Goal: Task Accomplishment & Management: Manage account settings

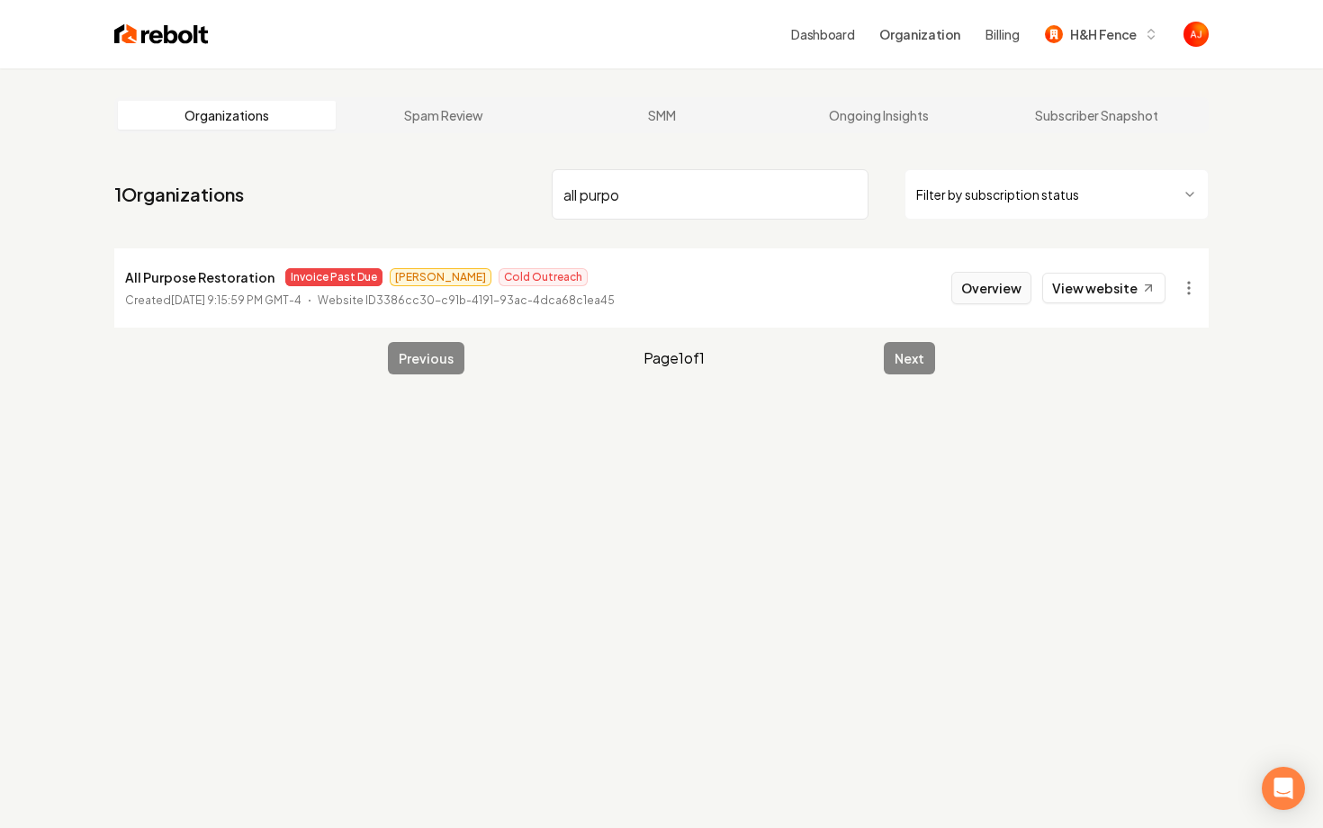
type input "all purpo"
click at [1003, 293] on button "Overview" at bounding box center [991, 288] width 80 height 32
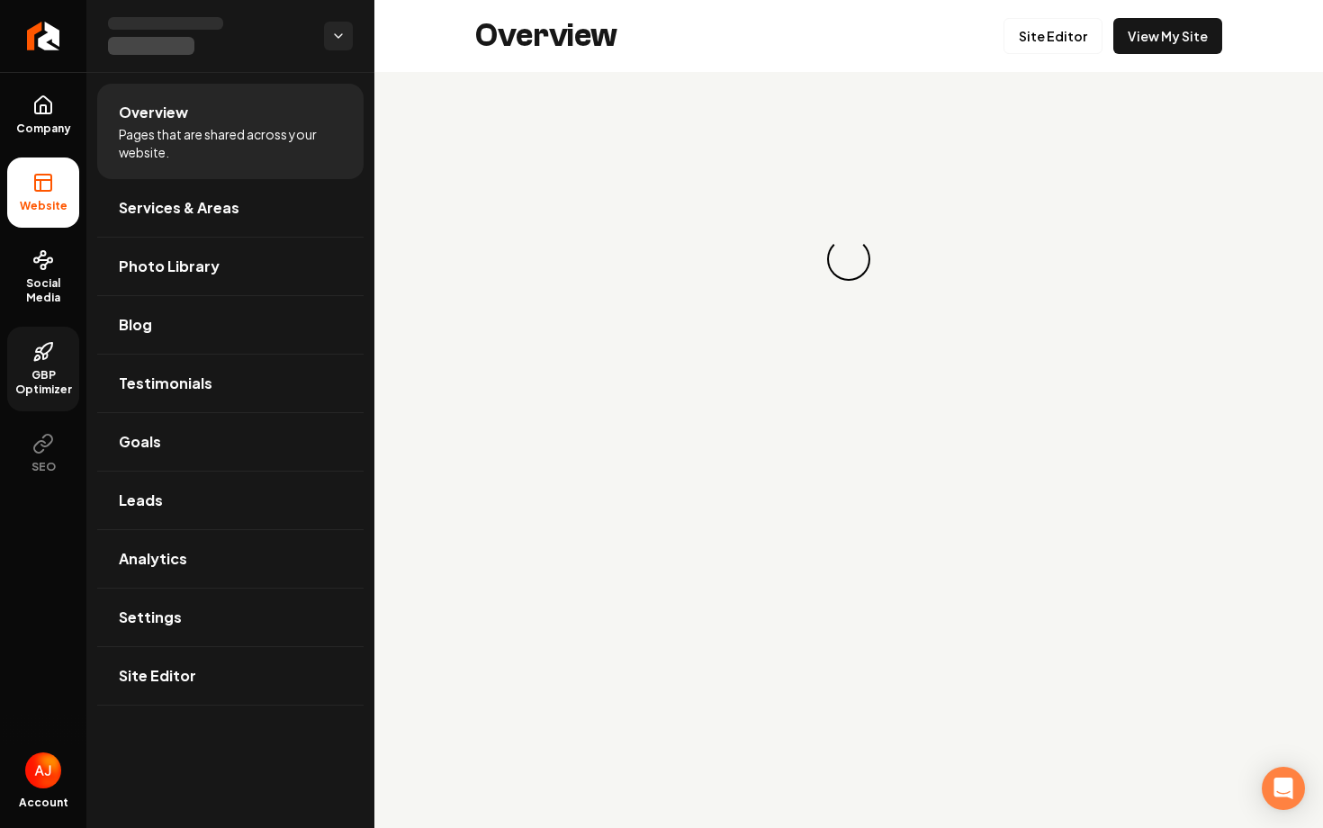
click at [47, 385] on span "GBP Optimizer" at bounding box center [43, 382] width 72 height 29
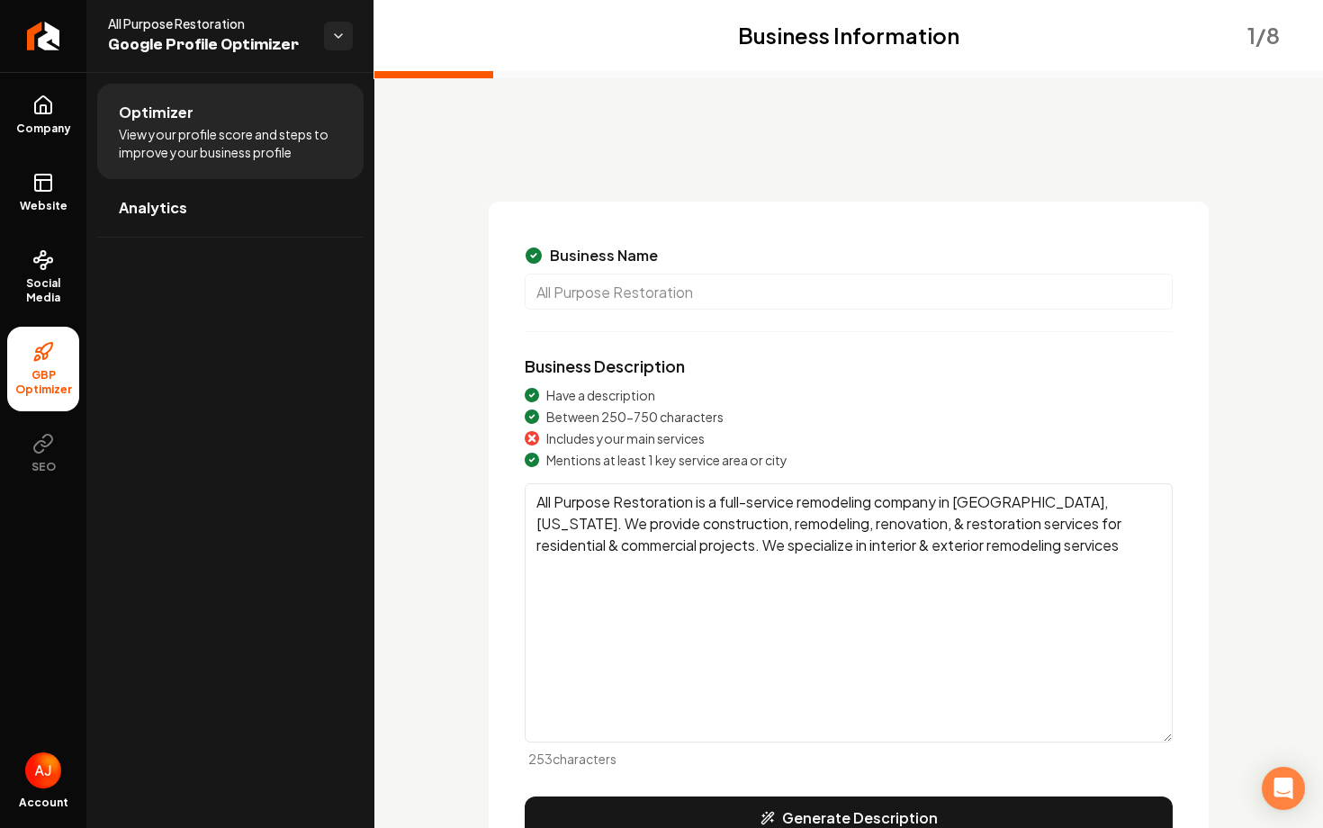
scroll to position [152, 0]
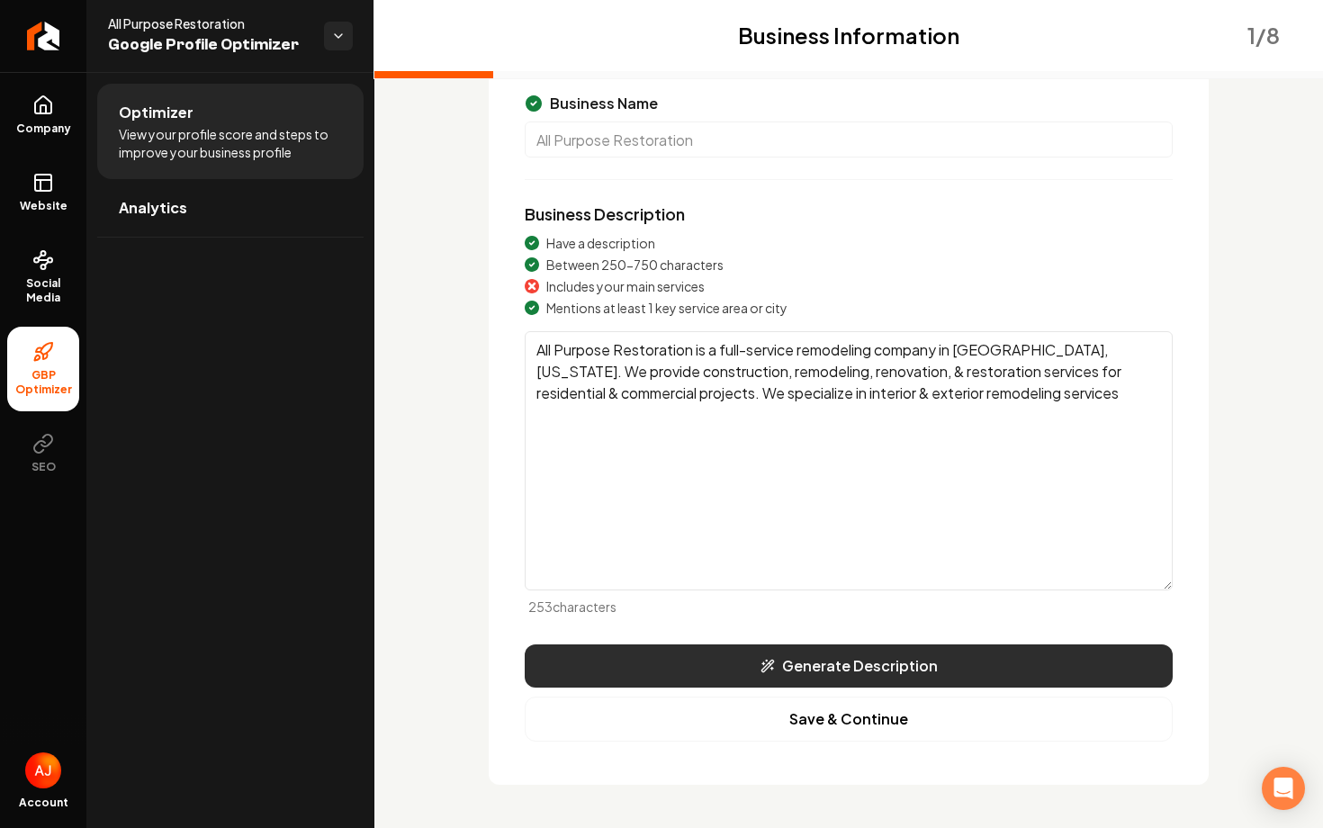
click at [669, 669] on button "Generate Description" at bounding box center [849, 666] width 648 height 43
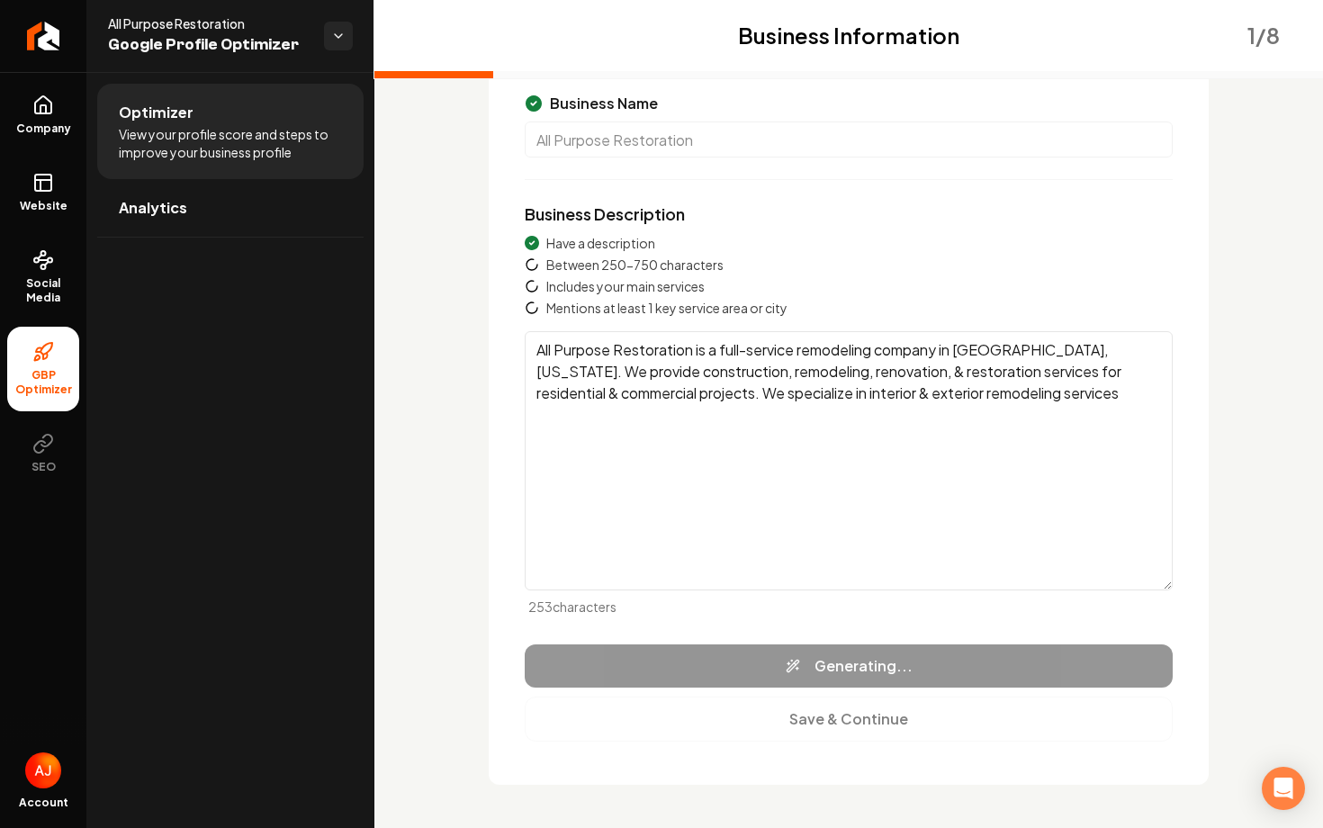
type textarea "All Purpose Restoration, based in Wilsonville, Alabama, offers expert remodelin…"
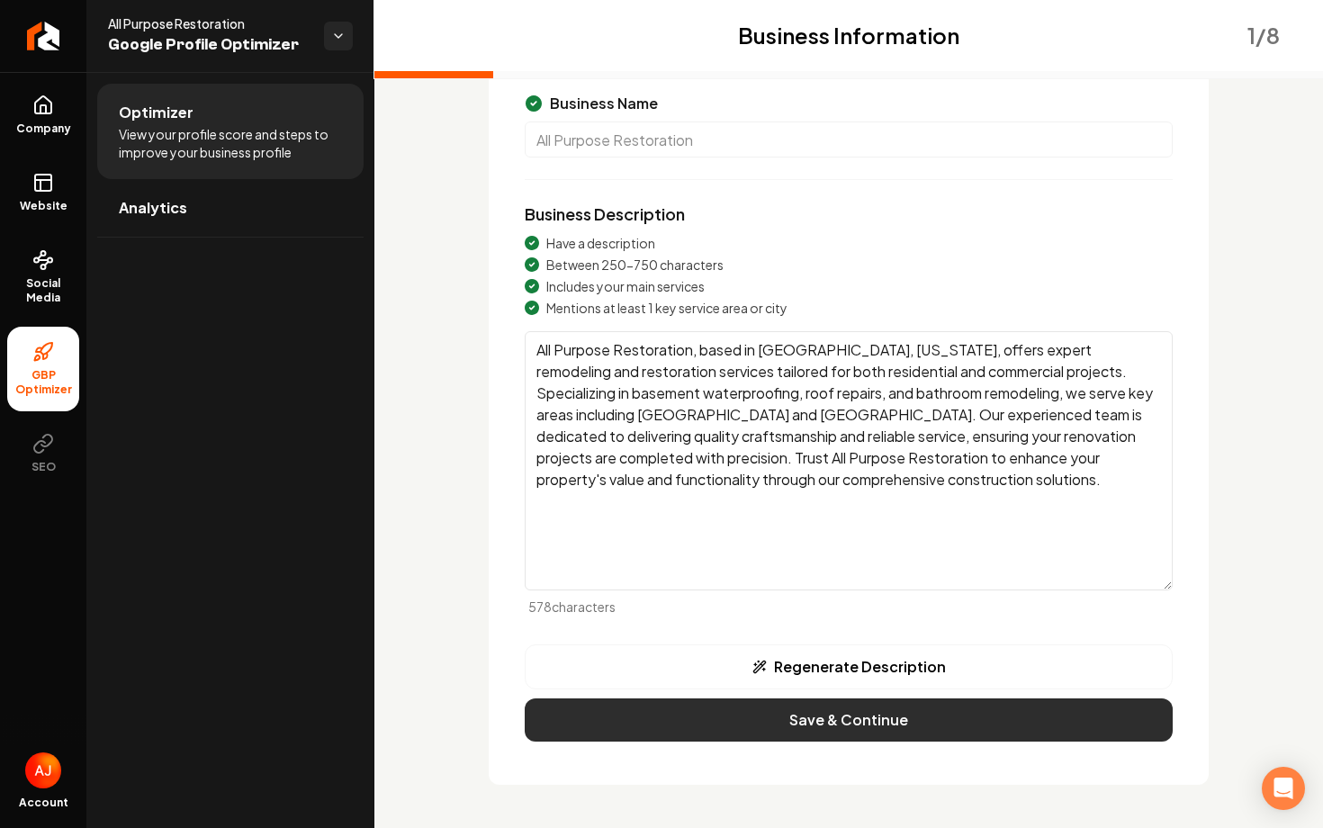
click at [786, 720] on button "Save & Continue" at bounding box center [849, 720] width 648 height 43
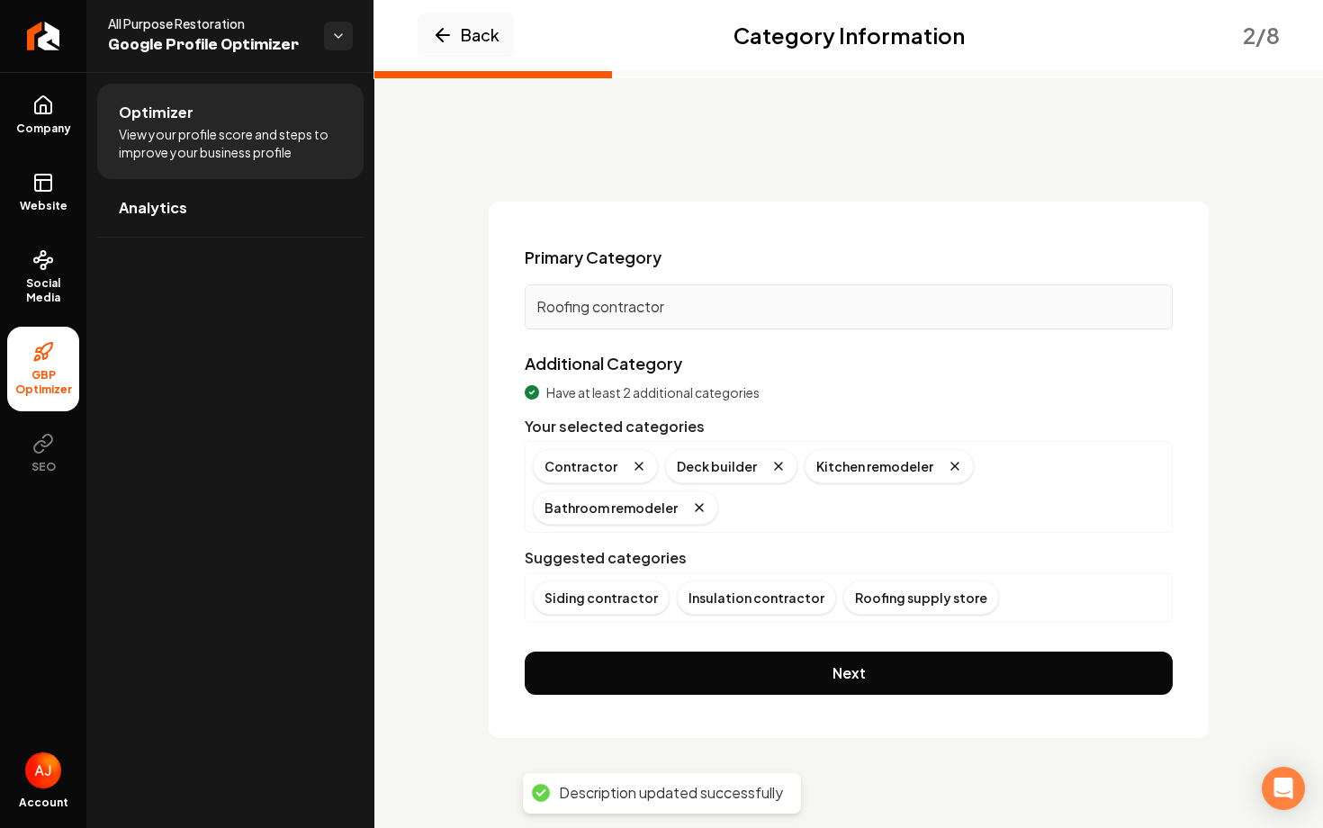
scroll to position [0, 0]
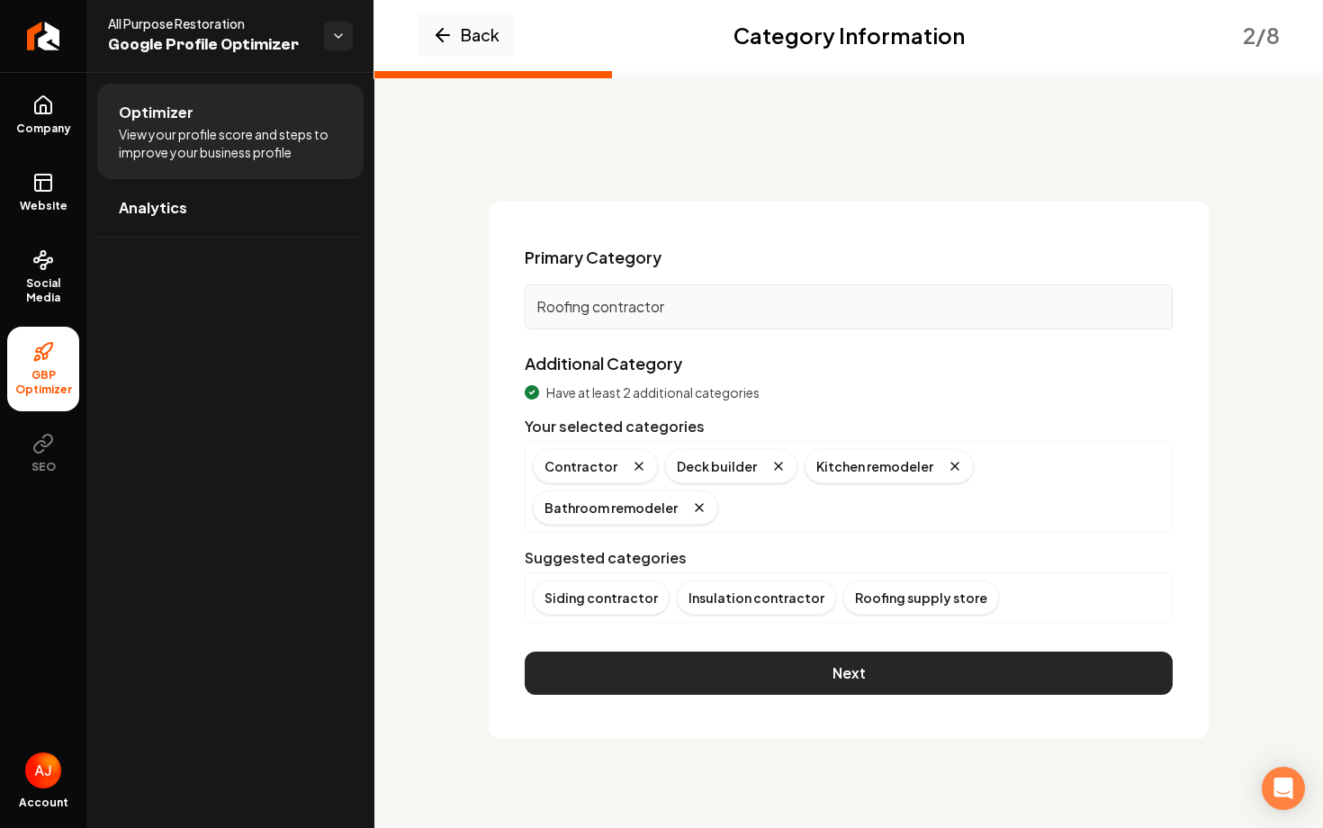
click at [820, 652] on button "Next" at bounding box center [849, 673] width 648 height 43
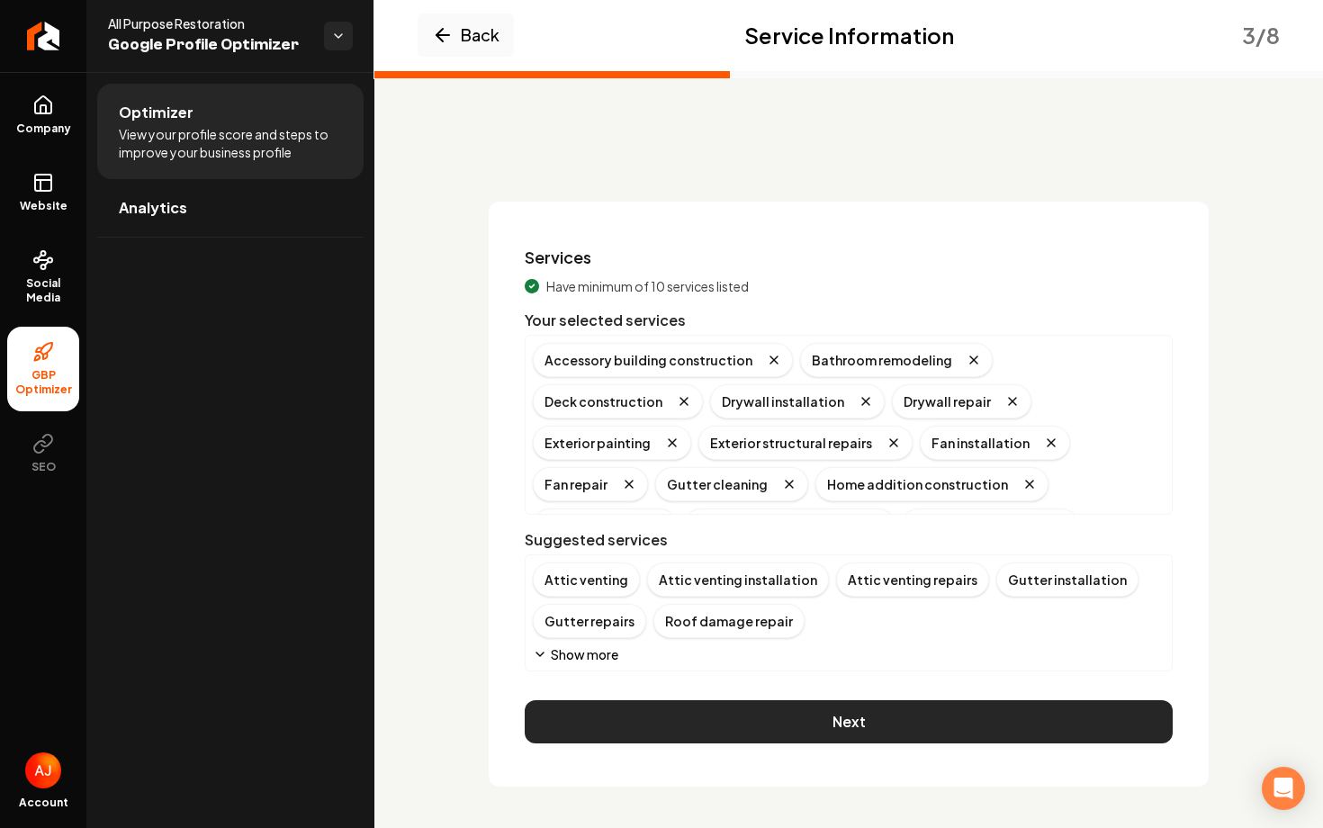
click at [864, 735] on button "Next" at bounding box center [849, 721] width 648 height 43
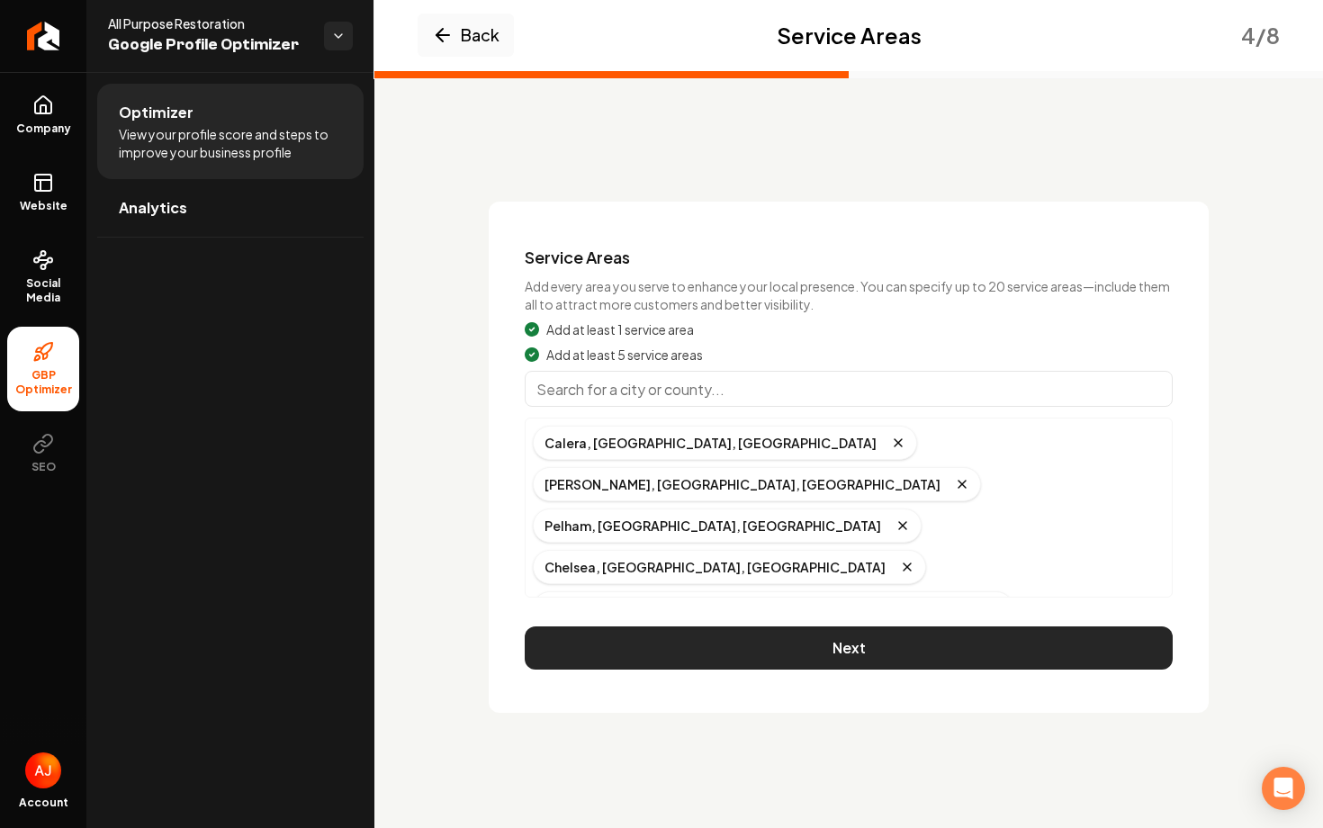
click at [845, 627] on button "Next" at bounding box center [849, 648] width 648 height 43
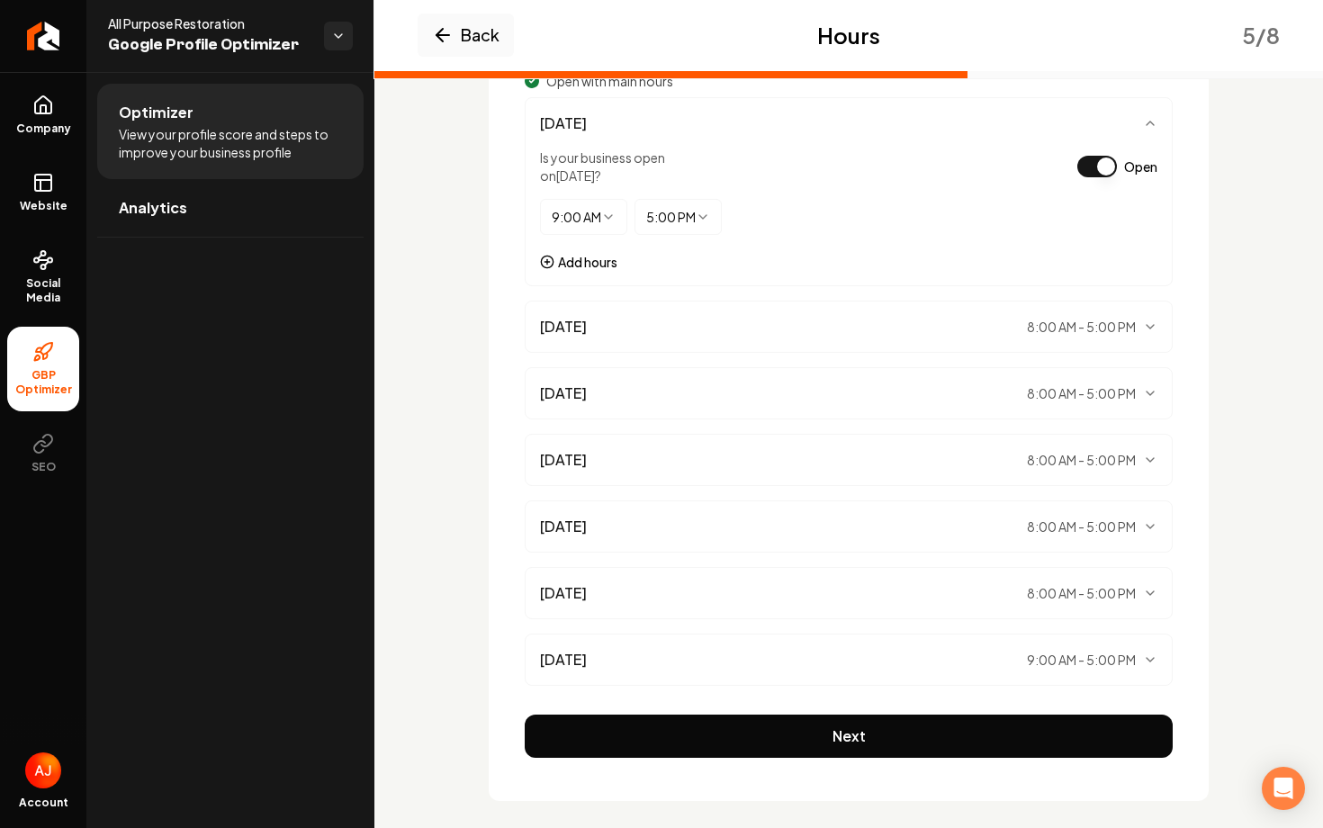
scroll to position [283, 0]
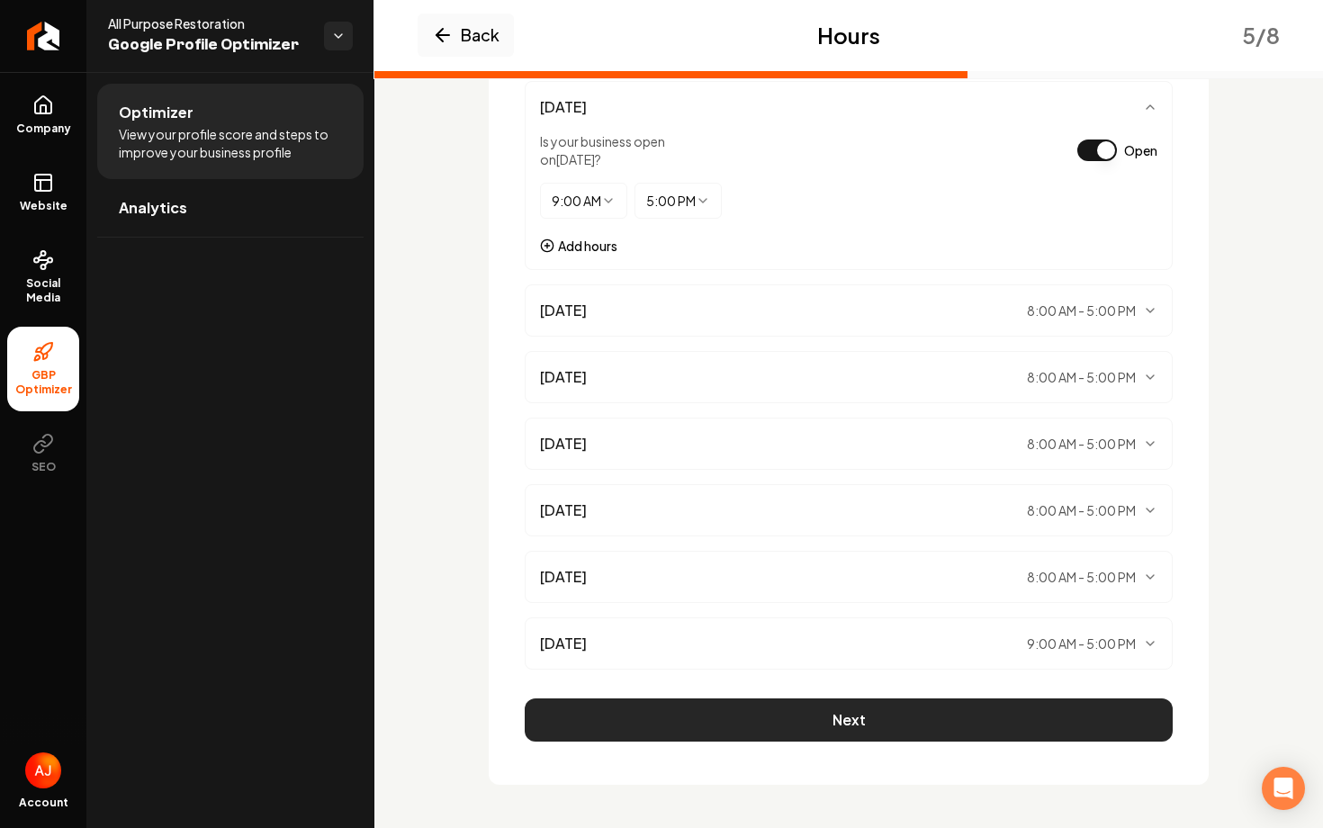
click at [886, 724] on button "Next" at bounding box center [849, 720] width 648 height 43
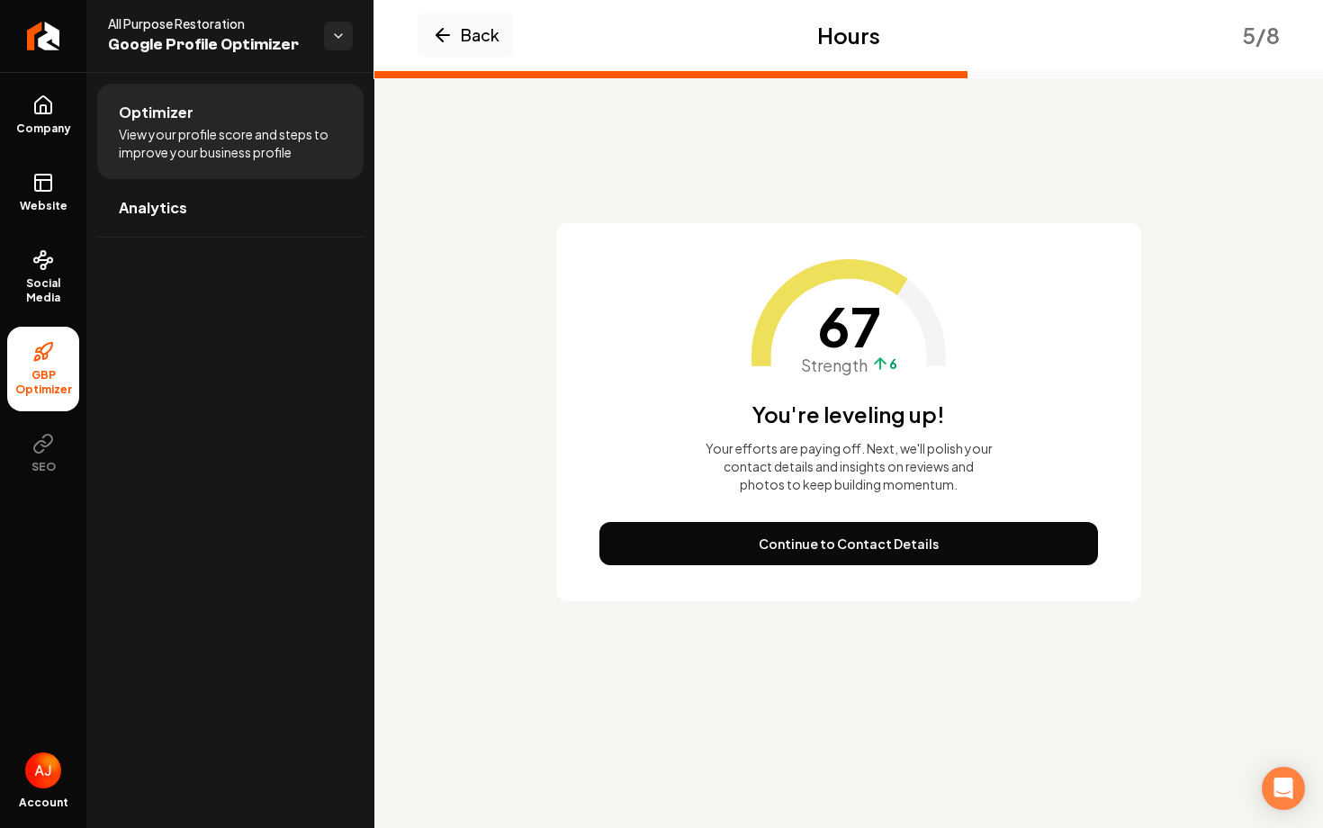
scroll to position [0, 0]
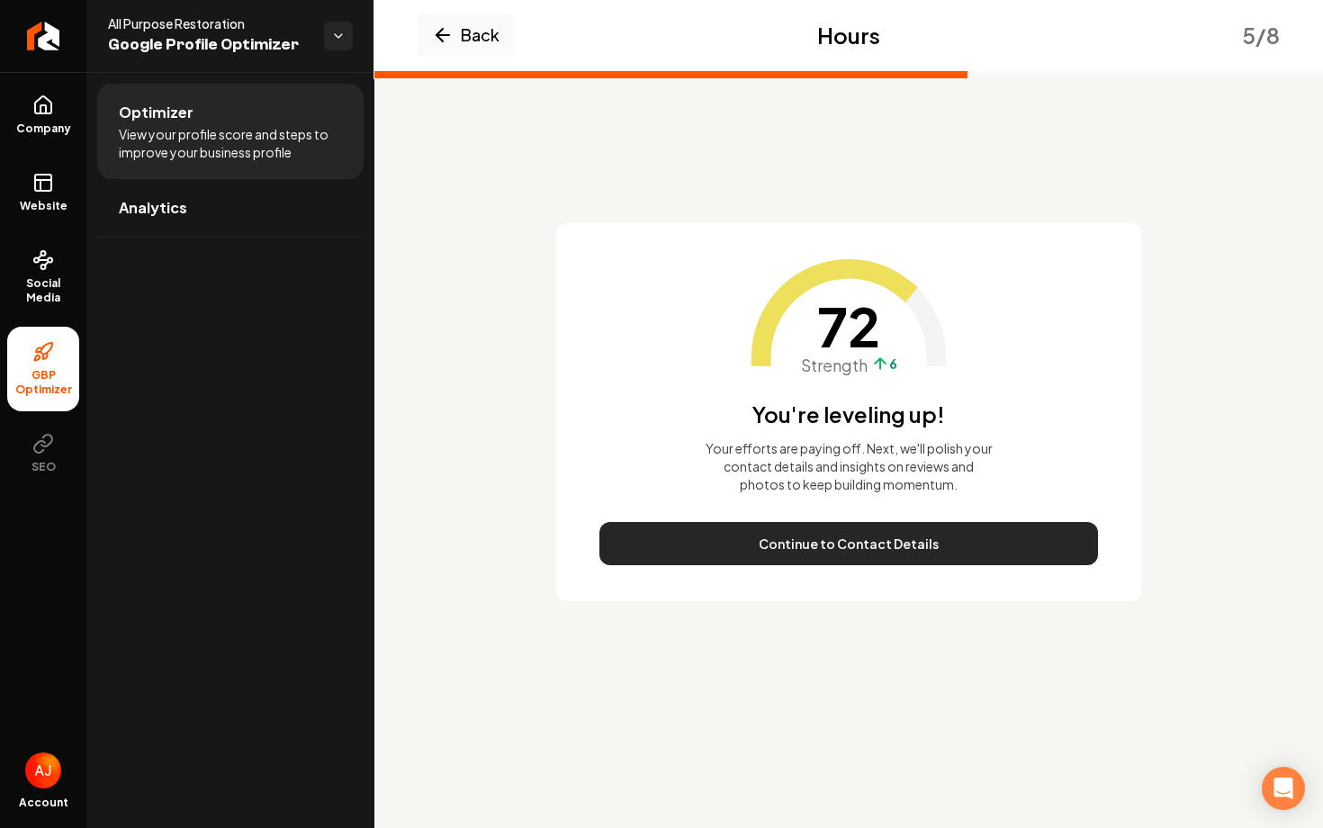
click at [787, 540] on button "Continue to Contact Details" at bounding box center [849, 543] width 499 height 43
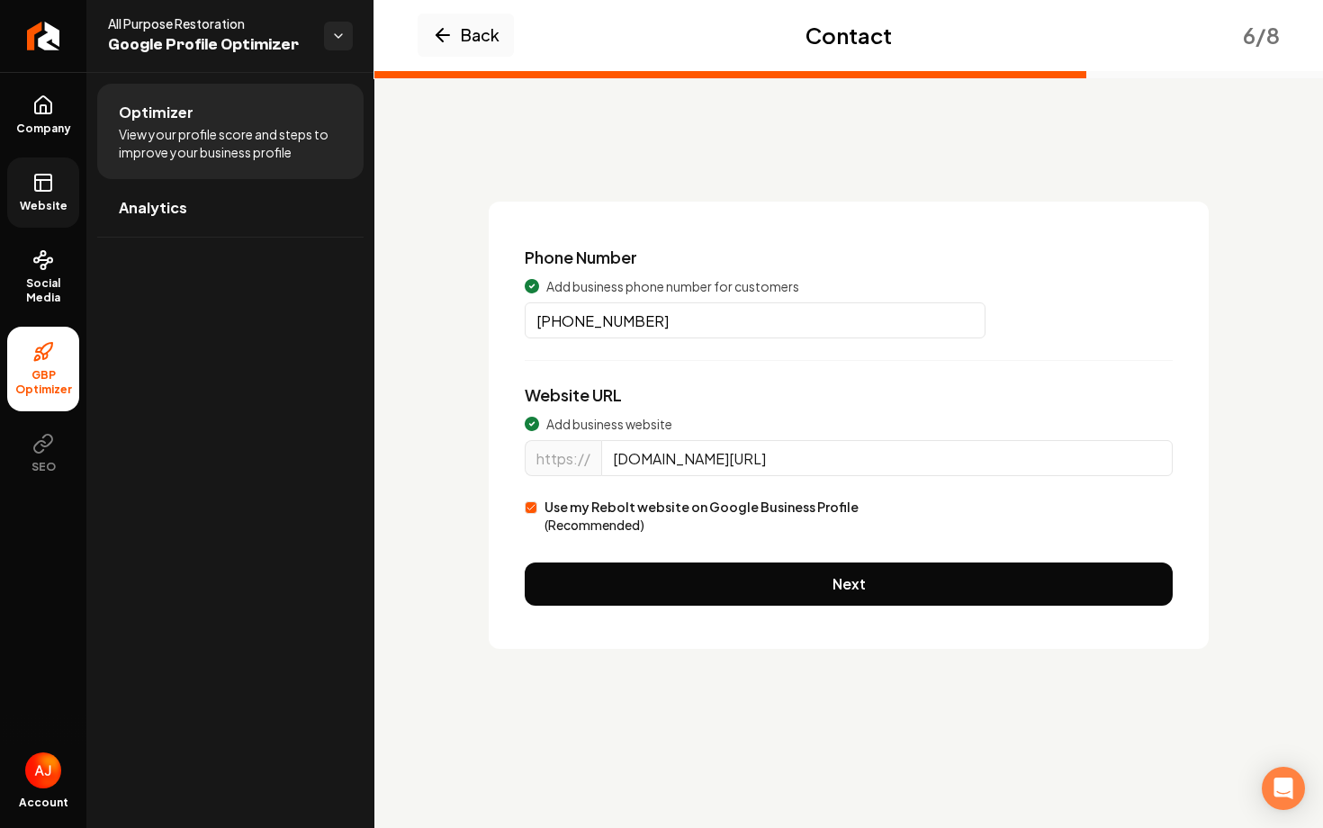
click at [15, 182] on link "Website" at bounding box center [43, 193] width 72 height 70
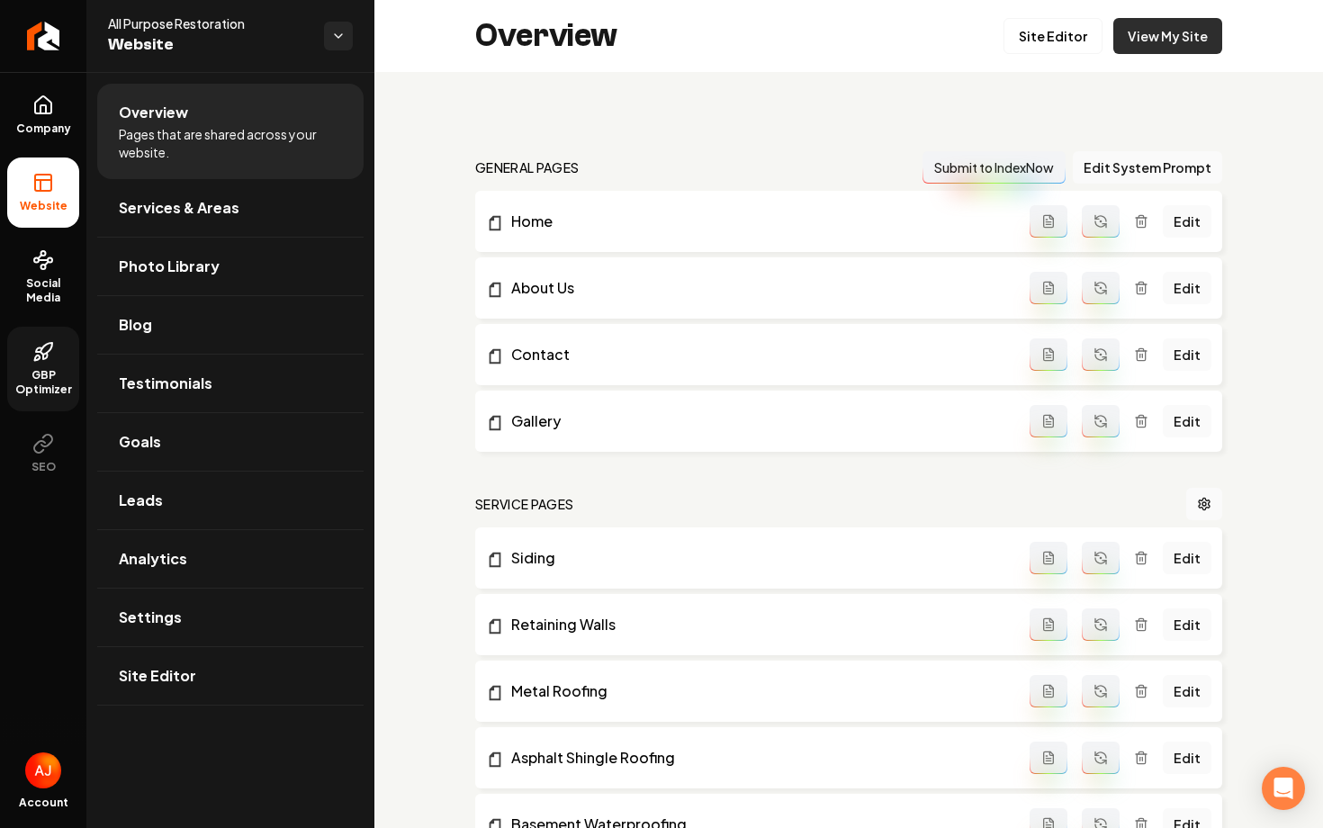
click at [1147, 39] on link "View My Site" at bounding box center [1167, 36] width 109 height 36
click at [53, 369] on span "GBP Optimizer" at bounding box center [43, 382] width 72 height 29
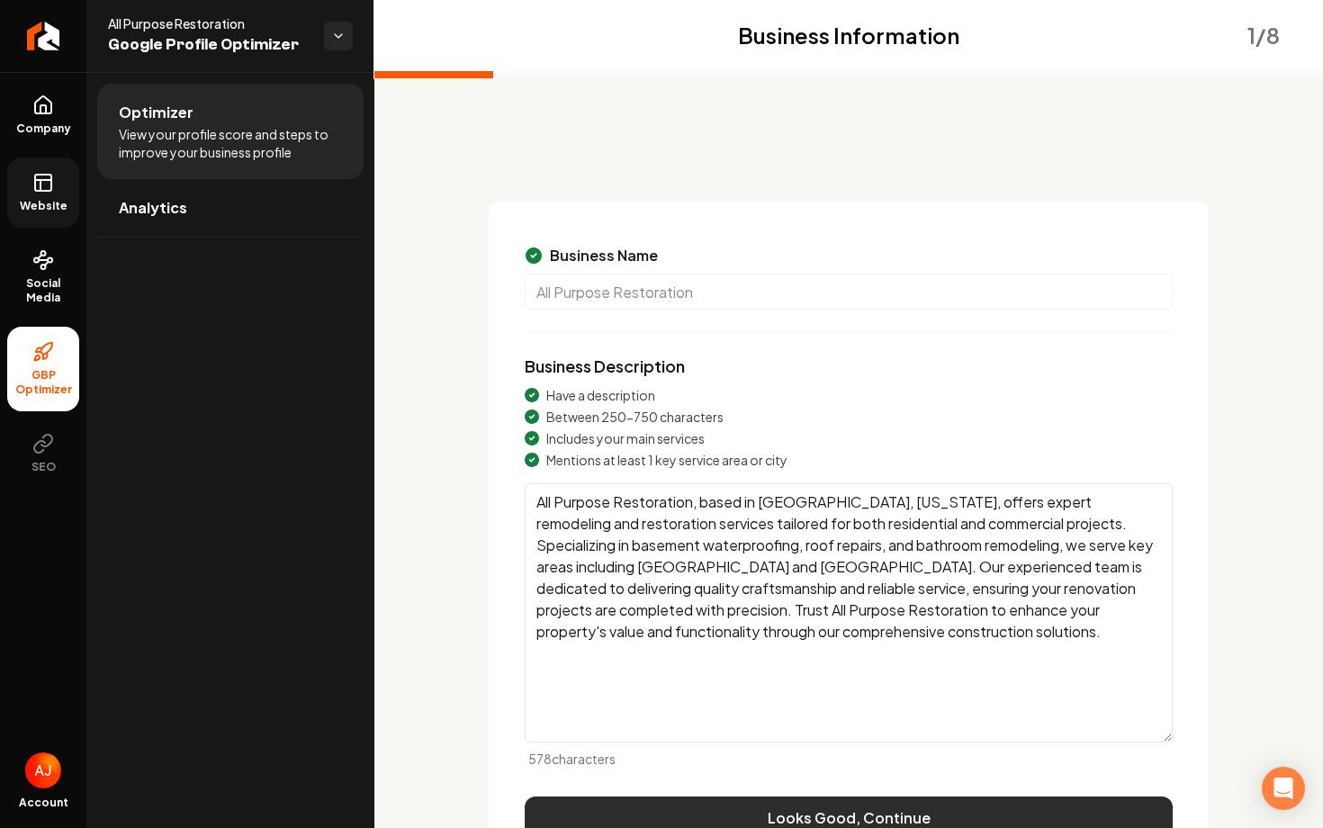
click at [967, 805] on button "Looks Good, Continue" at bounding box center [849, 818] width 648 height 43
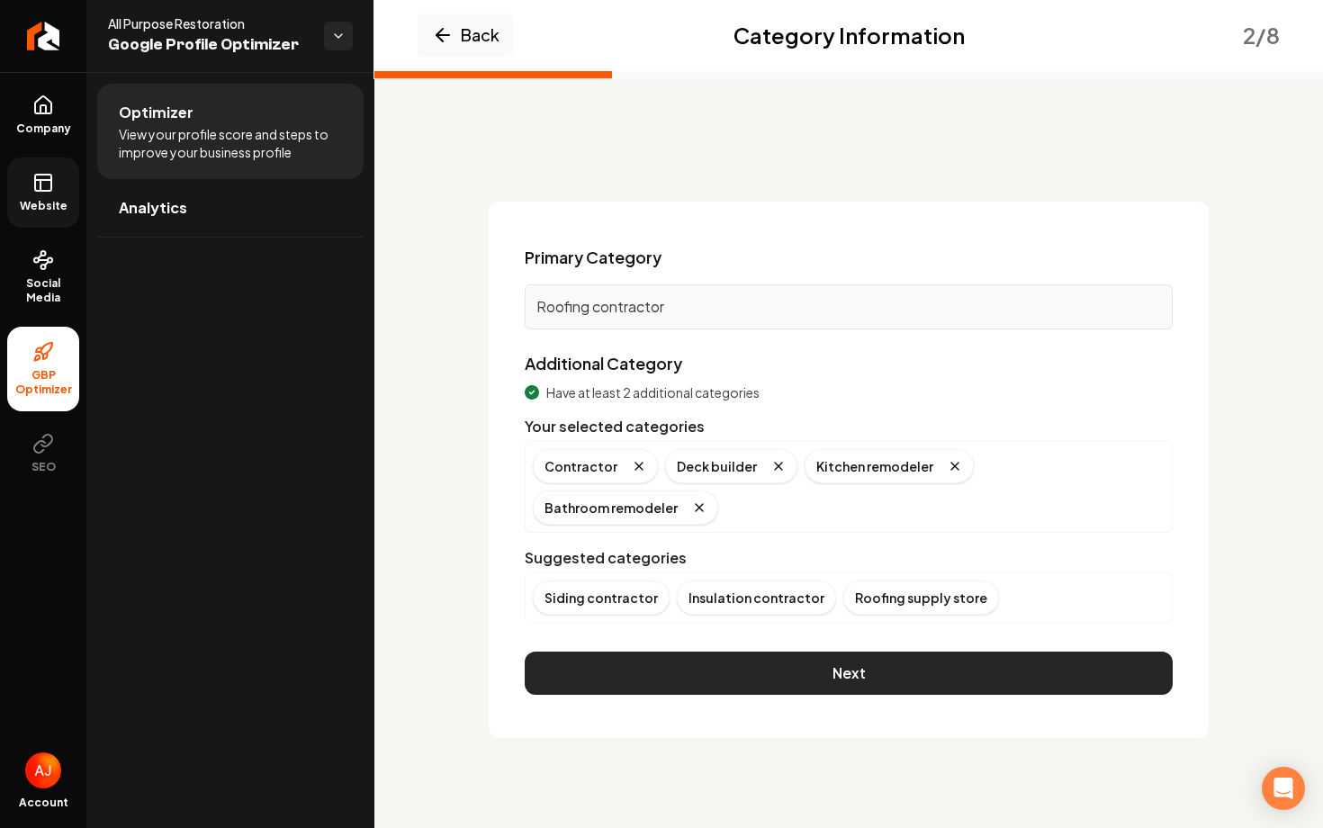
click at [846, 652] on button "Next" at bounding box center [849, 673] width 648 height 43
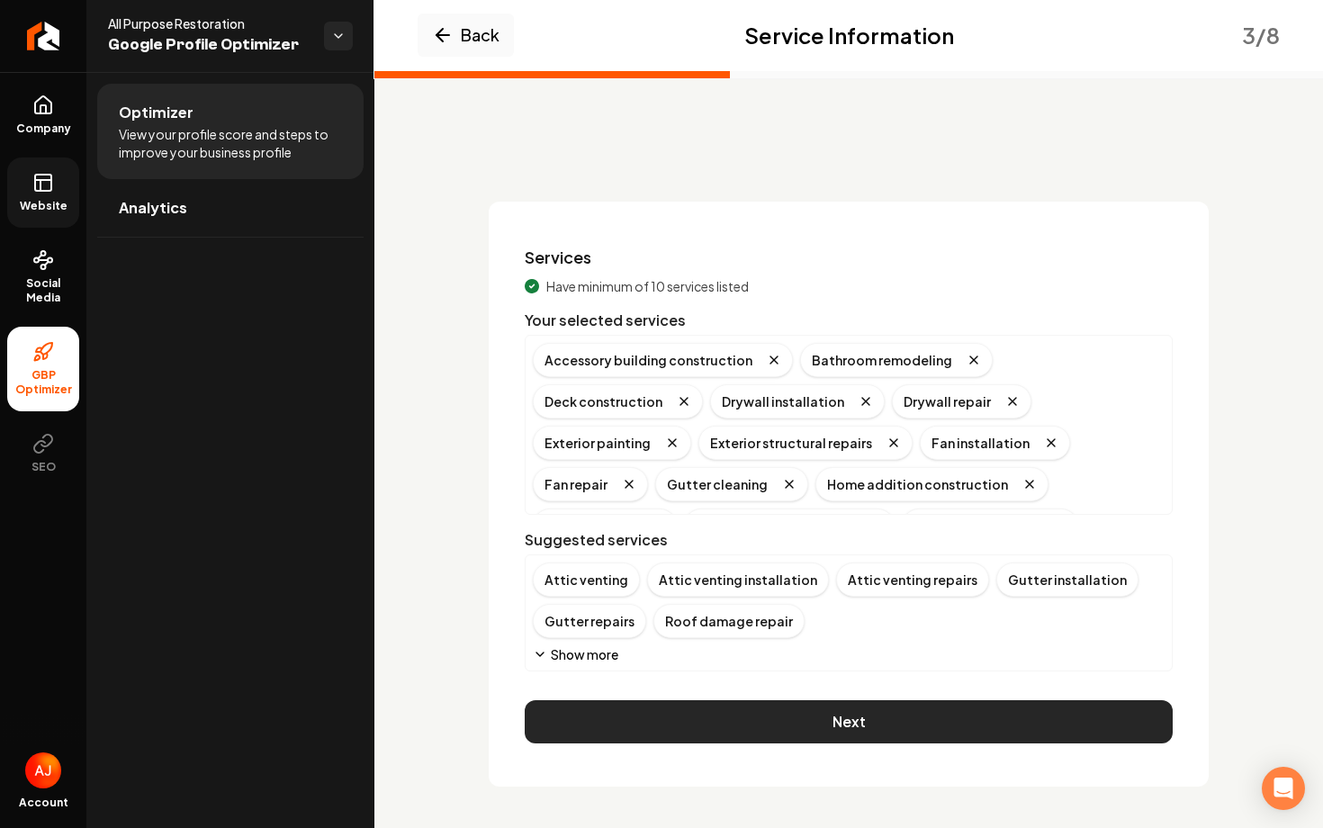
click at [857, 720] on button "Next" at bounding box center [849, 721] width 648 height 43
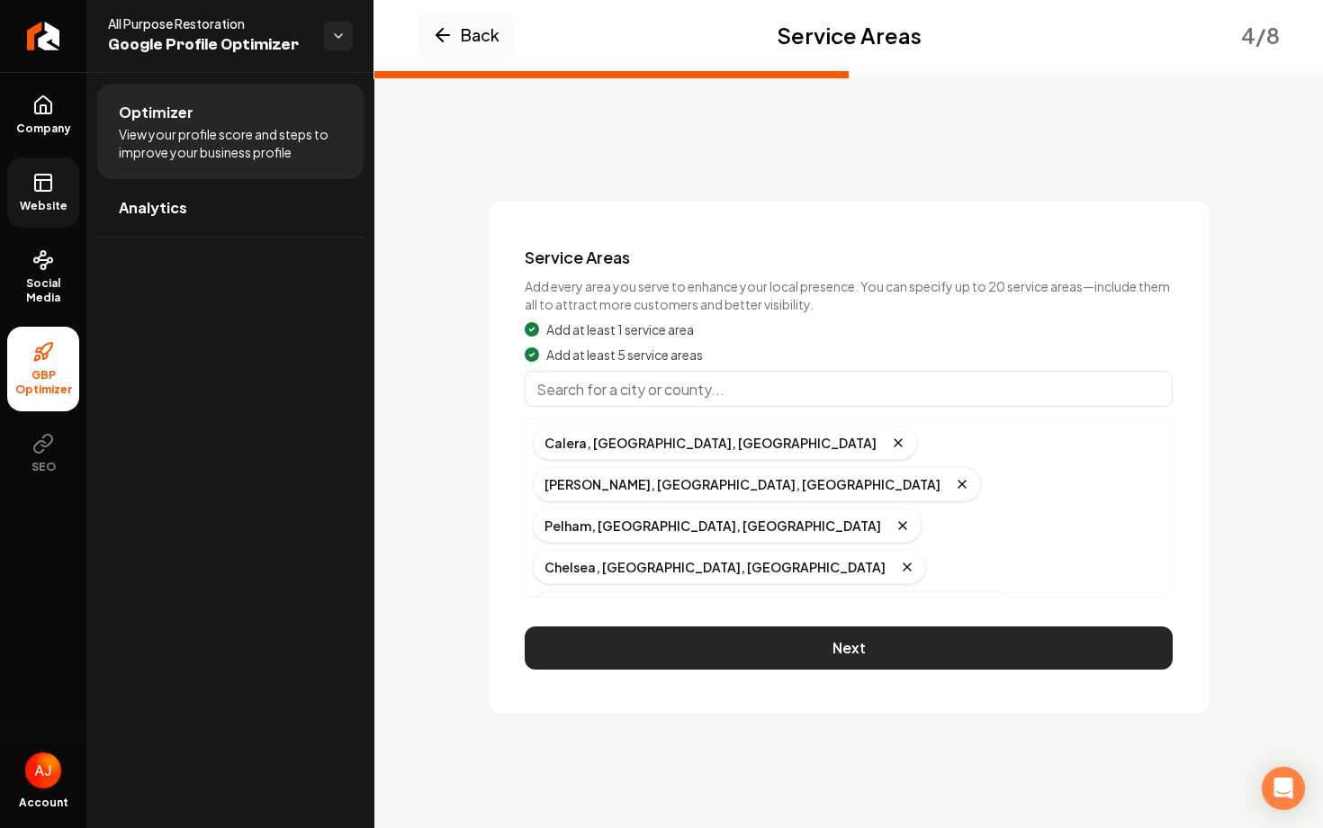
click at [808, 627] on button "Next" at bounding box center [849, 648] width 648 height 43
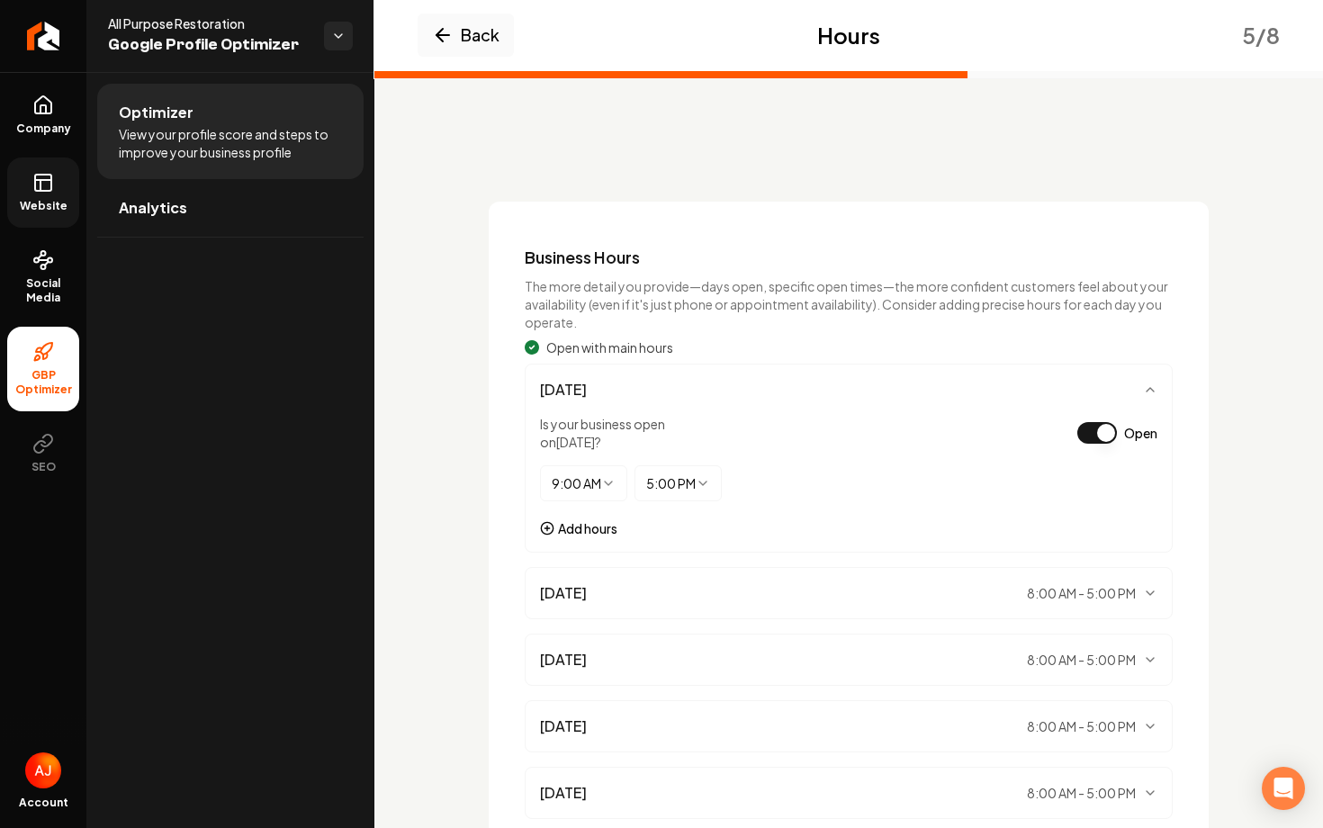
scroll to position [283, 0]
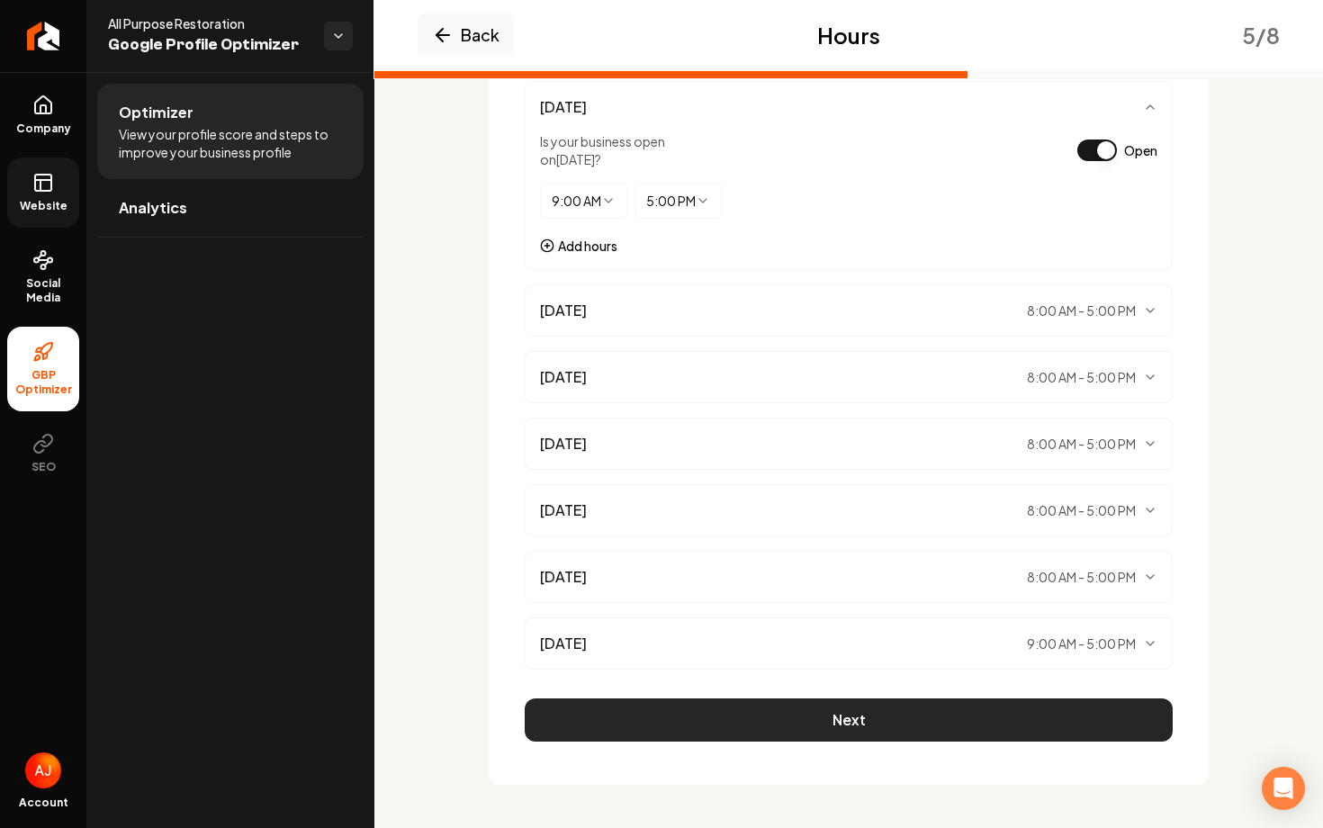
click at [802, 725] on button "Next" at bounding box center [849, 720] width 648 height 43
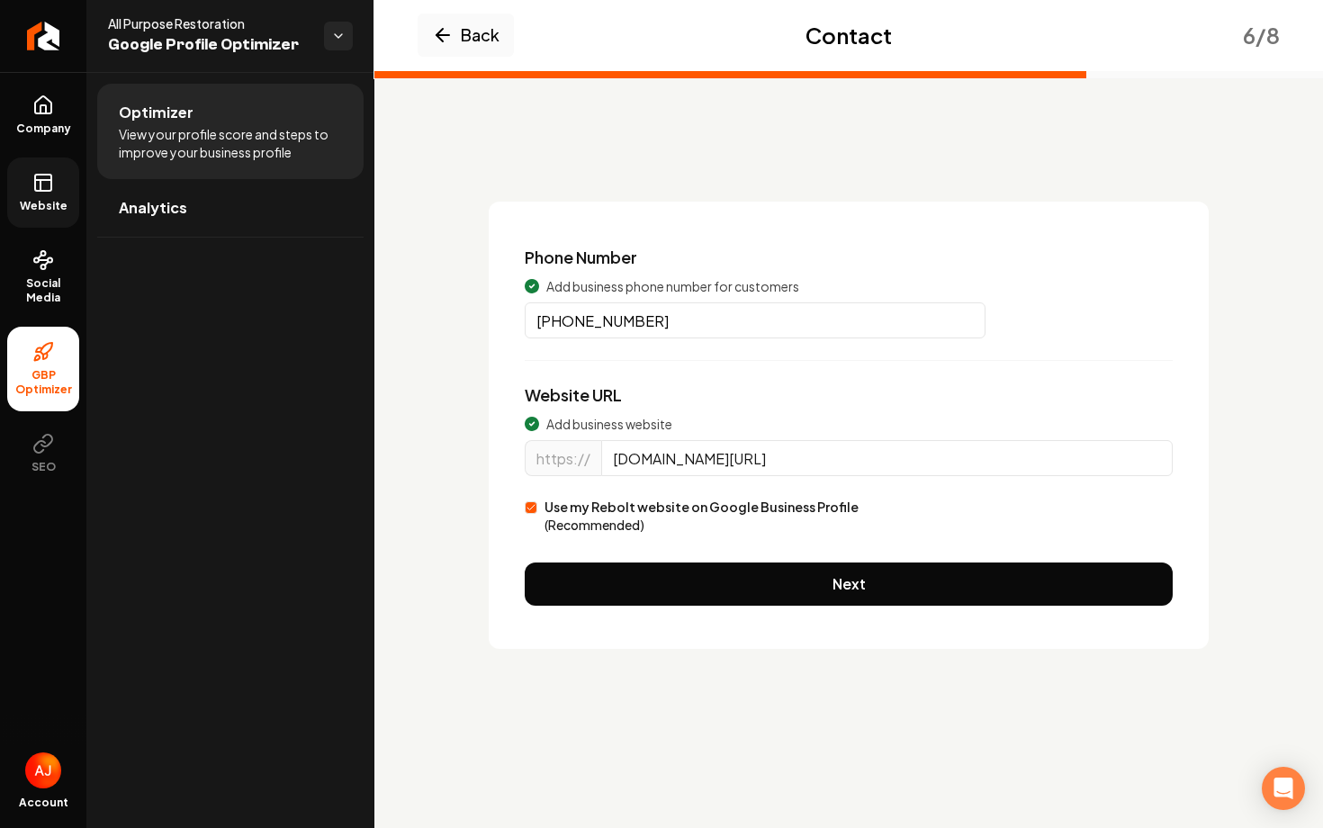
scroll to position [0, 0]
click at [825, 458] on input "allpurposerestorational.com/" at bounding box center [887, 458] width 572 height 36
paste input "Main content area"
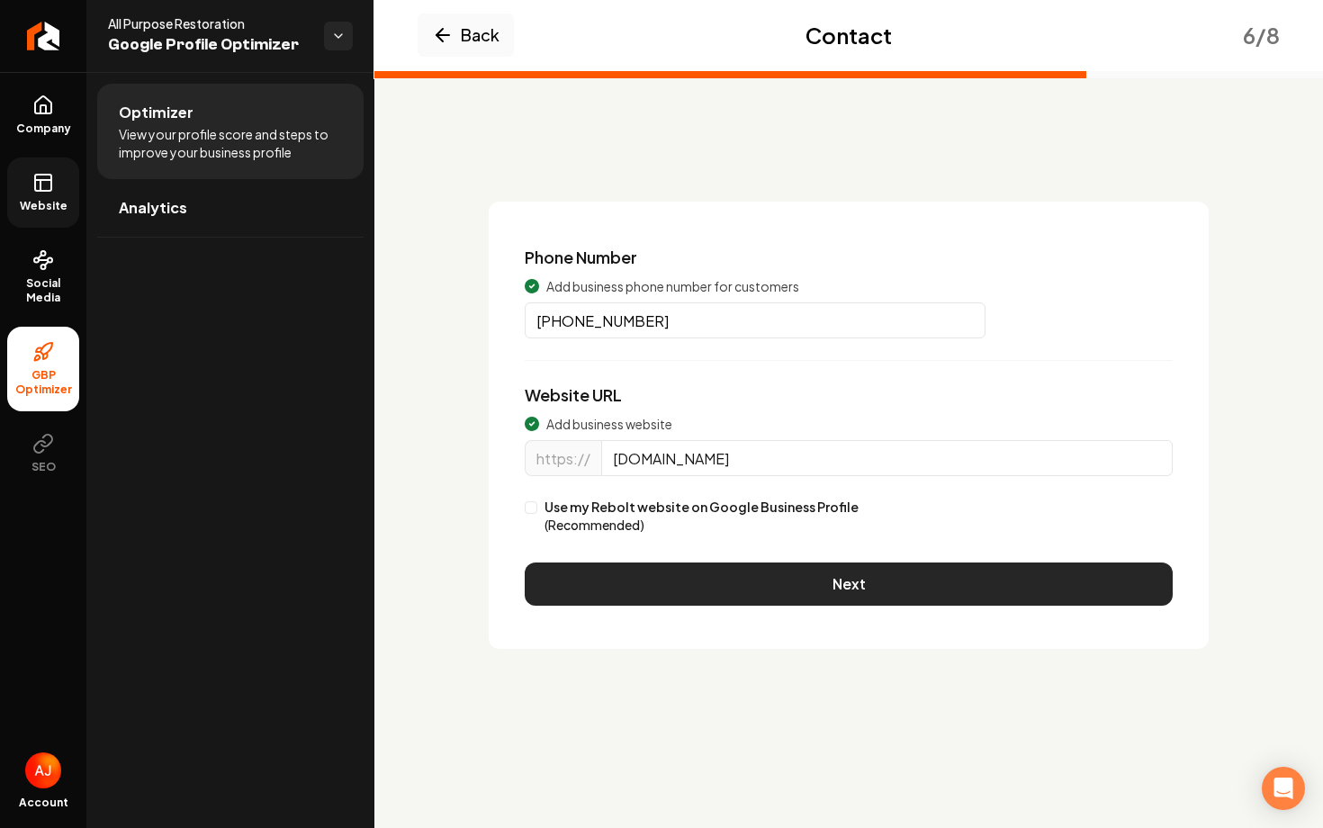
type input "allpurposerestoal.com"
click at [752, 575] on button "Next" at bounding box center [849, 584] width 648 height 43
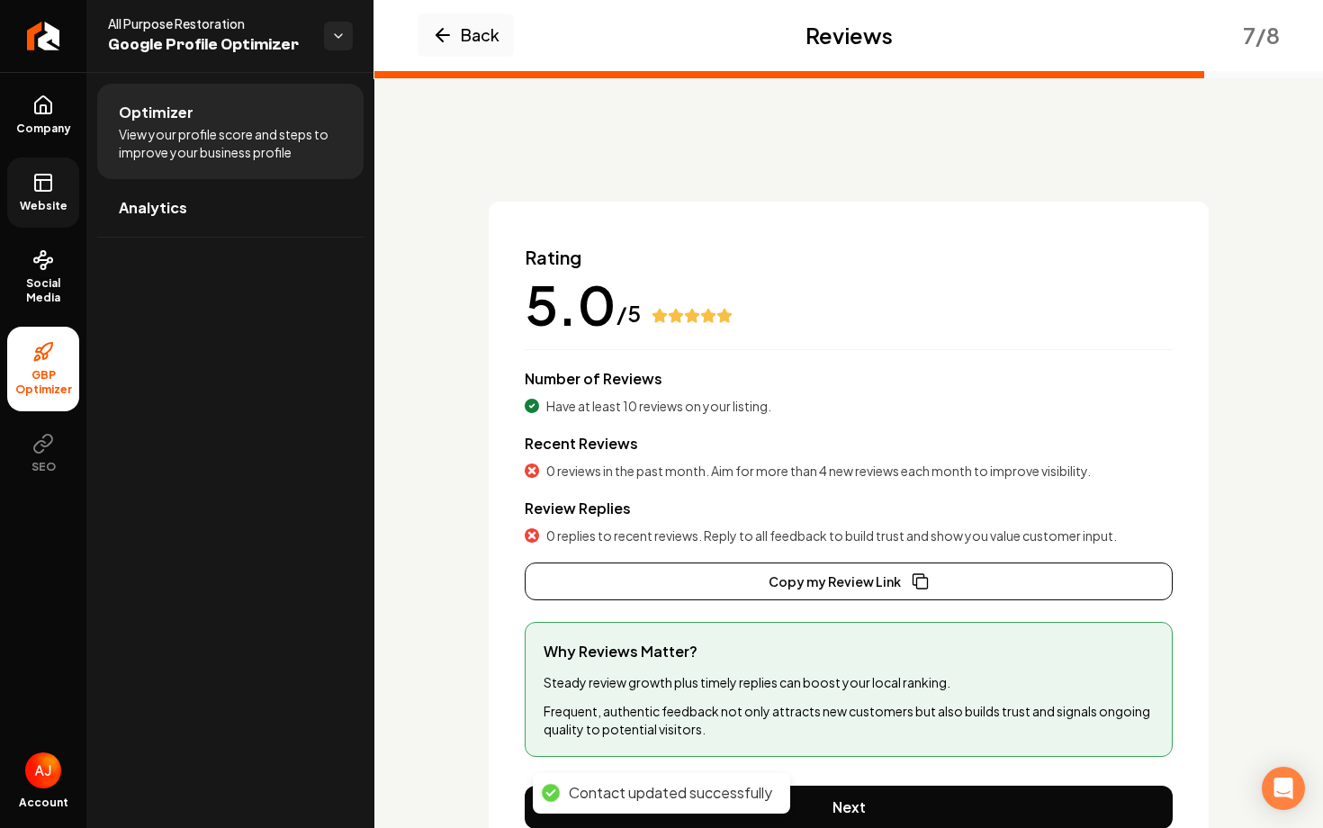
scroll to position [87, 0]
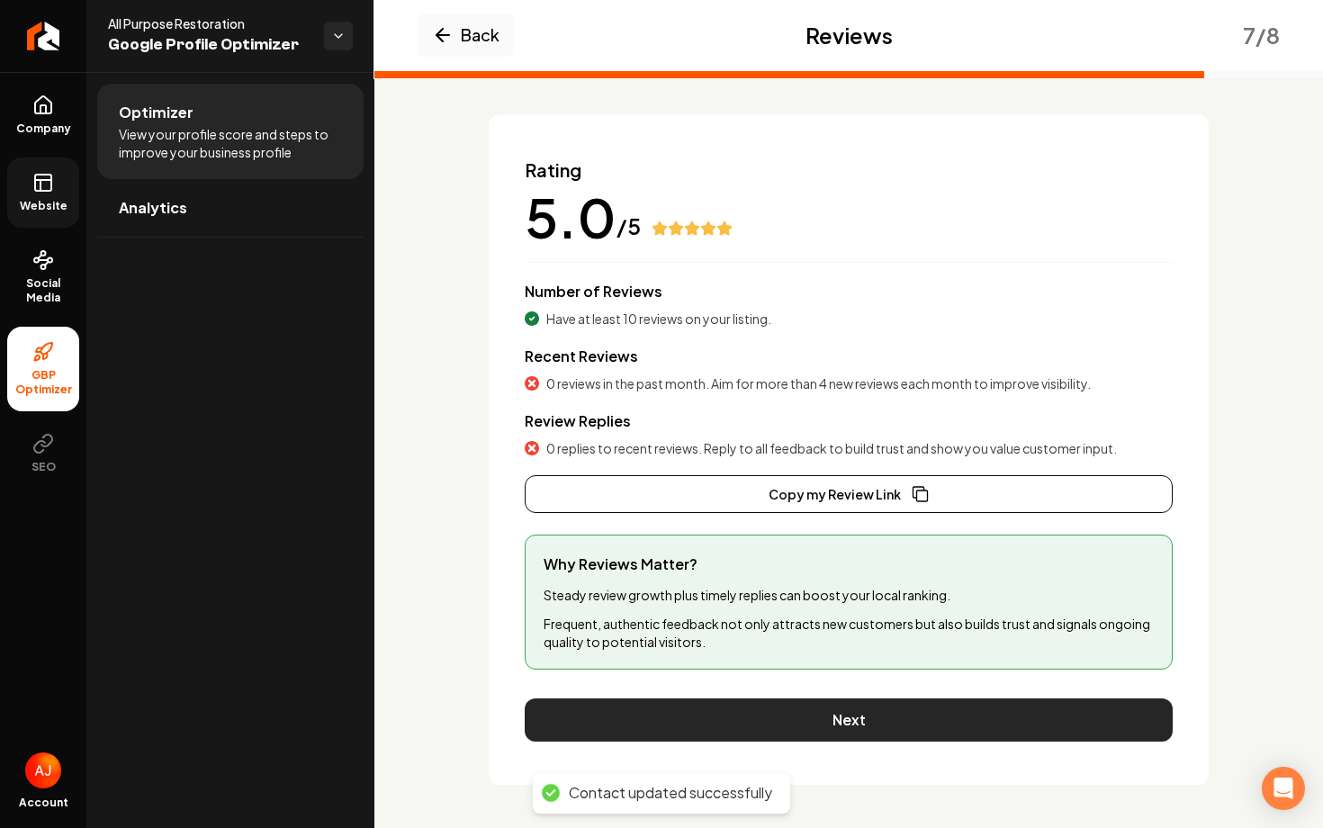
click at [808, 708] on button "Next" at bounding box center [849, 720] width 648 height 43
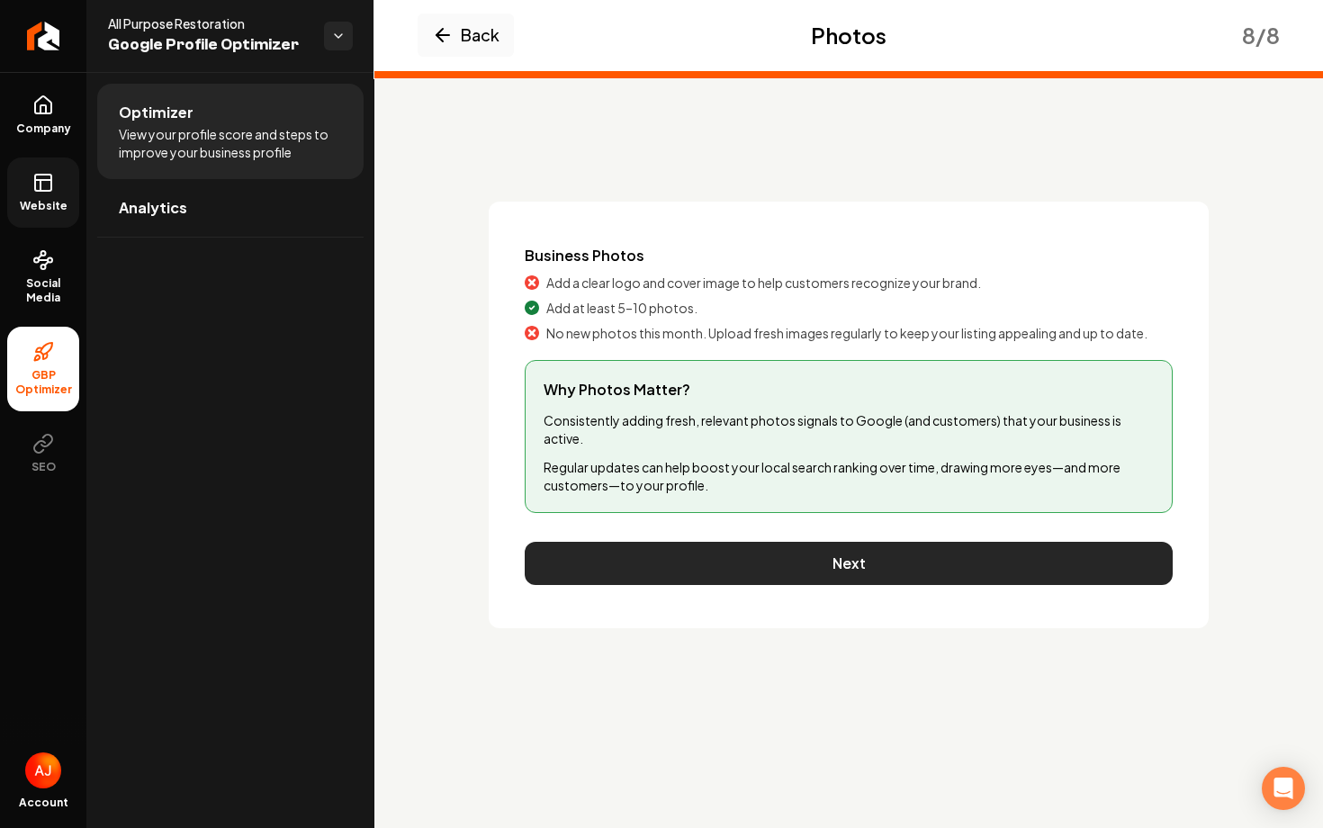
click at [814, 549] on button "Next" at bounding box center [849, 563] width 648 height 43
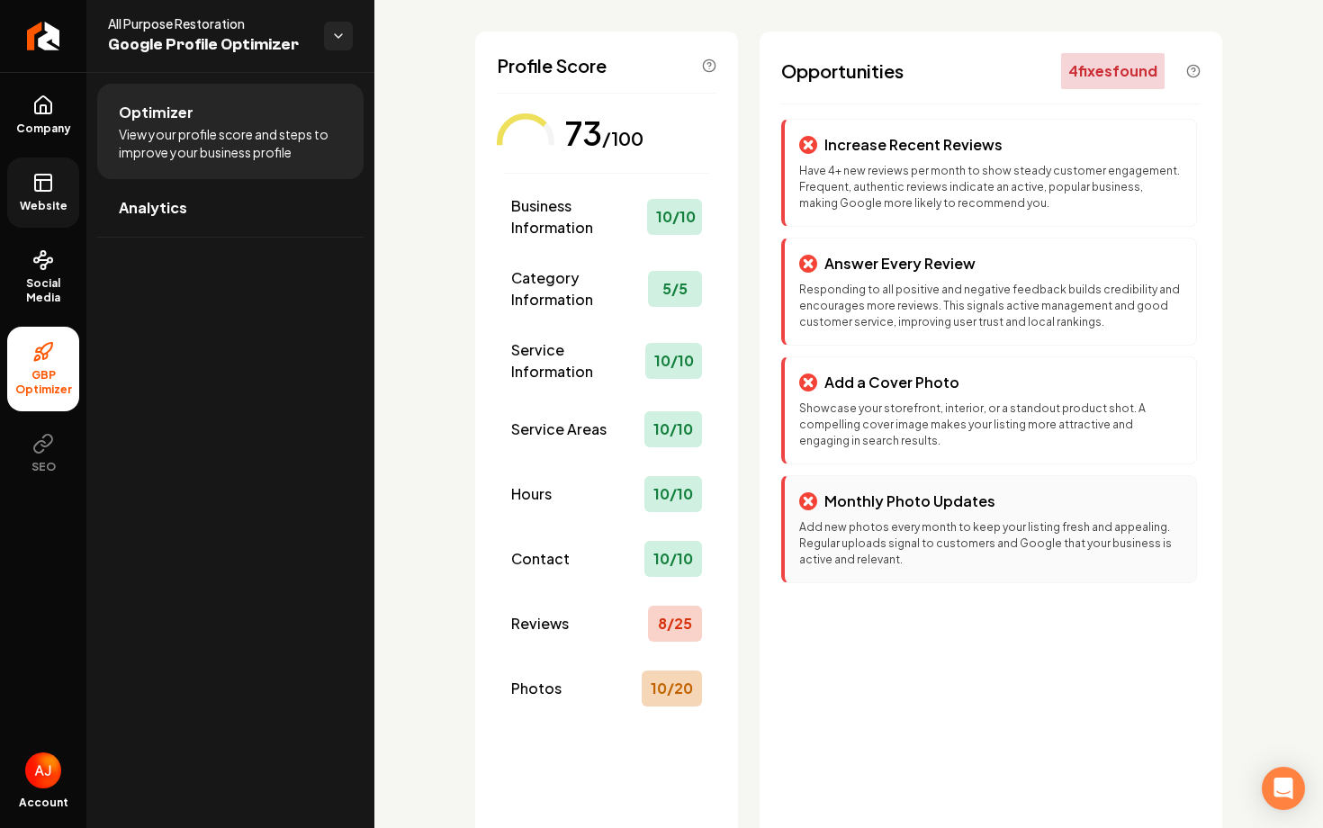
scroll to position [89, 0]
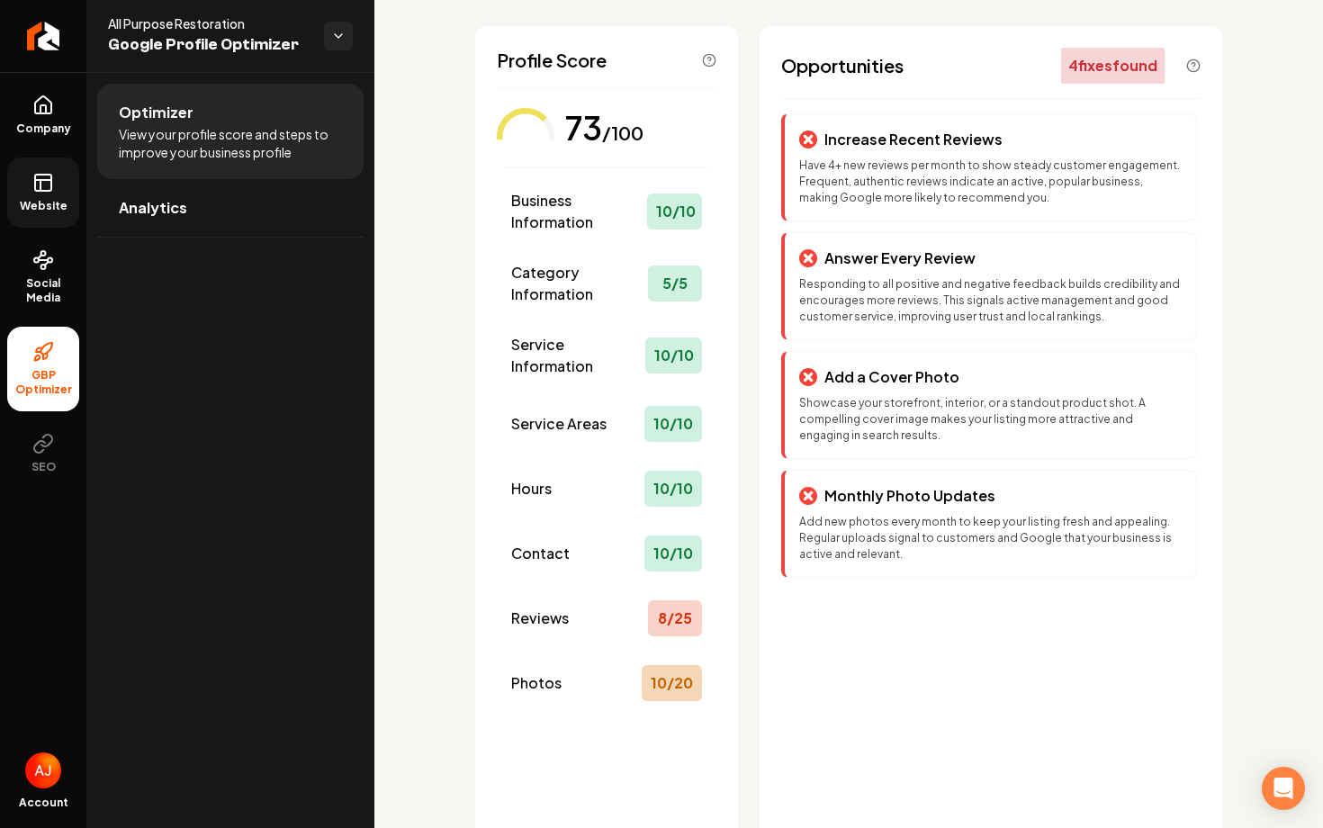
click at [36, 210] on span "Website" at bounding box center [44, 206] width 62 height 14
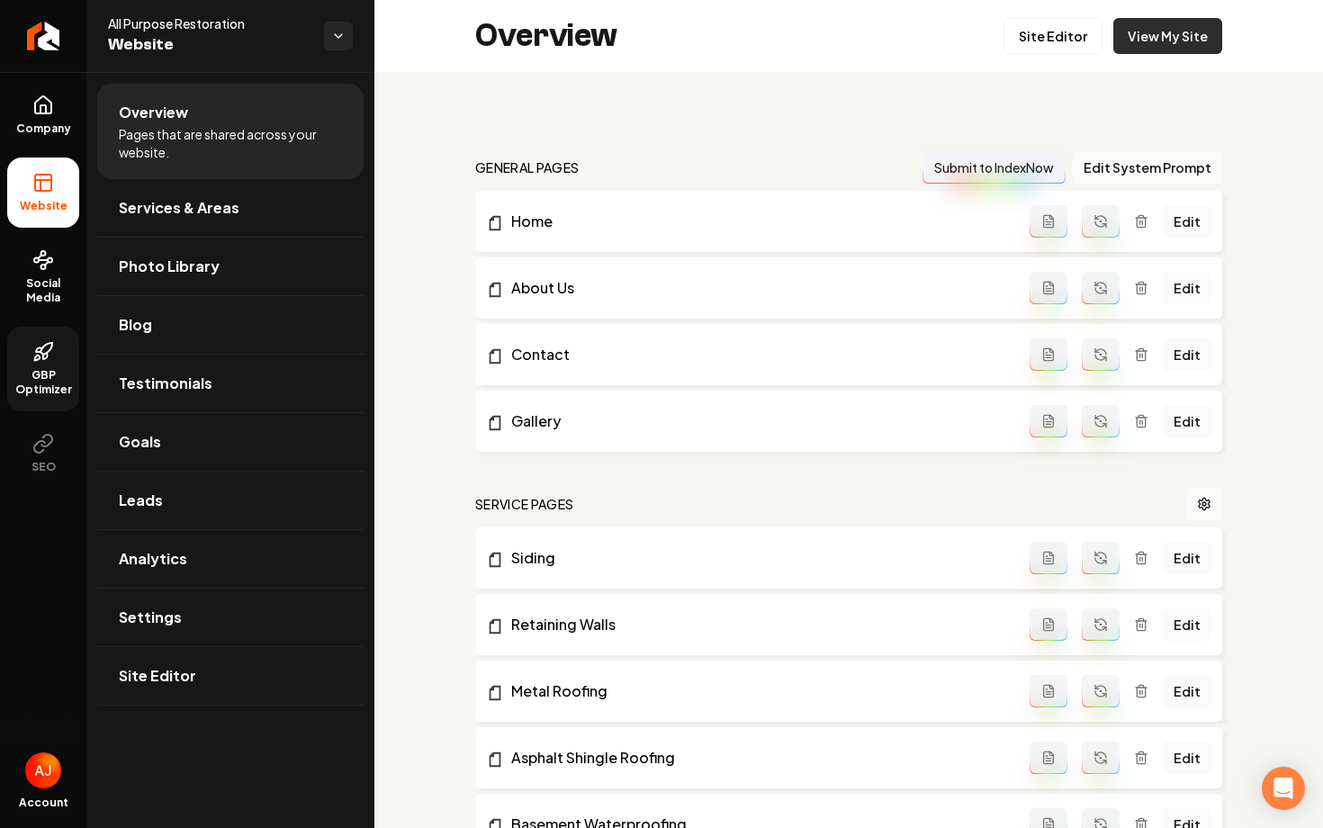
click at [1141, 43] on link "View My Site" at bounding box center [1167, 36] width 109 height 36
click at [1036, 40] on link "Site Editor" at bounding box center [1053, 36] width 99 height 36
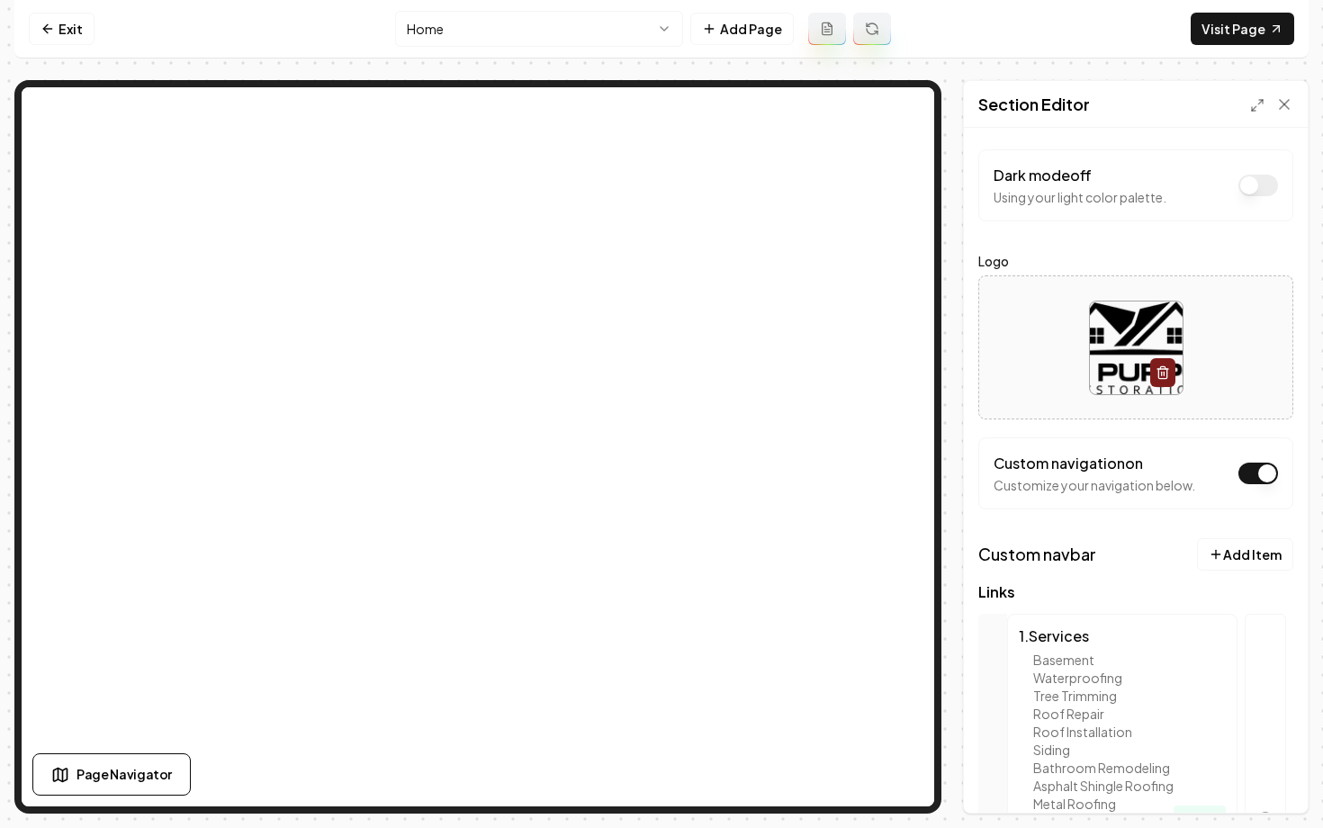
click at [1098, 320] on img at bounding box center [1136, 348] width 93 height 93
click at [67, 23] on link "Exit" at bounding box center [62, 29] width 66 height 32
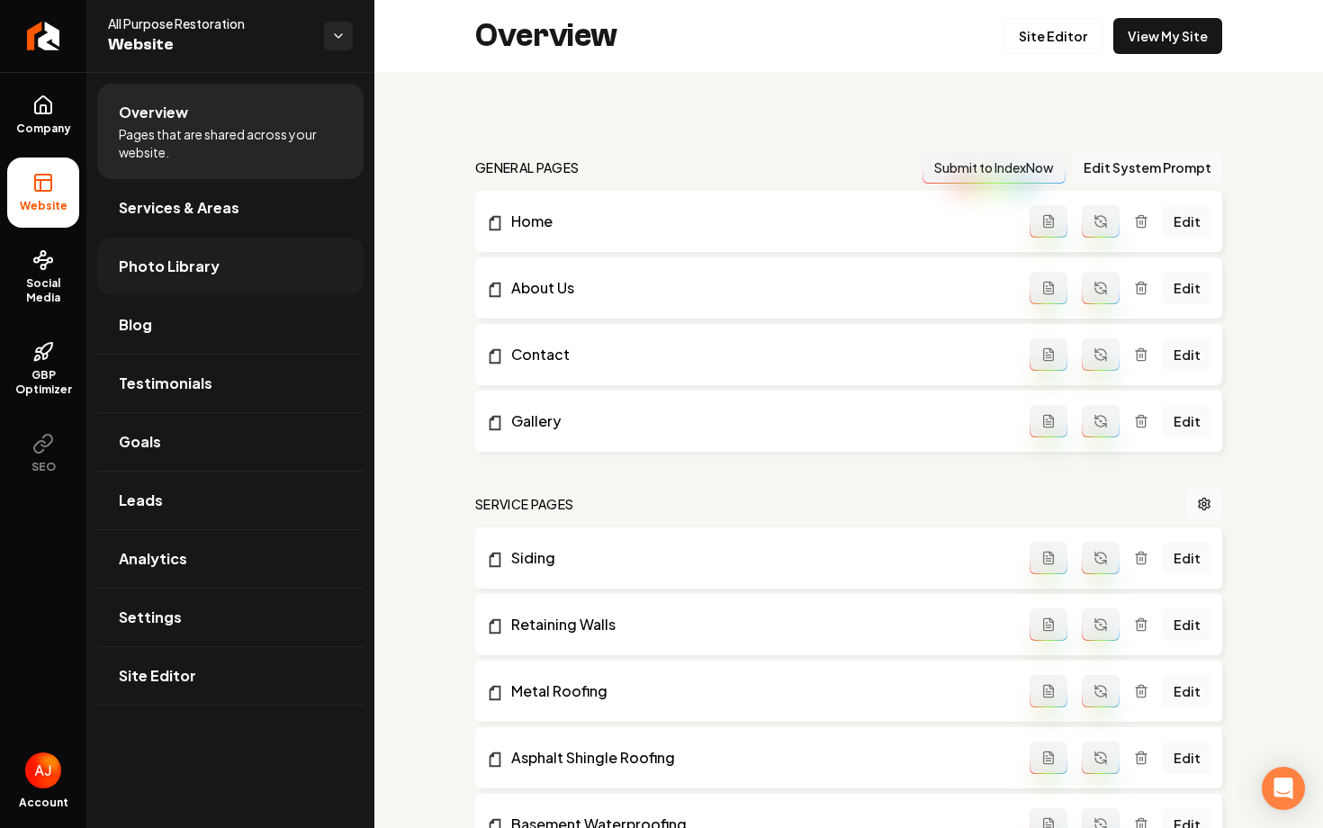
click at [163, 279] on link "Photo Library" at bounding box center [230, 267] width 266 height 58
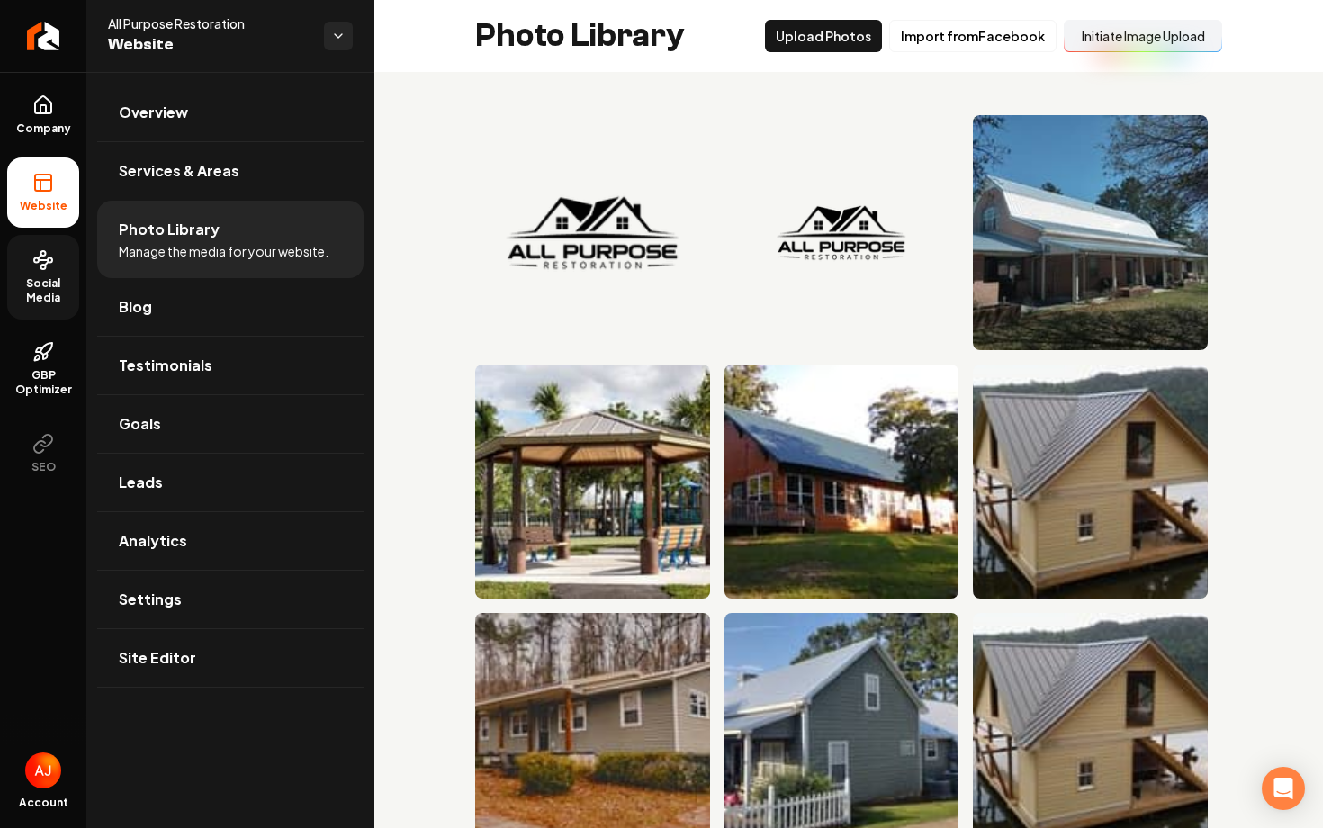
click at [68, 257] on link "Social Media" at bounding box center [43, 277] width 72 height 85
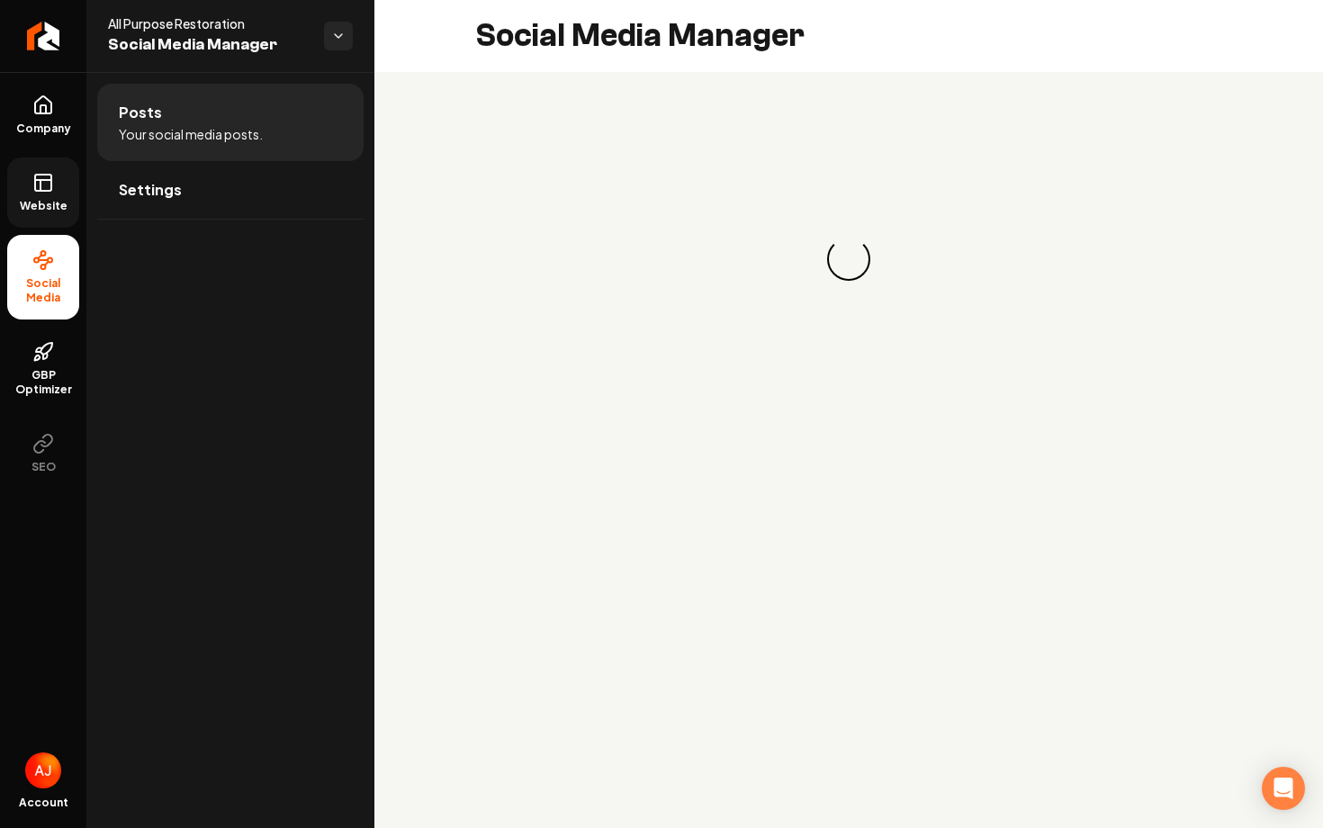
click at [53, 208] on span "Website" at bounding box center [44, 206] width 62 height 14
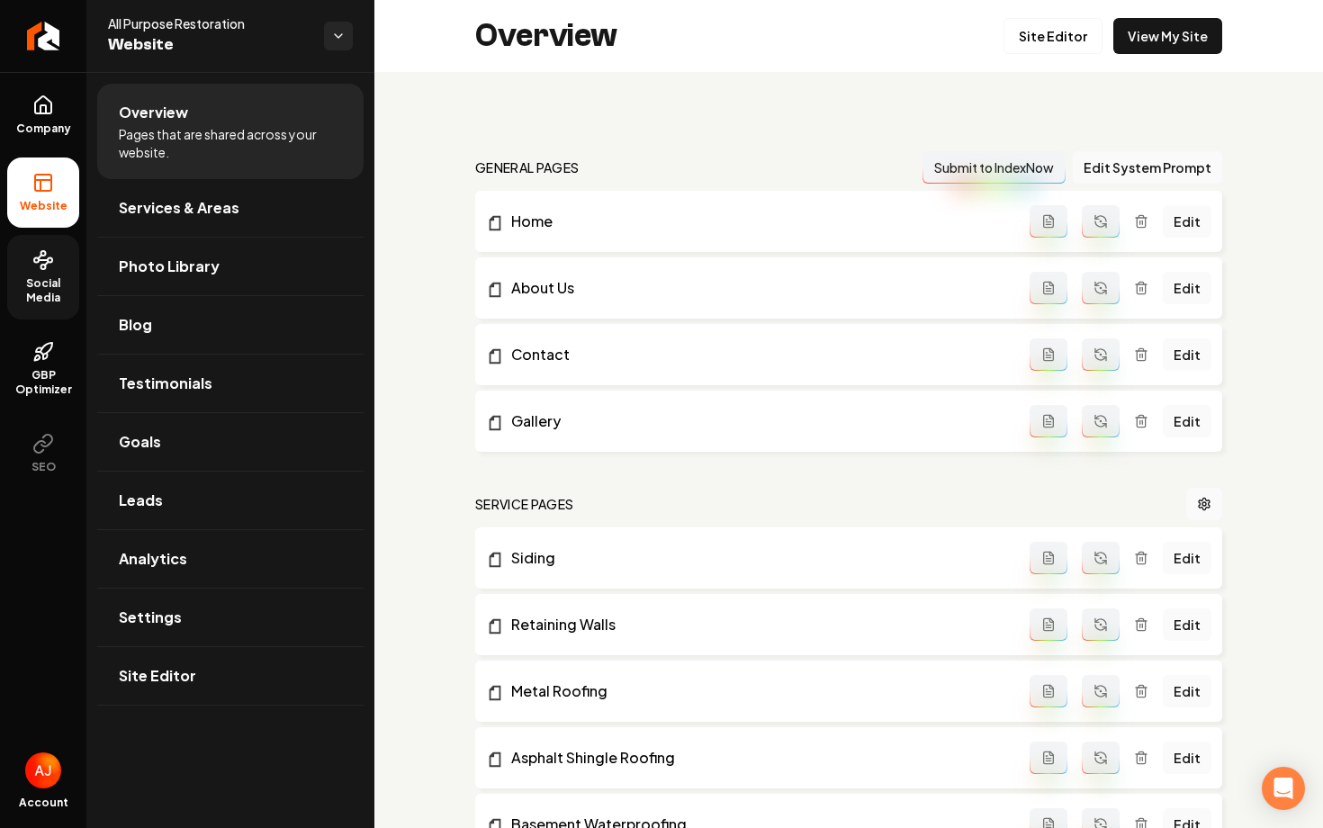
click at [1032, 57] on div "Overview Site Editor View My Site" at bounding box center [848, 36] width 949 height 72
click at [1032, 51] on link "Site Editor" at bounding box center [1053, 36] width 99 height 36
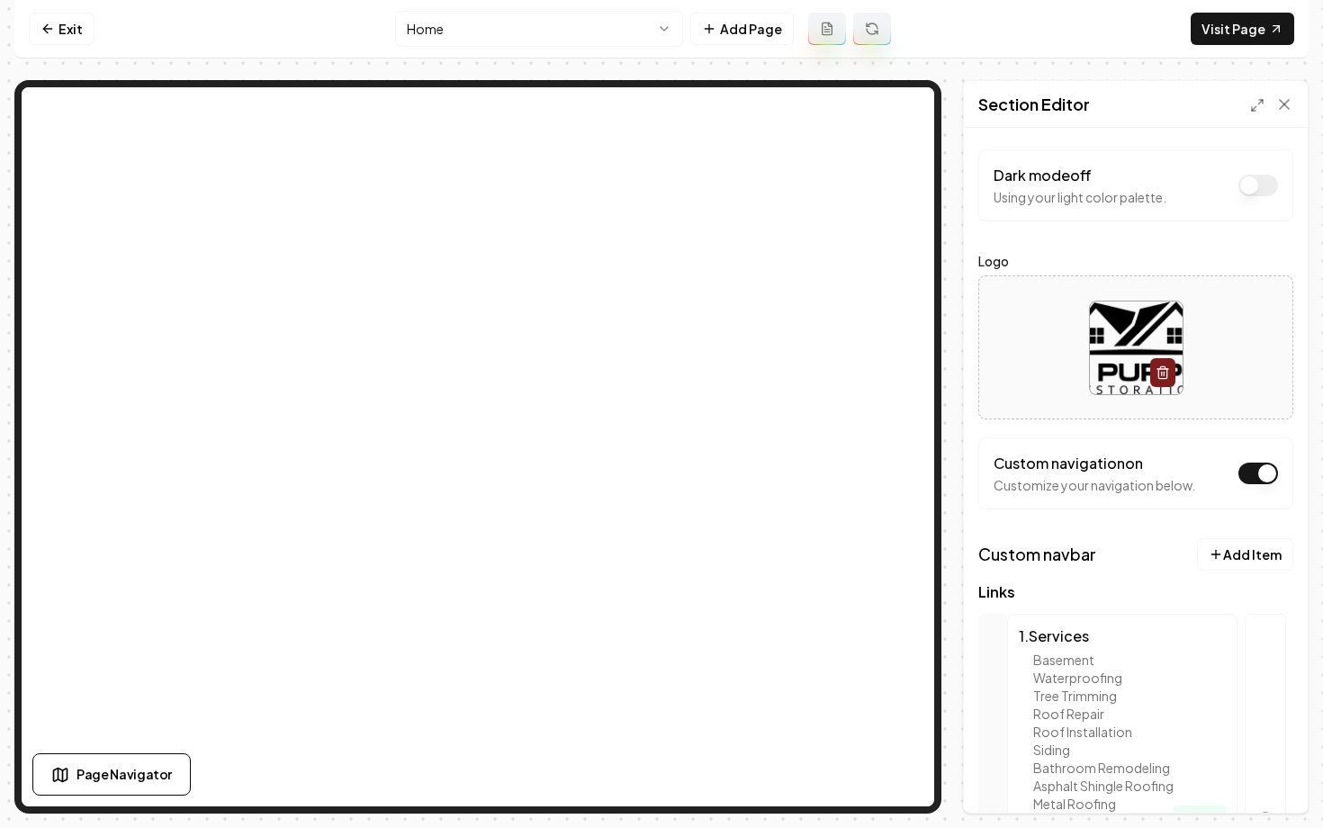
click at [1034, 362] on div at bounding box center [1135, 347] width 313 height 123
type input "**********"
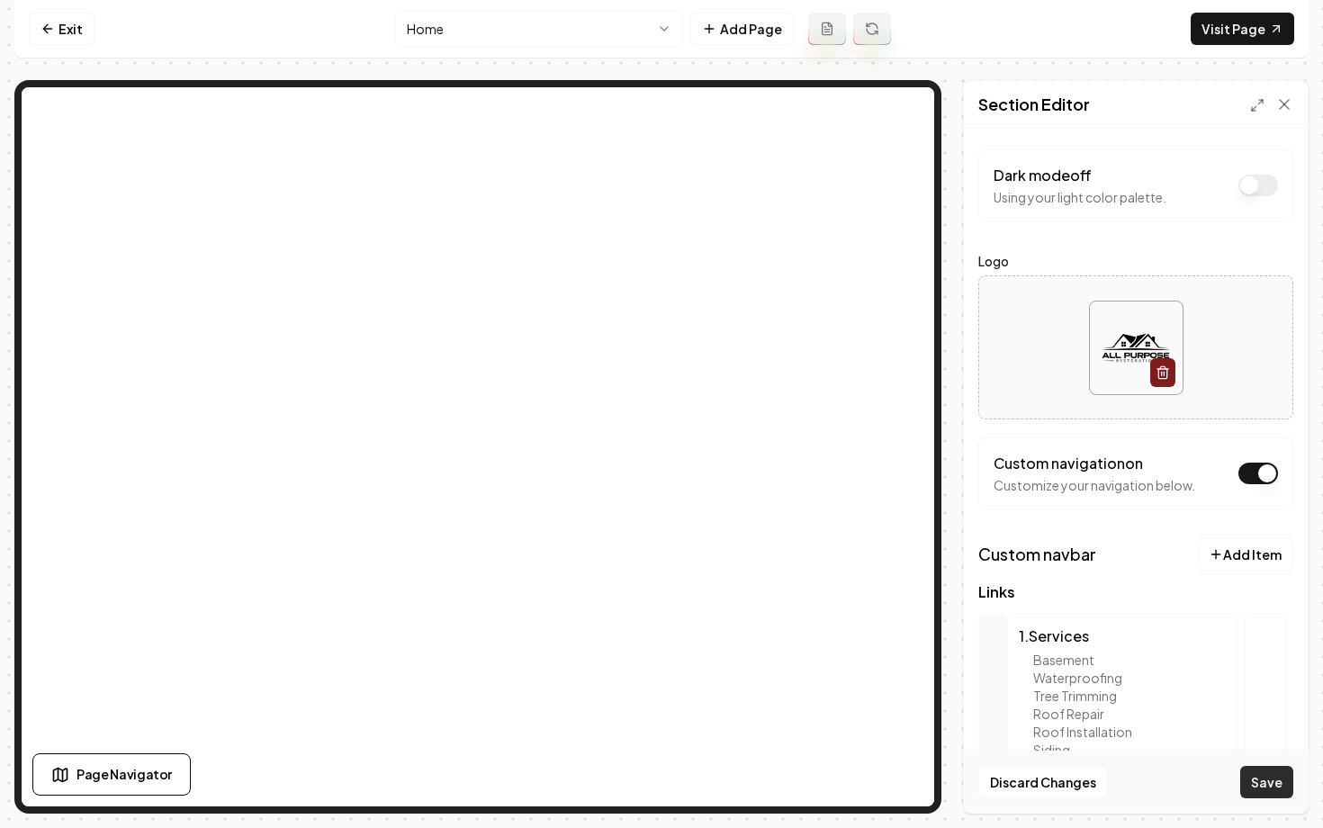
click at [1258, 788] on button "Save" at bounding box center [1266, 782] width 53 height 32
click at [1218, 22] on link "Visit Page" at bounding box center [1243, 29] width 104 height 32
click at [44, 27] on icon at bounding box center [45, 28] width 5 height 8
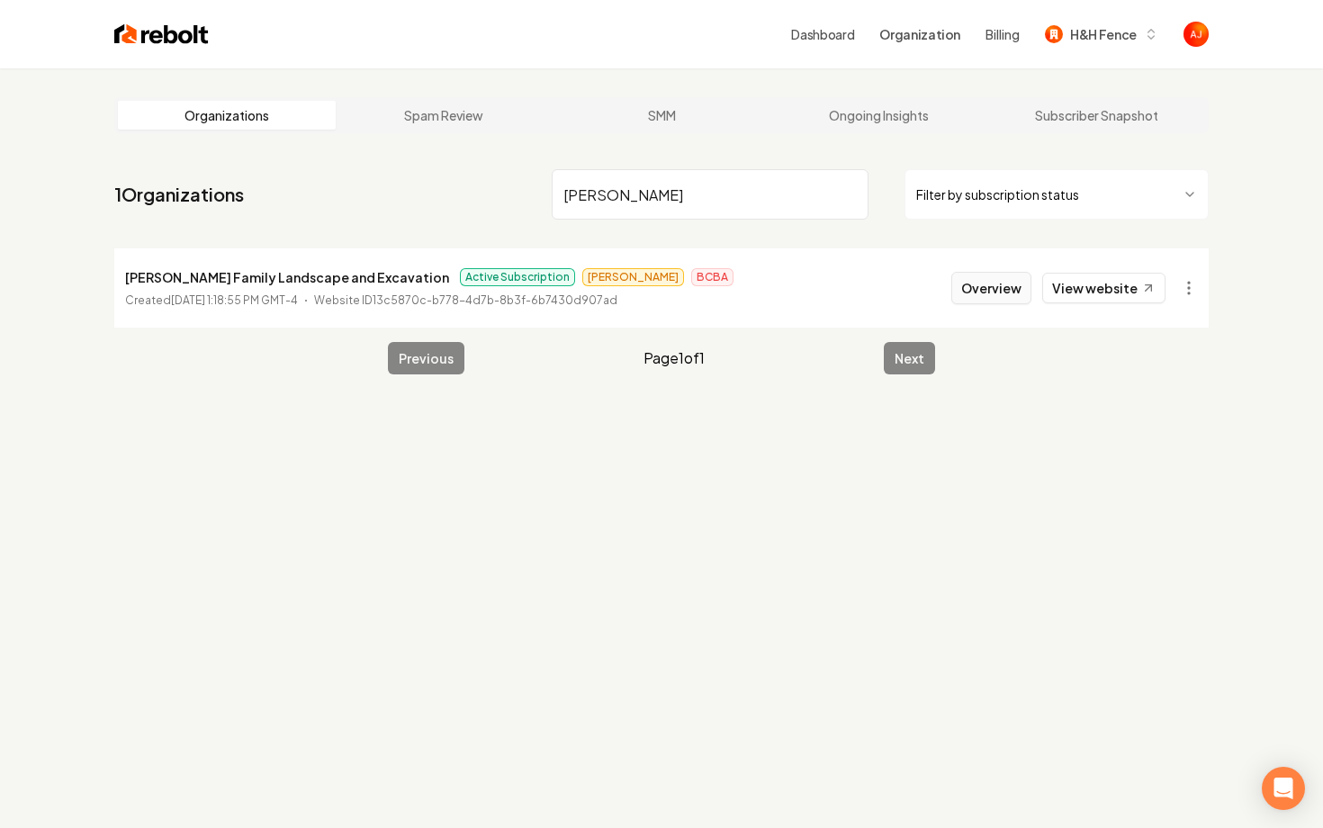
type input "marek"
click at [1000, 294] on button "Overview" at bounding box center [991, 288] width 80 height 32
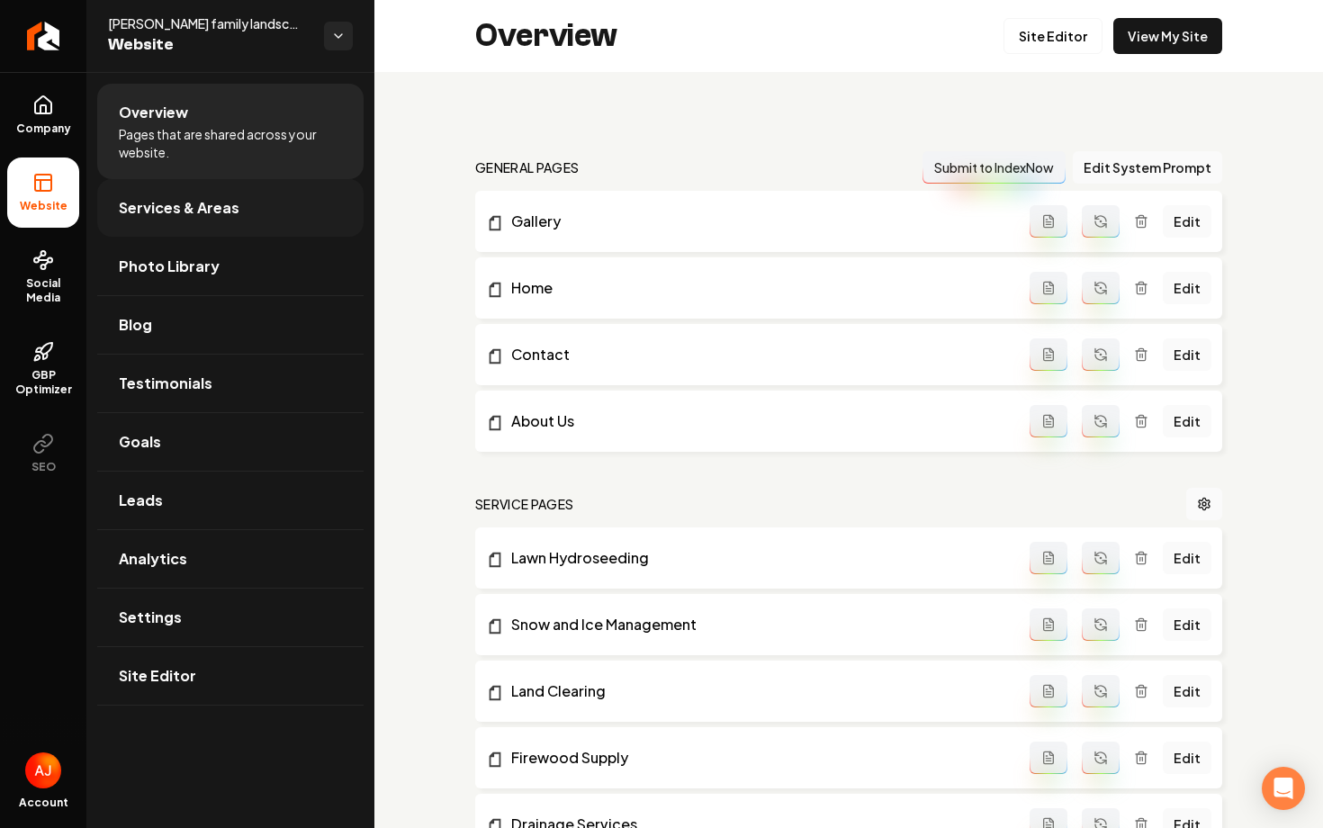
click at [188, 195] on link "Services & Areas" at bounding box center [230, 208] width 266 height 58
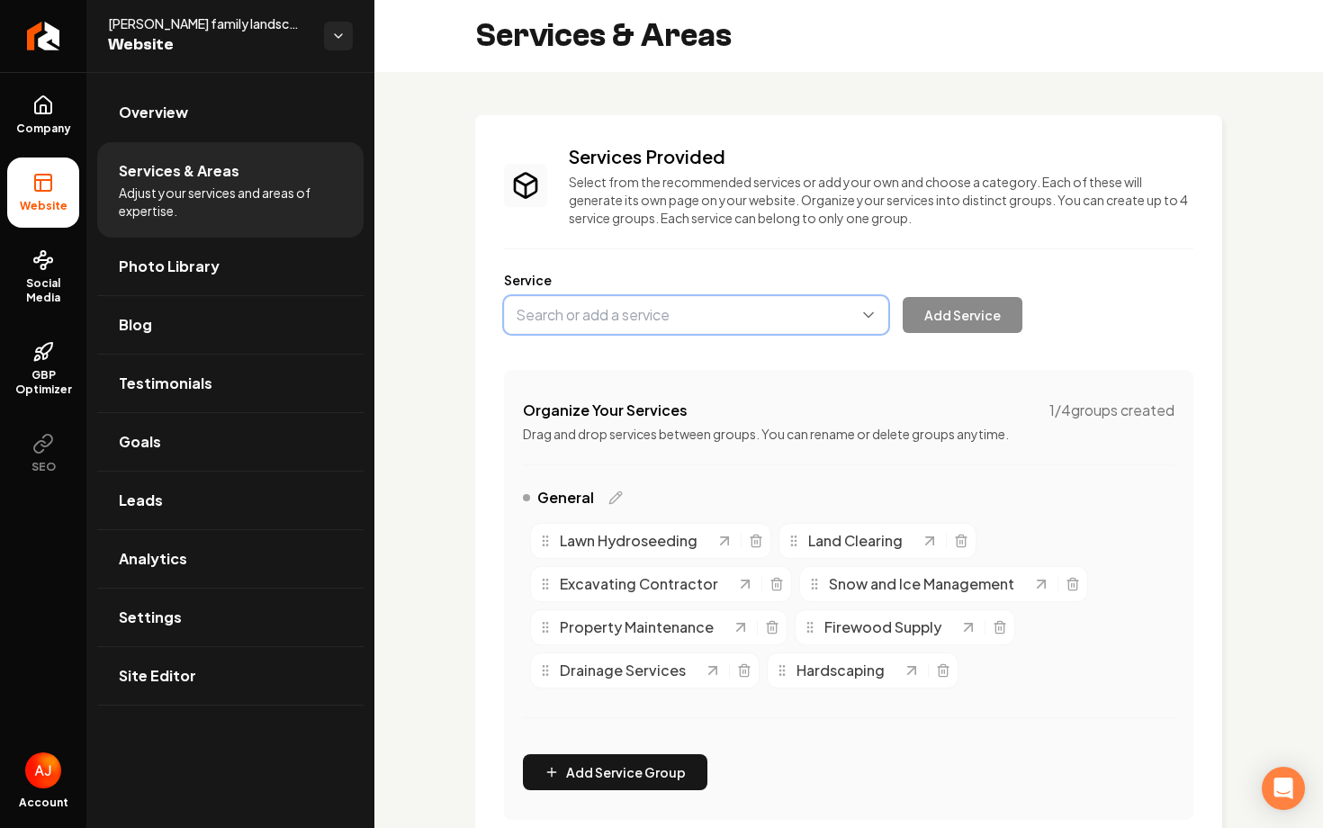
click at [582, 312] on button "Main content area" at bounding box center [696, 315] width 384 height 38
type input "Demolition"
drag, startPoint x: 605, startPoint y: 320, endPoint x: 451, endPoint y: 320, distance: 153.9
click at [727, 310] on button "Main content area" at bounding box center [696, 315] width 384 height 38
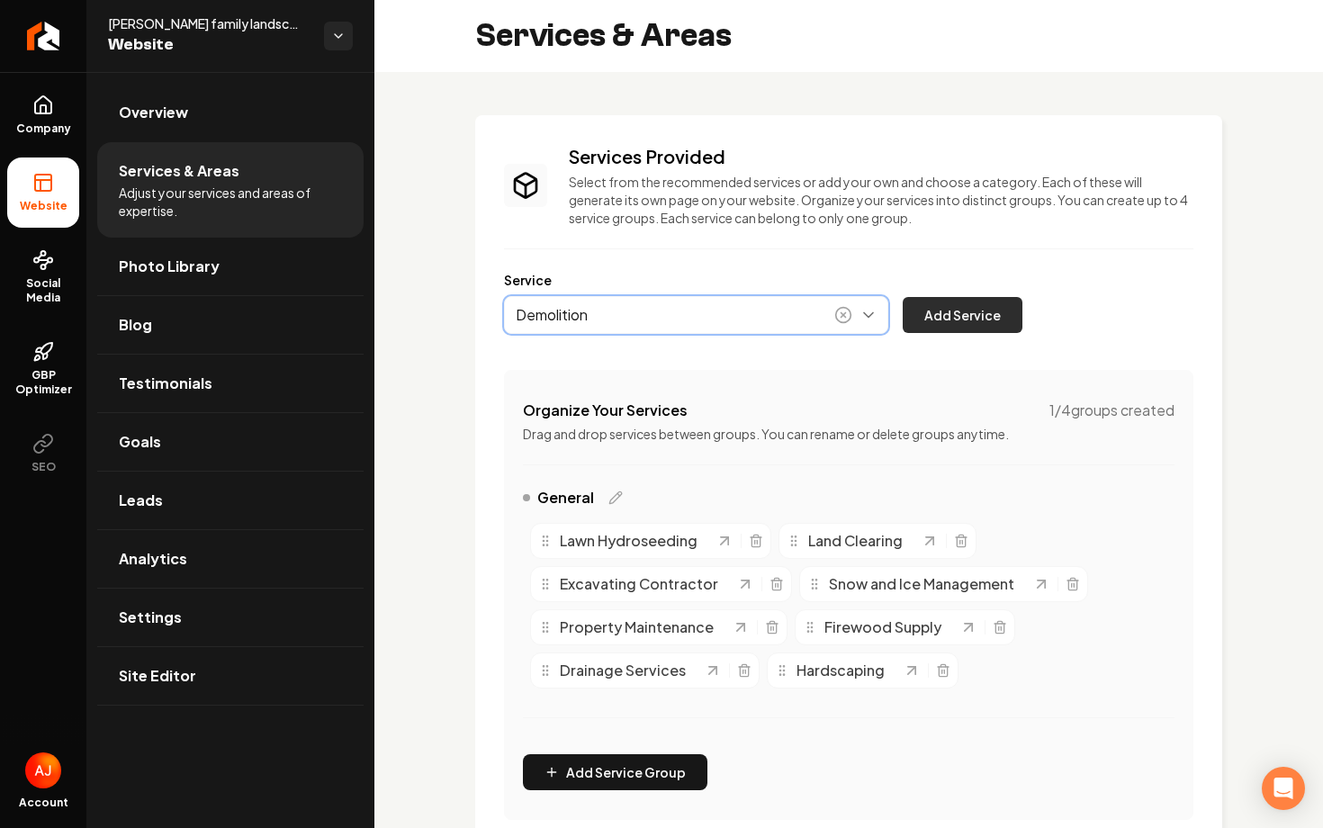
type input "Demolition"
click at [952, 321] on button "Add Service" at bounding box center [963, 315] width 120 height 36
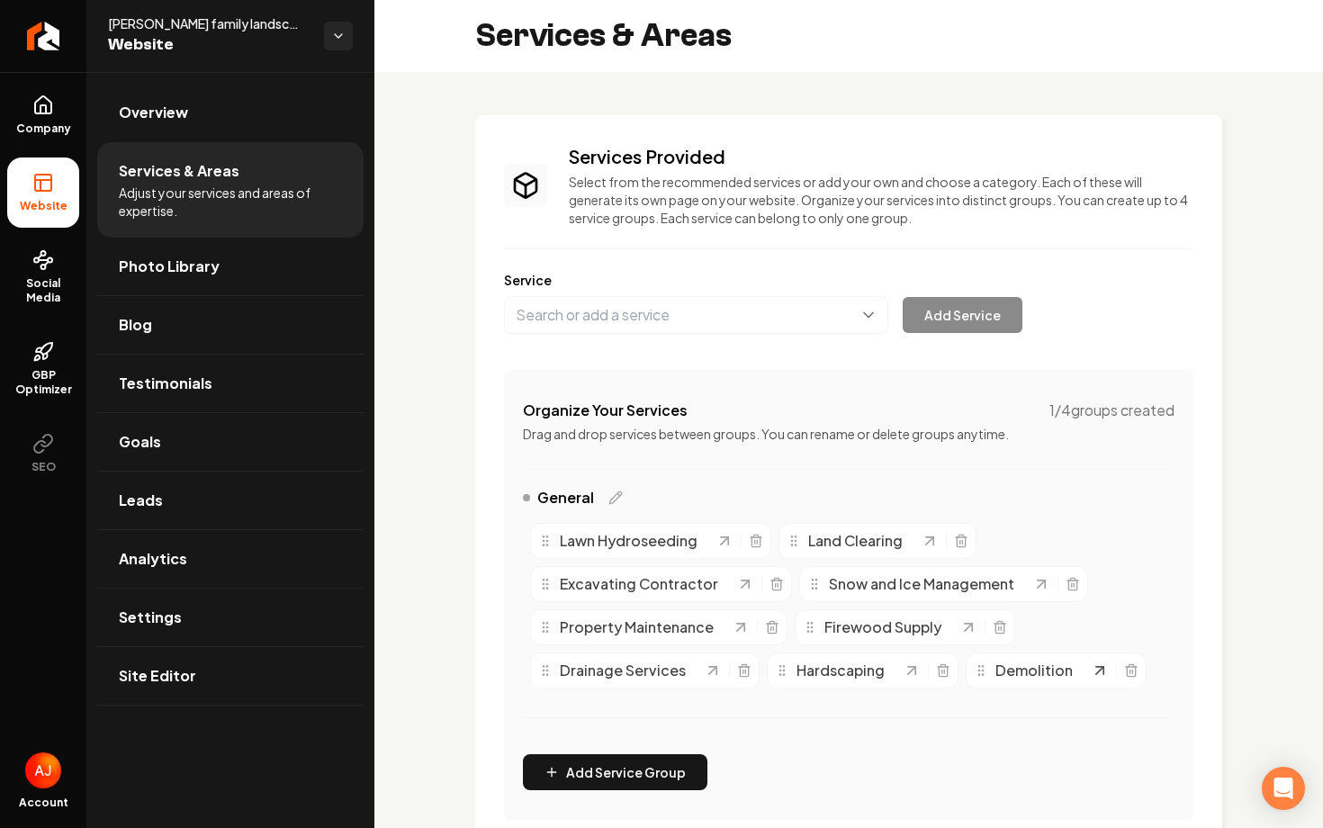
click at [1097, 670] on icon "Main content area" at bounding box center [1099, 670] width 7 height 7
click at [313, 111] on link "Overview" at bounding box center [230, 113] width 266 height 58
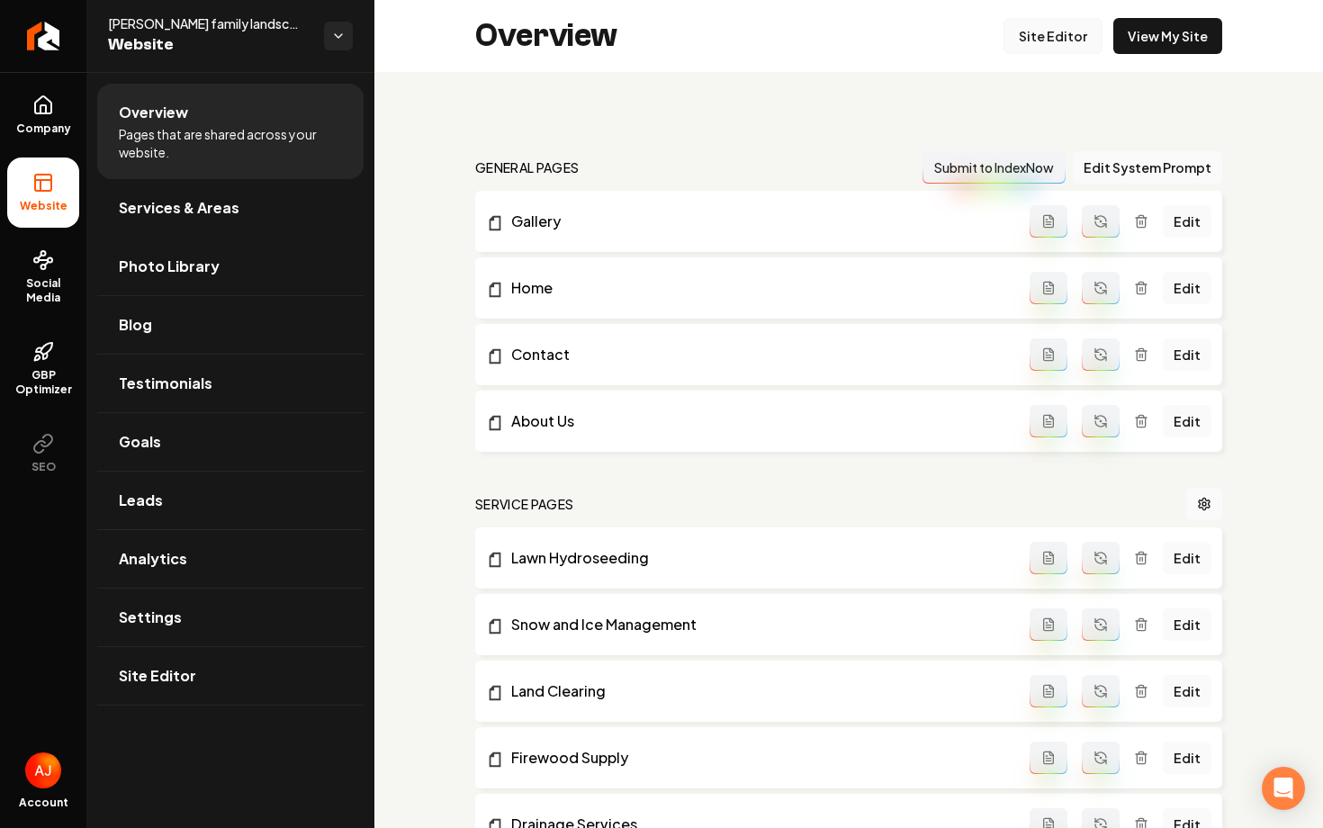
click at [1065, 41] on link "Site Editor" at bounding box center [1053, 36] width 99 height 36
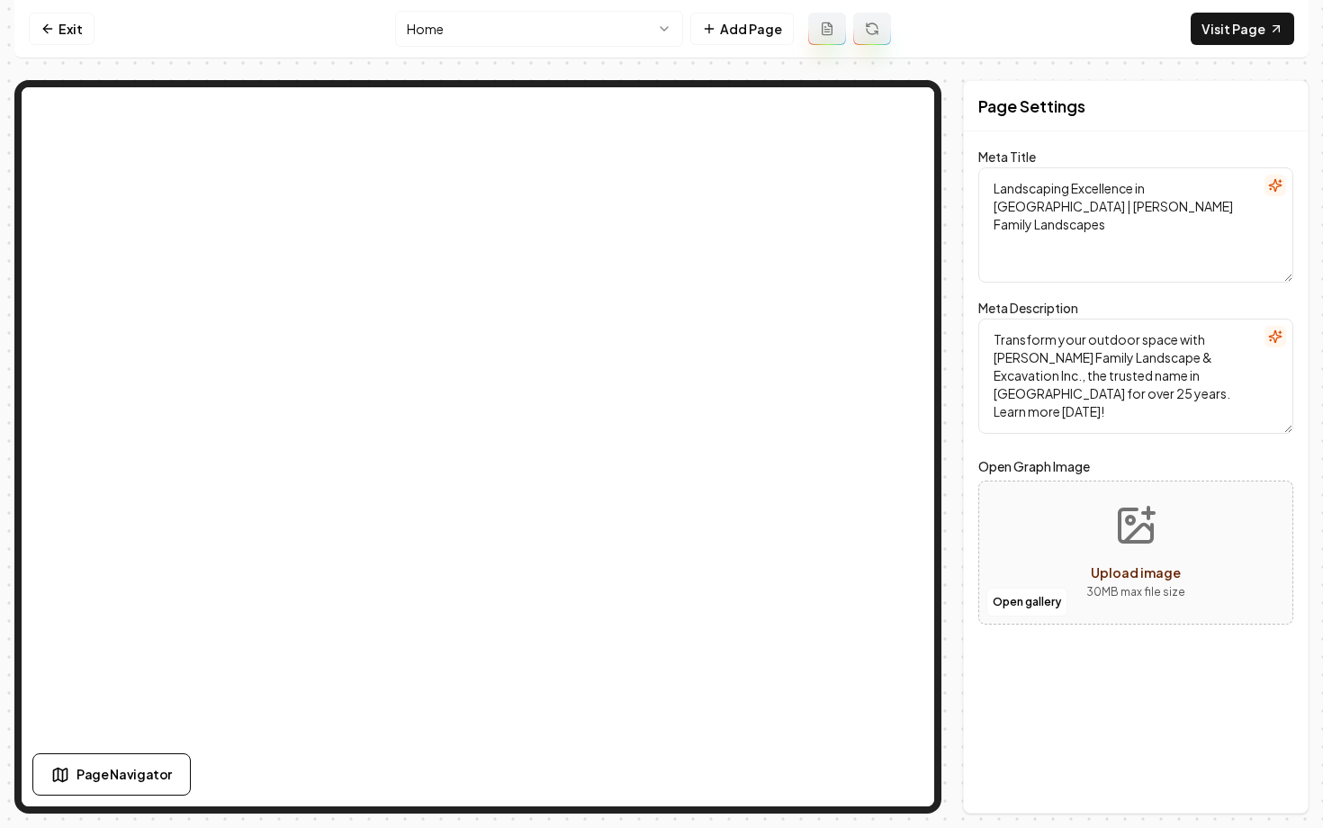
click at [546, 30] on html "Computer Required This feature is only available on a computer. Please switch t…" at bounding box center [661, 414] width 1323 height 828
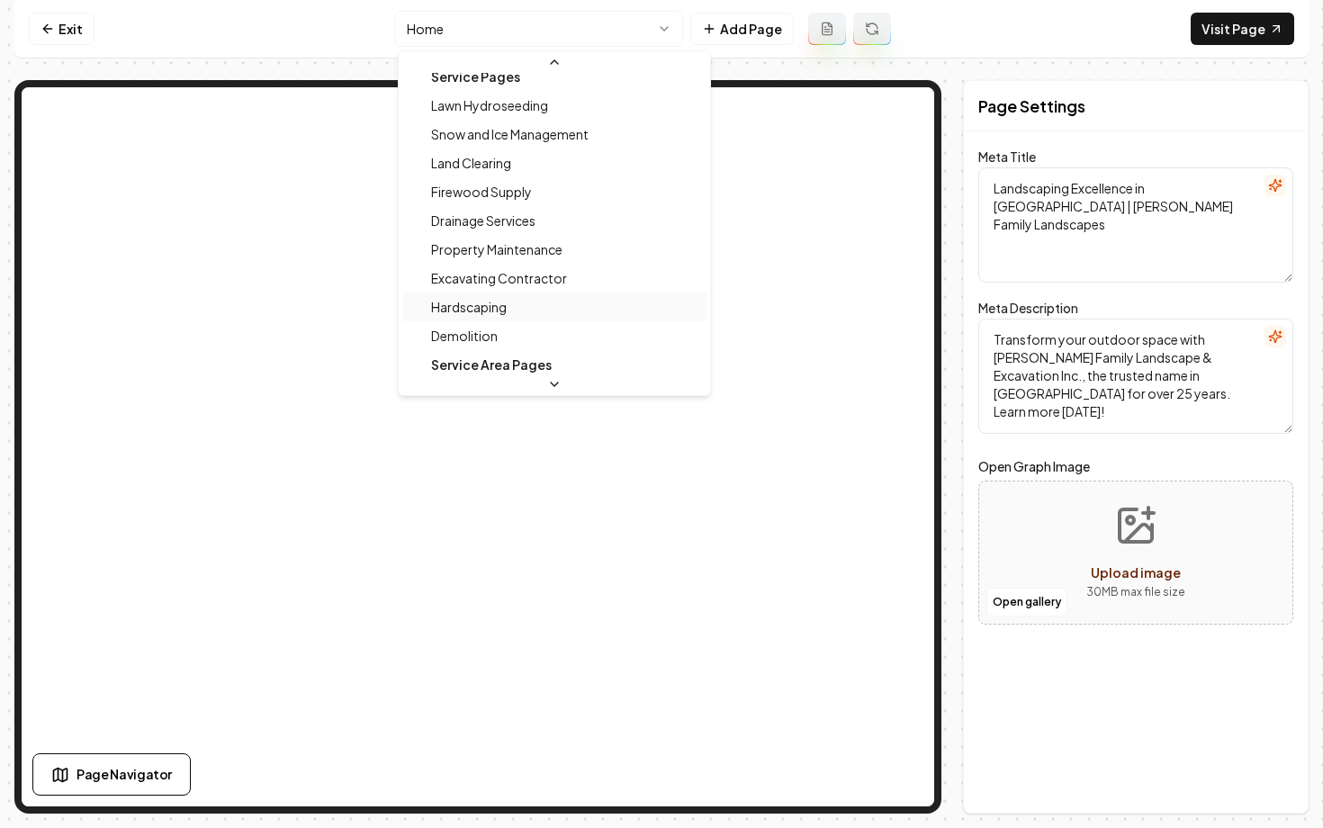
scroll to position [161, 0]
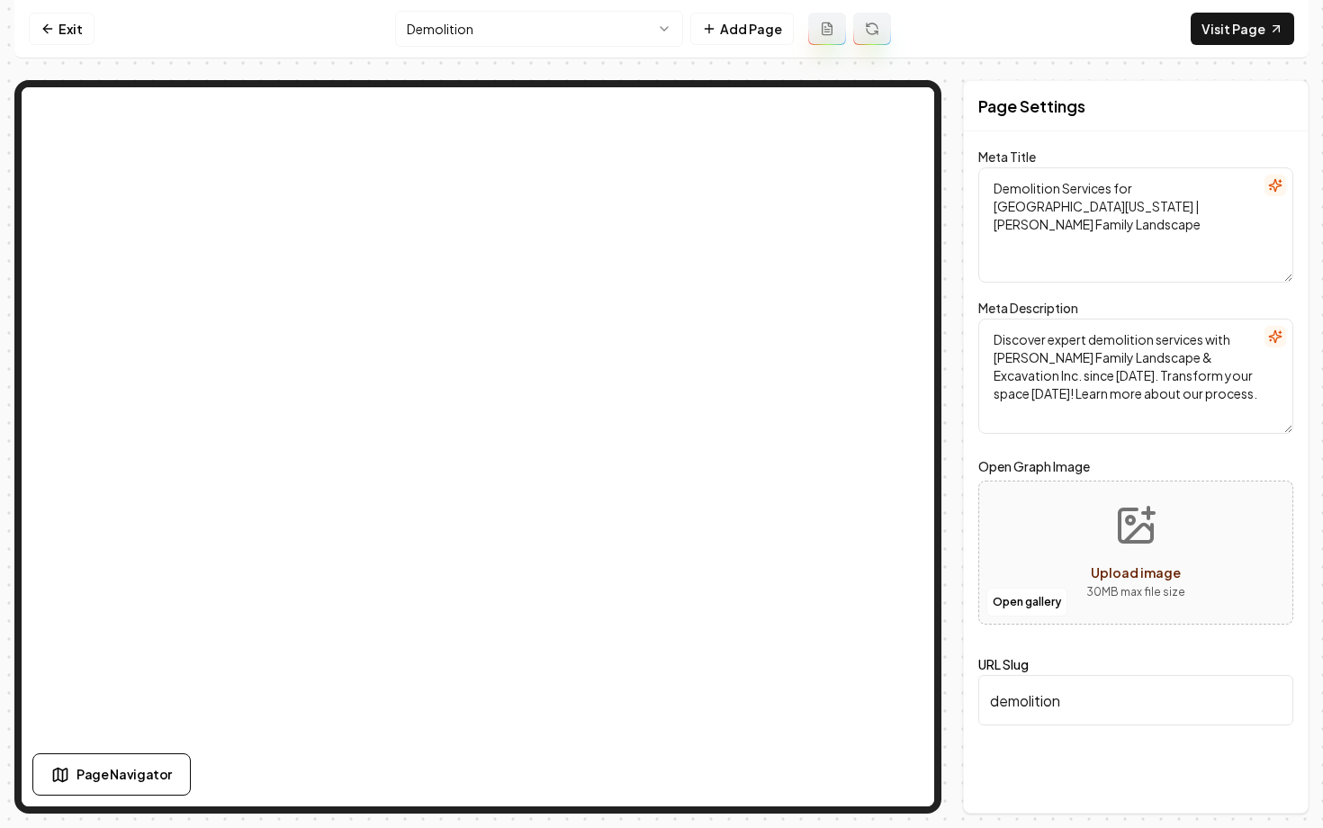
click at [830, 28] on icon at bounding box center [827, 29] width 14 height 14
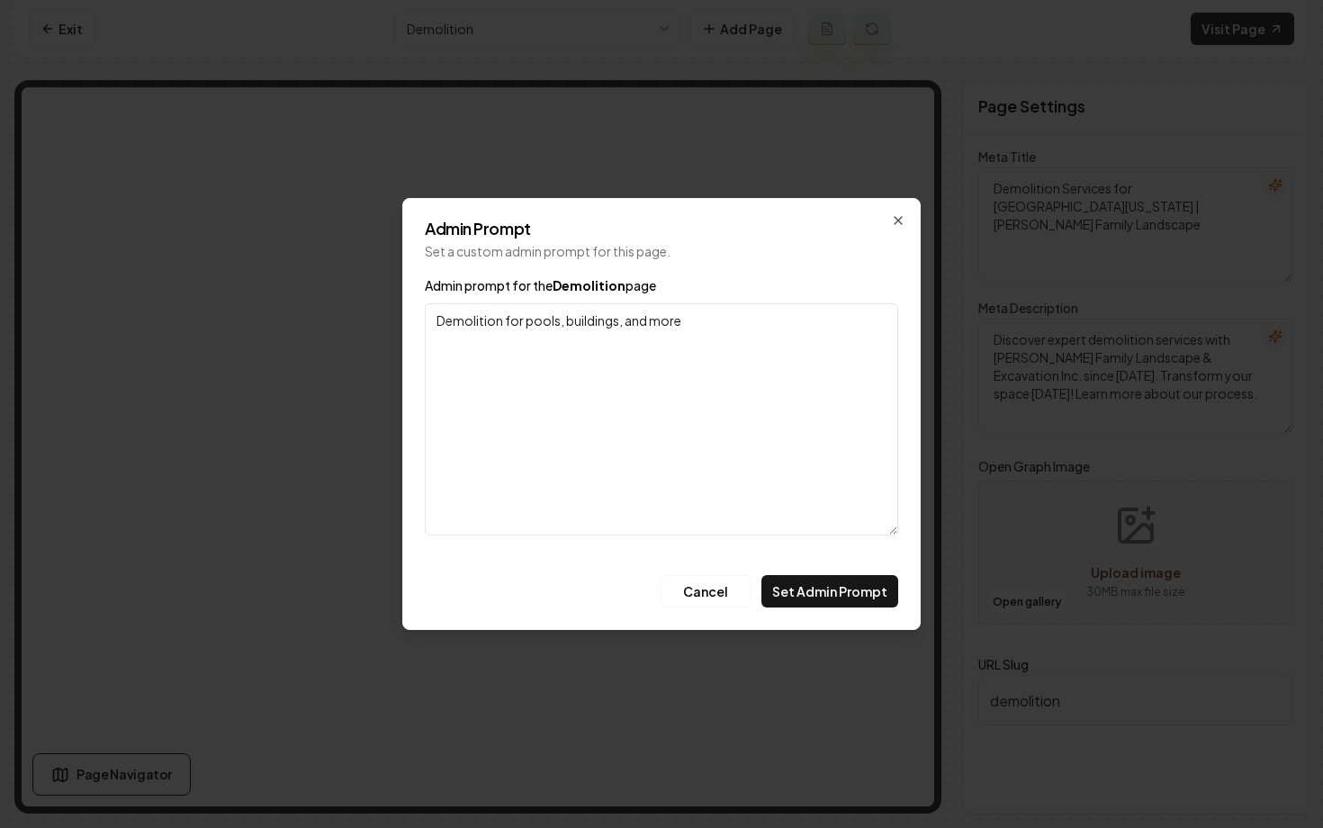
type textarea "Demolition for pools, buildings, and more"
click at [818, 609] on div "Admin Prompt Set a custom admin prompt for this page. Admin prompt for the Demo…" at bounding box center [661, 414] width 518 height 432
click at [811, 597] on button "Set Admin Prompt" at bounding box center [830, 591] width 137 height 32
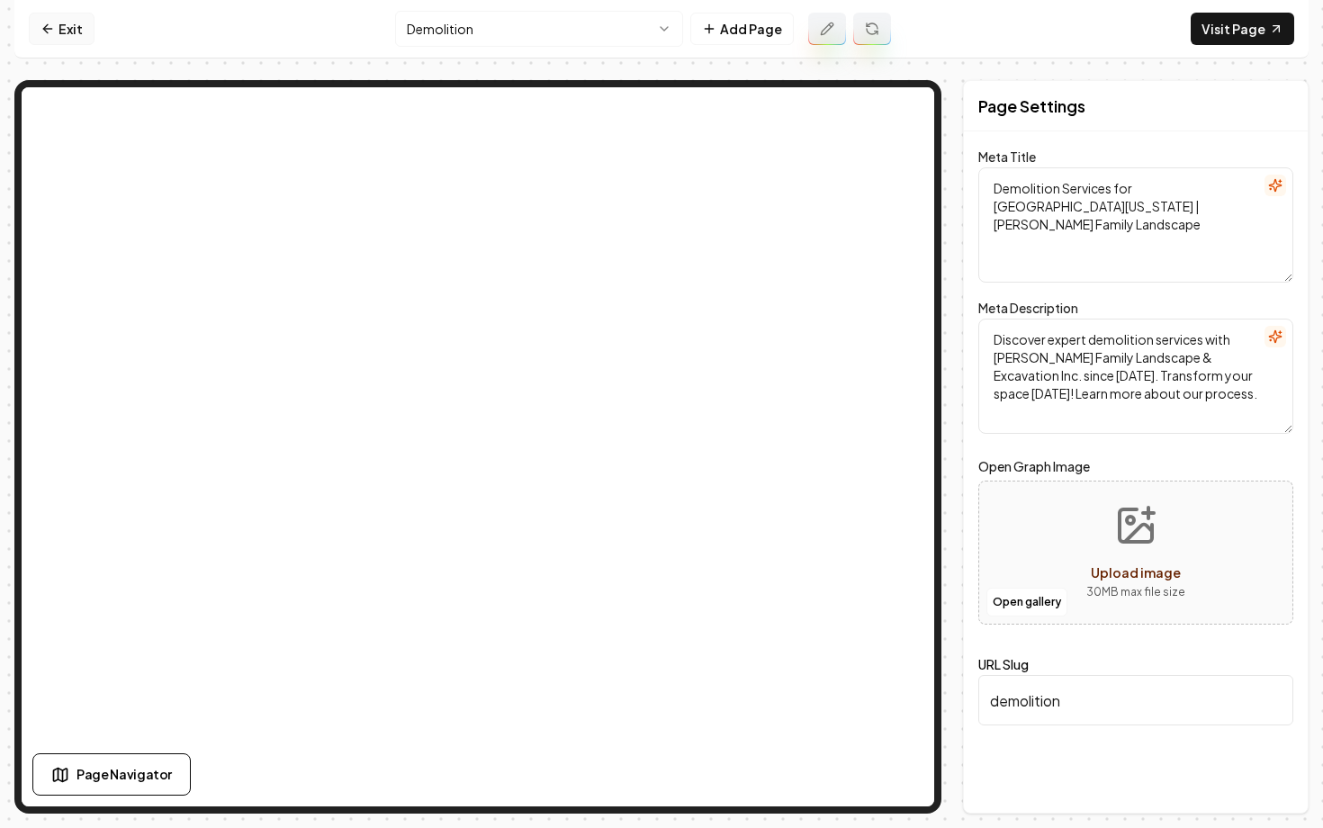
click at [51, 32] on icon at bounding box center [48, 29] width 14 height 14
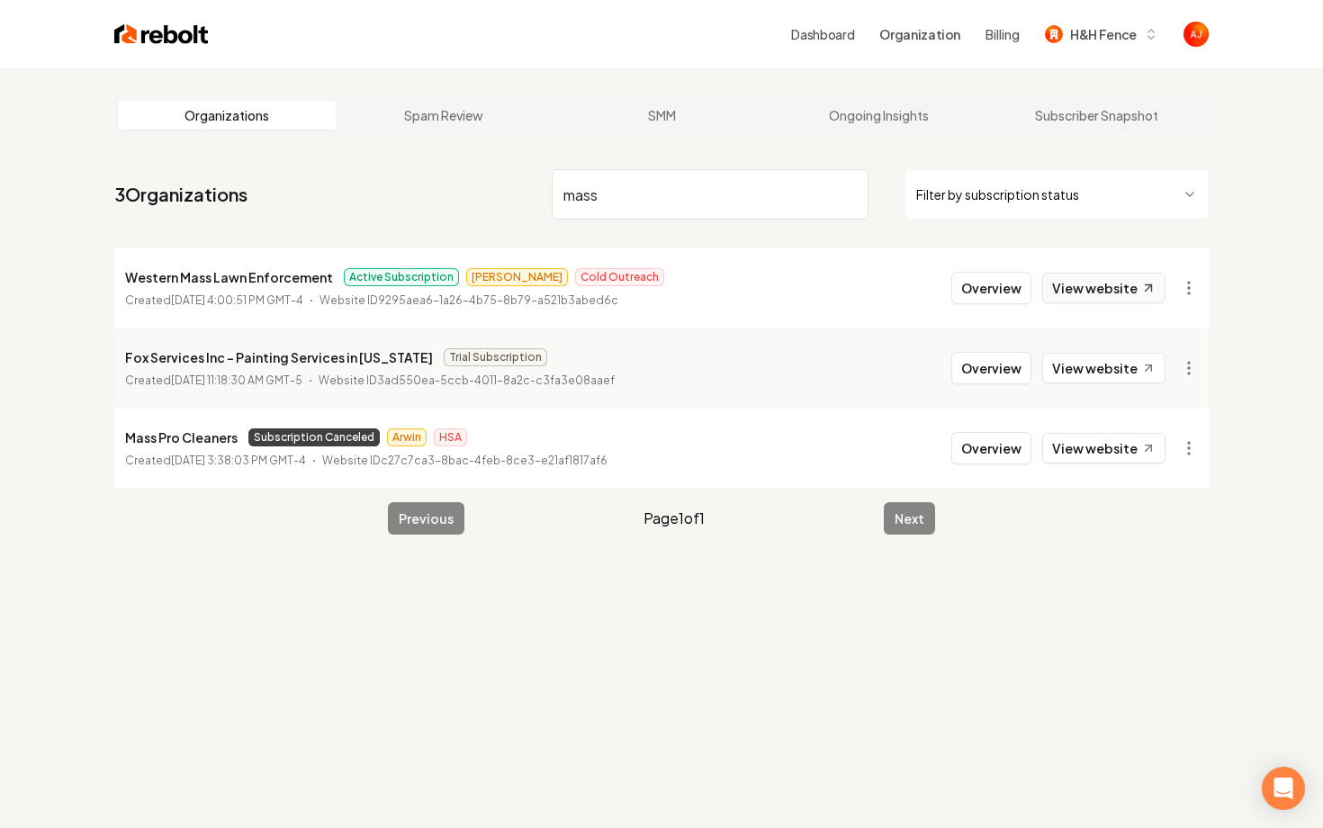
type input "mass"
click at [1092, 296] on link "View website" at bounding box center [1103, 288] width 123 height 31
click at [978, 293] on button "Overview" at bounding box center [991, 288] width 80 height 32
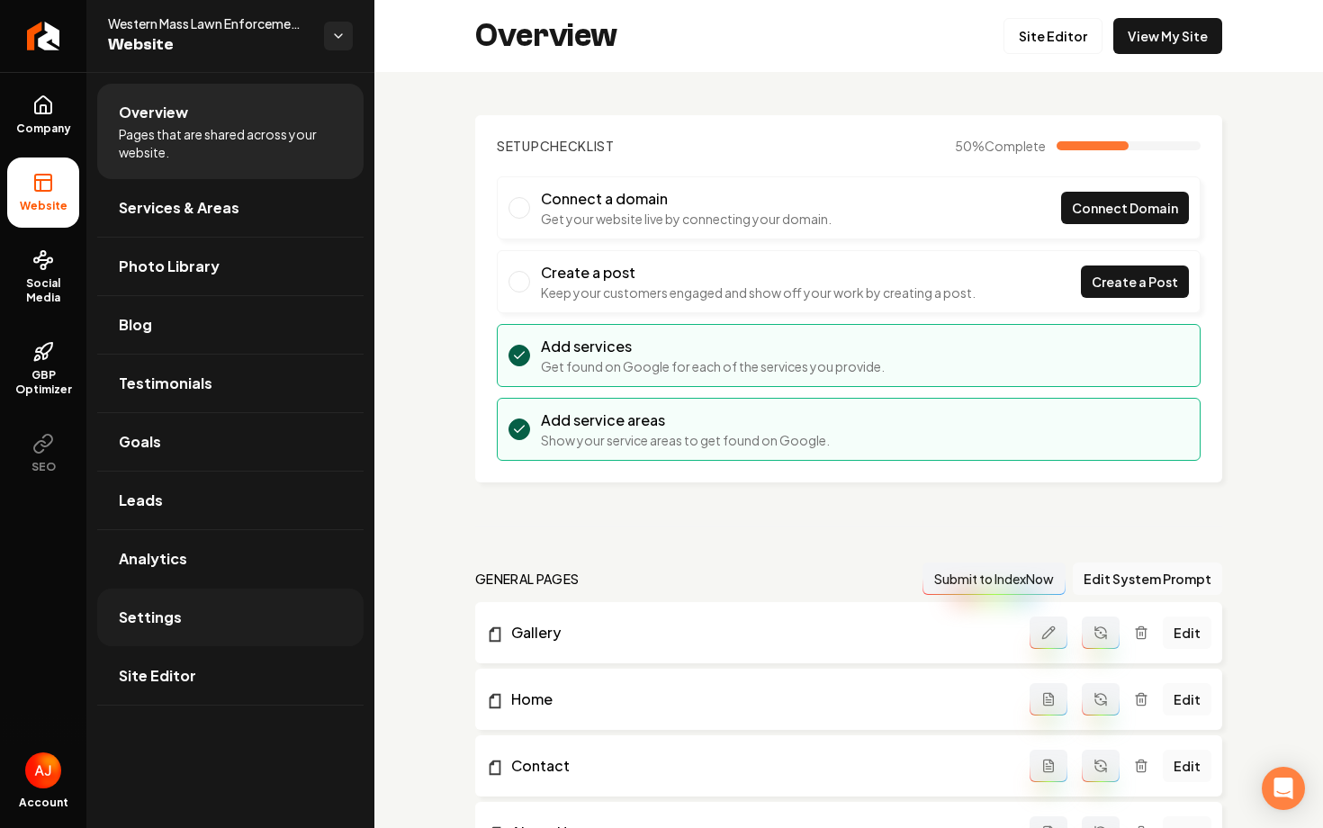
click at [170, 618] on span "Settings" at bounding box center [150, 618] width 63 height 22
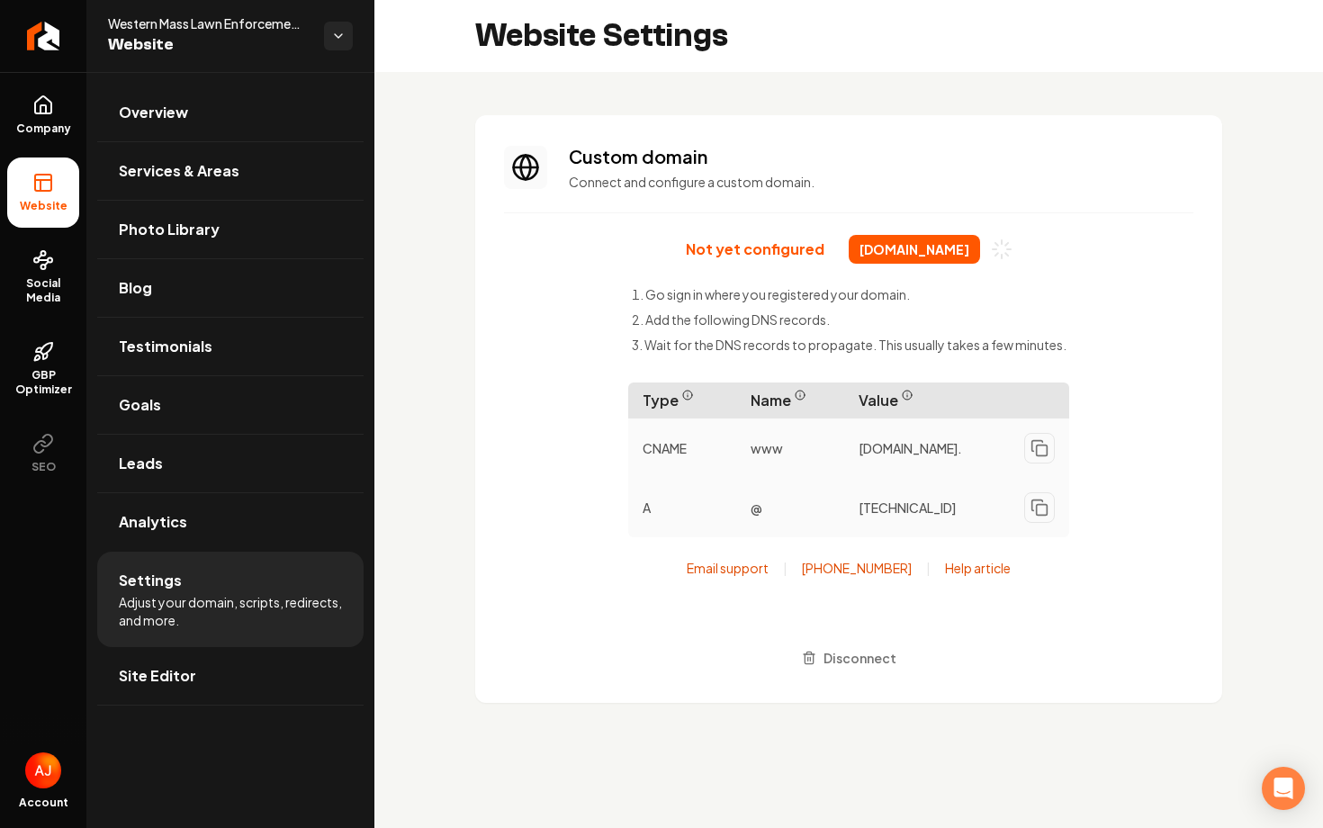
scroll to position [146, 0]
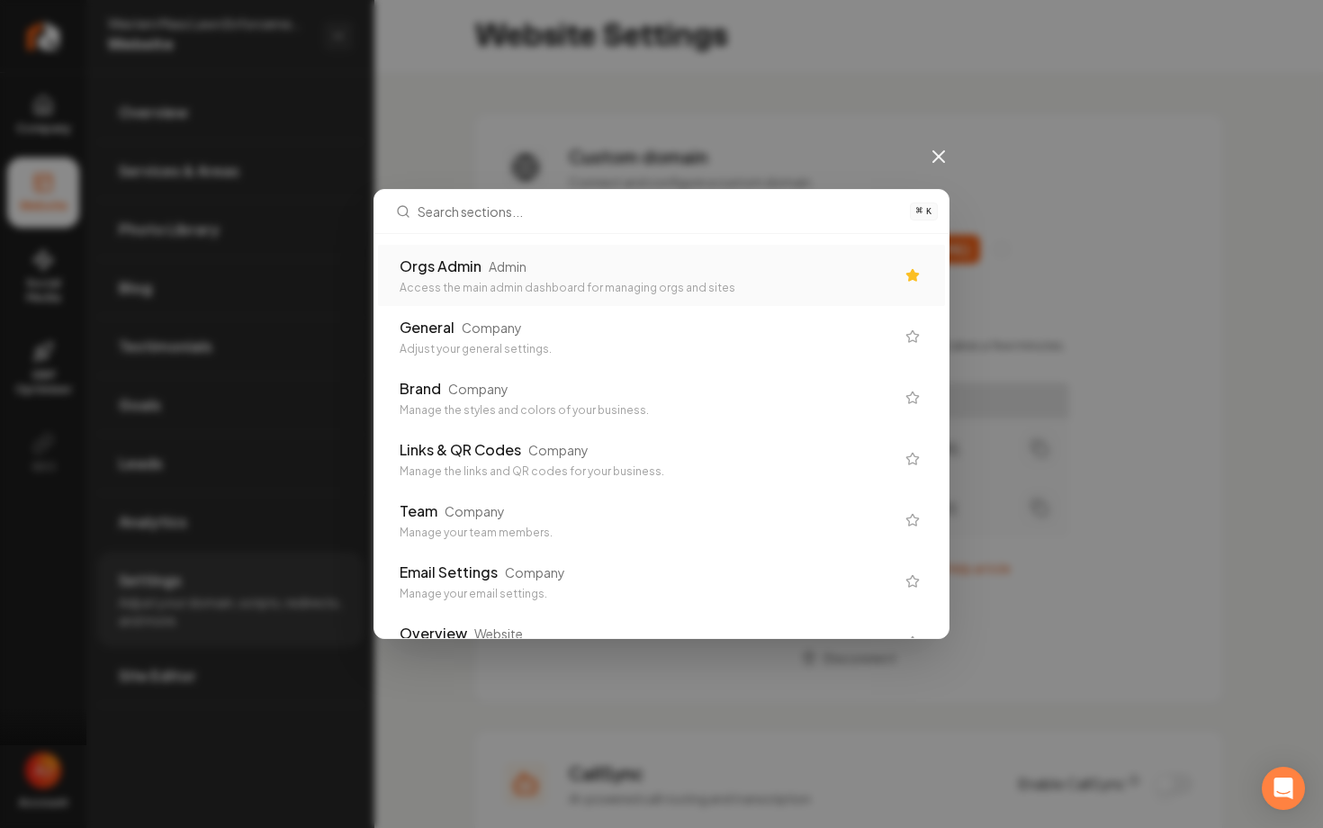
click at [408, 111] on div "⌘ K Orgs Admin Admin Access the main admin dashboard for managing orgs and site…" at bounding box center [661, 414] width 1323 height 828
click at [937, 158] on icon at bounding box center [938, 156] width 11 height 11
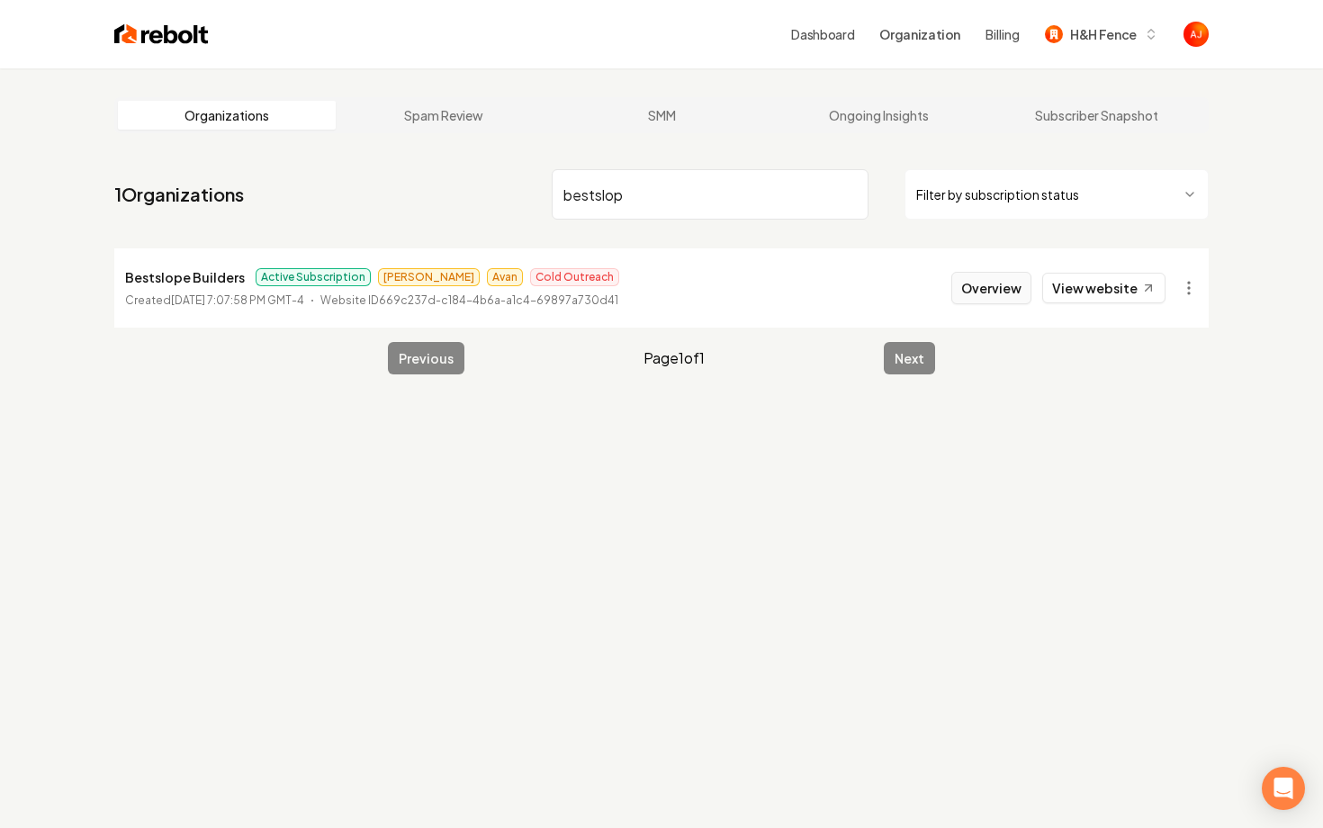
type input "bestslop"
click at [1003, 302] on button "Overview" at bounding box center [991, 288] width 80 height 32
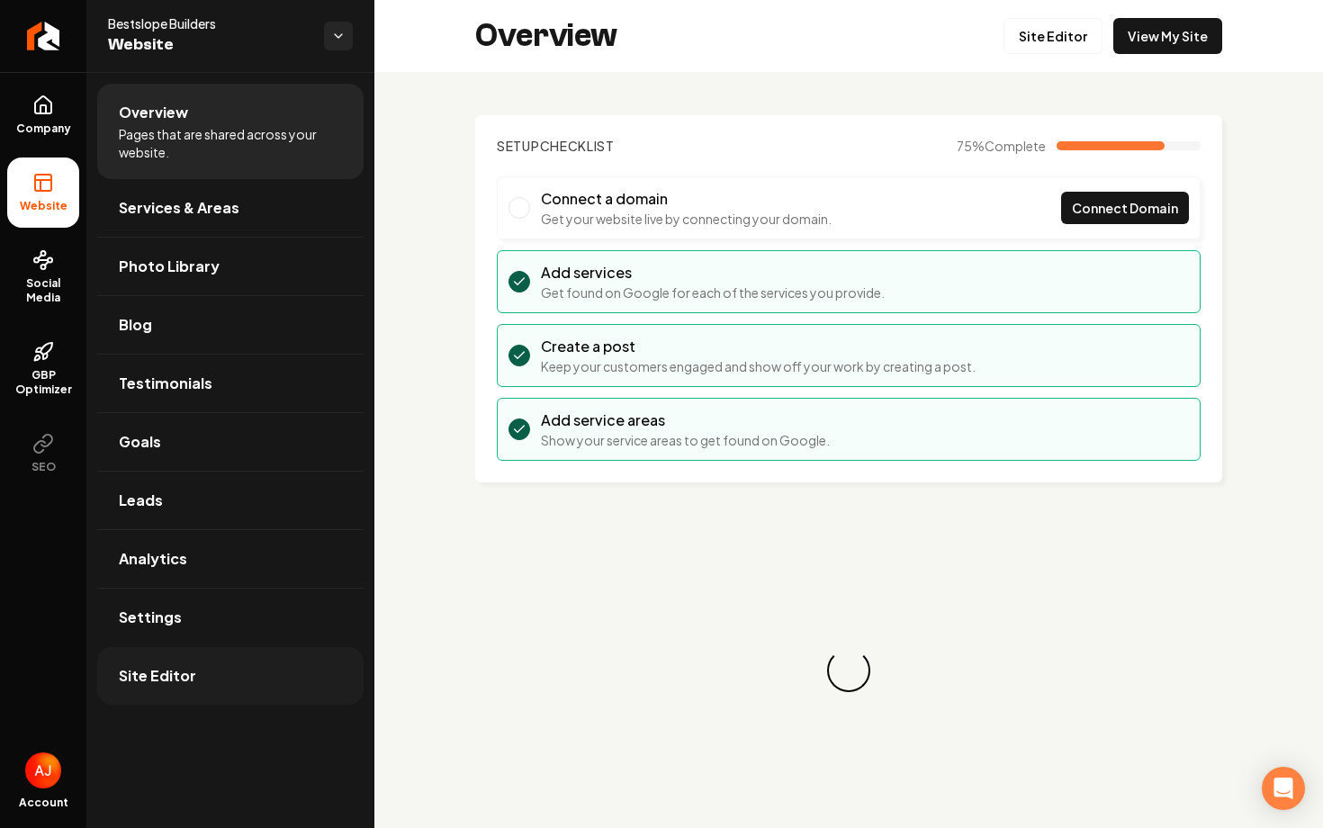
click at [233, 647] on link "Site Editor" at bounding box center [230, 676] width 266 height 58
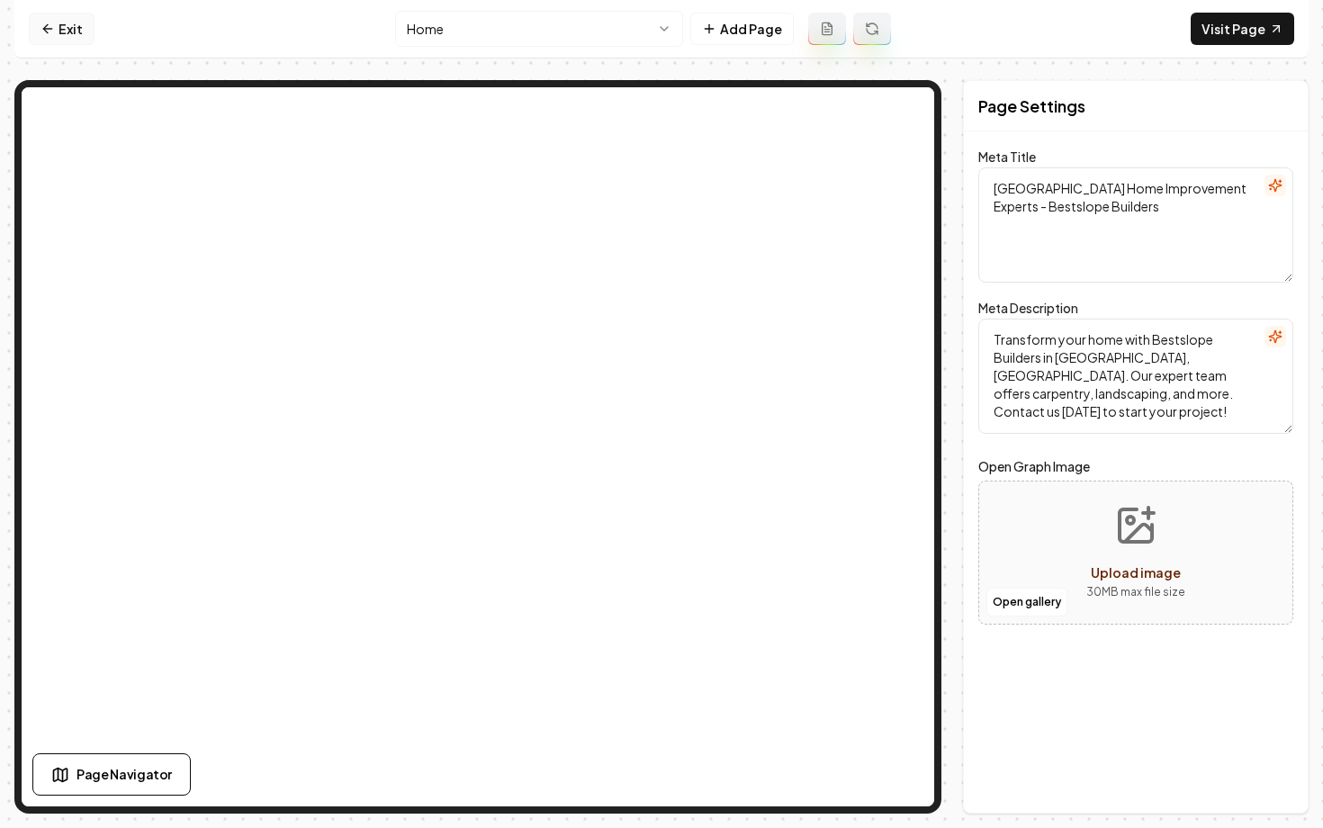
click at [49, 34] on icon at bounding box center [48, 29] width 14 height 14
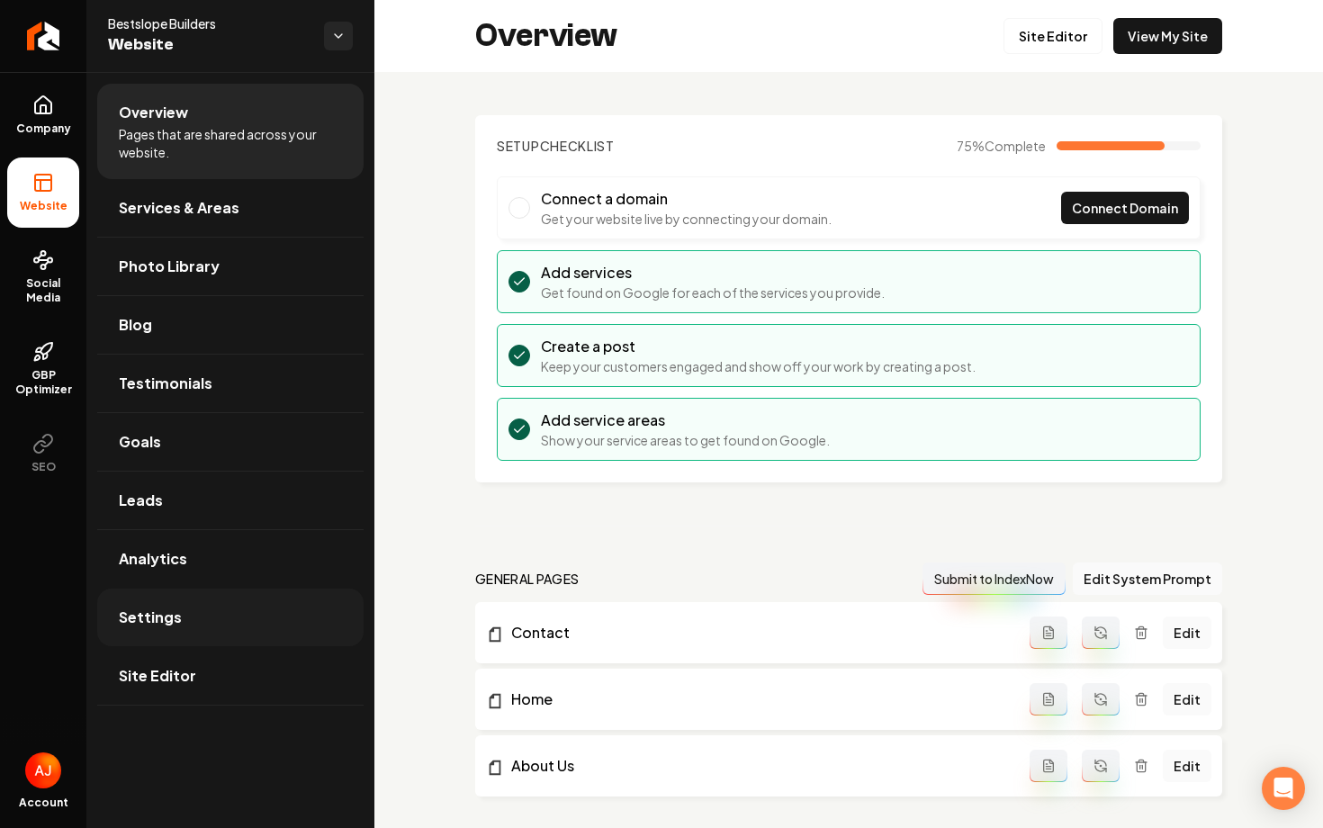
click at [158, 628] on link "Settings" at bounding box center [230, 618] width 266 height 58
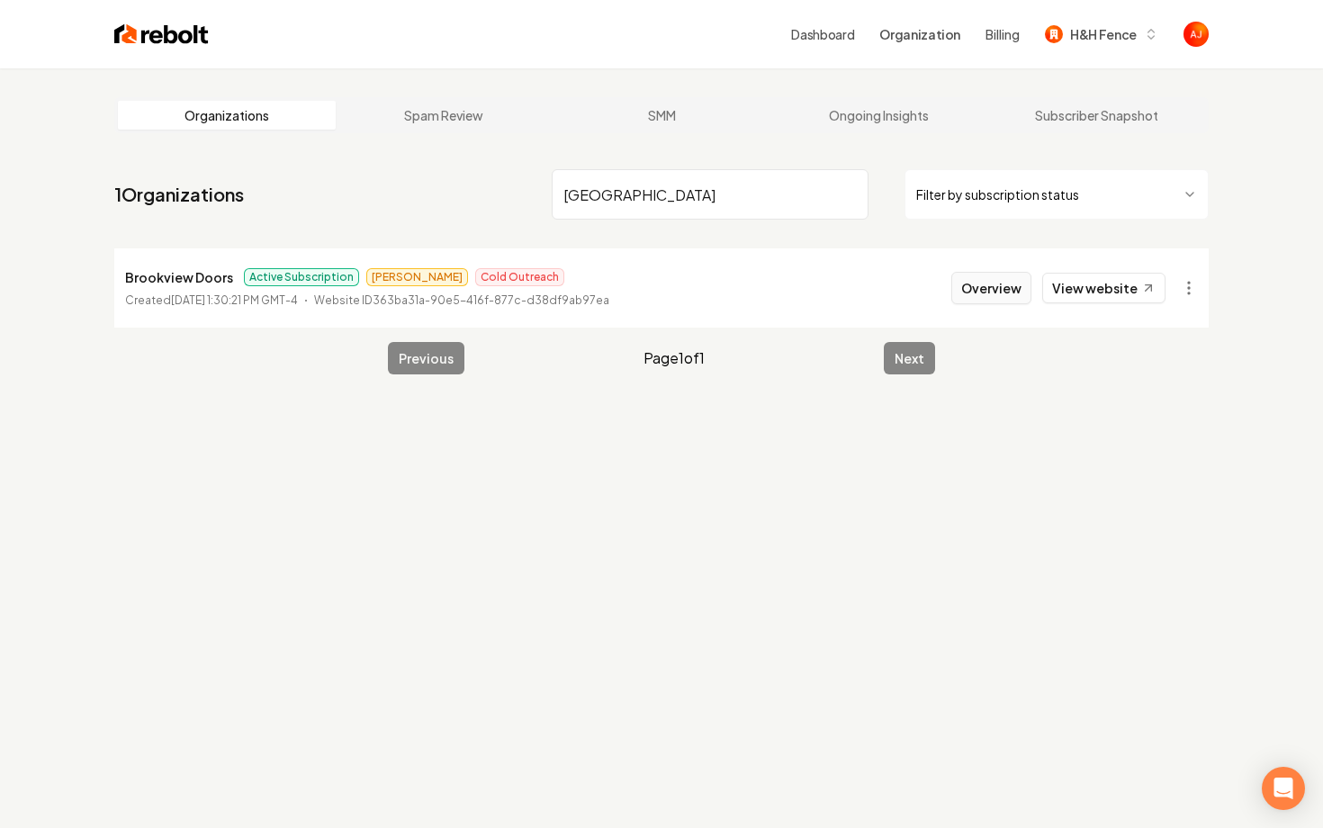
type input "[GEOGRAPHIC_DATA]"
click at [988, 285] on button "Overview" at bounding box center [991, 288] width 80 height 32
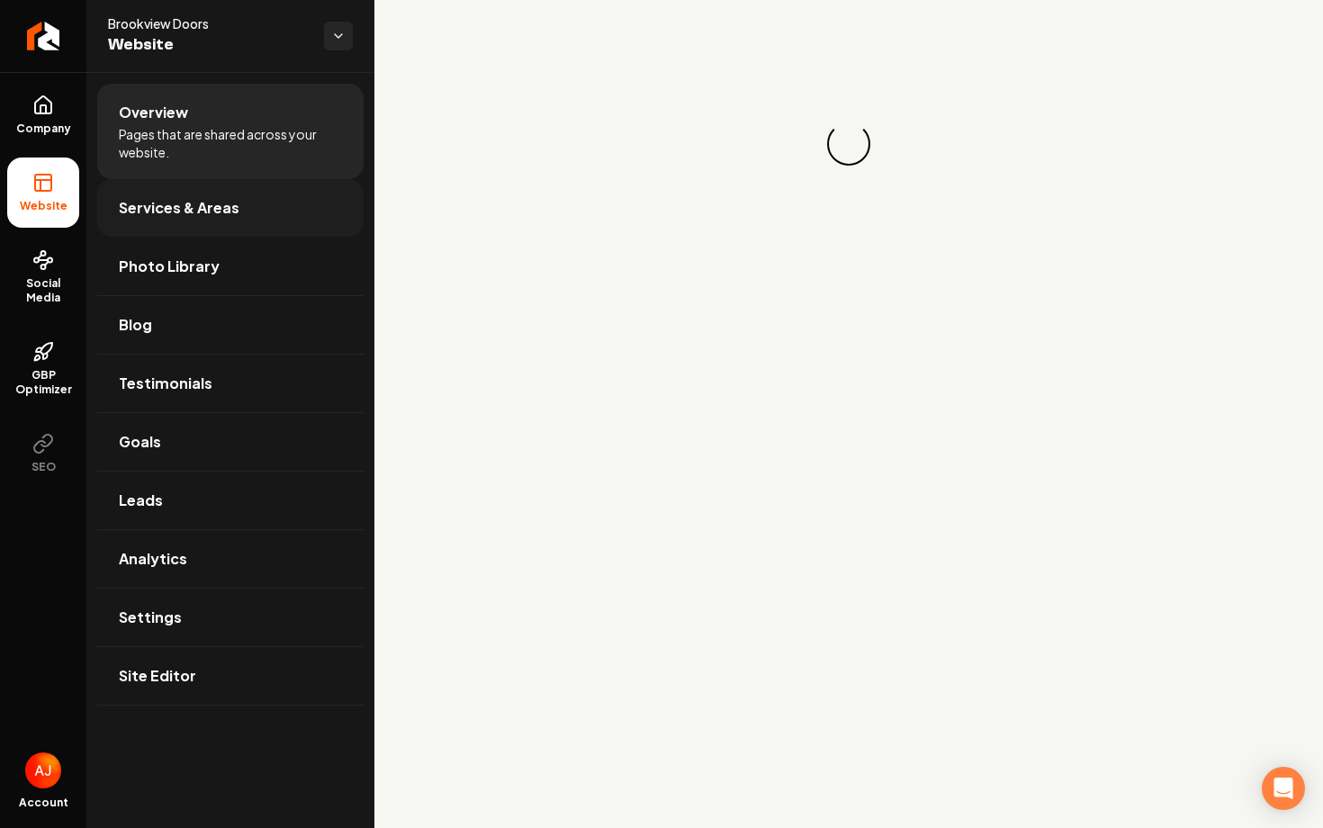
click at [158, 229] on link "Services & Areas" at bounding box center [230, 208] width 266 height 58
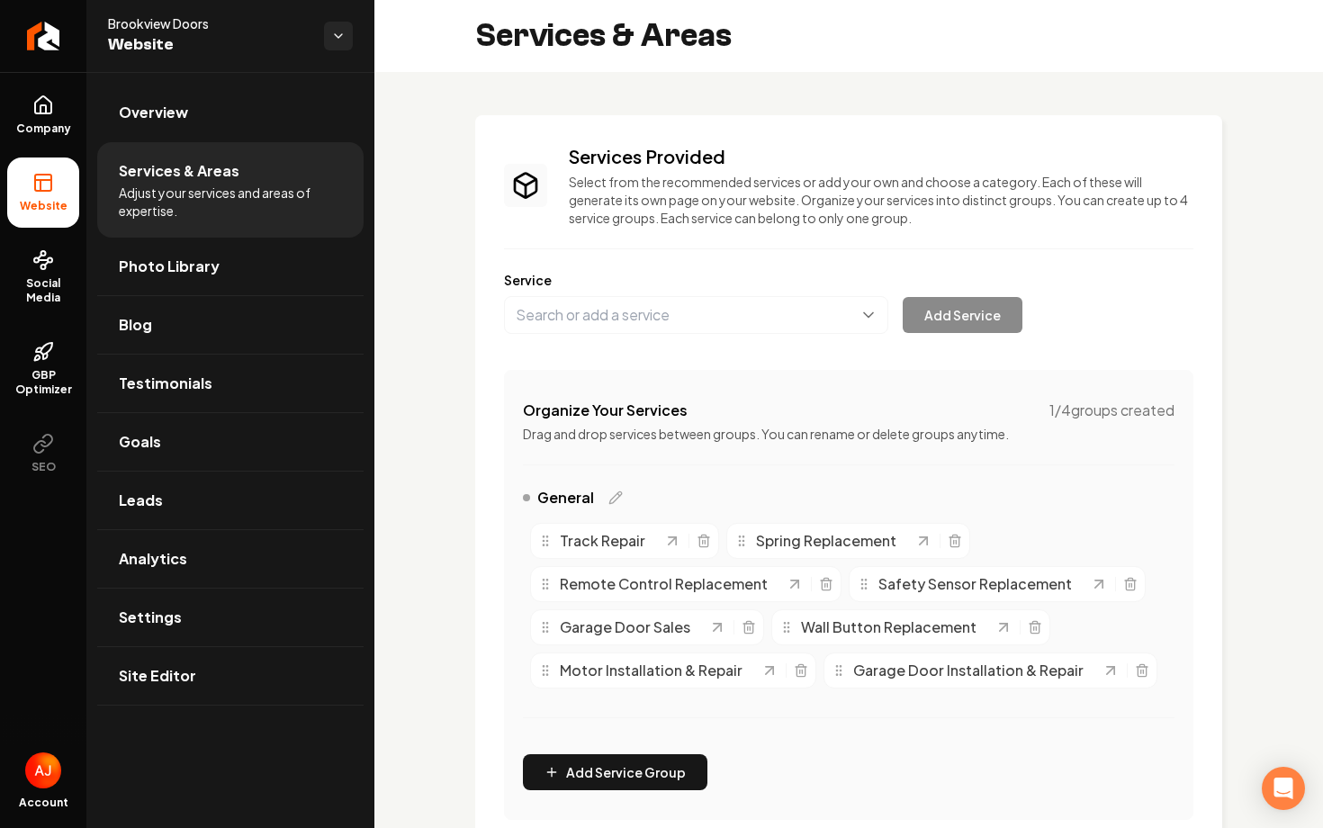
scroll to position [131, 0]
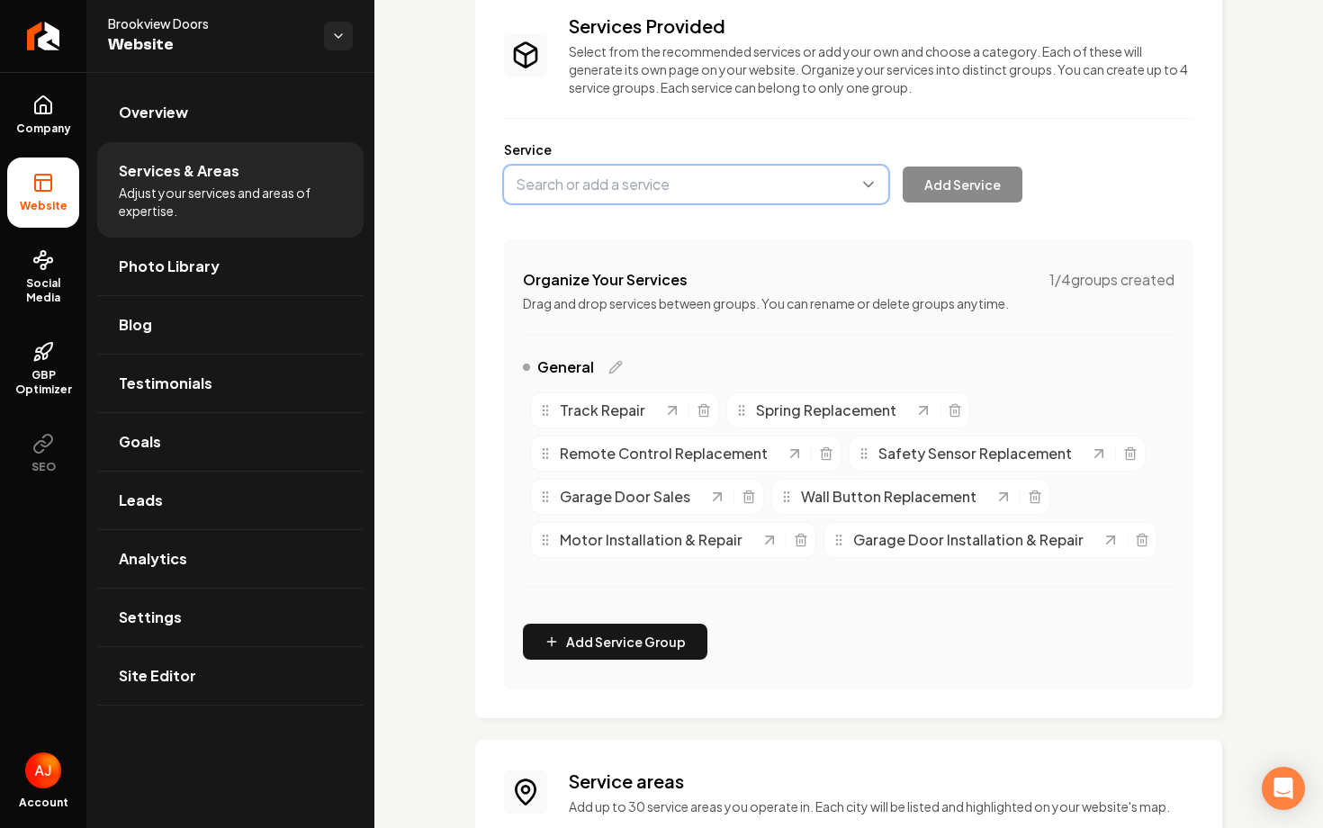
click at [571, 190] on button "Main content area" at bounding box center [696, 185] width 384 height 38
type input "Service Calls"
click at [961, 187] on button "Add Service" at bounding box center [963, 185] width 120 height 36
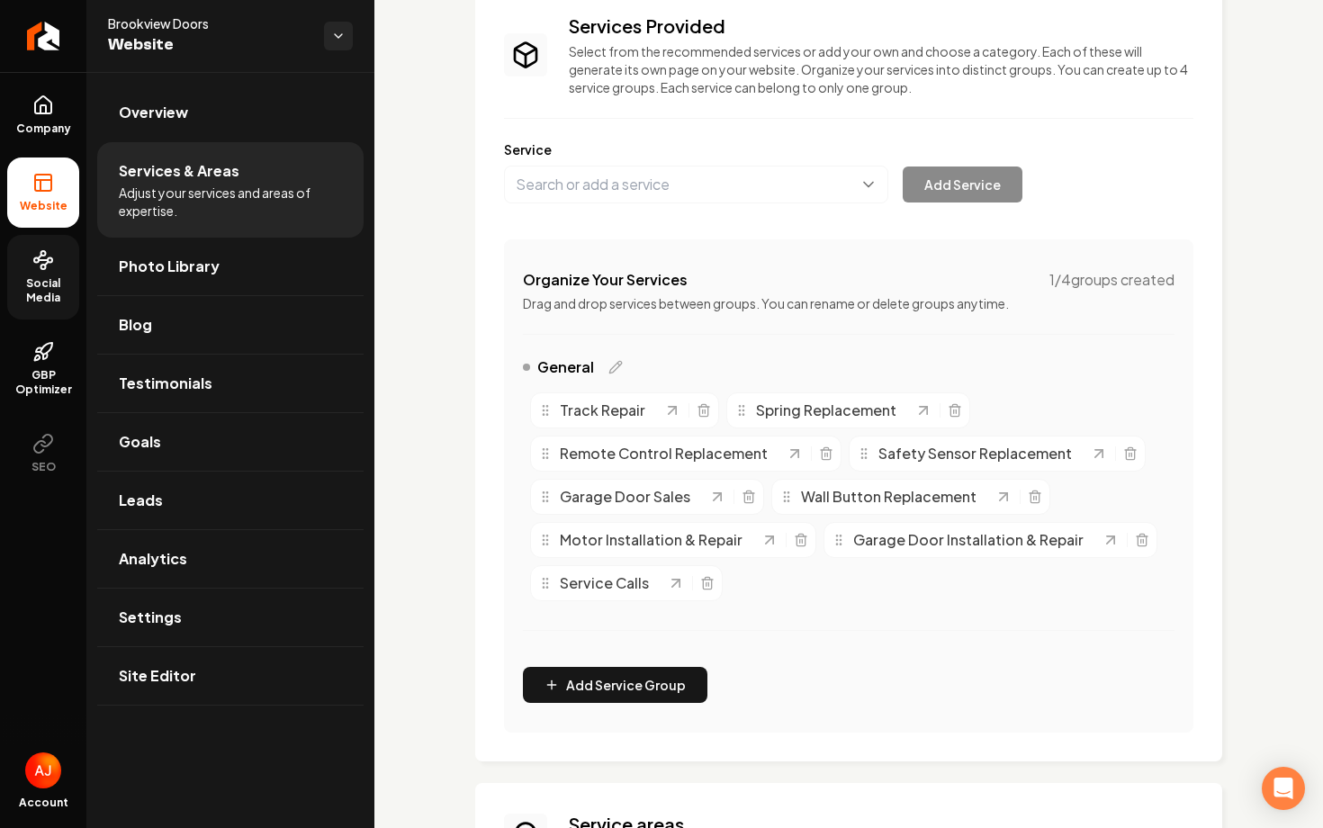
click at [36, 270] on icon at bounding box center [43, 260] width 22 height 22
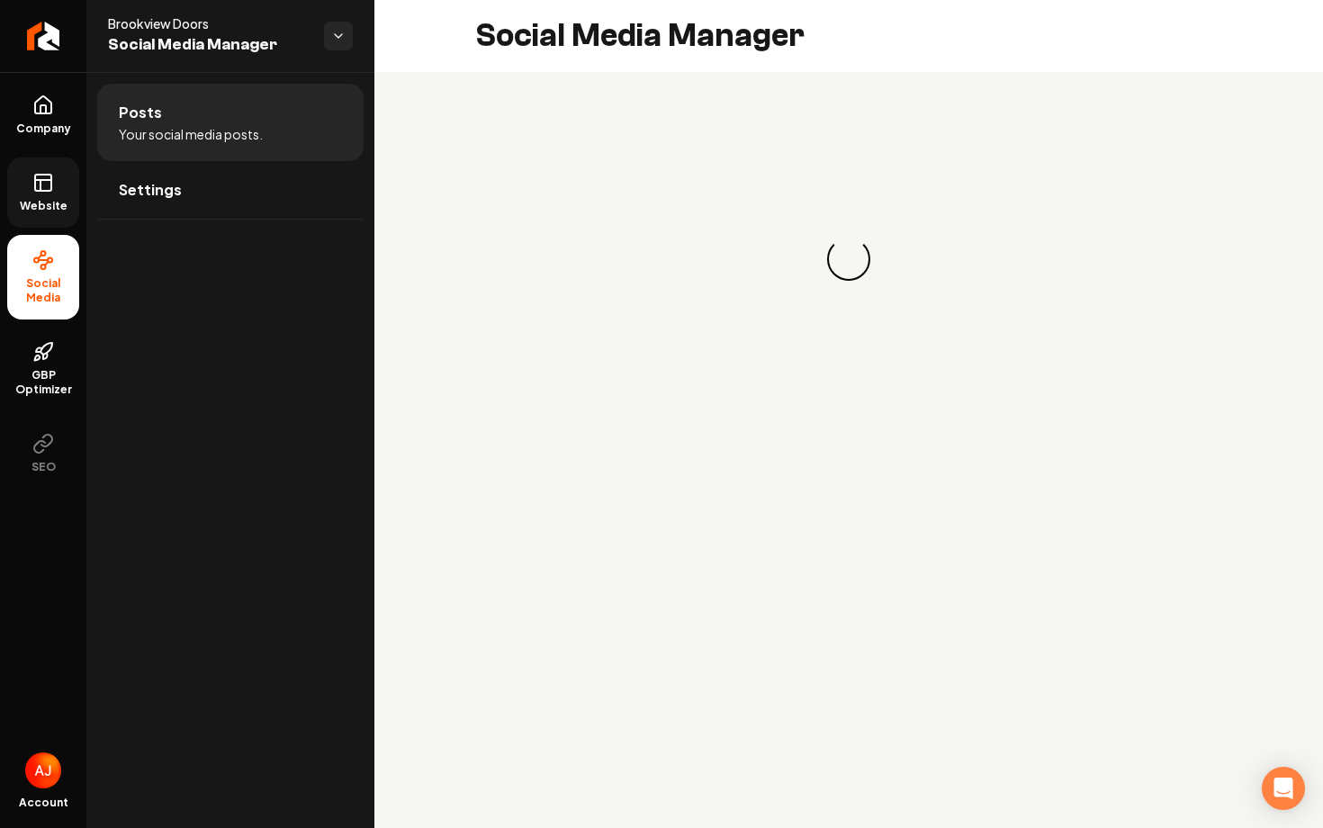
click at [41, 211] on span "Website" at bounding box center [44, 206] width 62 height 14
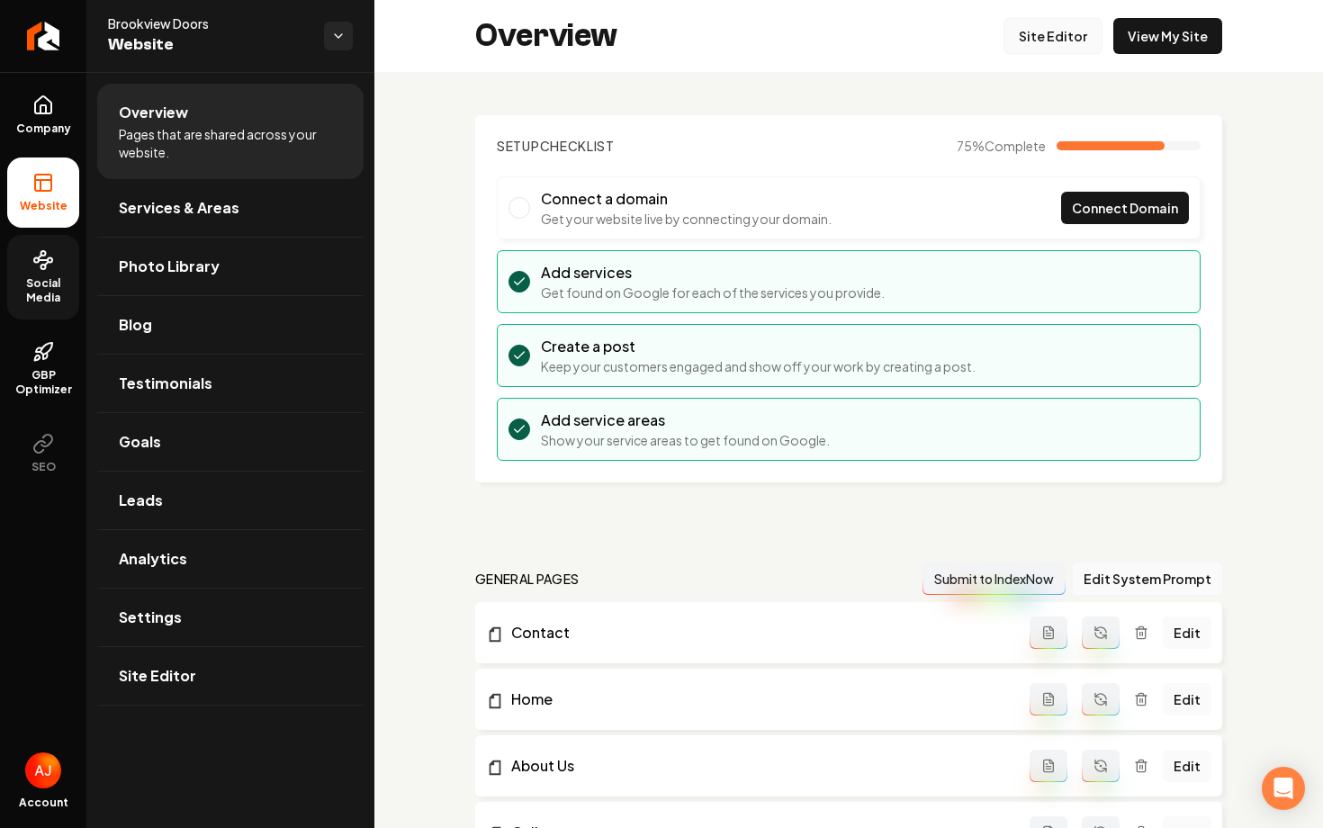
click at [1043, 40] on link "Site Editor" at bounding box center [1053, 36] width 99 height 36
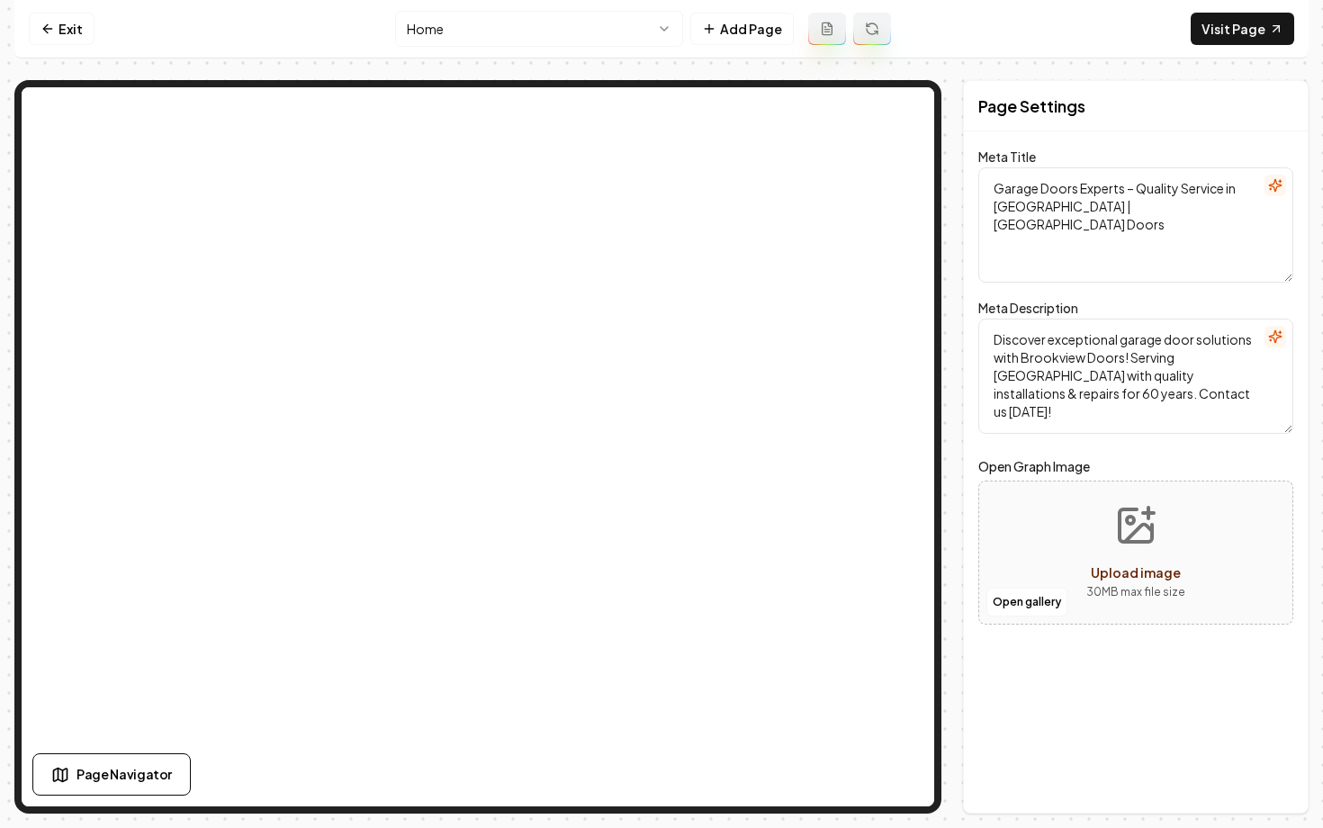
click at [574, 23] on html "Computer Required This feature is only available on a computer. Please switch t…" at bounding box center [661, 414] width 1323 height 828
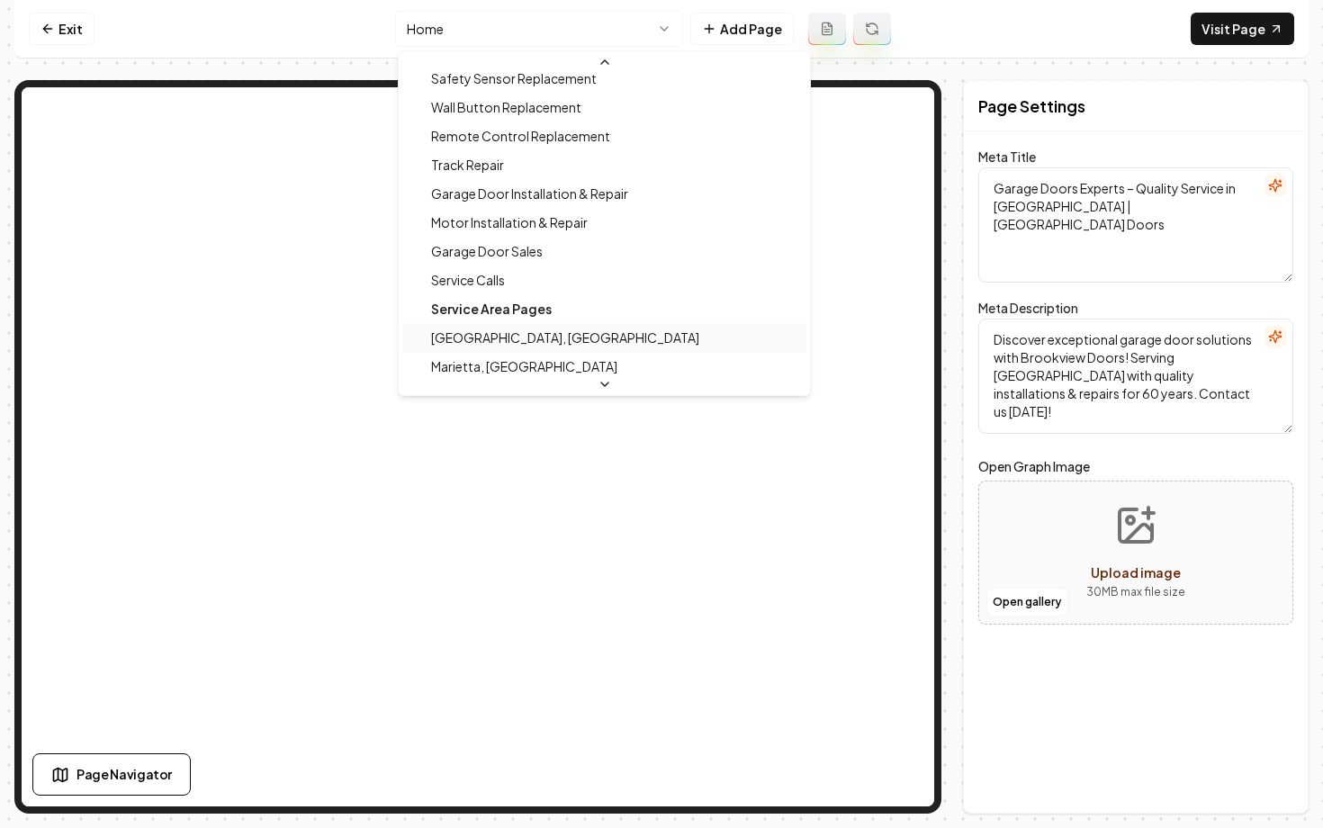
scroll to position [220, 0]
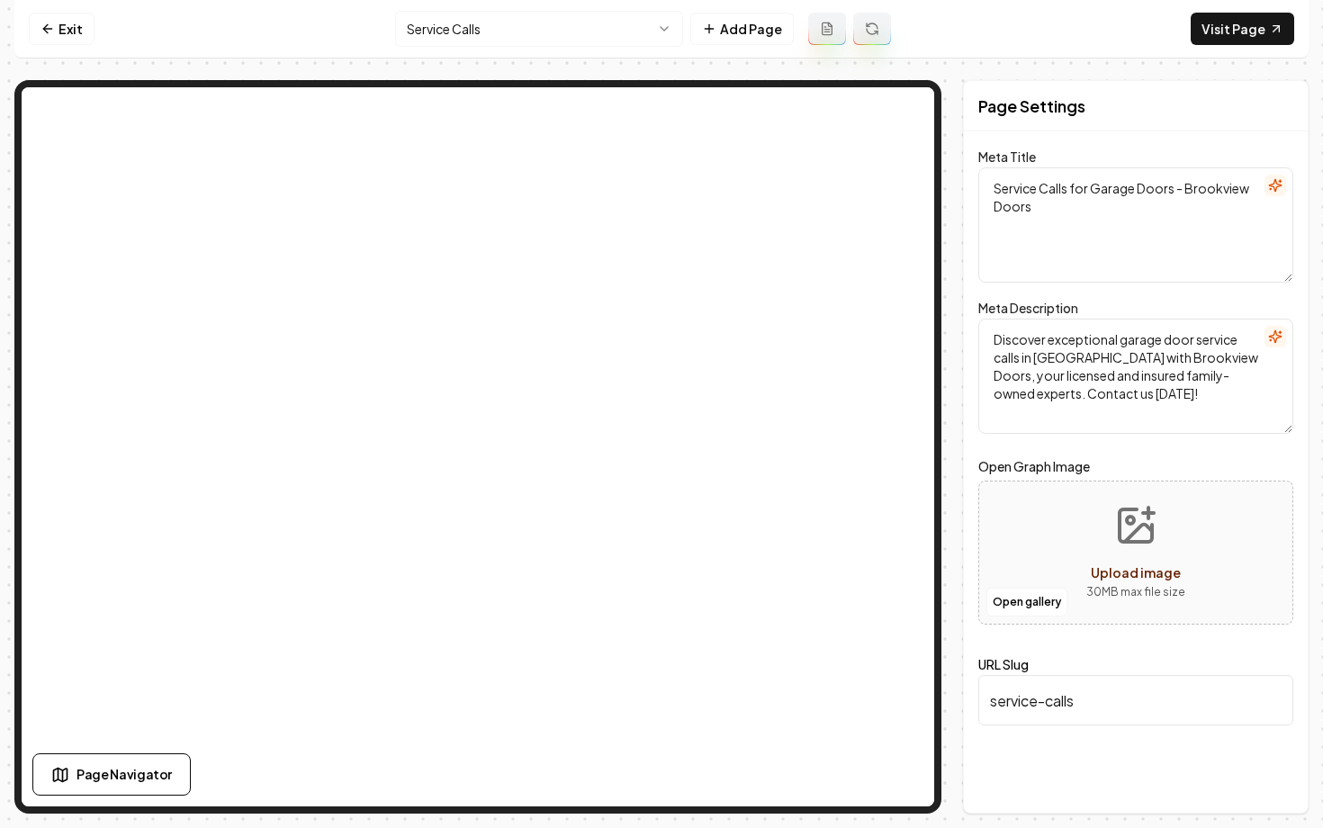
click at [824, 25] on icon at bounding box center [827, 29] width 14 height 14
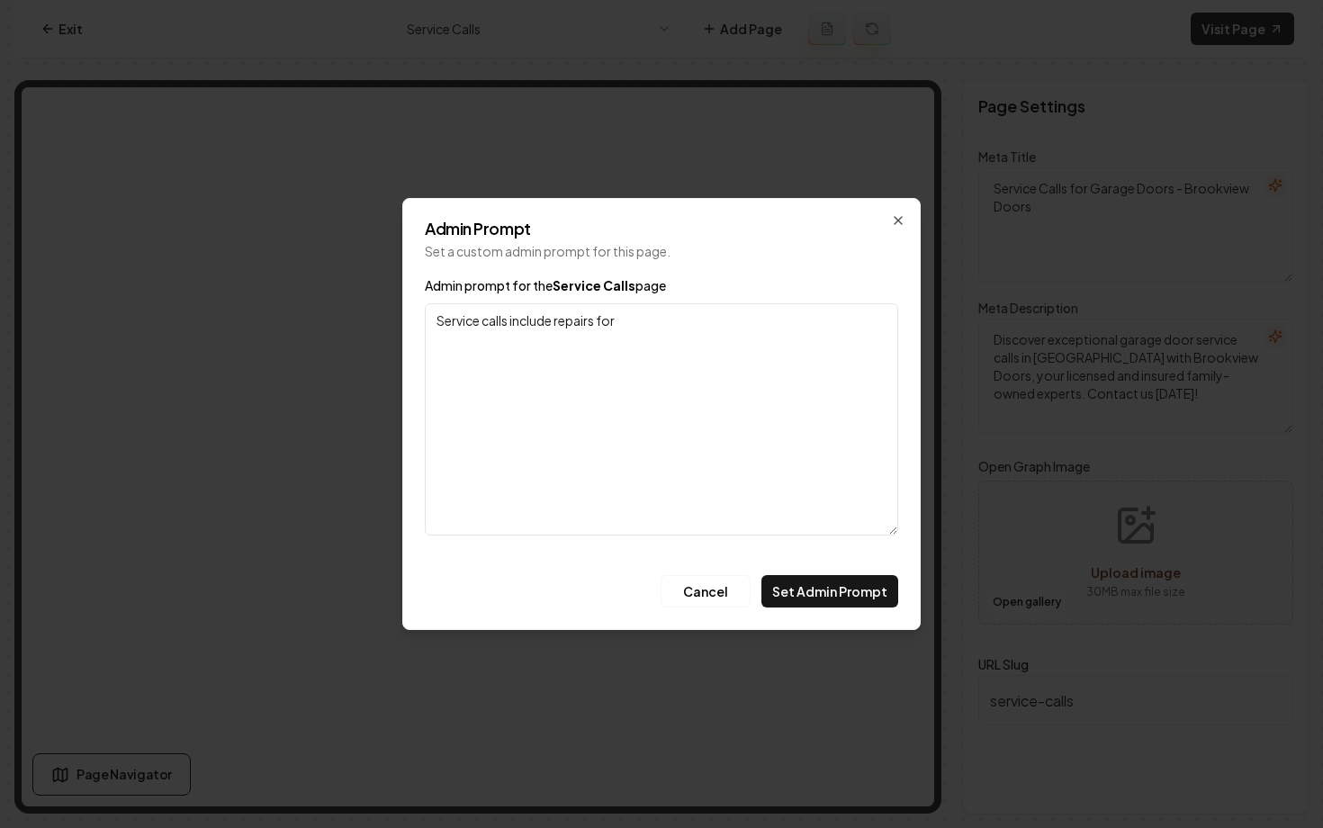
paste textarea "safety sensors, wall button, remote, and track repairs"
click at [778, 322] on textarea "Service calls include repairs for safety sensors, wall button, remote, and trac…" at bounding box center [661, 419] width 473 height 232
click at [835, 321] on textarea "Service calls include repairs for safety sensors, wall buttons, remote, and tra…" at bounding box center [661, 419] width 473 height 232
type textarea "Service calls include repairs for safety sensors, wall buttons, remotes, and tr…"
click at [799, 596] on button "Set Admin Prompt" at bounding box center [830, 591] width 137 height 32
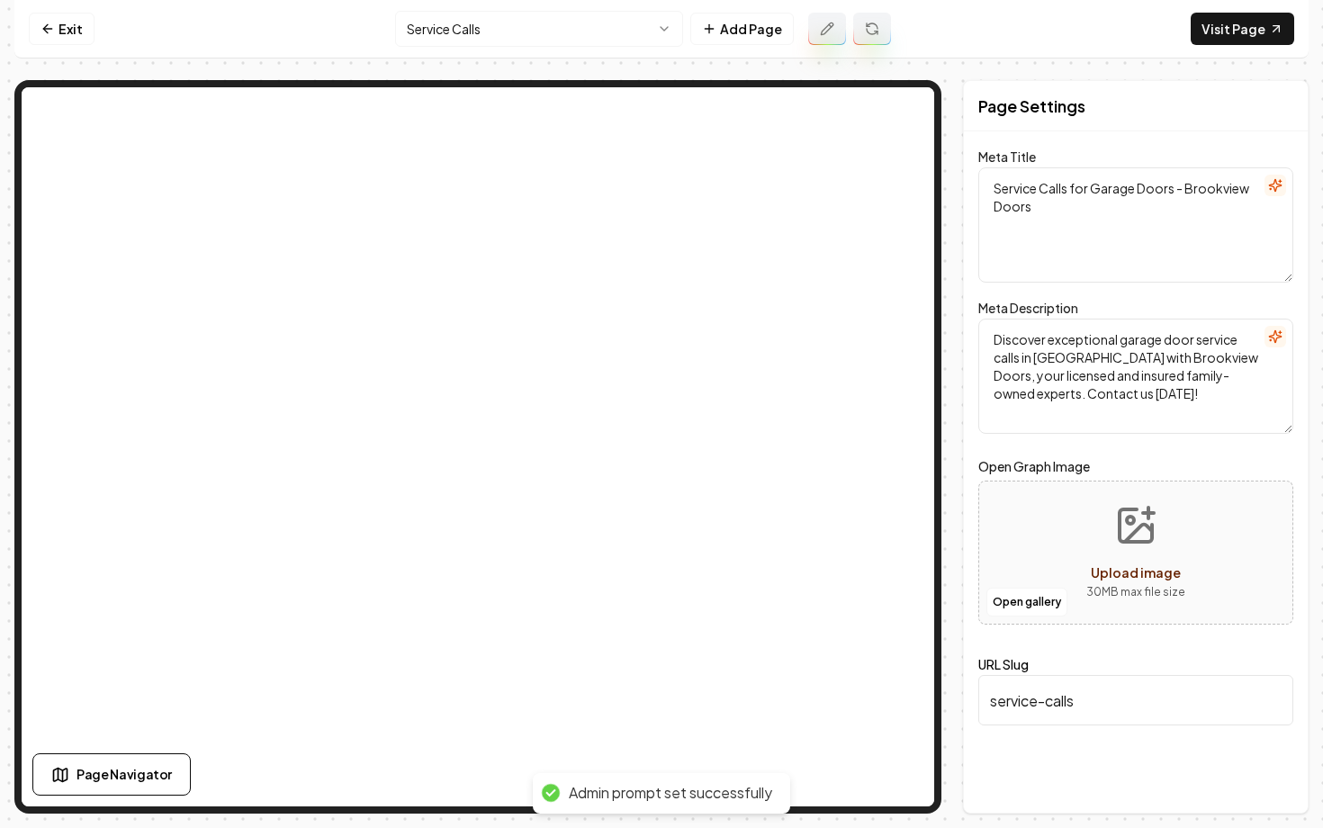
click at [870, 34] on icon at bounding box center [872, 29] width 14 height 14
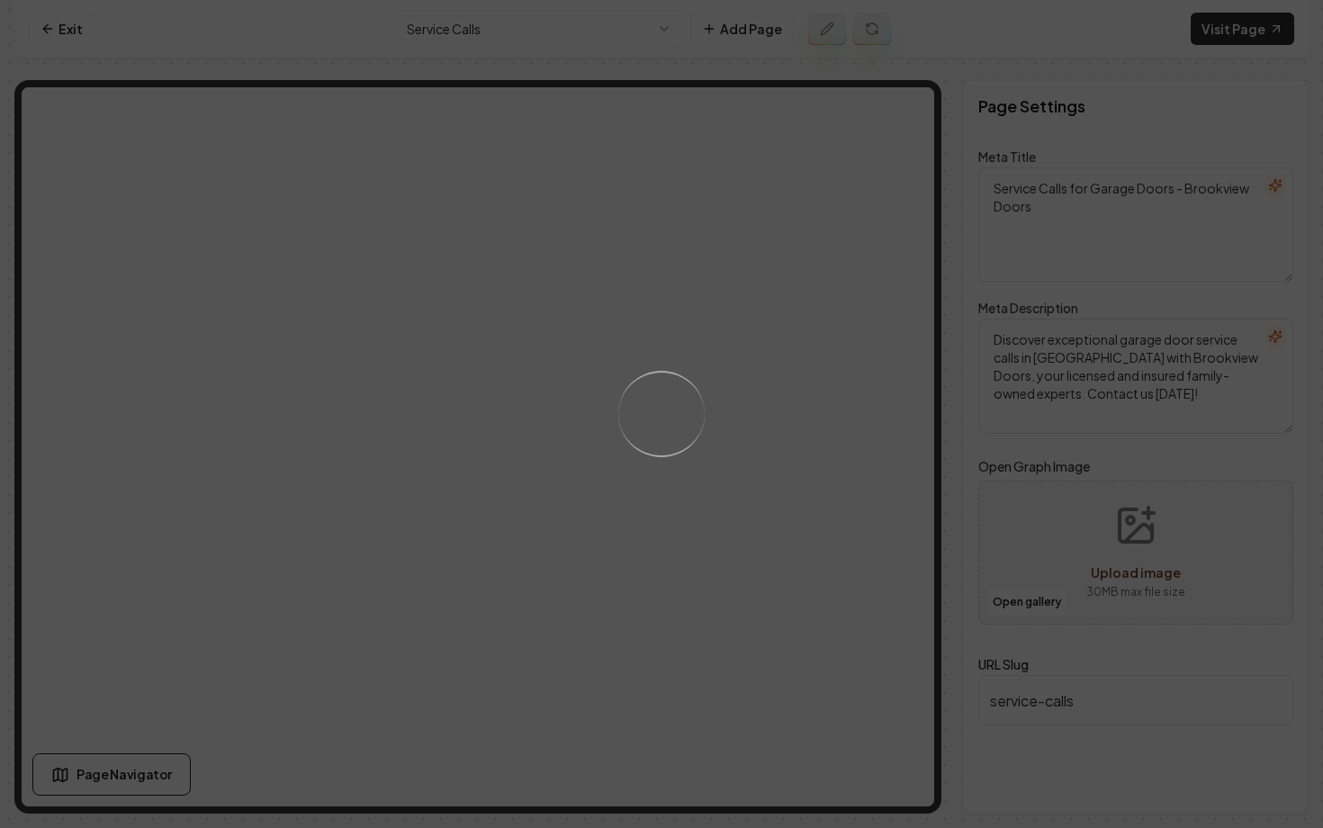
click at [475, 541] on div "Loading..." at bounding box center [661, 414] width 1323 height 828
type textarea "Professional Garage Door Service Calls | [GEOGRAPHIC_DATA] Doors"
type textarea "Trust Brookview Doors for prompt, expert garage door service calls. Licensed, i…"
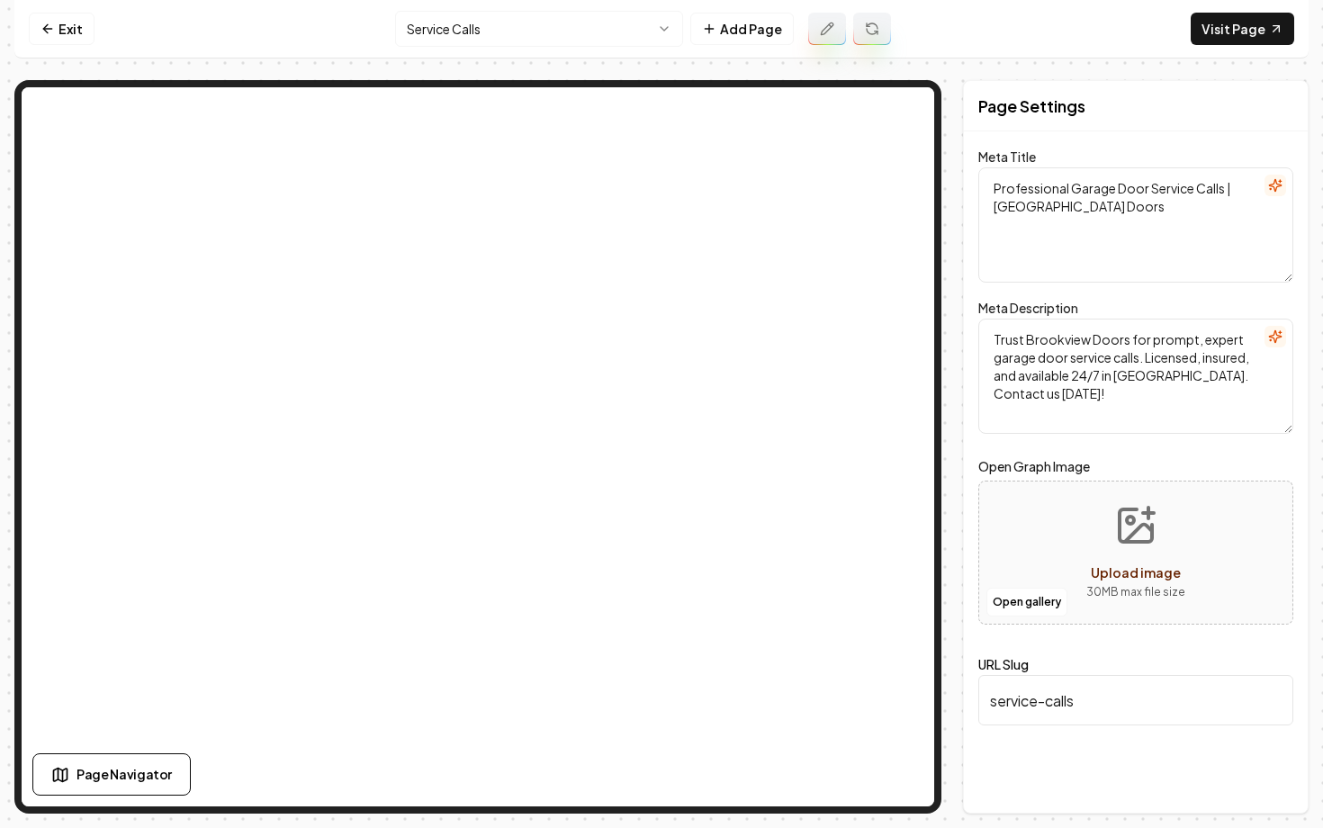
type textarea "Garage Doors Experts – Quality Service in [GEOGRAPHIC_DATA] | [GEOGRAPHIC_DATA]…"
type textarea "Discover exceptional garage door solutions with Brookview Doors! Serving [GEOGR…"
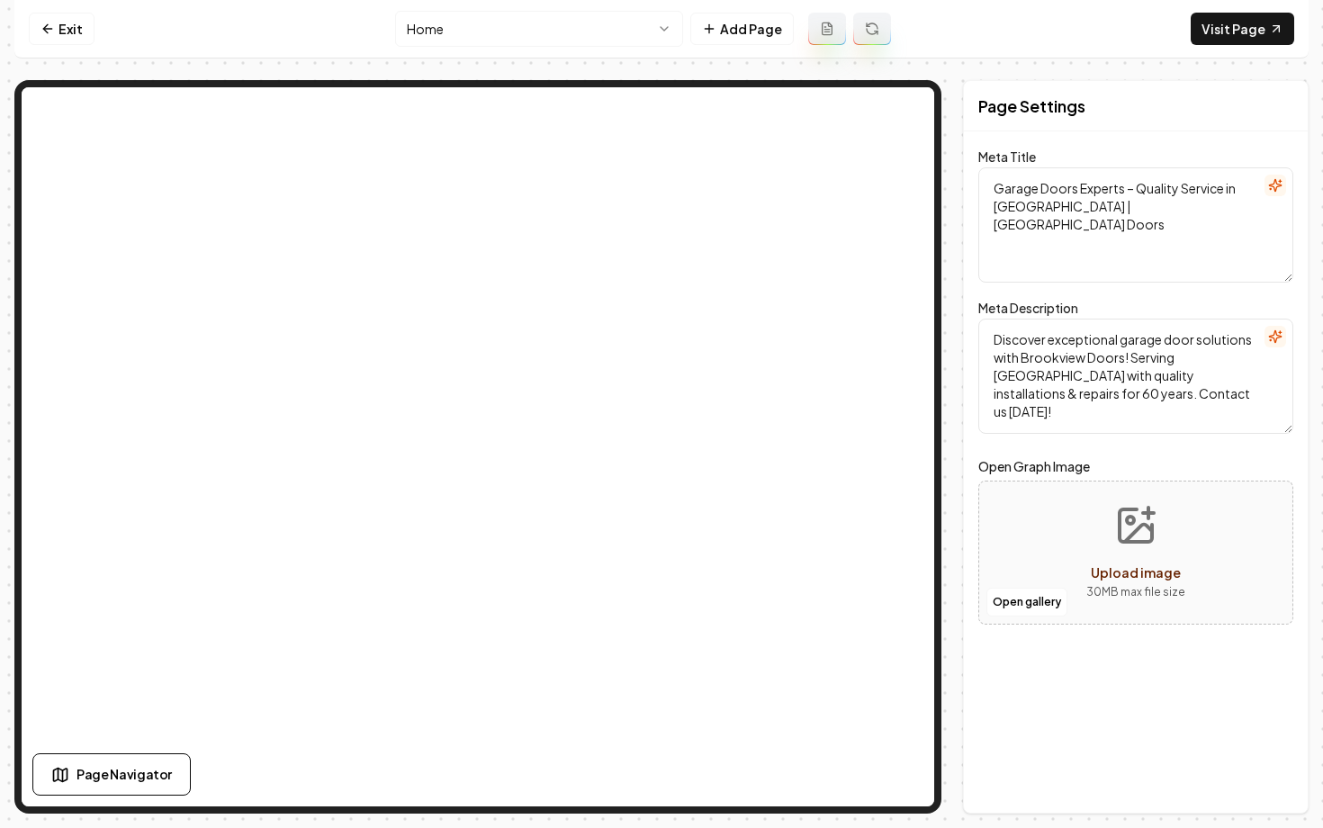
click at [442, 15] on html "Computer Required This feature is only available on a computer. Please switch t…" at bounding box center [661, 414] width 1323 height 828
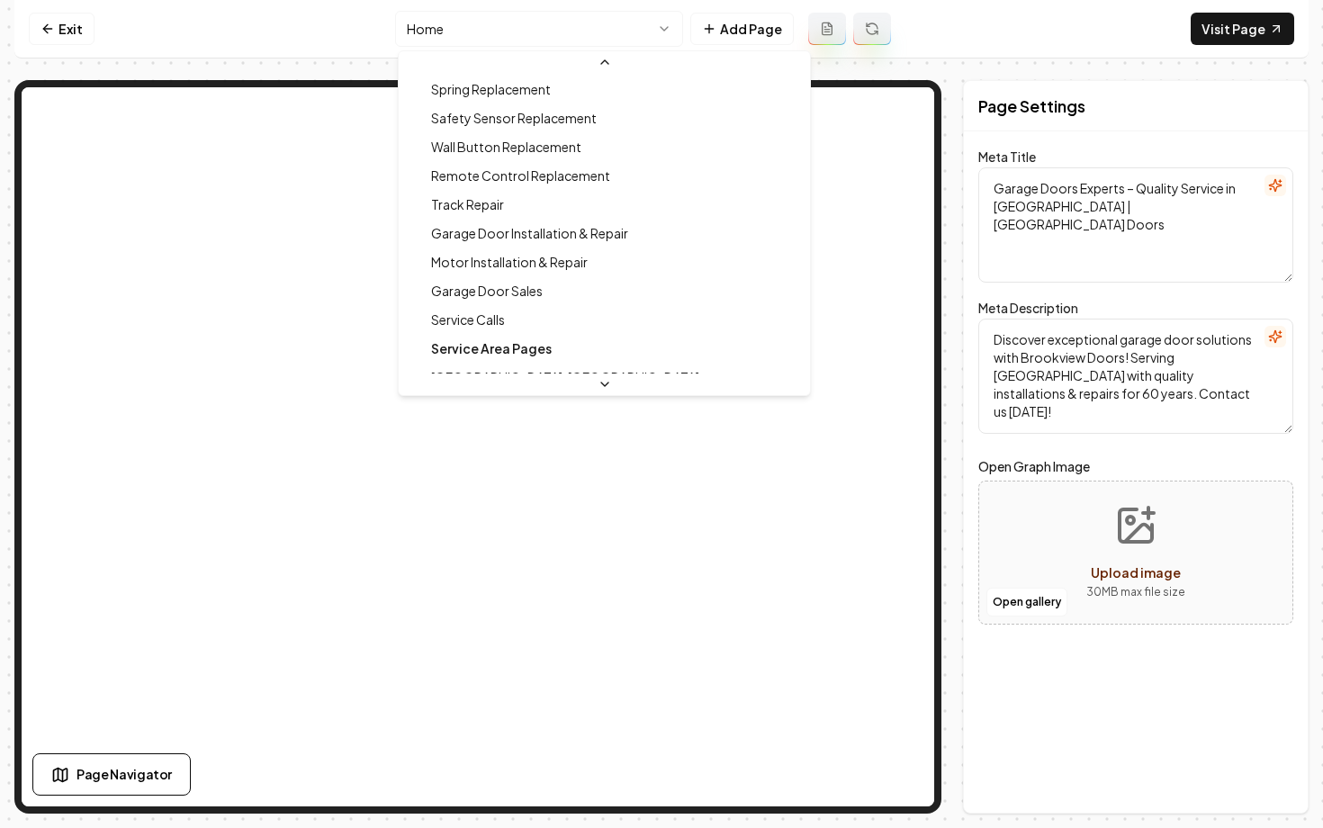
scroll to position [260, 0]
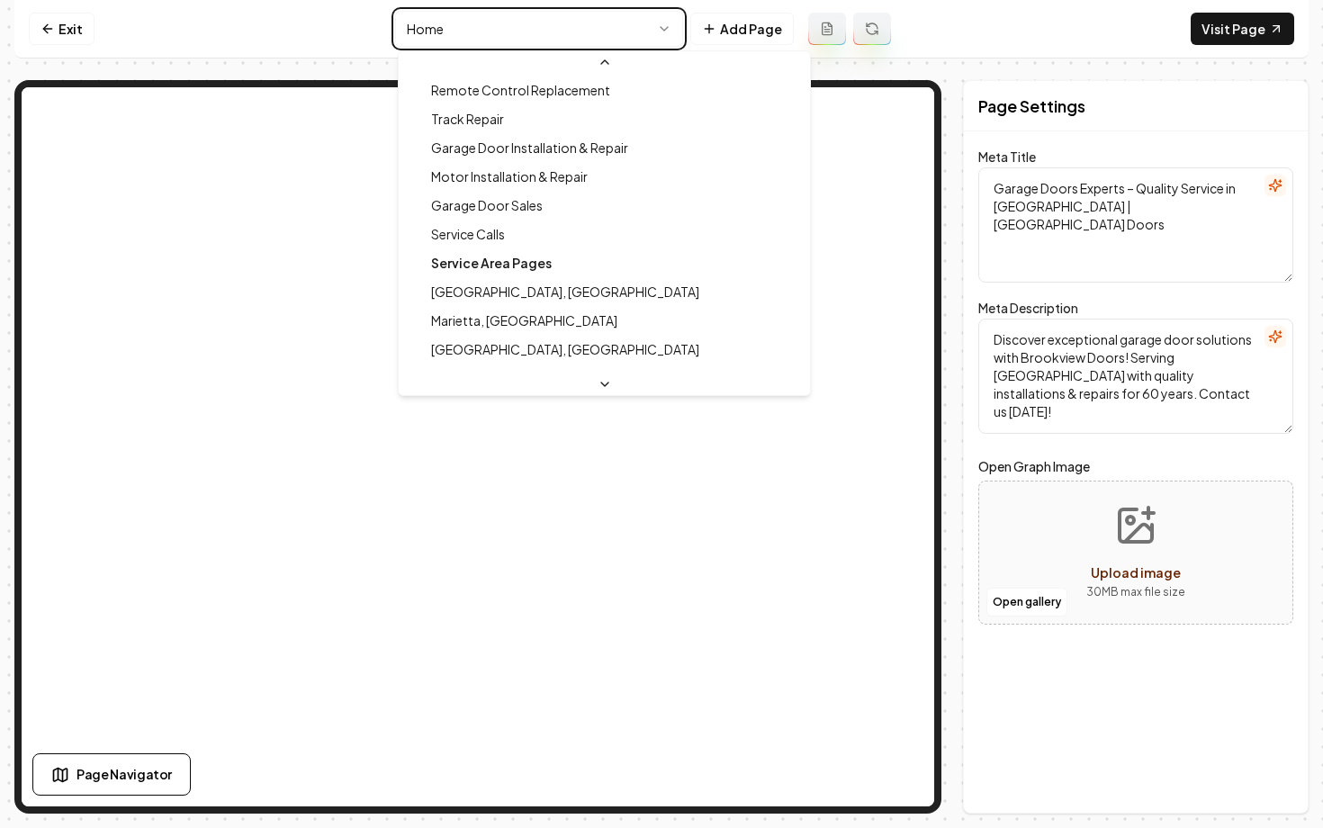
type textarea "Professional Garage Door Service Calls | [GEOGRAPHIC_DATA] Doors"
type textarea "Trust Brookview Doors for prompt, expert garage door service calls. Licensed, i…"
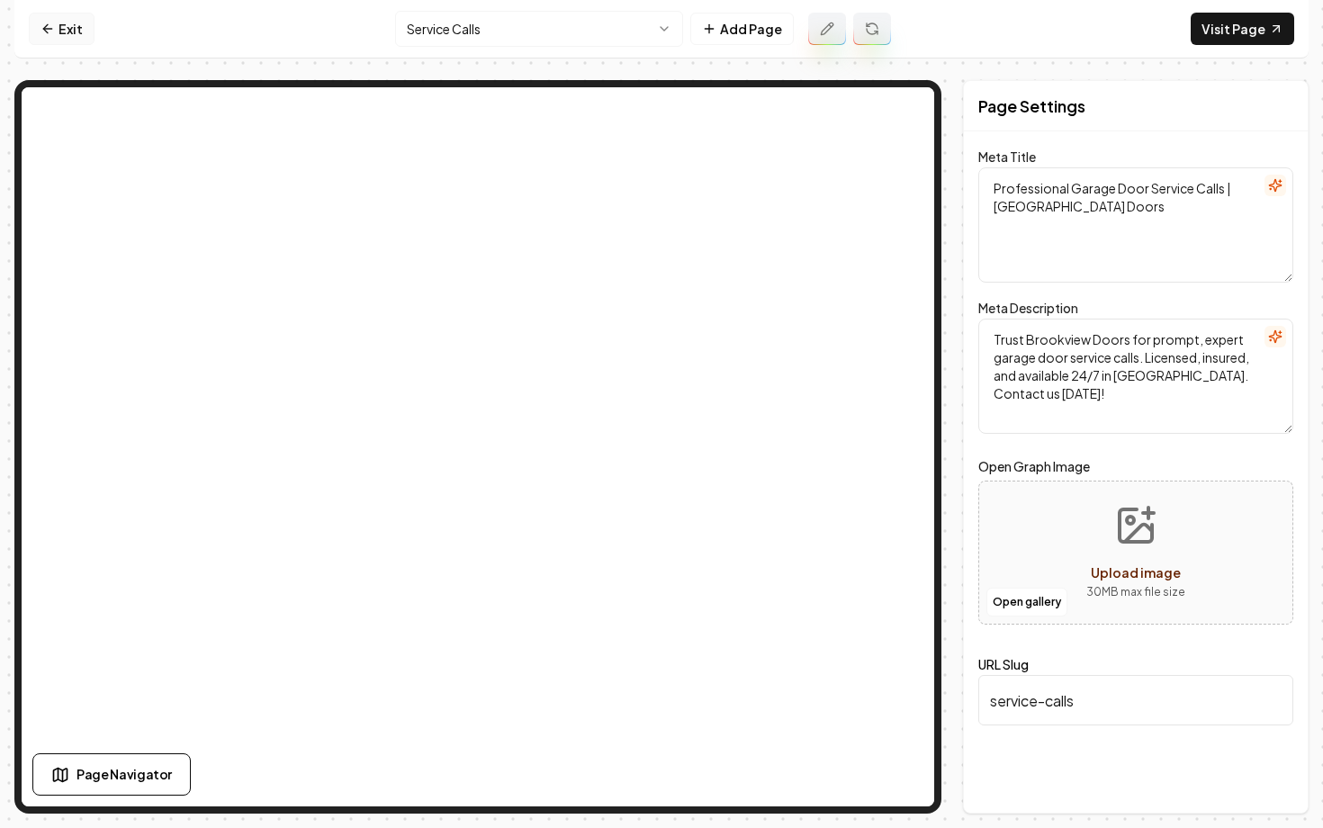
click at [49, 36] on link "Exit" at bounding box center [62, 29] width 66 height 32
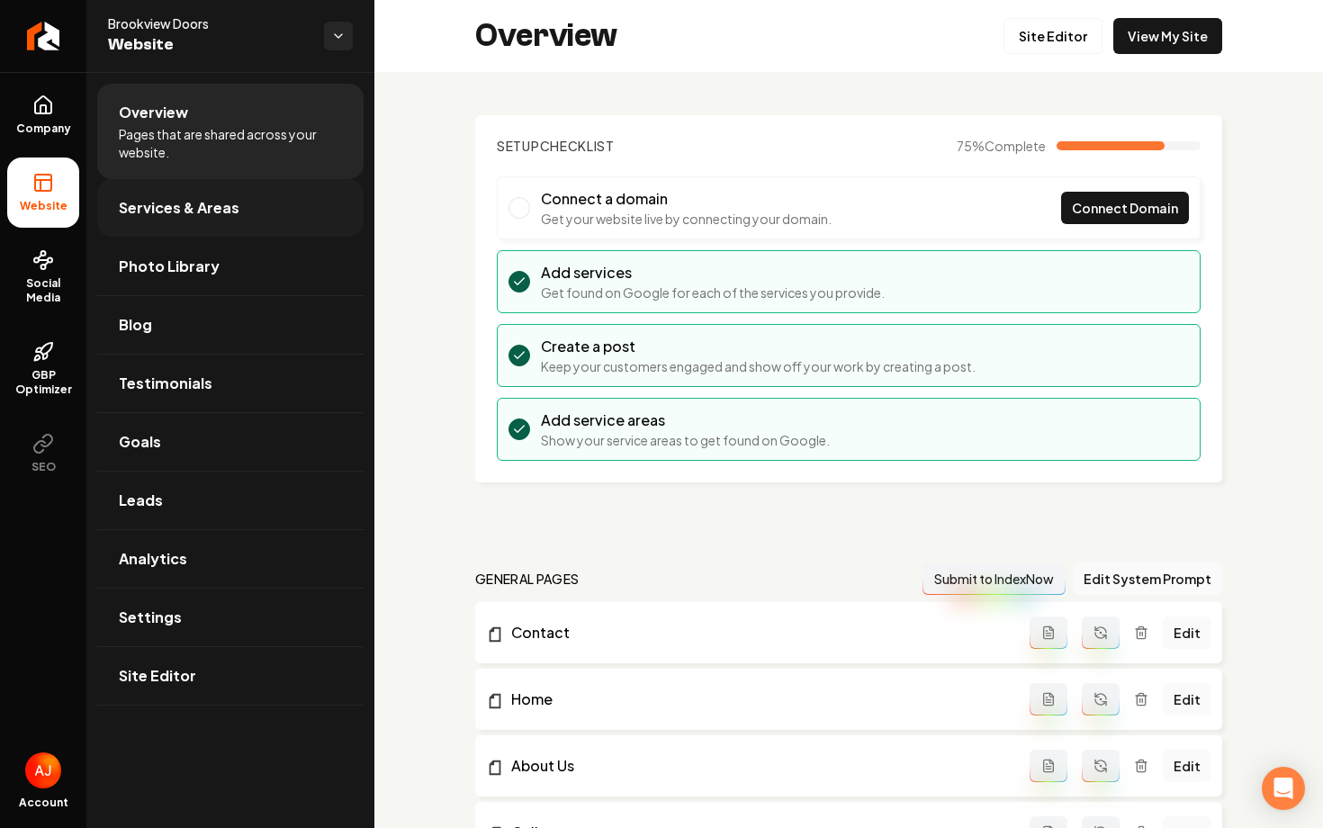
click at [171, 220] on link "Services & Areas" at bounding box center [230, 208] width 266 height 58
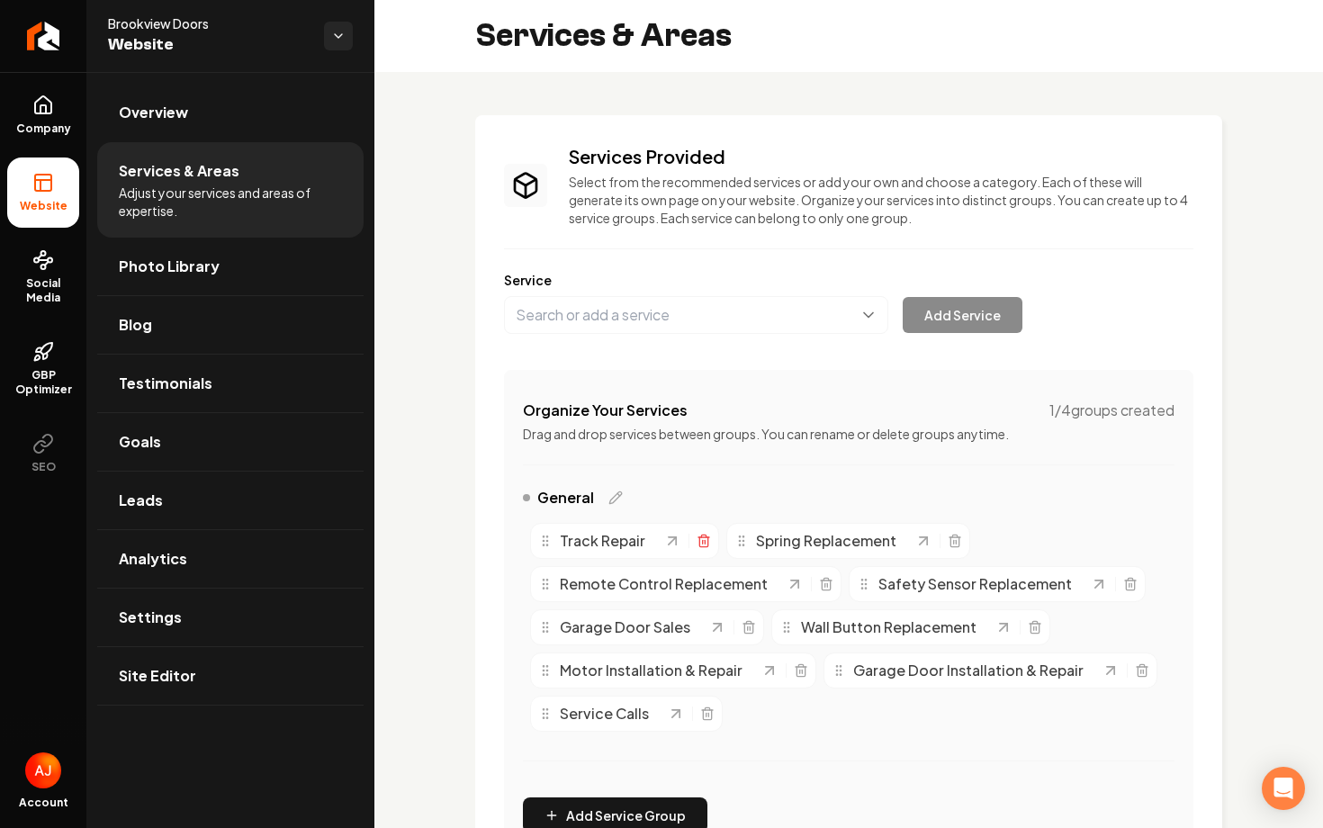
click at [697, 541] on icon "Main content area" at bounding box center [704, 541] width 14 height 14
click at [702, 545] on icon "Main content area" at bounding box center [704, 541] width 14 height 14
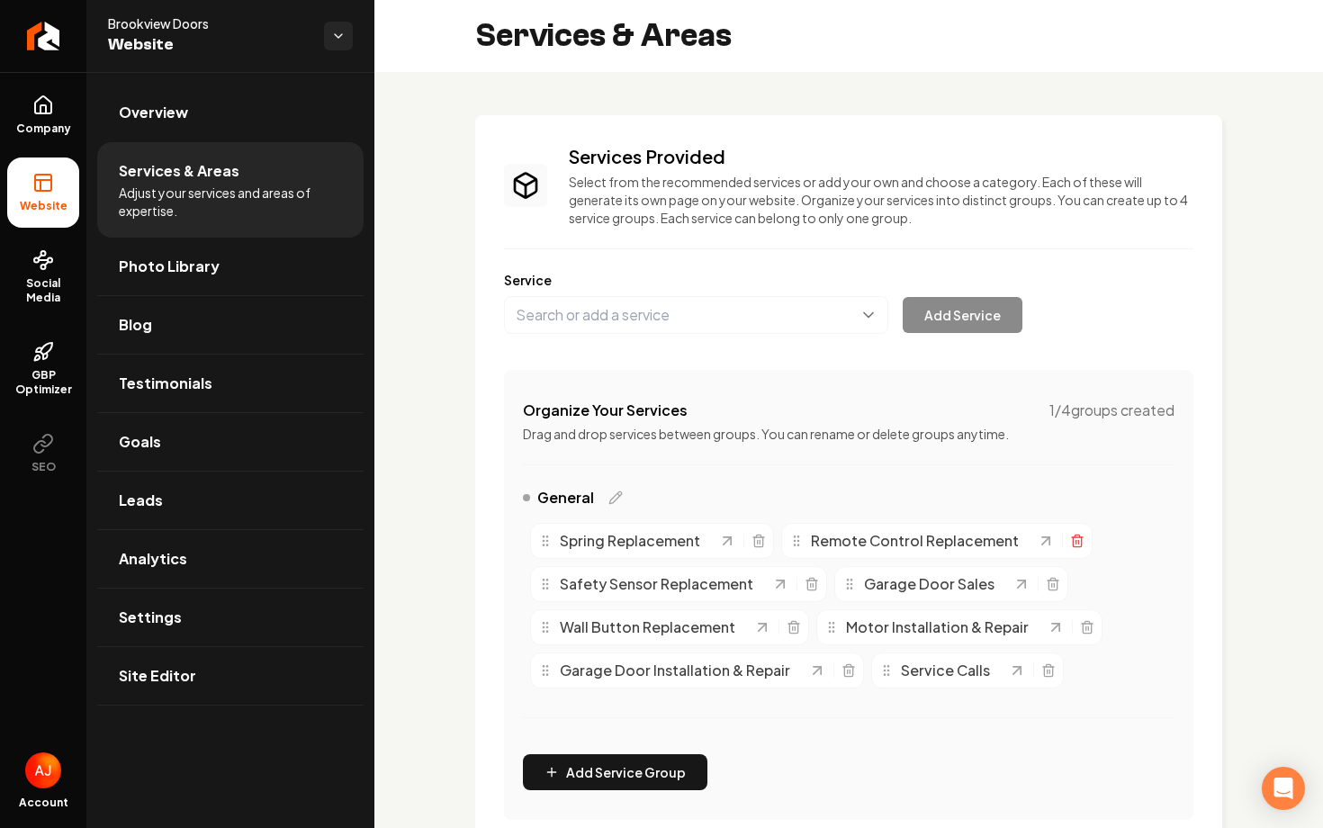
click at [1074, 542] on icon "Main content area" at bounding box center [1077, 541] width 14 height 14
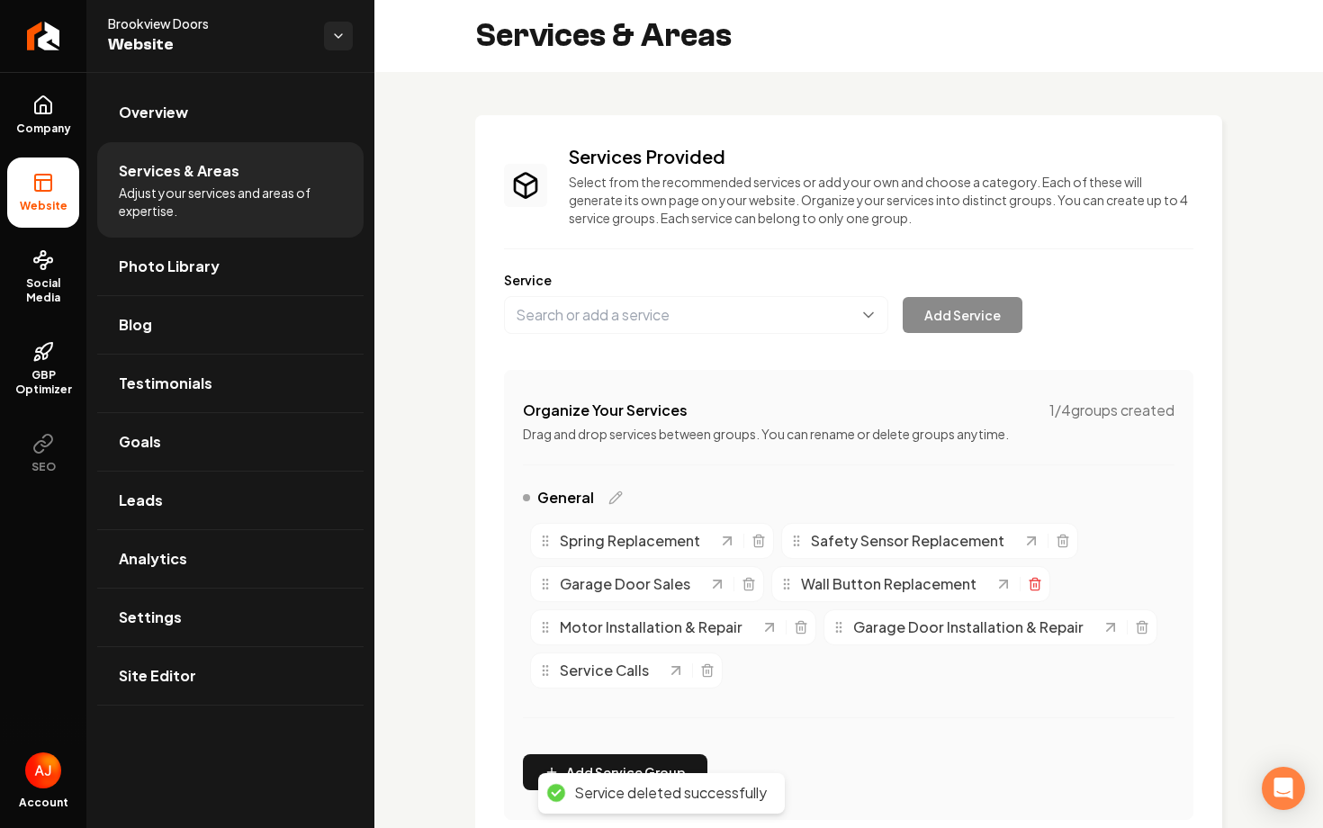
click at [1031, 591] on icon "Main content area" at bounding box center [1035, 586] width 8 height 10
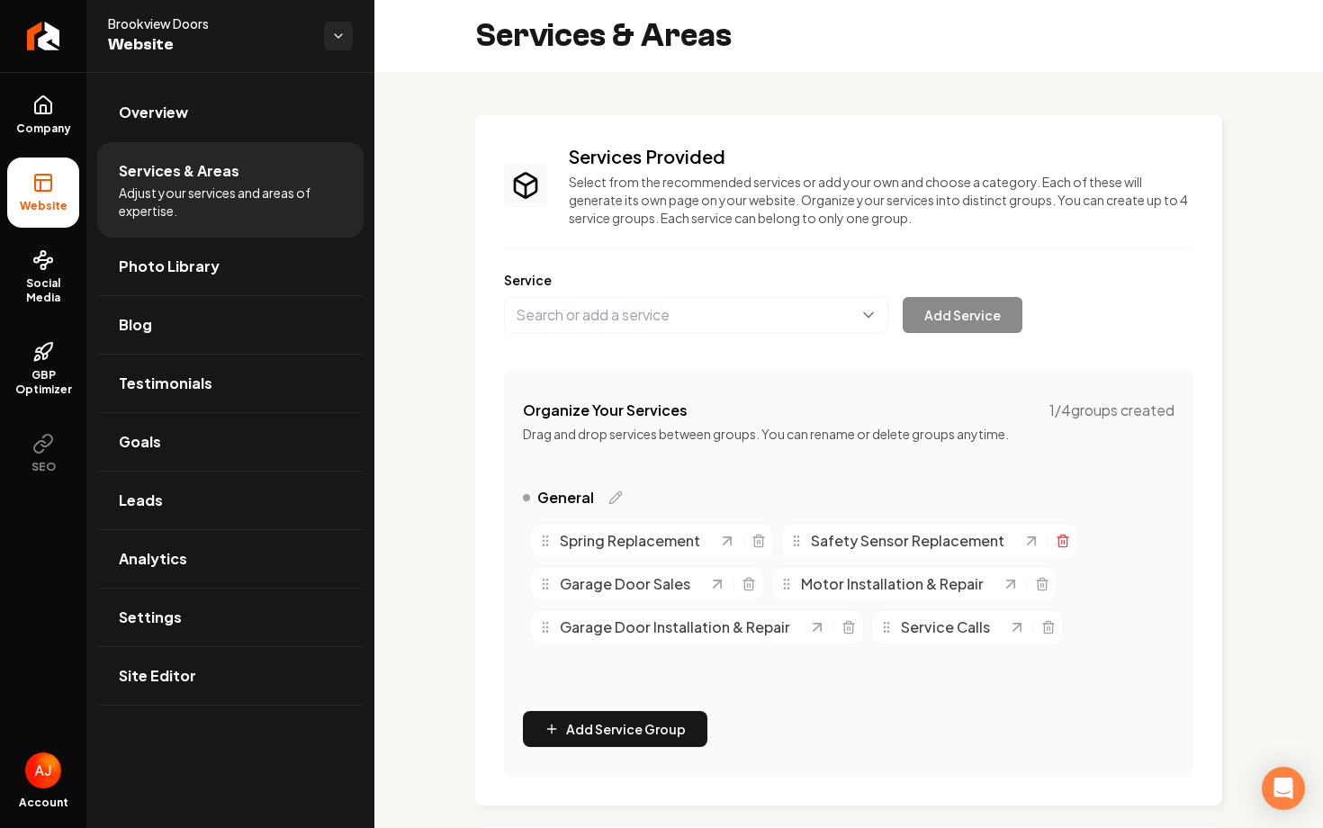
click at [1060, 539] on icon "Main content area" at bounding box center [1063, 541] width 14 height 14
click at [148, 130] on link "Overview" at bounding box center [230, 113] width 266 height 58
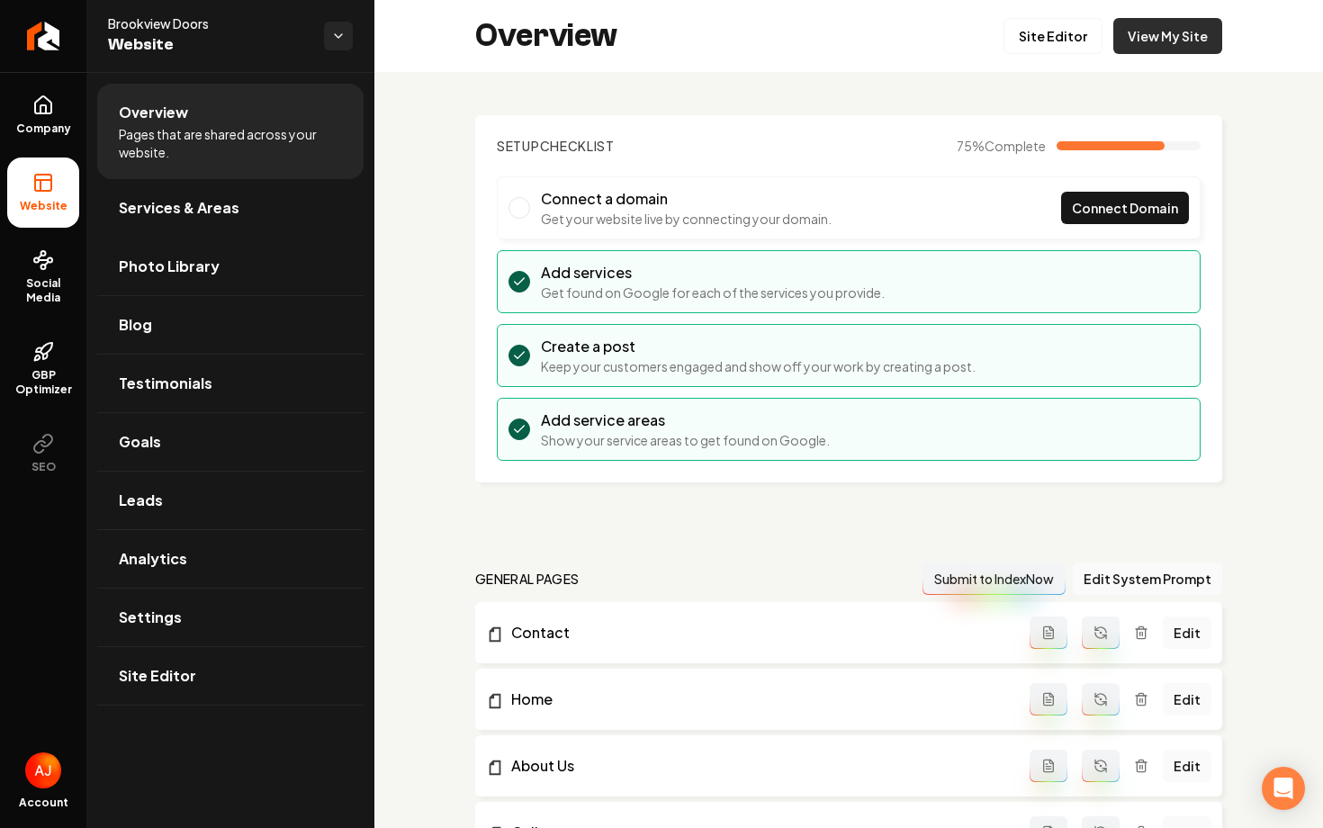
click at [1161, 36] on link "View My Site" at bounding box center [1167, 36] width 109 height 36
click at [1044, 42] on link "Site Editor" at bounding box center [1053, 36] width 99 height 36
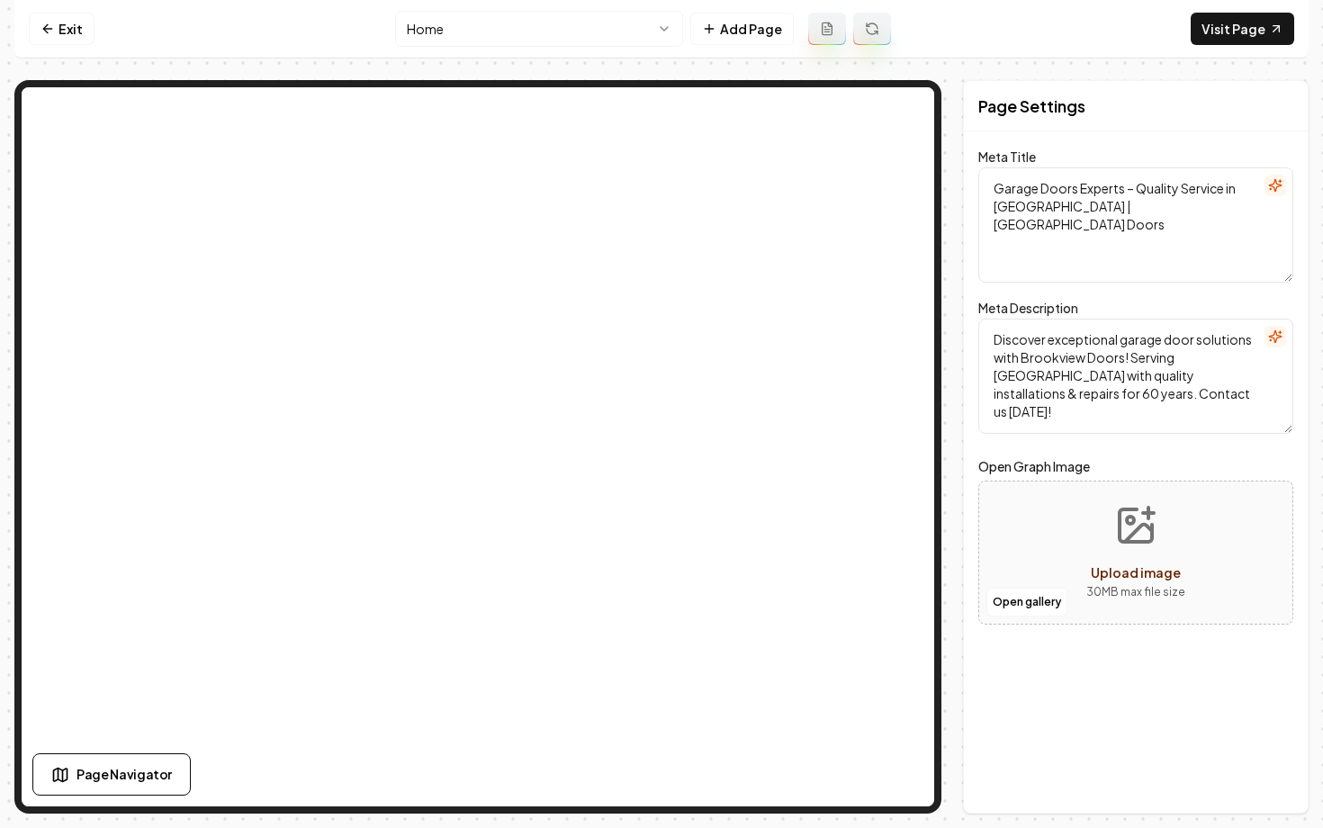
click at [524, 32] on html "Computer Required This feature is only available on a computer. Please switch t…" at bounding box center [661, 414] width 1323 height 828
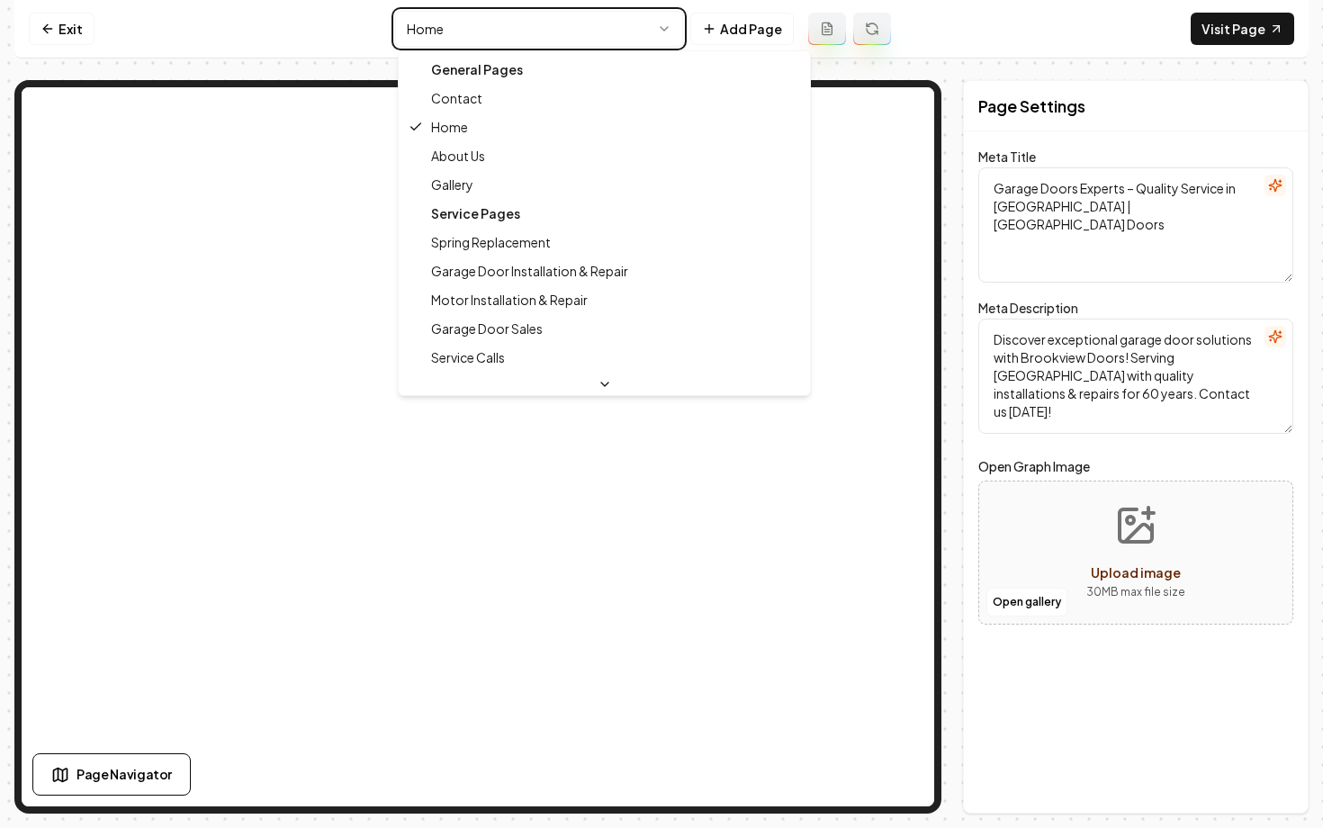
type textarea "Professional Garage Door Service Calls | [GEOGRAPHIC_DATA] Doors"
type textarea "Trust Brookview Doors for prompt, expert garage door service calls. Licensed, i…"
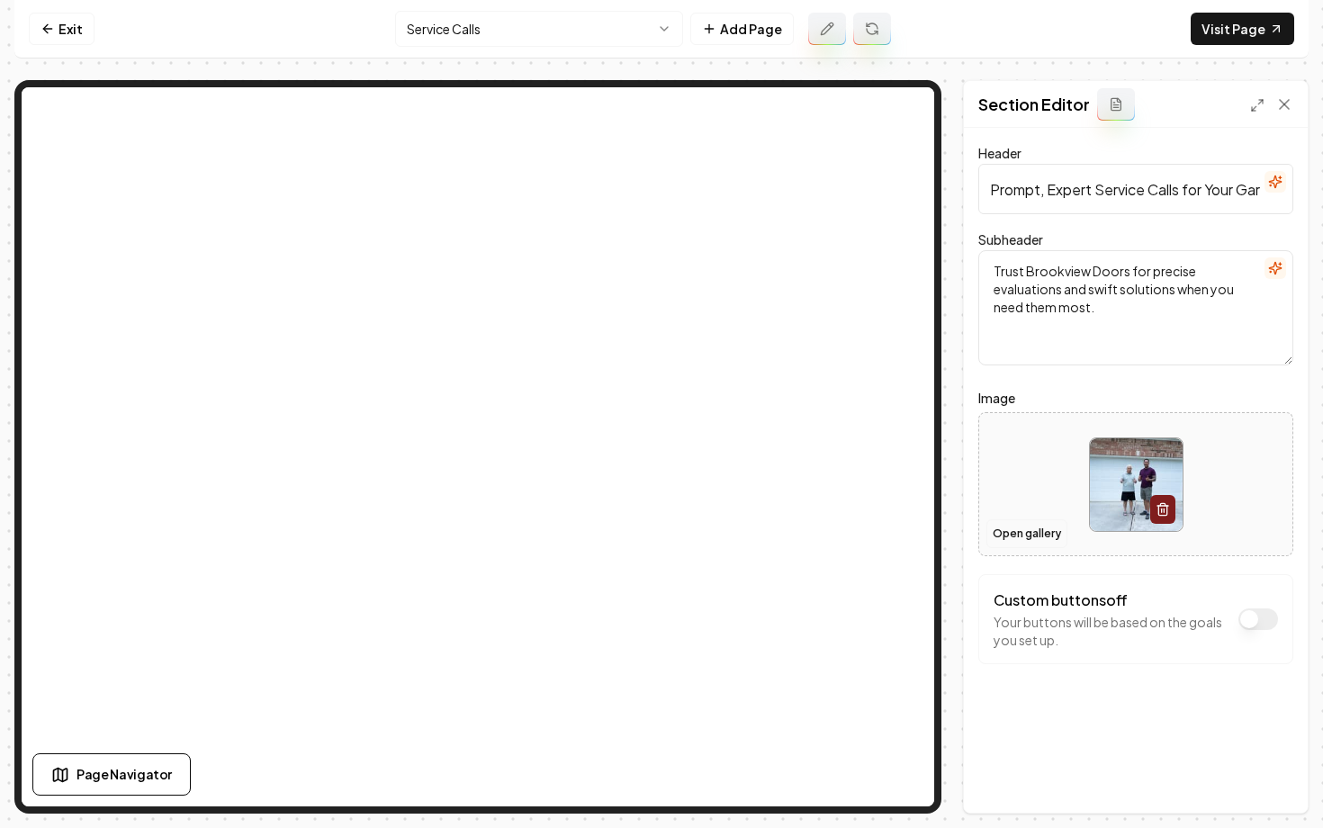
click at [1041, 534] on button "Open gallery" at bounding box center [1027, 533] width 81 height 29
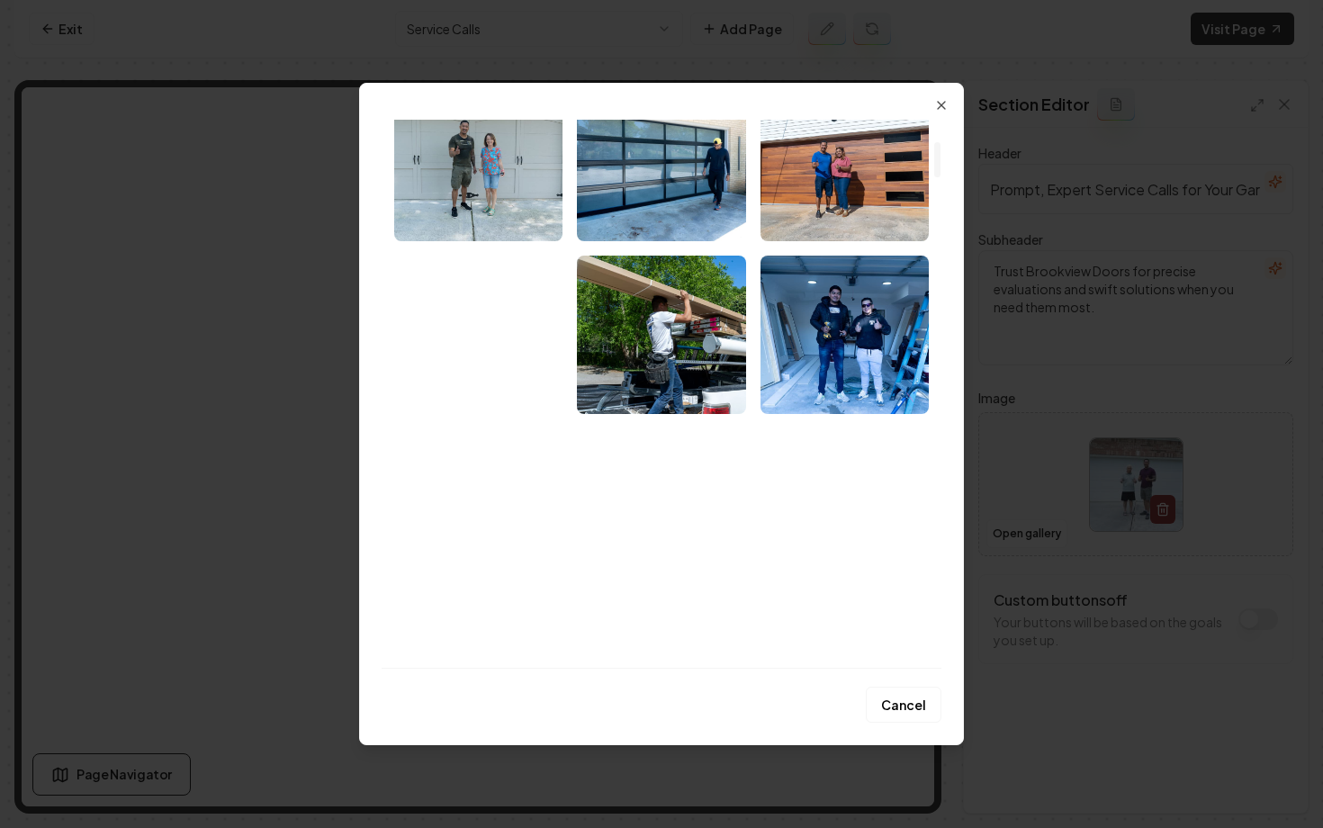
scroll to position [540, 0]
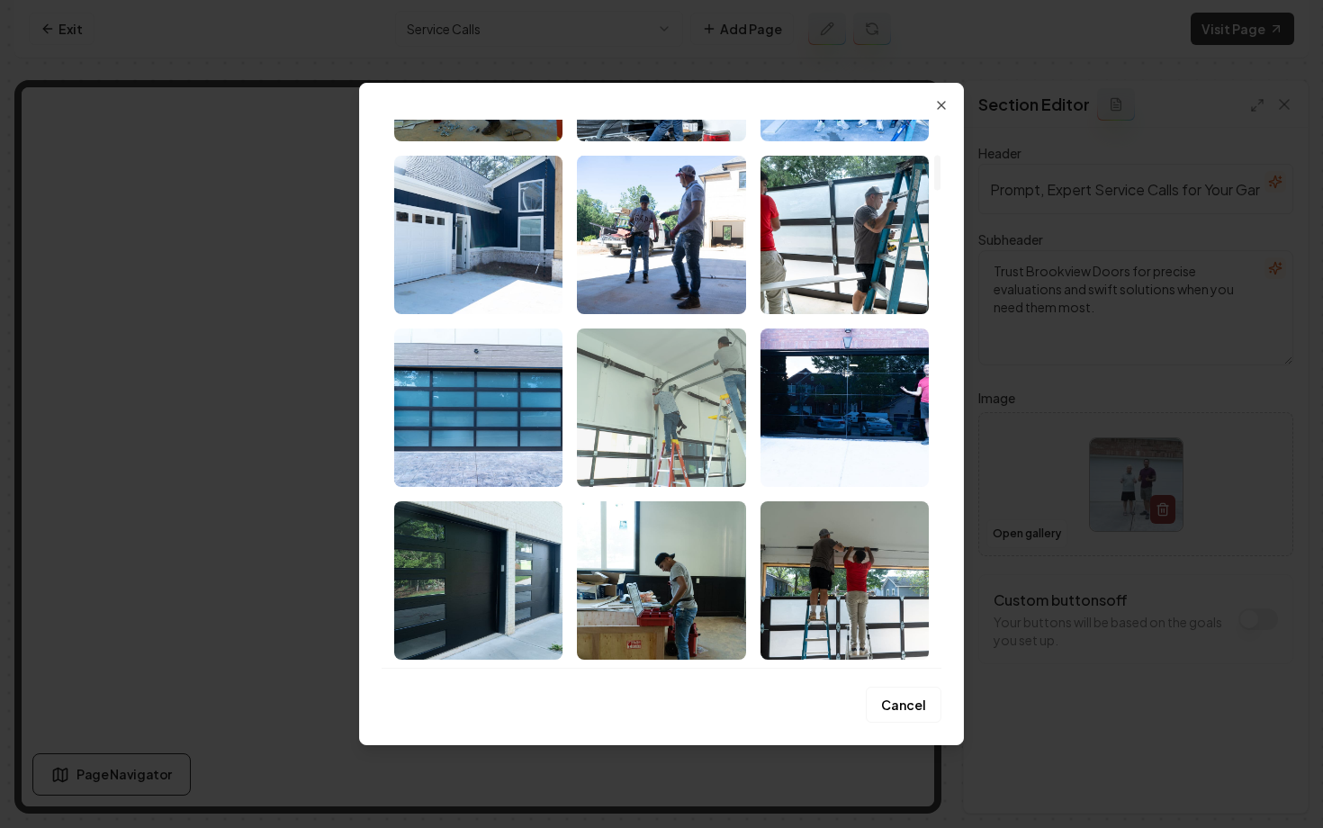
click at [607, 434] on img "Select image image_68adaf7f5c7cd75eb835f627.jpg" at bounding box center [661, 408] width 168 height 158
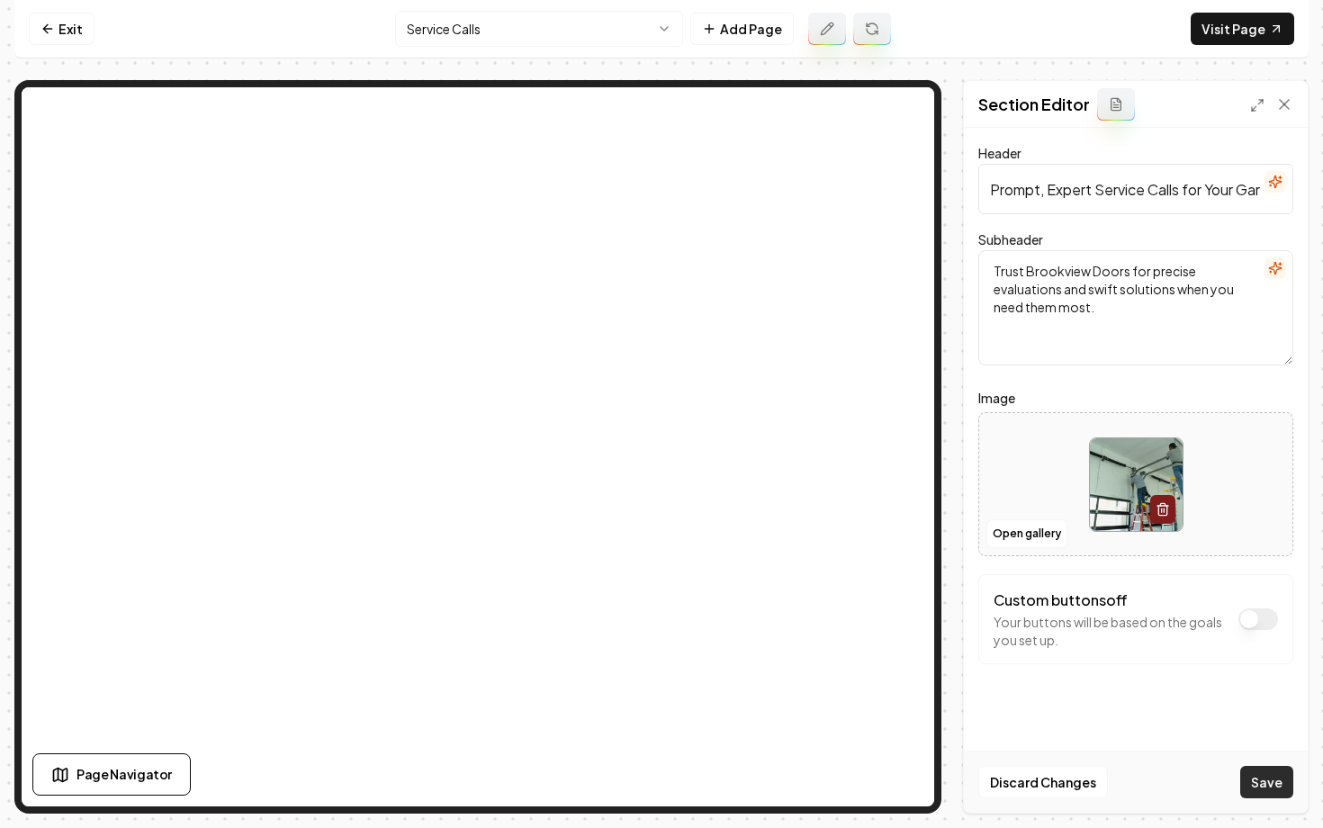
click at [1267, 788] on button "Save" at bounding box center [1266, 782] width 53 height 32
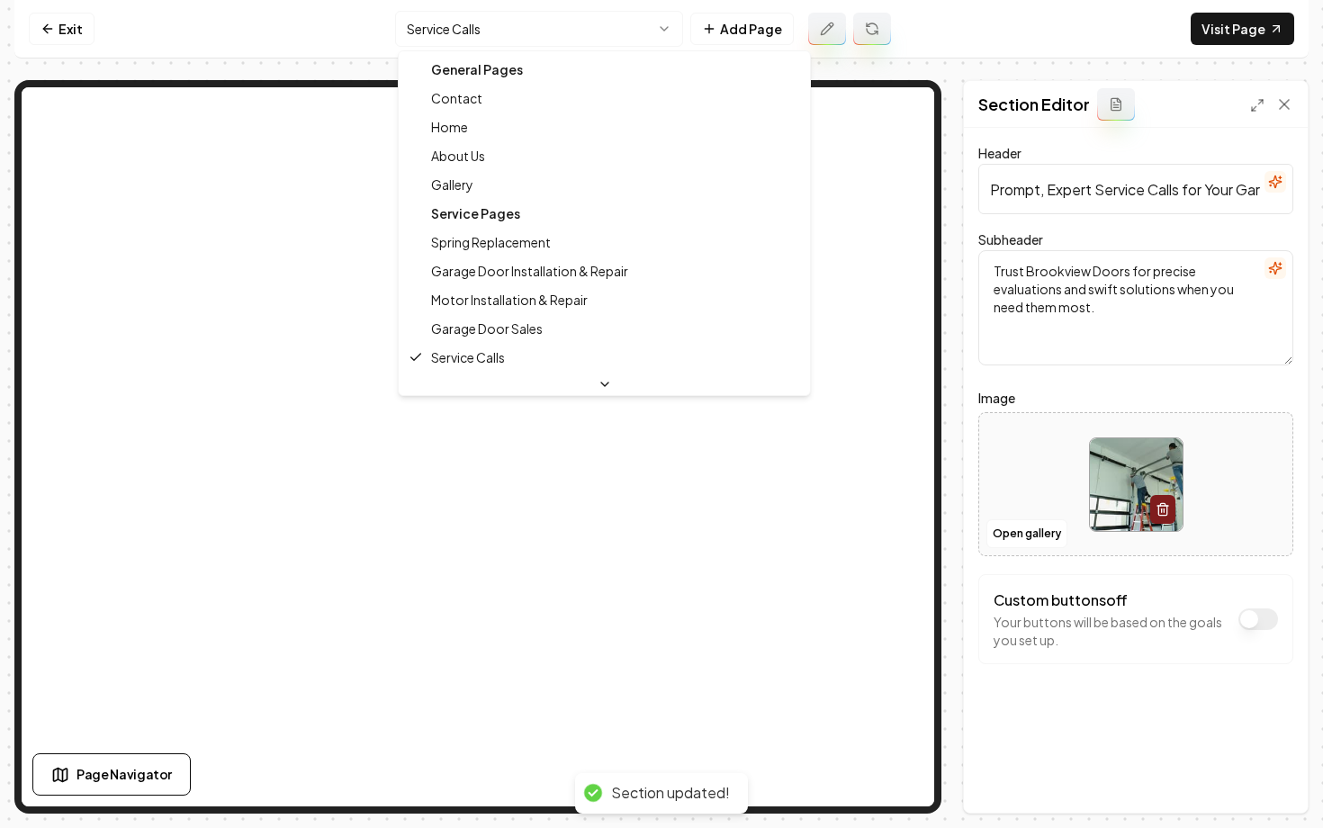
click at [466, 17] on html "Computer Required This feature is only available on a computer. Please switch t…" at bounding box center [661, 414] width 1323 height 828
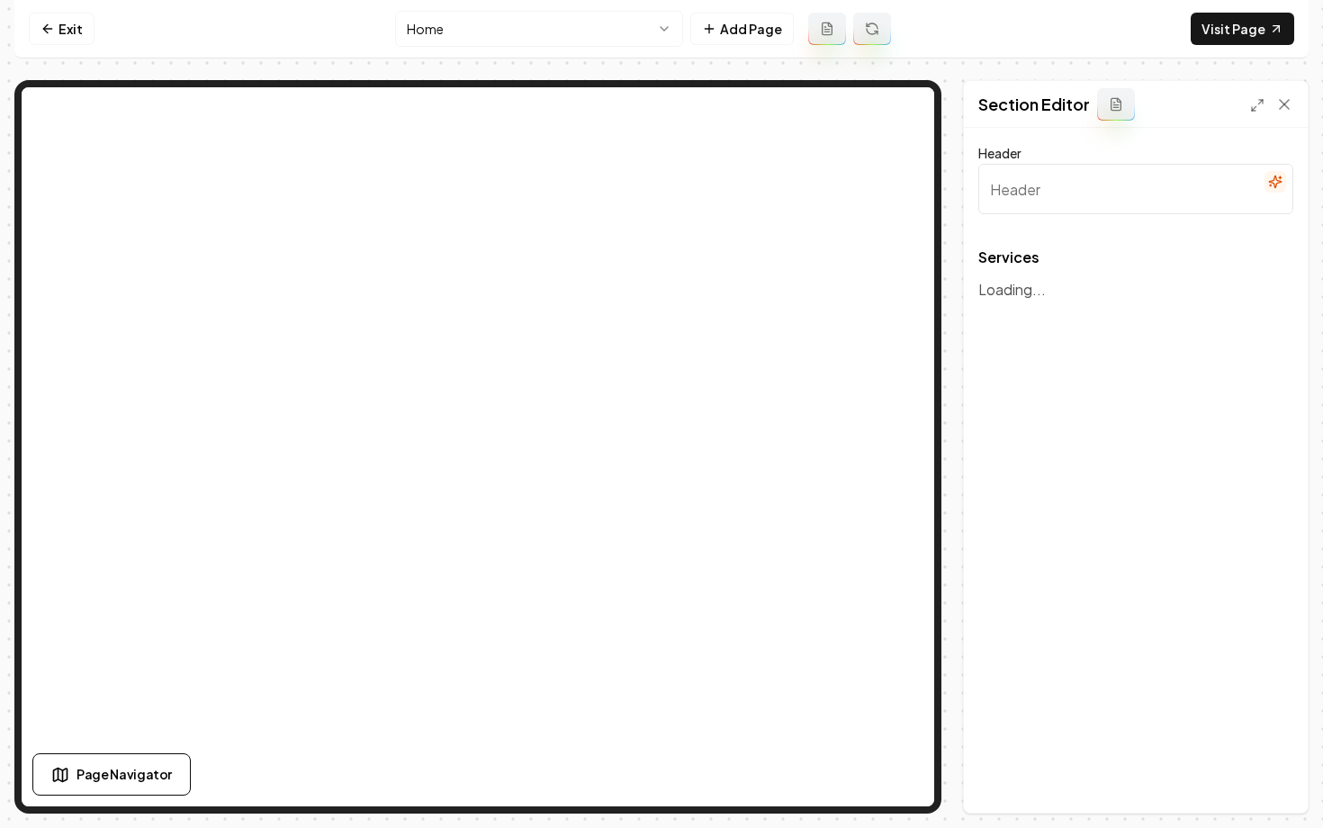
type input "Our Expert Garage Door Services"
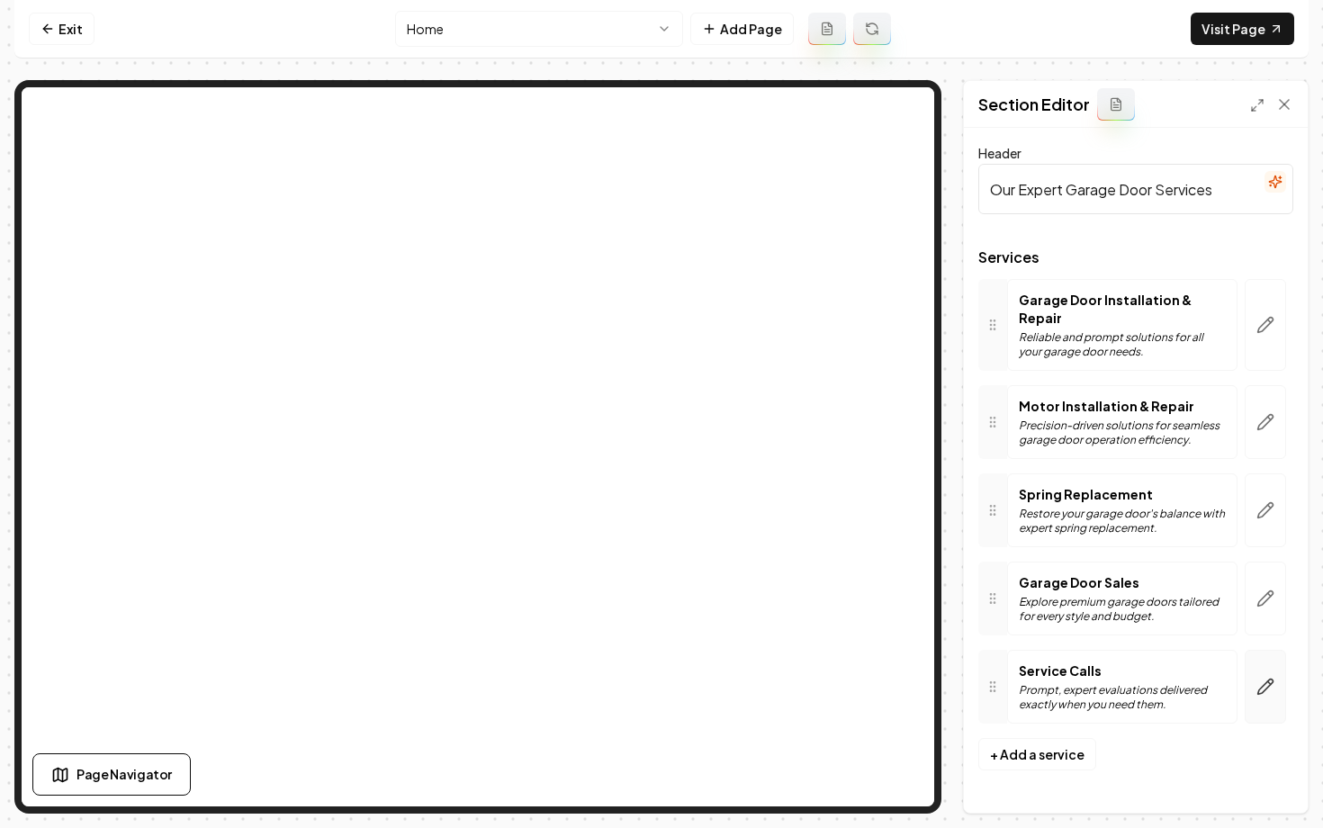
click at [1271, 678] on icon "button" at bounding box center [1266, 687] width 18 height 18
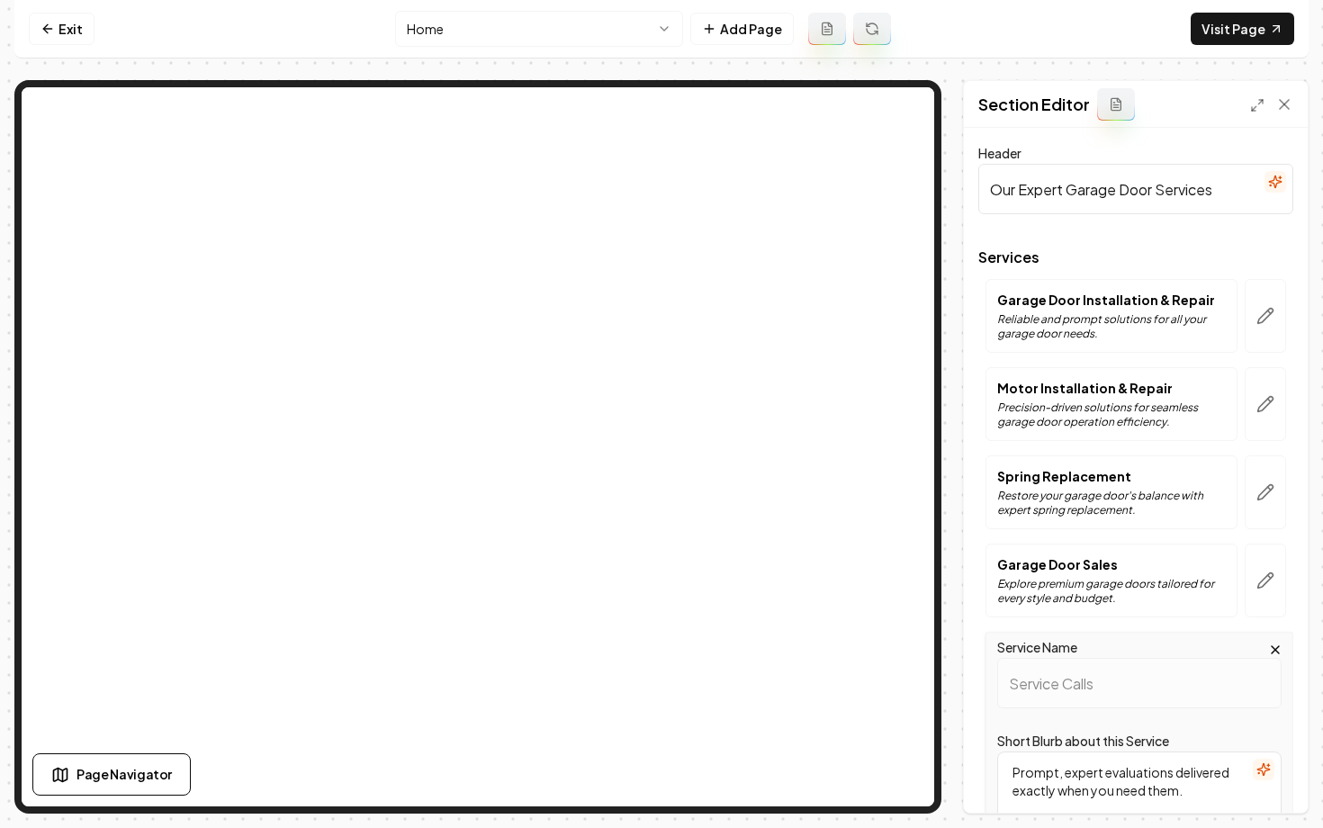
scroll to position [375, 0]
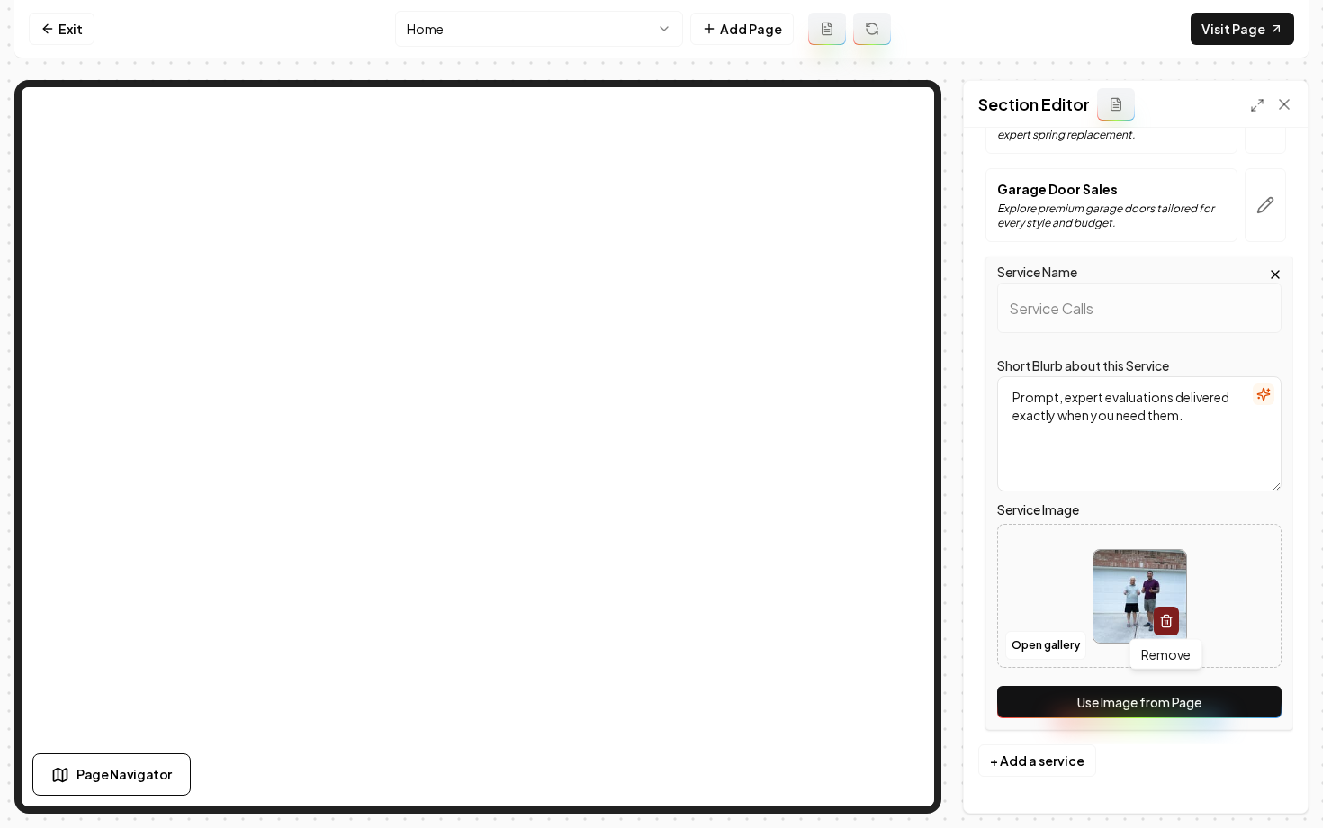
click at [1122, 701] on button "Use Image from Page" at bounding box center [1139, 702] width 284 height 32
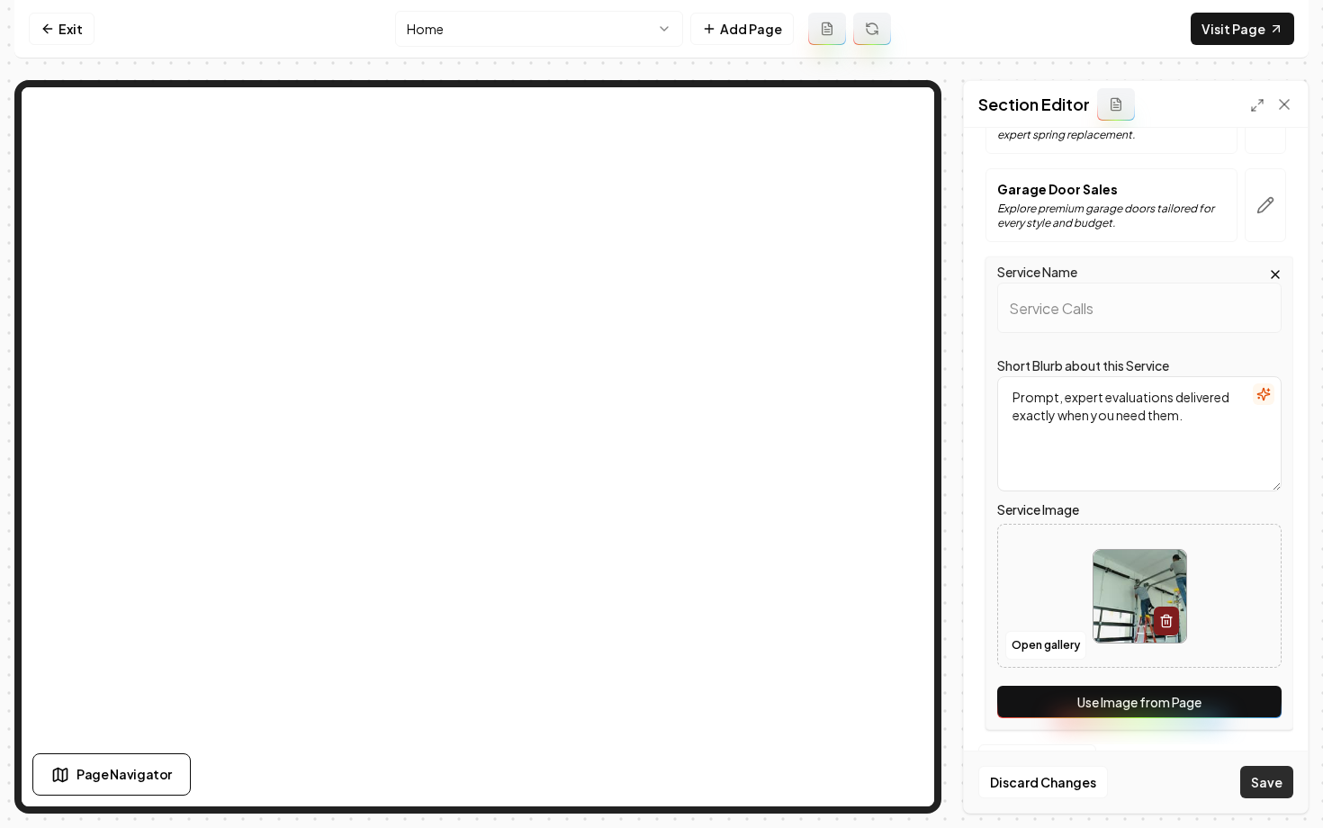
click at [1251, 785] on button "Save" at bounding box center [1266, 782] width 53 height 32
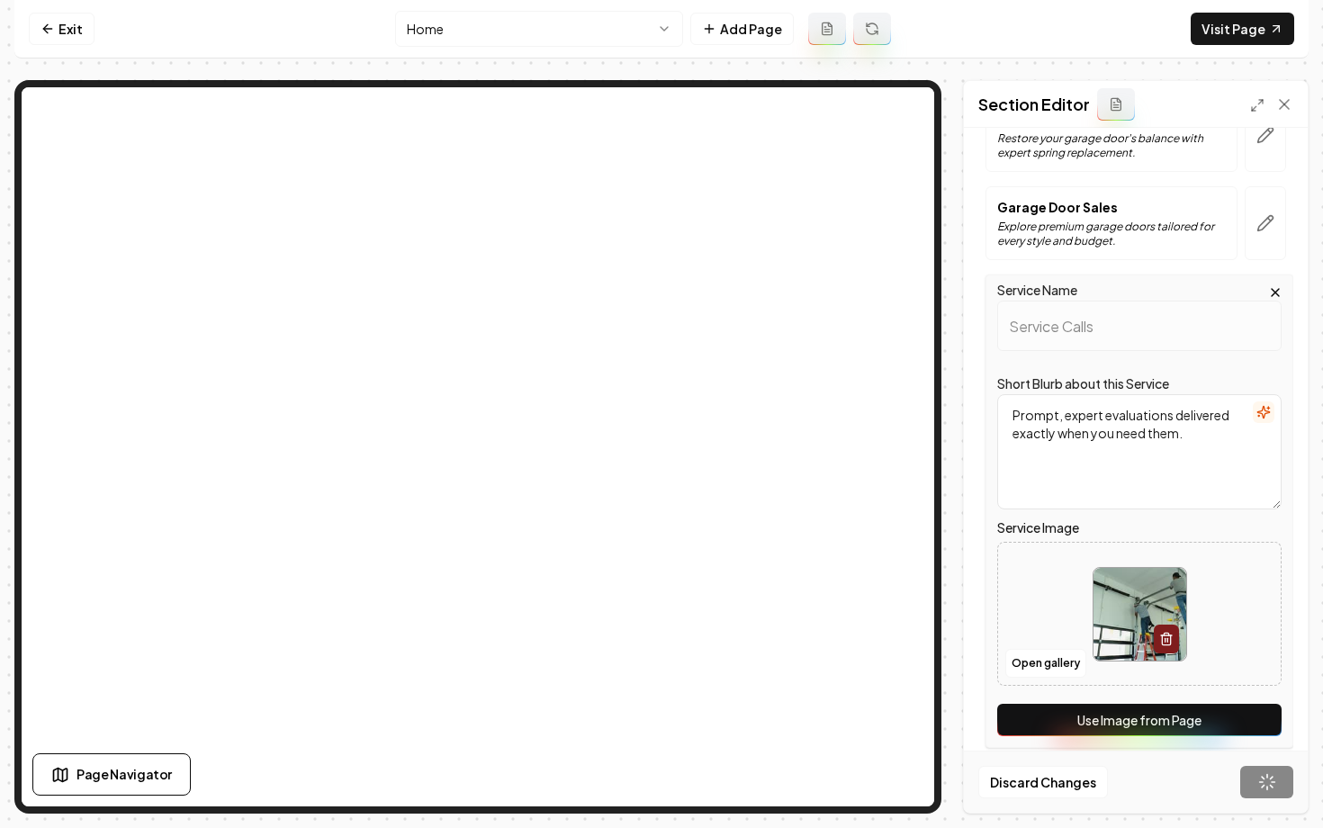
scroll to position [0, 0]
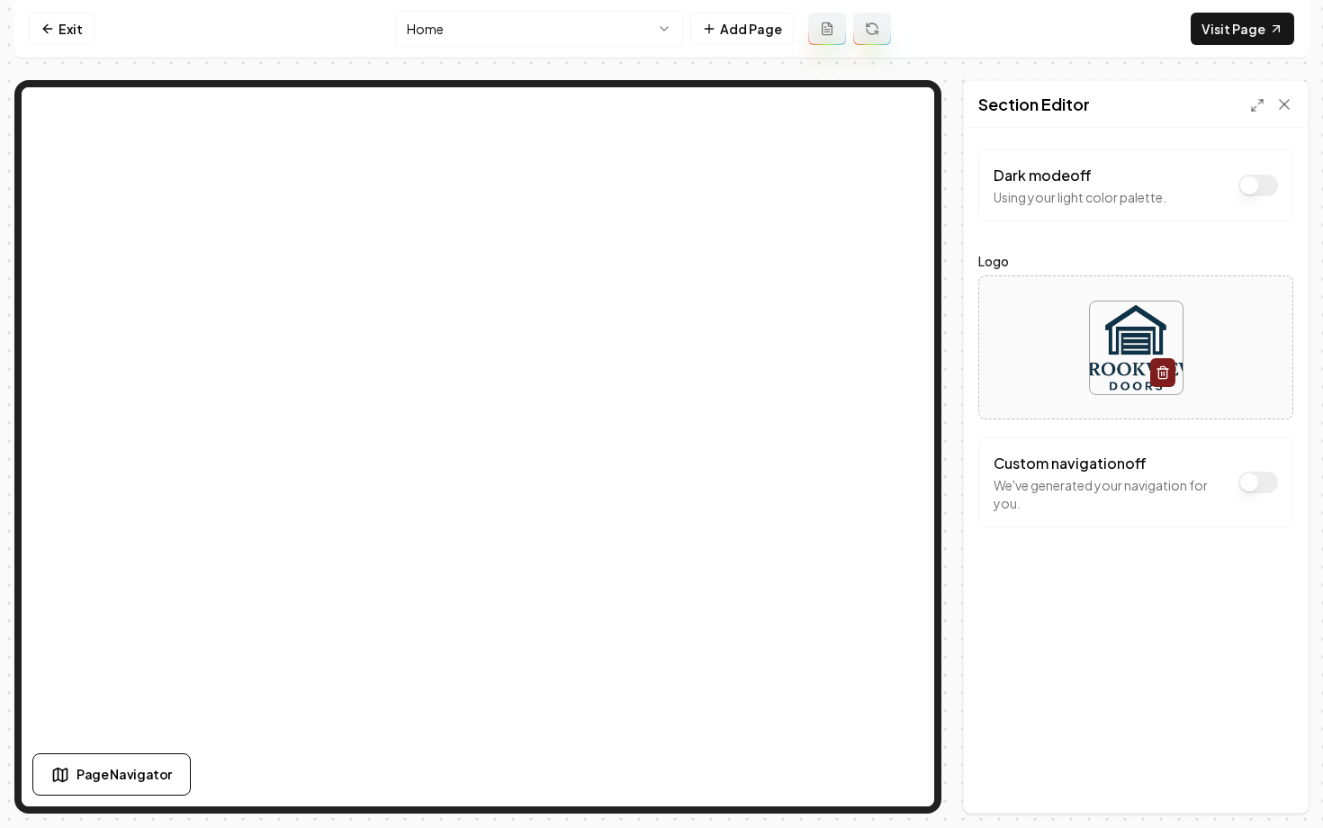
click at [497, 34] on html "Computer Required This feature is only available on a computer. Please switch t…" at bounding box center [661, 414] width 1323 height 828
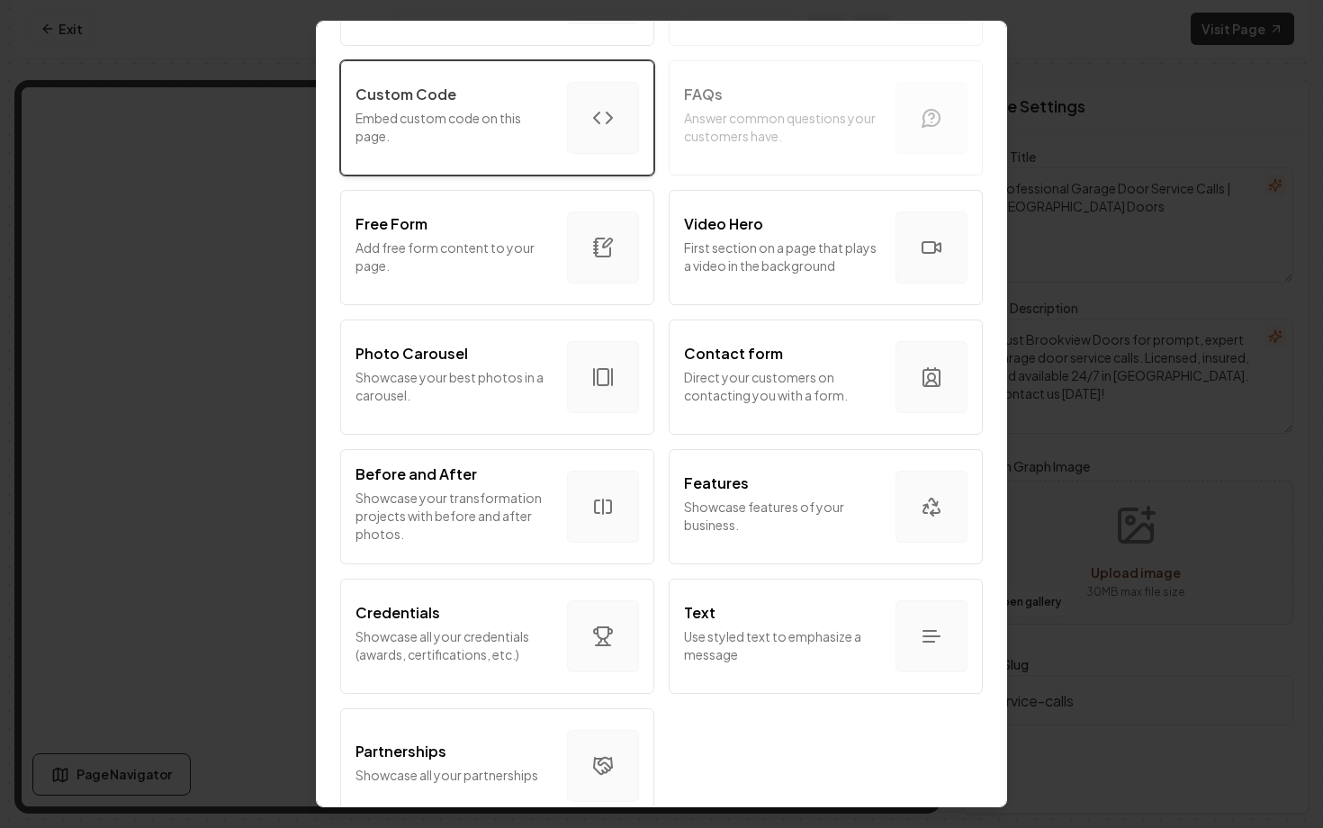
scroll to position [896, 0]
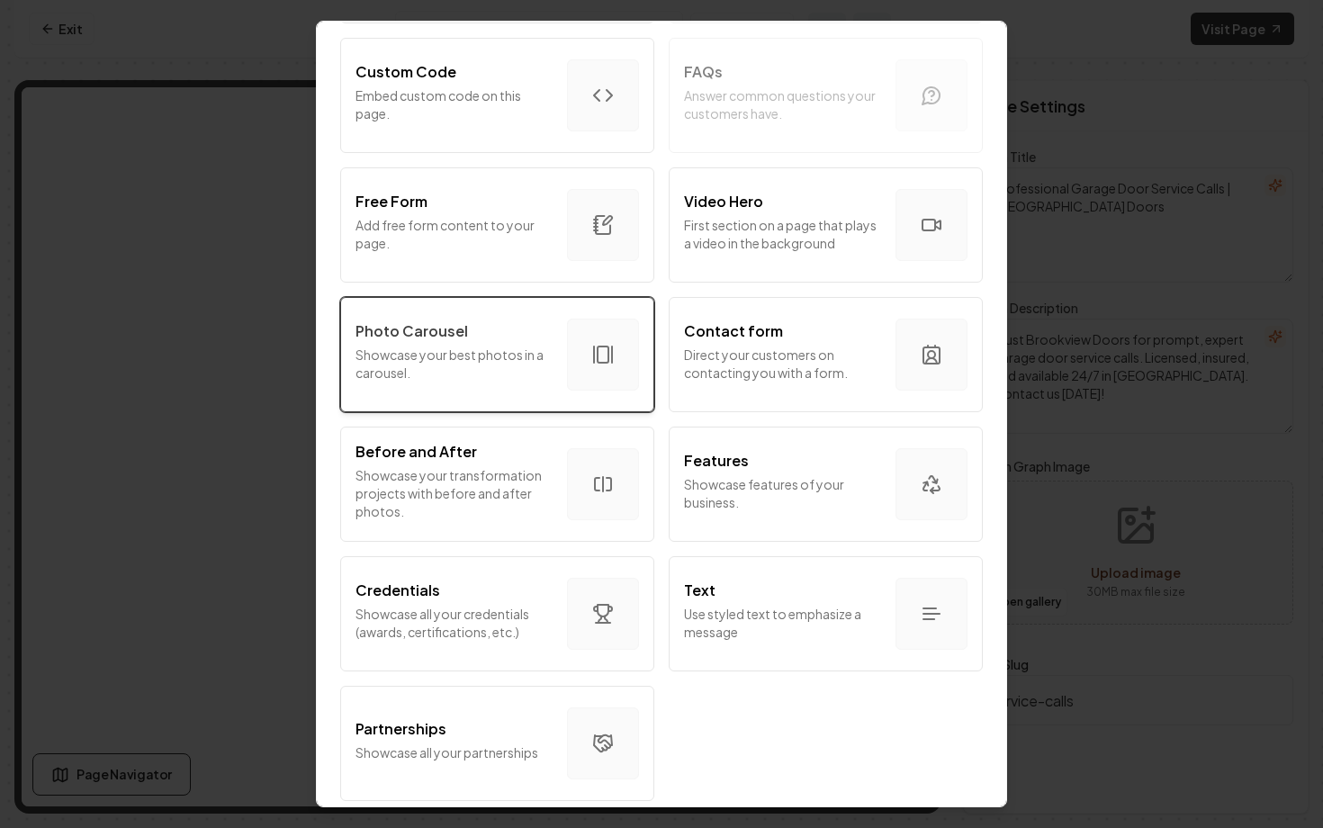
click at [526, 361] on p "Showcase your best photos in a carousel." at bounding box center [454, 364] width 197 height 36
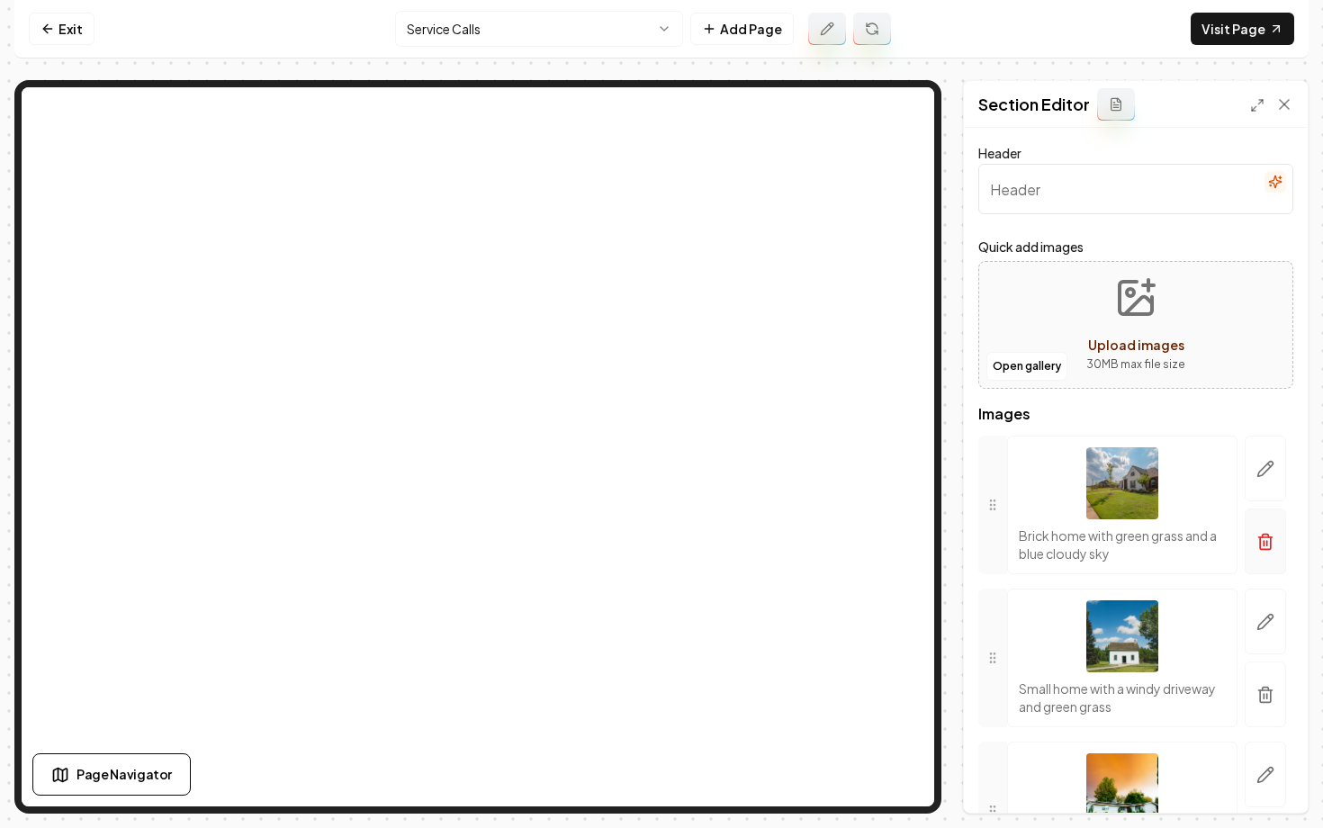
click at [1259, 542] on icon "button" at bounding box center [1266, 542] width 18 height 18
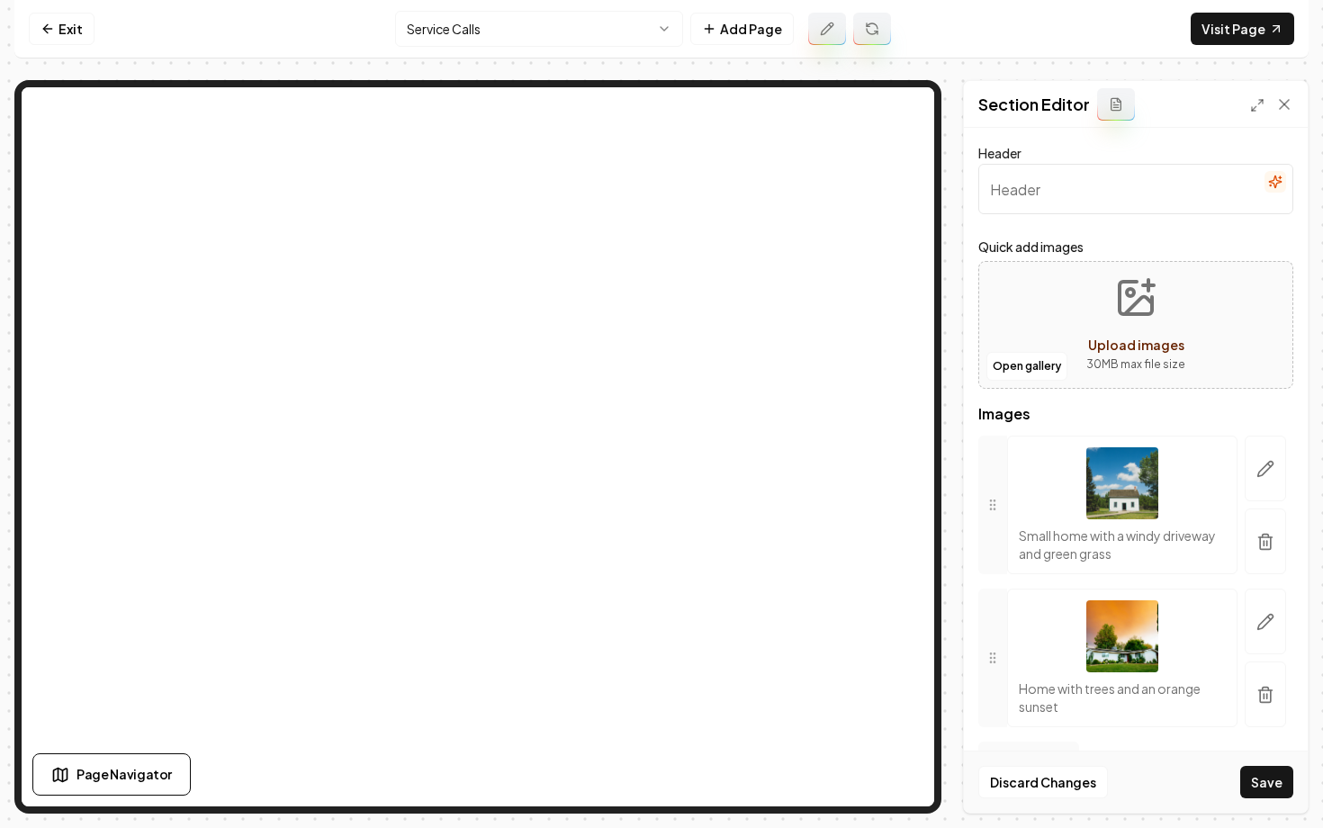
click at [1259, 542] on icon "button" at bounding box center [1266, 542] width 18 height 18
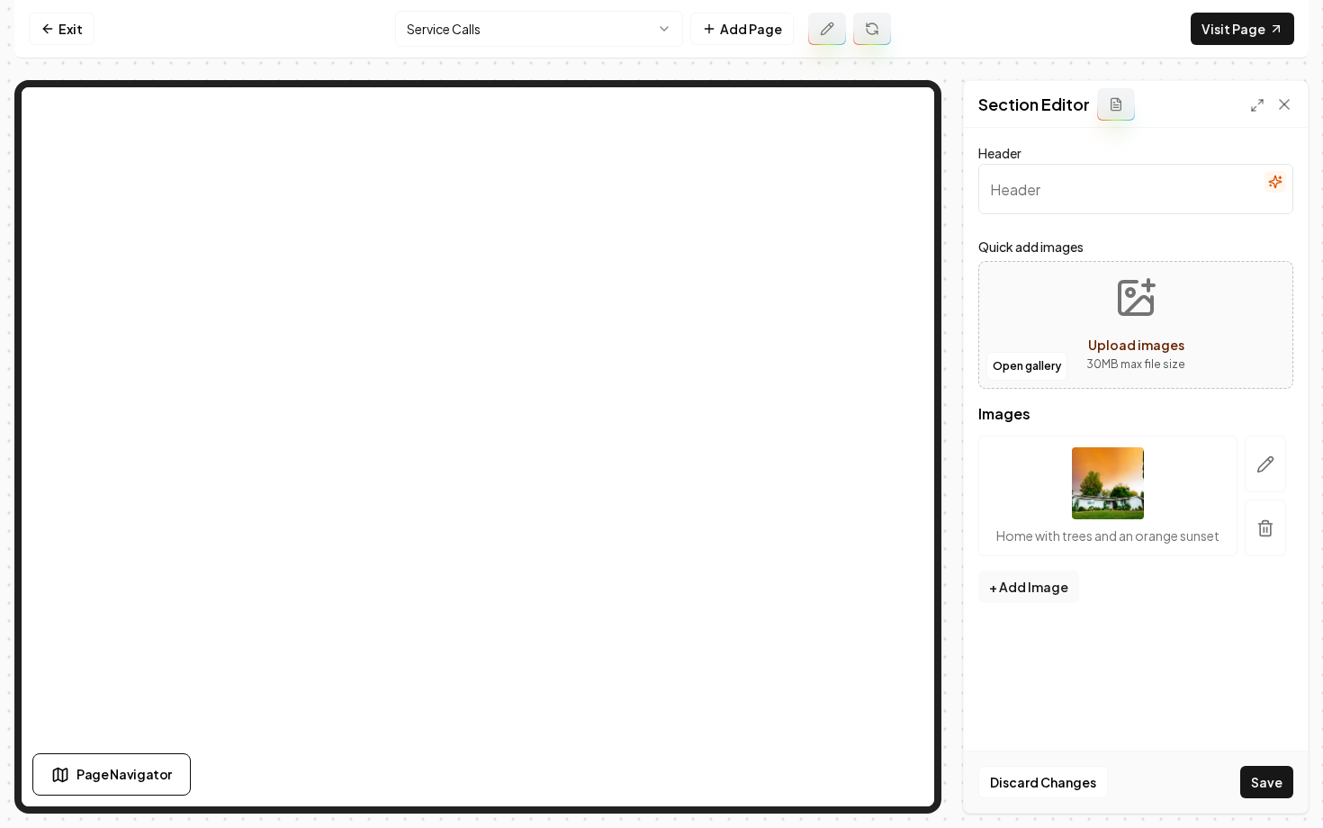
click at [1259, 542] on button "button" at bounding box center [1265, 528] width 41 height 57
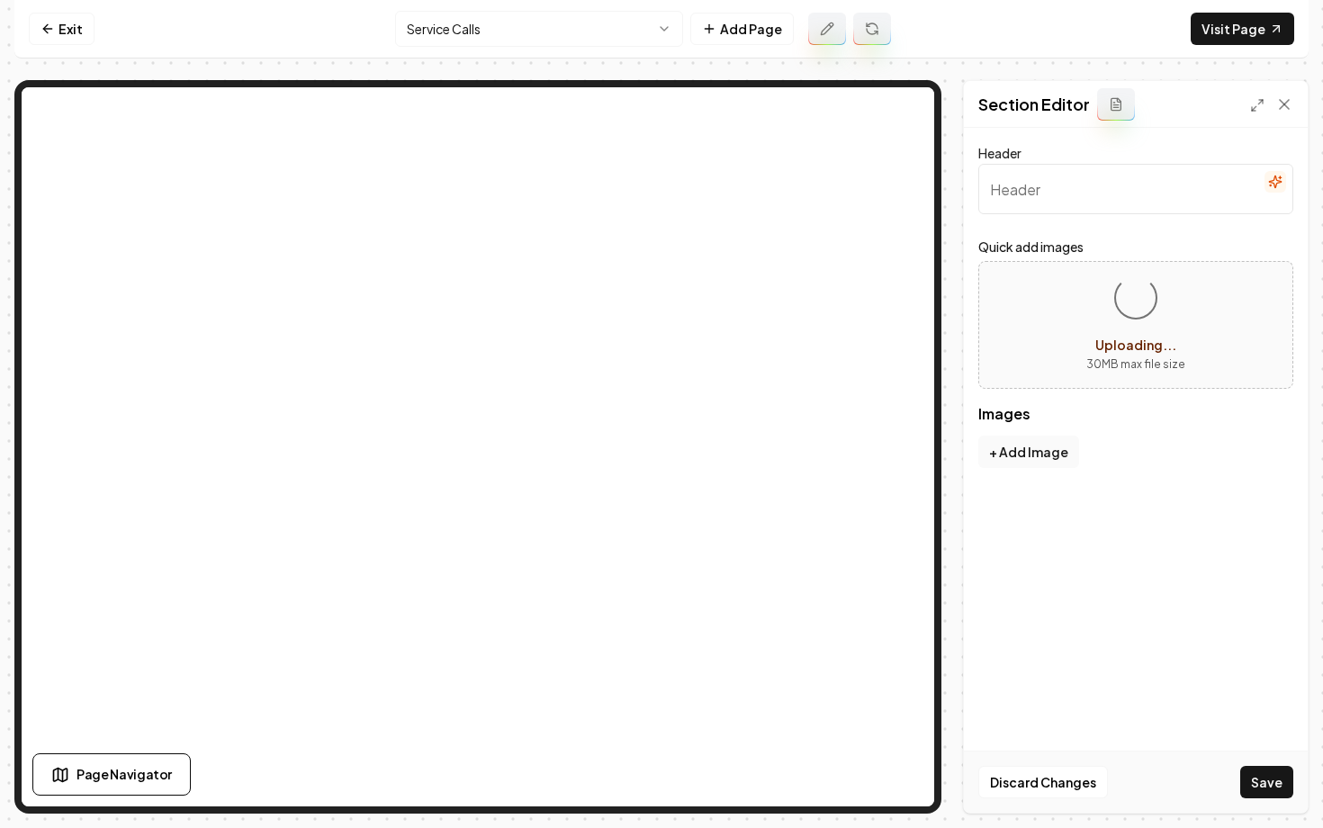
click at [1131, 229] on form "Header Quick add images Loading... Uploading... 30 MB max file size Images To p…" at bounding box center [1135, 336] width 315 height 388
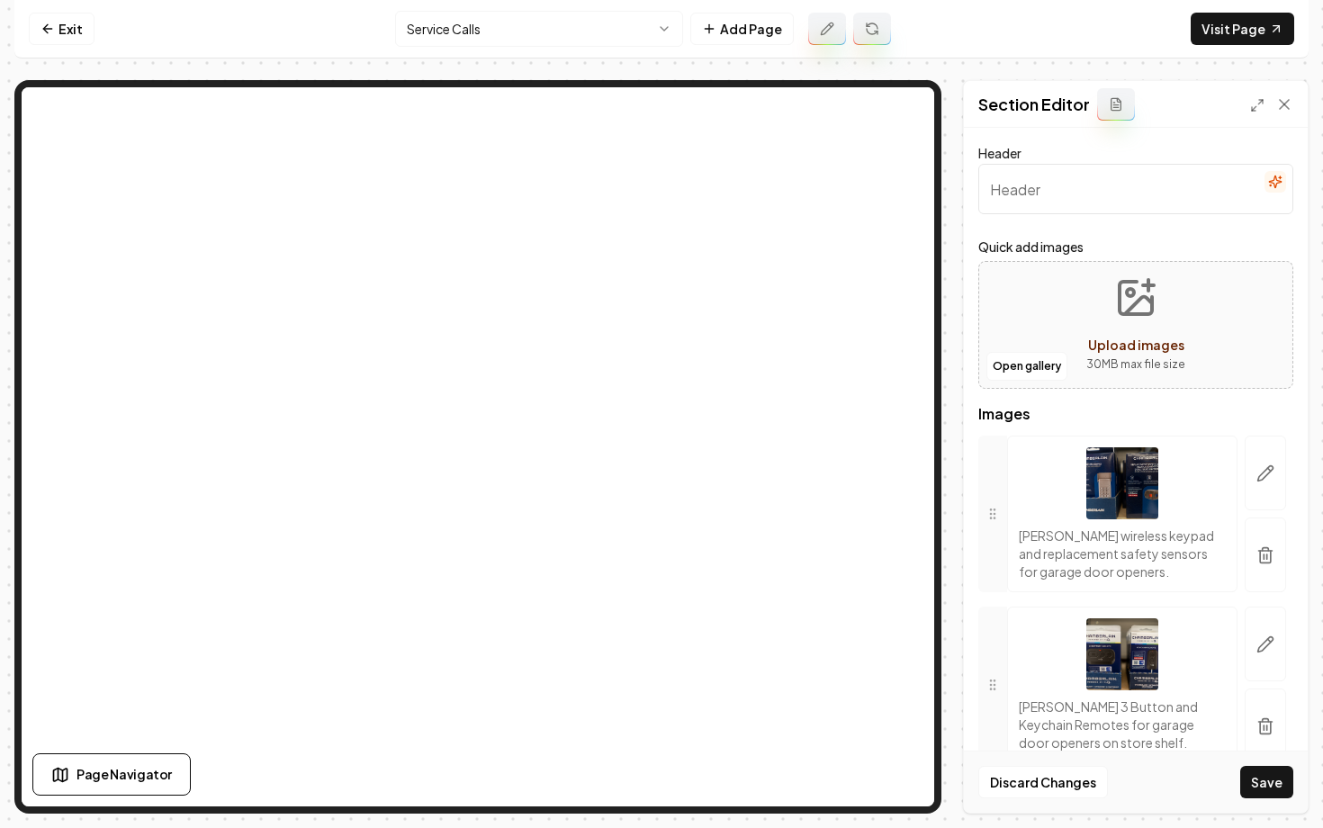
click at [1145, 234] on form "Header Quick add images Open gallery Upload images 30 MB max file size Images […" at bounding box center [1135, 592] width 315 height 901
click at [1269, 787] on button "Save" at bounding box center [1266, 782] width 53 height 32
click at [647, 23] on html "Computer Required This feature is only available on a computer. Please switch t…" at bounding box center [661, 414] width 1323 height 828
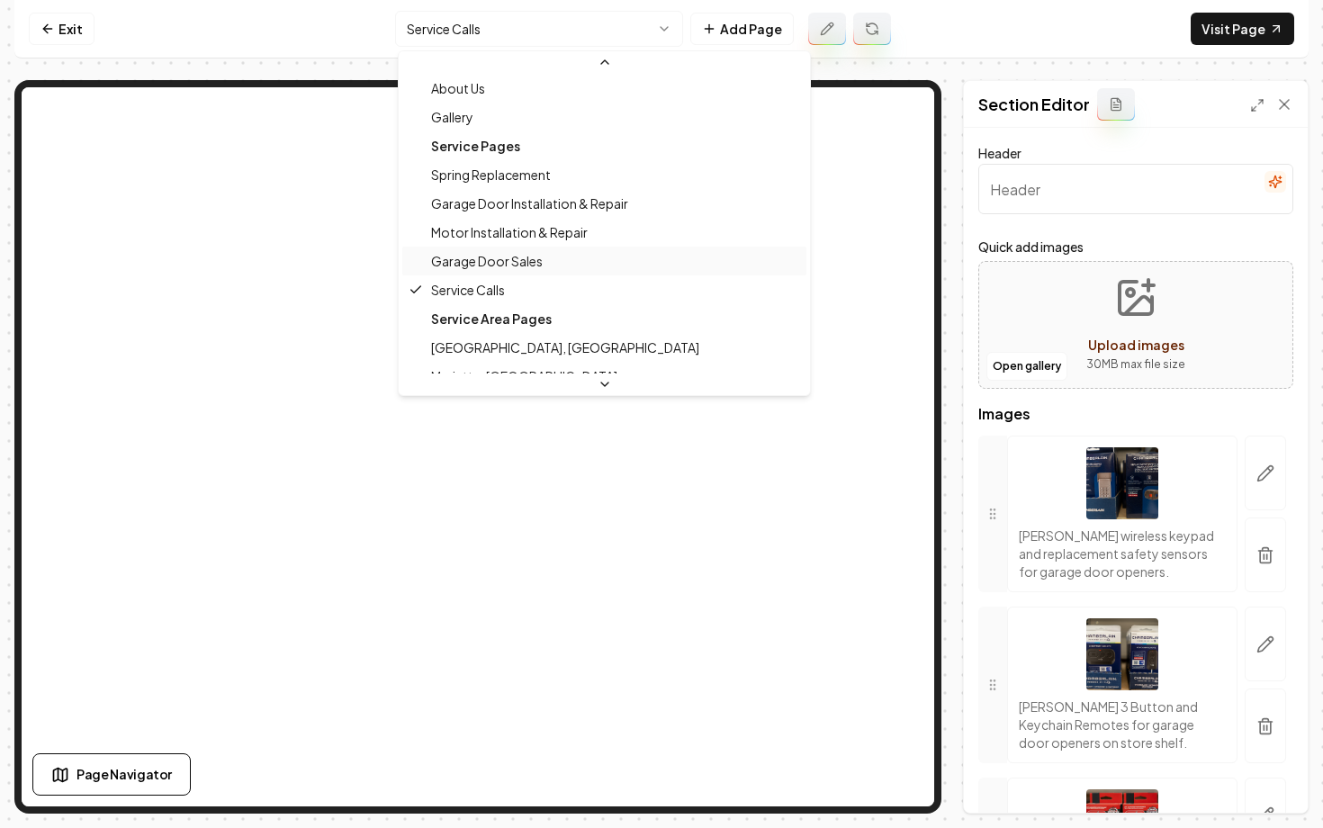
scroll to position [94, 0]
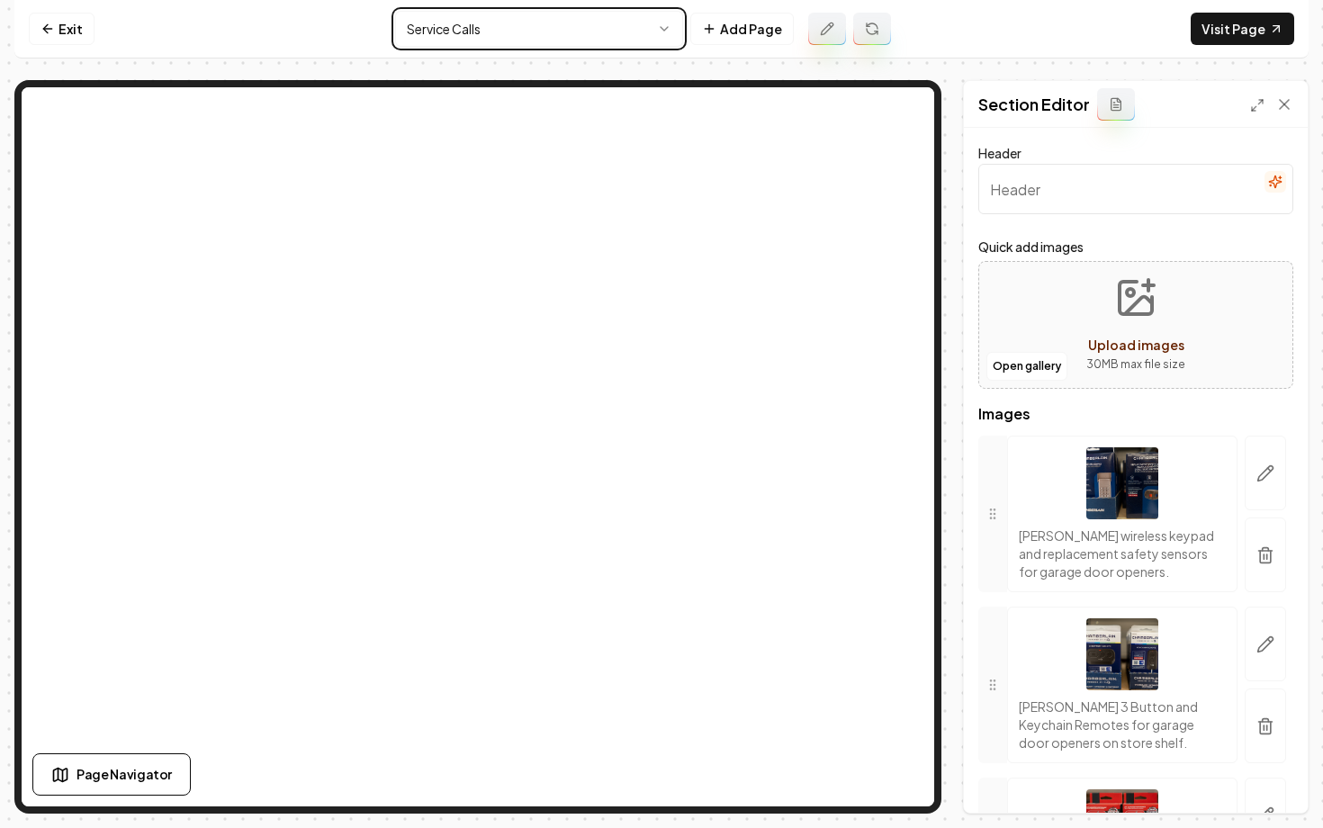
click at [951, 84] on html "Computer Required This feature is only available on a computer. Please switch t…" at bounding box center [661, 414] width 1323 height 828
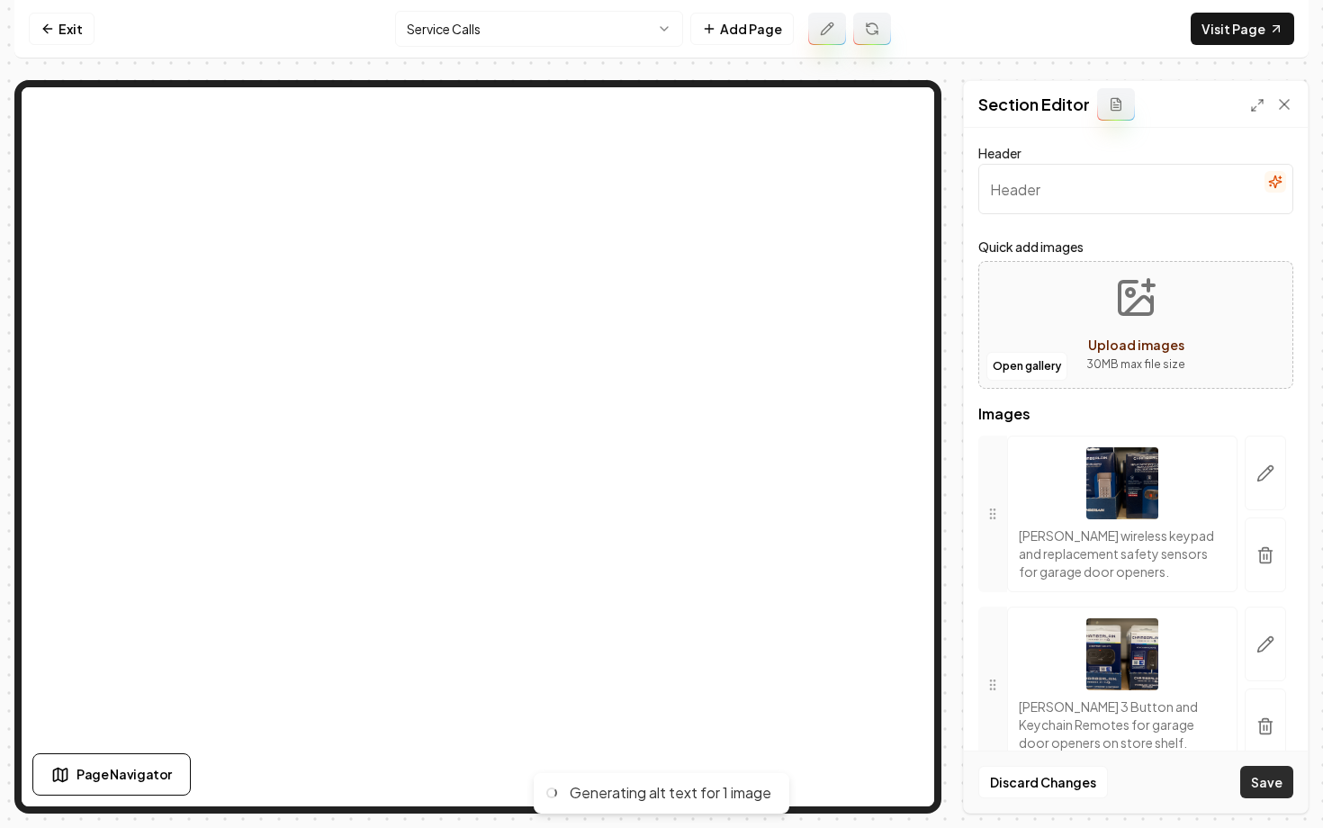
click at [1249, 792] on button "Save" at bounding box center [1266, 782] width 53 height 32
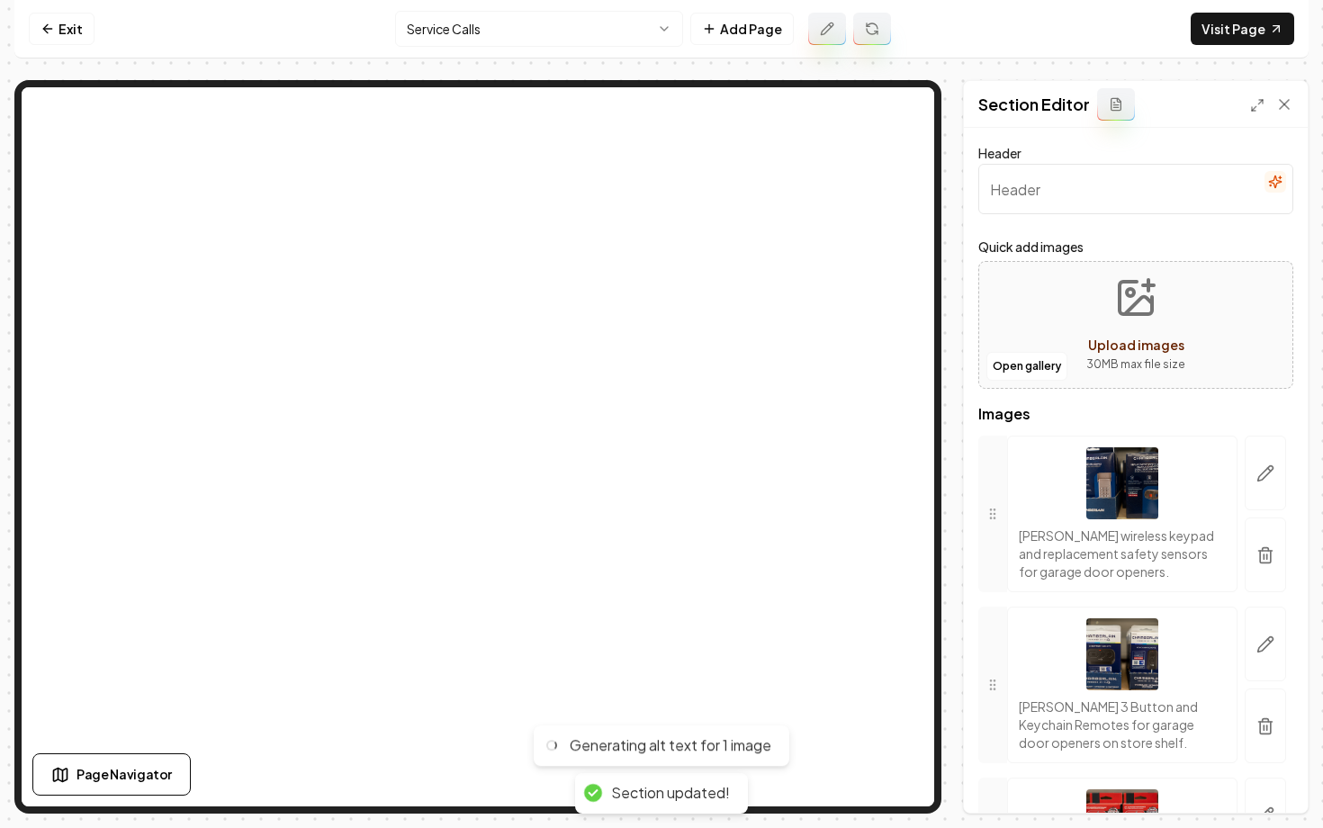
click at [539, 35] on html "Computer Required This feature is only available on a computer. Please switch t…" at bounding box center [661, 414] width 1323 height 828
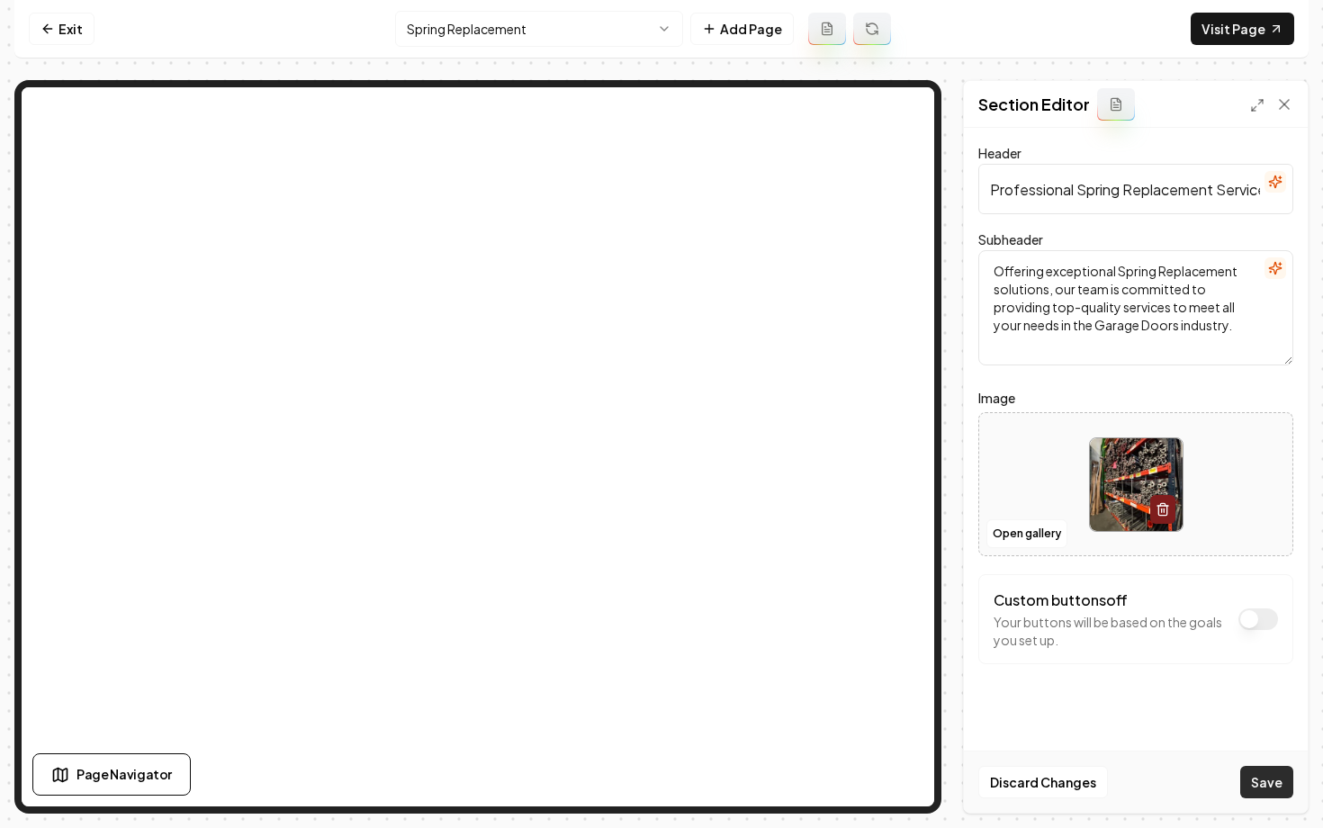
click at [1263, 785] on button "Save" at bounding box center [1266, 782] width 53 height 32
click at [440, 31] on html "Computer Required This feature is only available on a computer. Please switch t…" at bounding box center [661, 414] width 1323 height 828
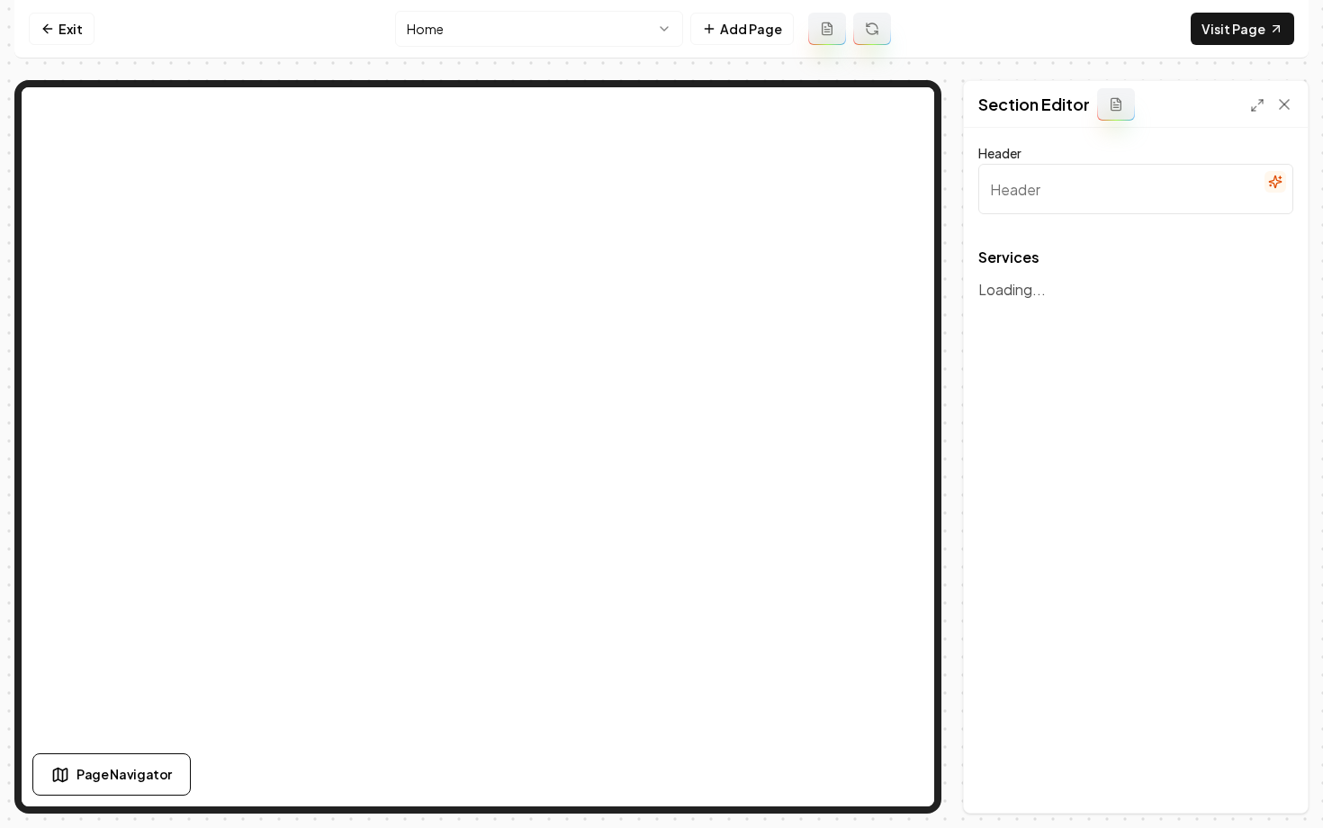
type input "Our Expert Garage Door Services"
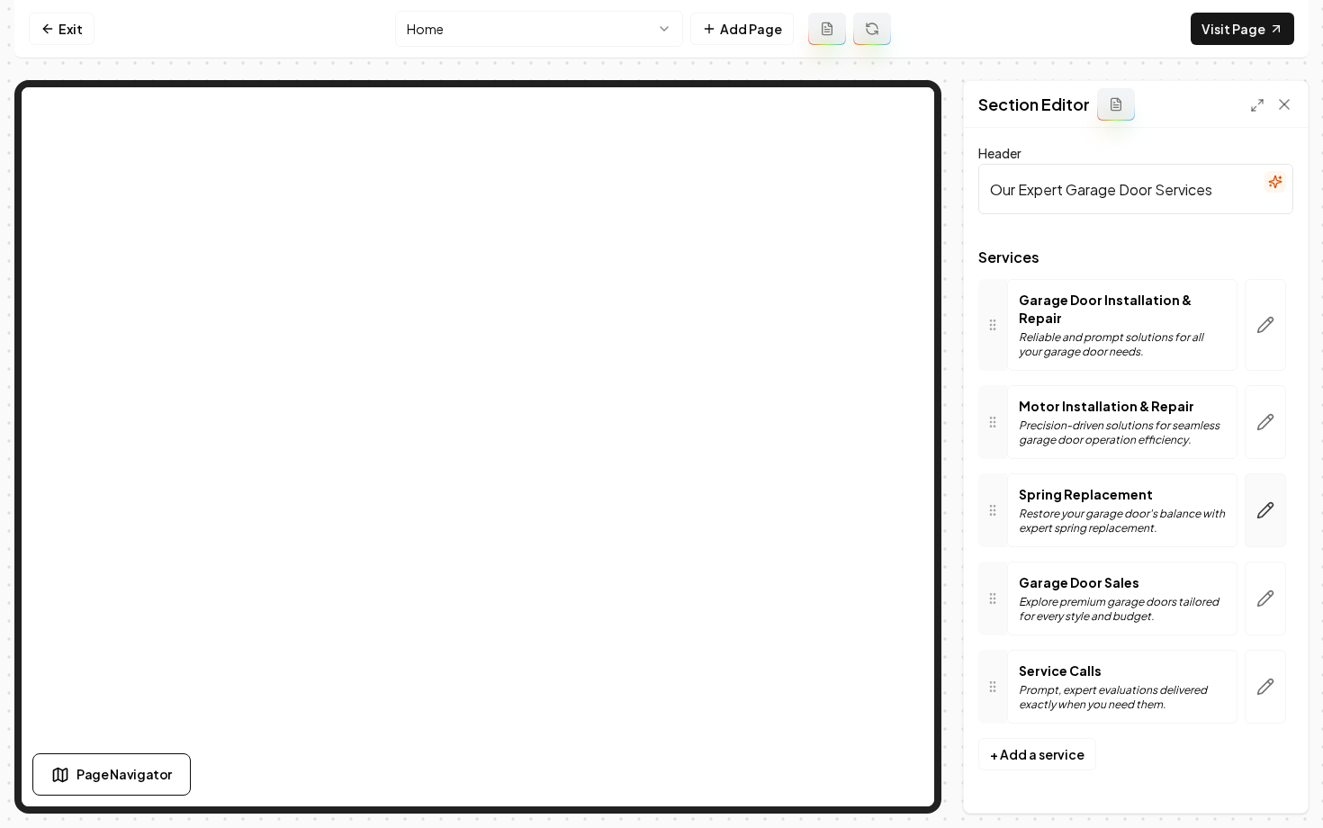
click at [1260, 503] on icon "button" at bounding box center [1265, 510] width 15 height 15
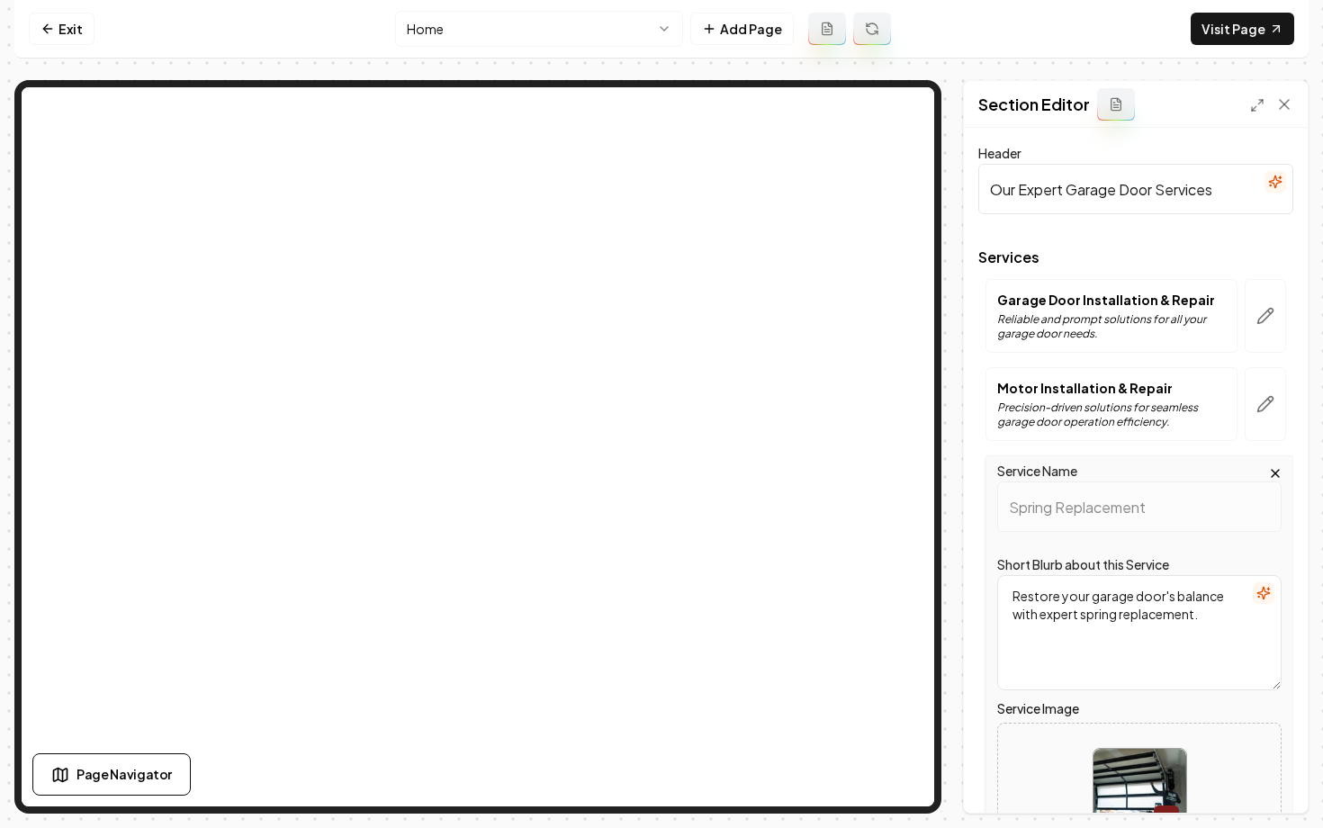
scroll to position [209, 0]
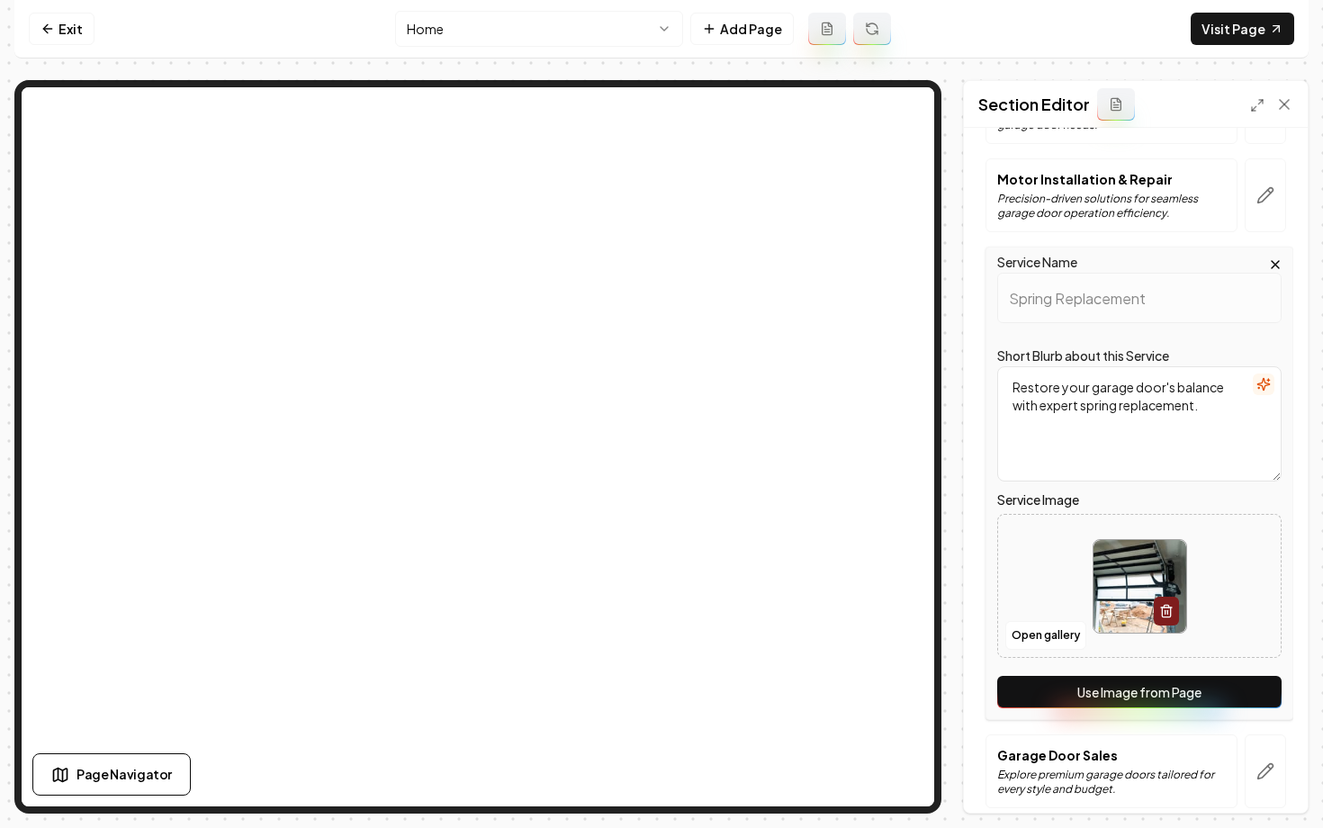
click at [1126, 695] on button "Use Image from Page" at bounding box center [1139, 692] width 284 height 32
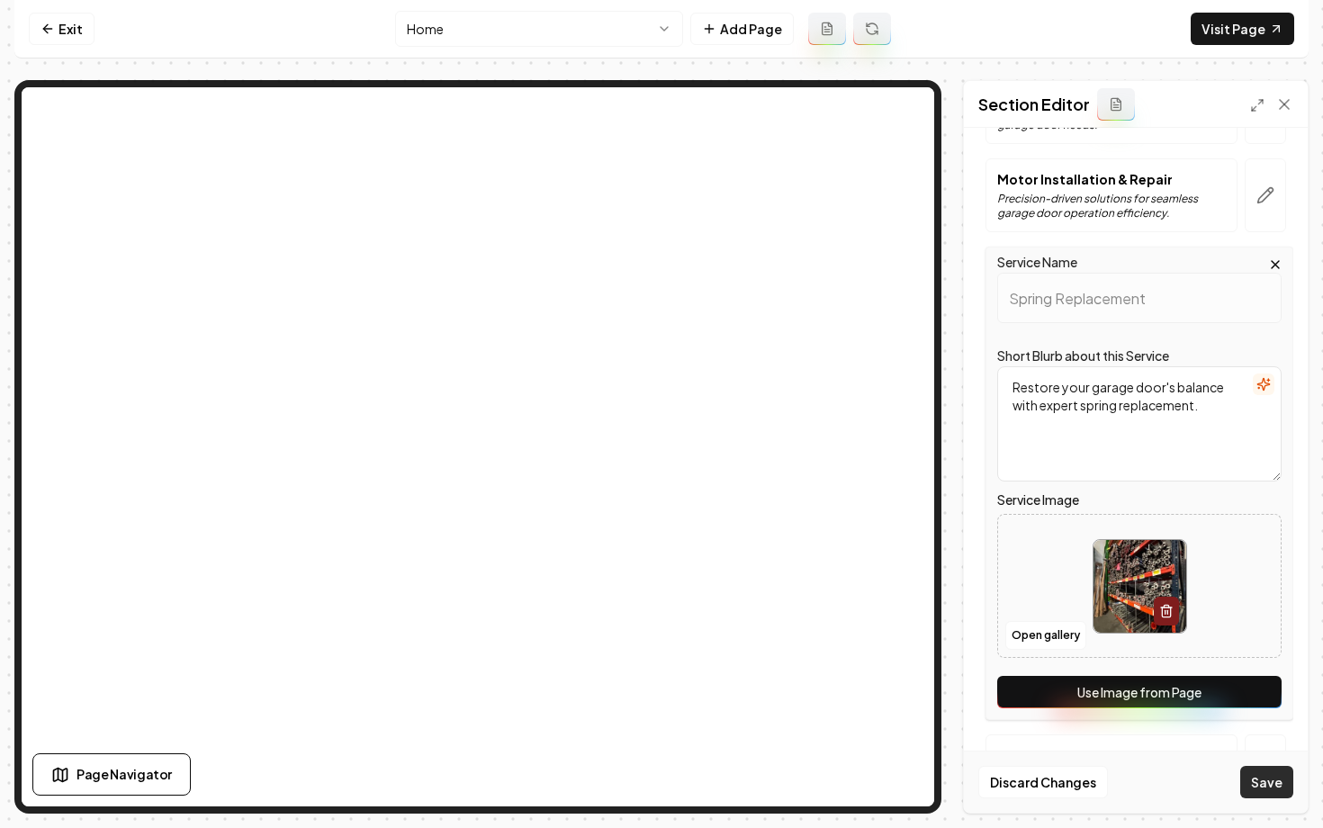
click at [1269, 783] on button "Save" at bounding box center [1266, 782] width 53 height 32
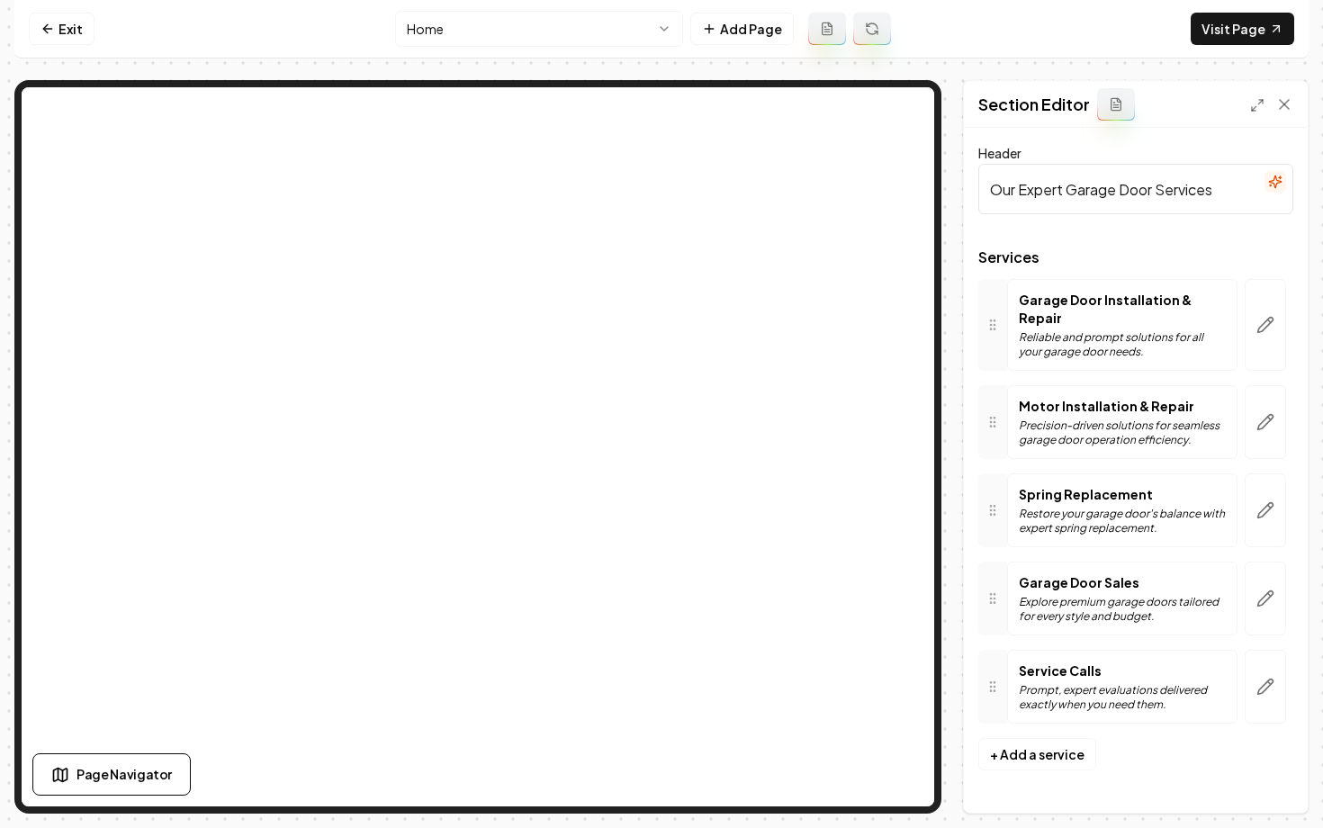
click at [446, 43] on html "Computer Required This feature is only available on a computer. Please switch t…" at bounding box center [661, 414] width 1323 height 828
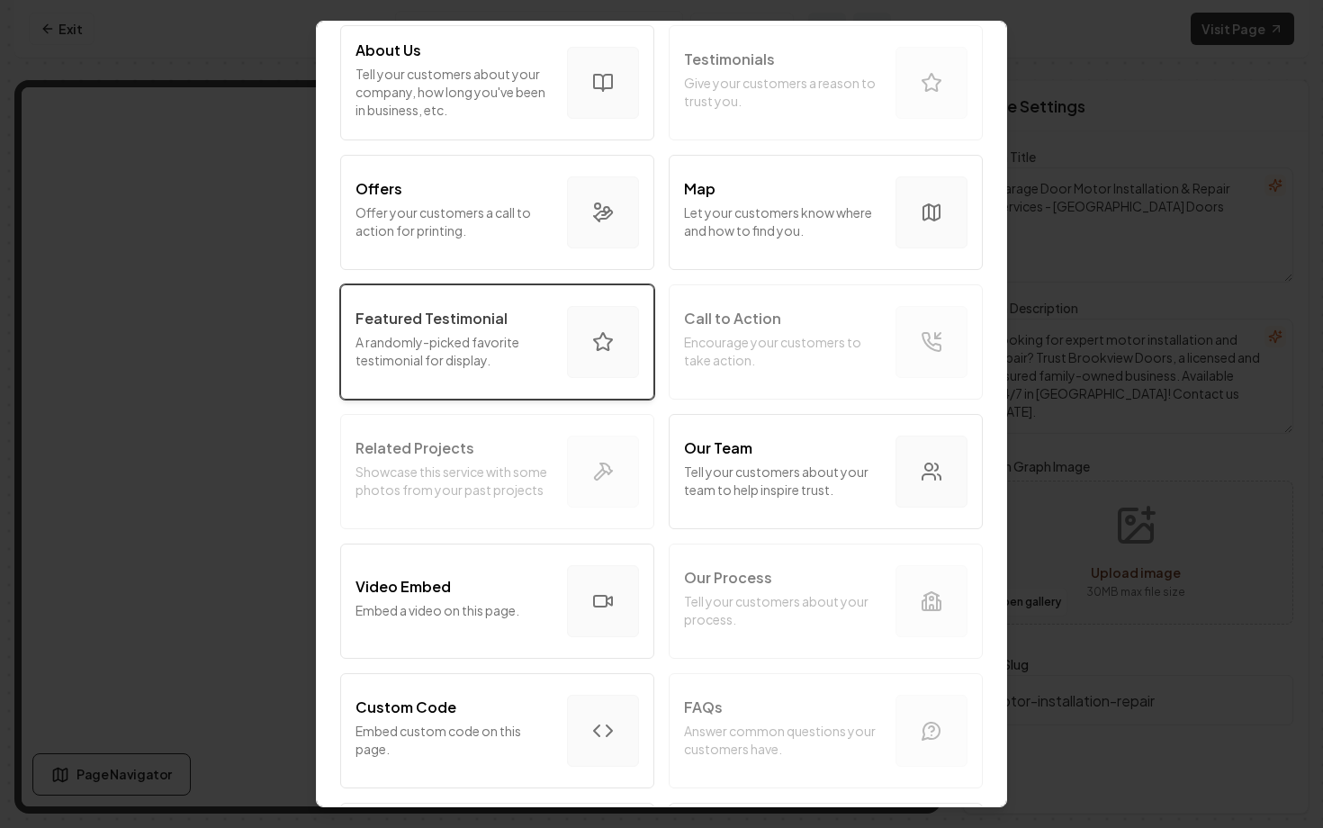
scroll to position [580, 0]
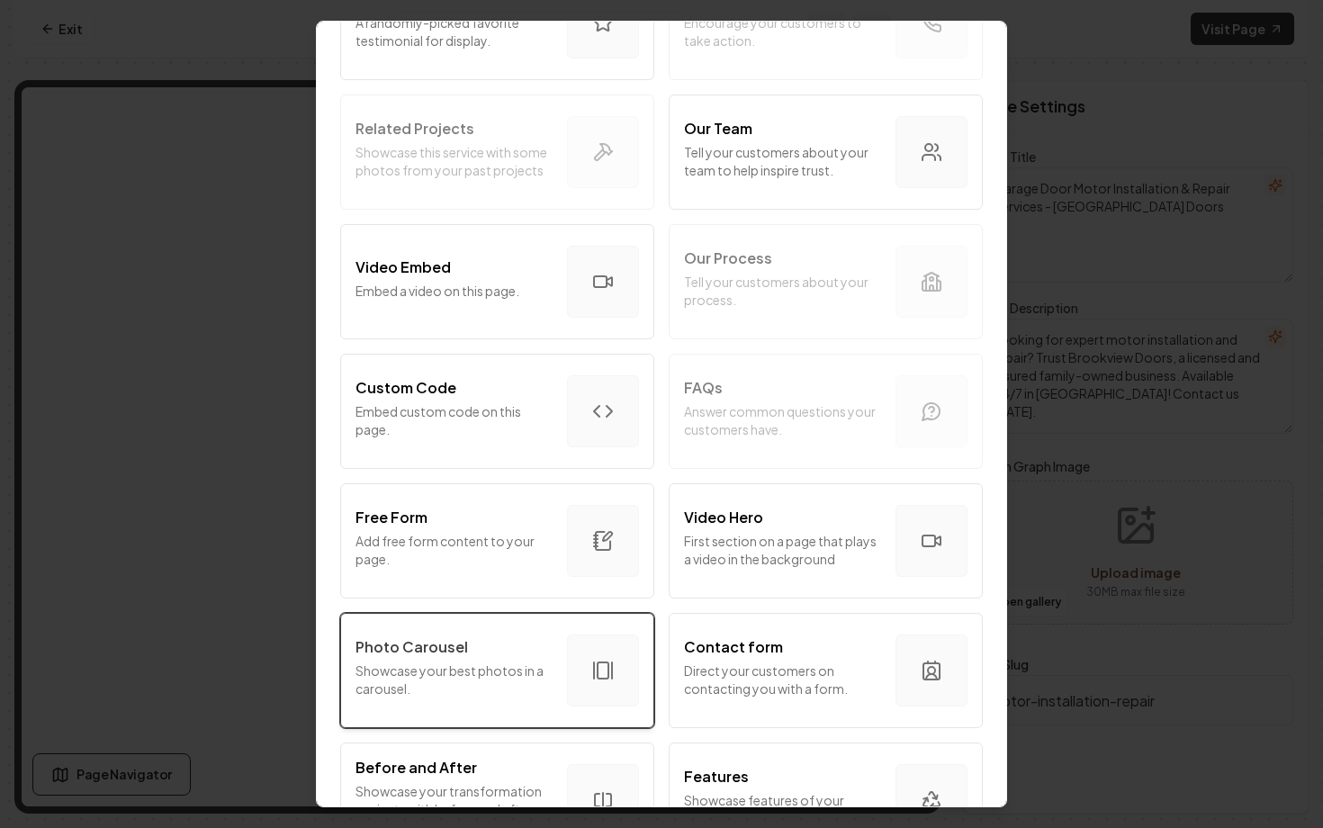
click at [465, 674] on p "Showcase your best photos in a carousel." at bounding box center [454, 680] width 197 height 36
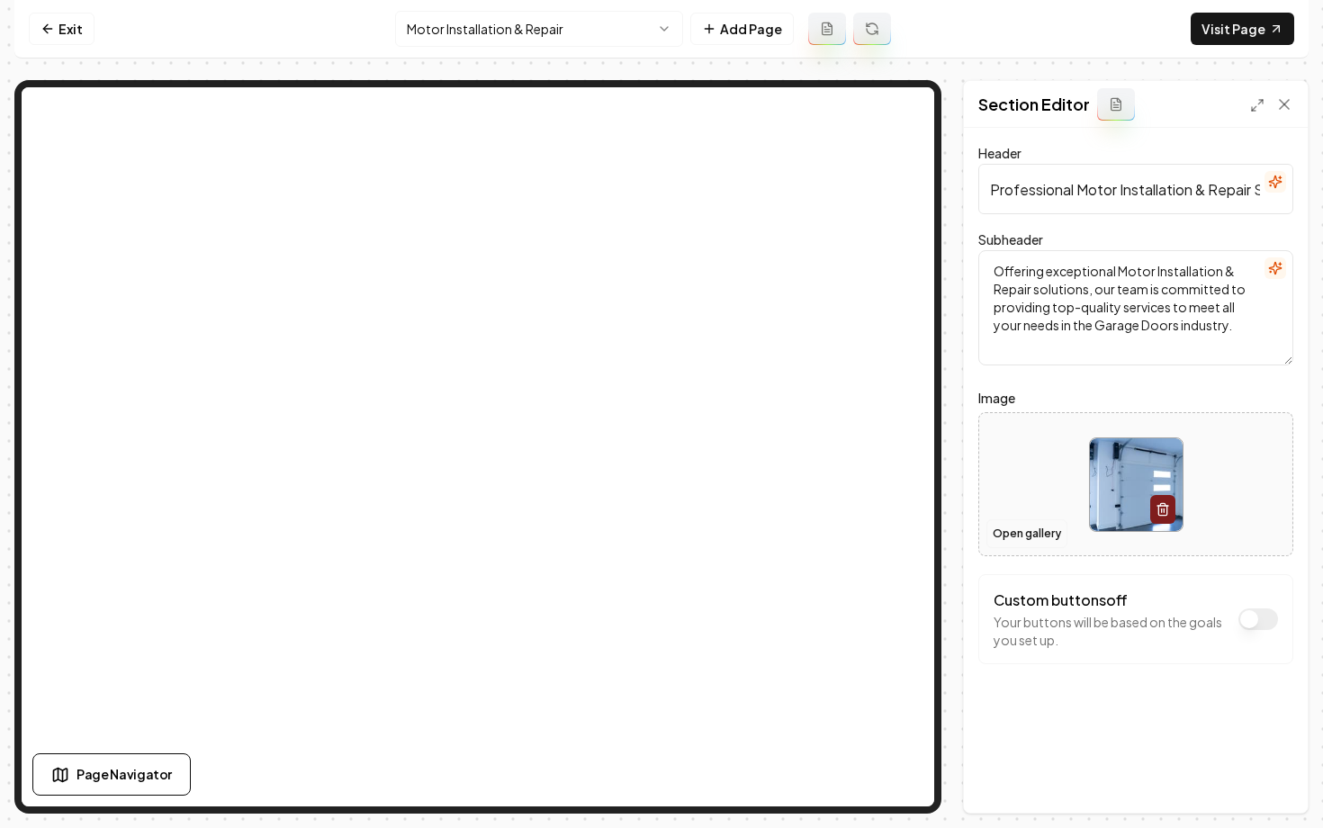
click at [1016, 529] on button "Open gallery" at bounding box center [1027, 533] width 81 height 29
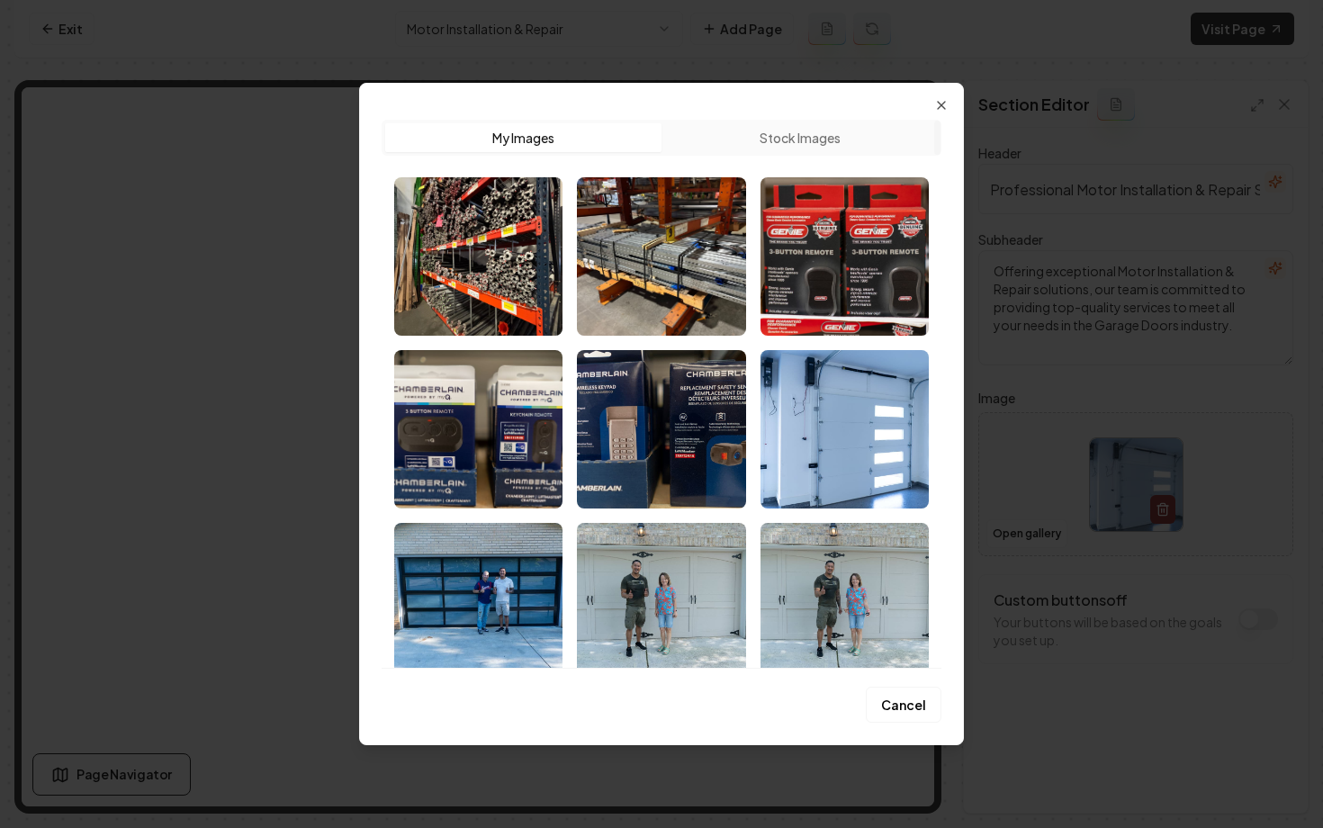
click at [942, 120] on div "Upload My Images Stock Images Cancel Close" at bounding box center [661, 414] width 605 height 663
click at [942, 109] on icon "button" at bounding box center [941, 105] width 14 height 14
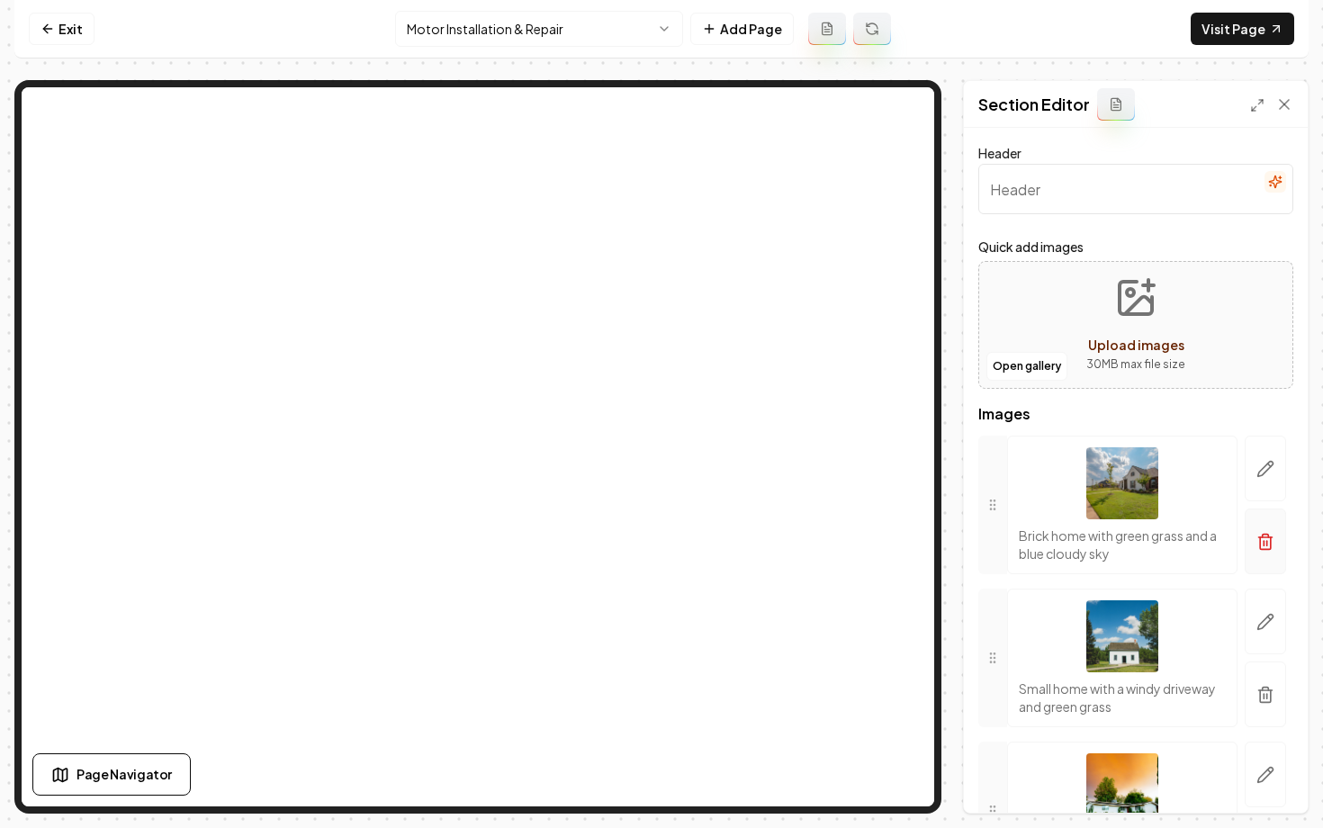
click at [1265, 549] on icon "button" at bounding box center [1265, 543] width 11 height 12
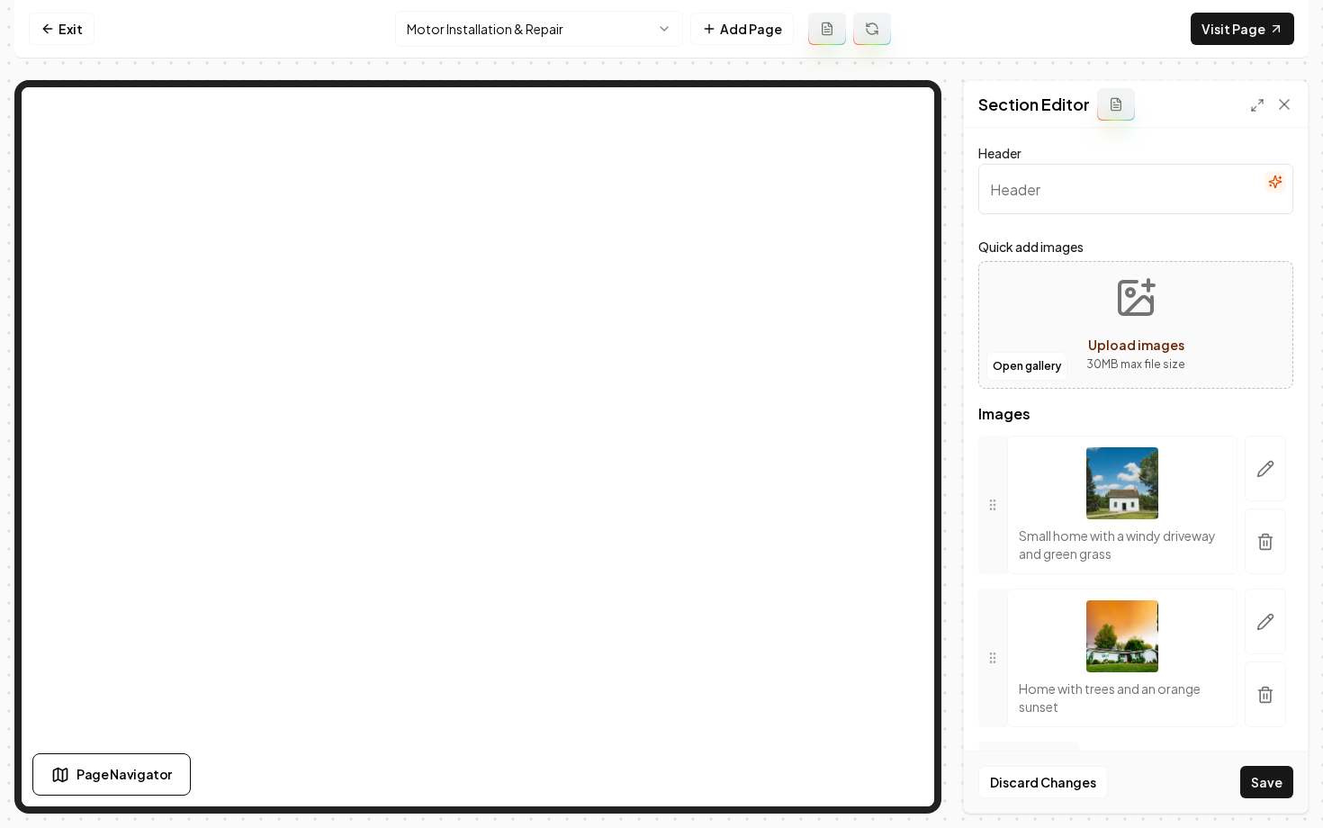
click at [1265, 549] on icon "button" at bounding box center [1265, 543] width 11 height 12
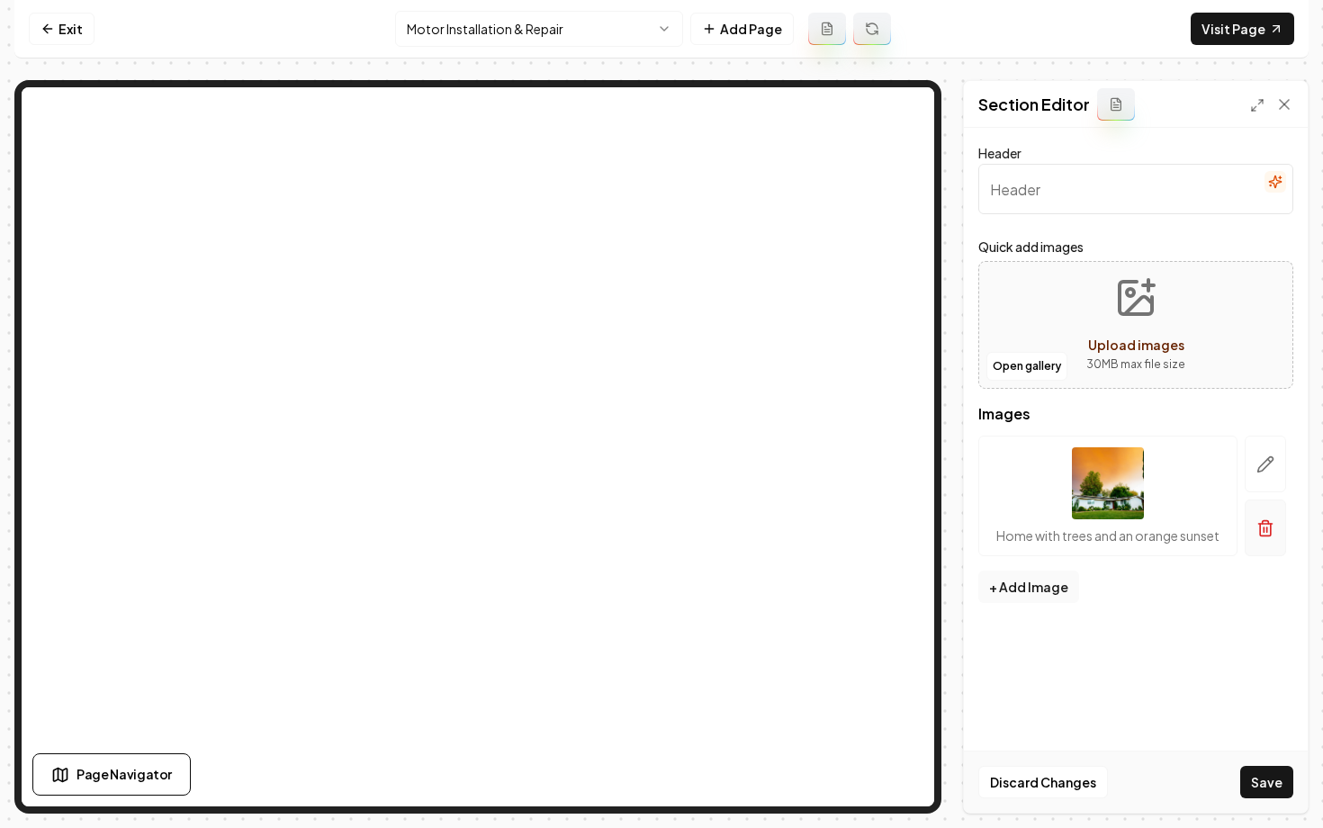
click at [1267, 537] on button "button" at bounding box center [1265, 528] width 41 height 57
click at [1038, 370] on button "Open gallery" at bounding box center [1027, 366] width 81 height 29
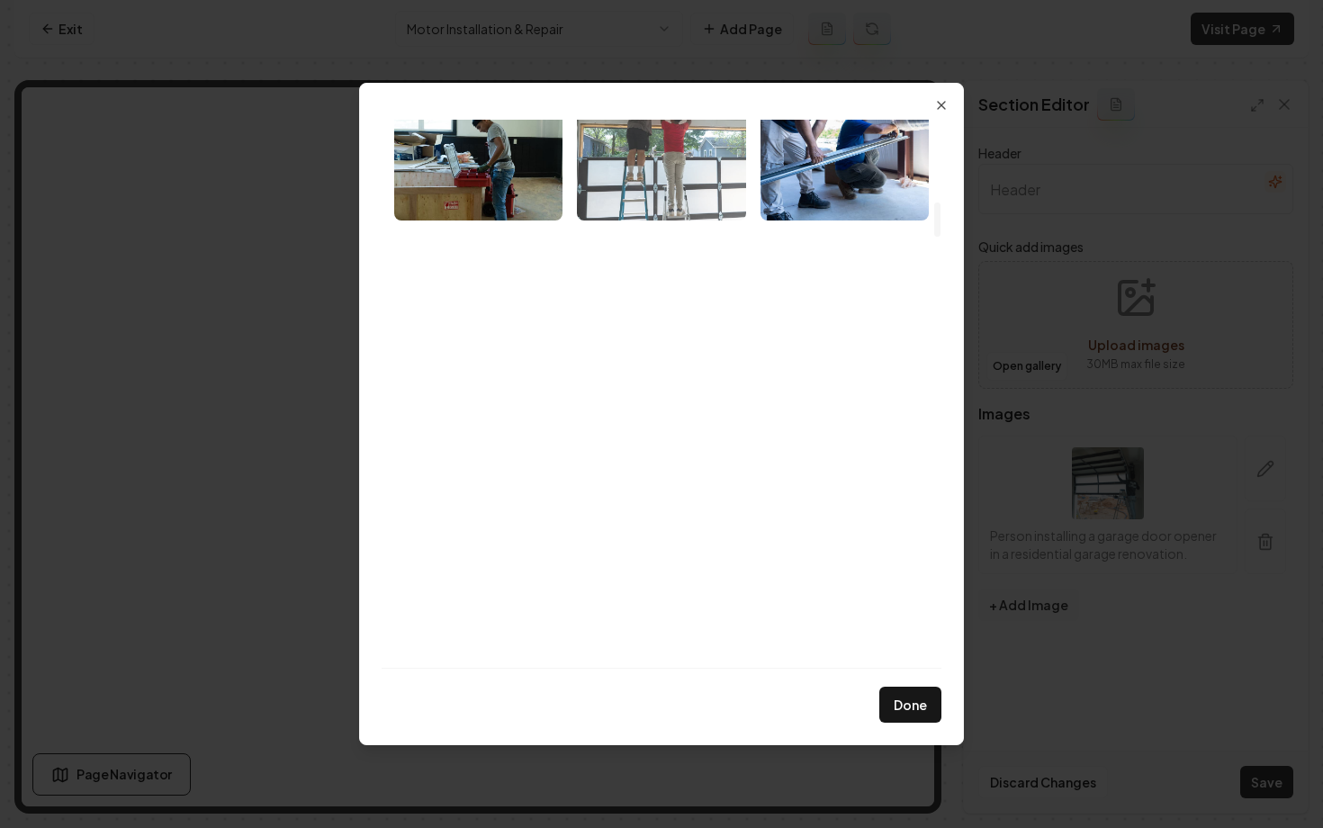
scroll to position [1337, 0]
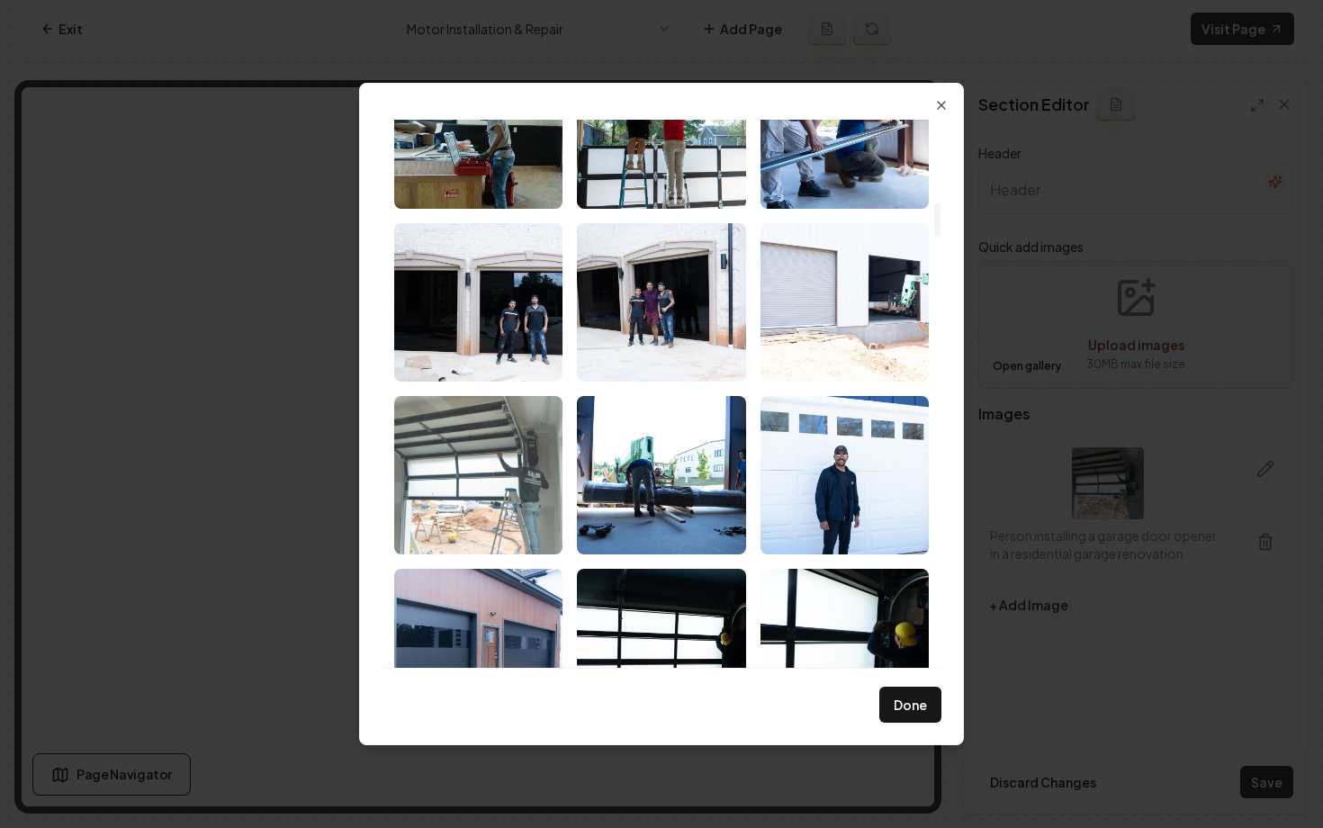
click at [444, 506] on img "Select image image_68adaf785c7cd75eb835bfc7.jpg" at bounding box center [478, 475] width 168 height 158
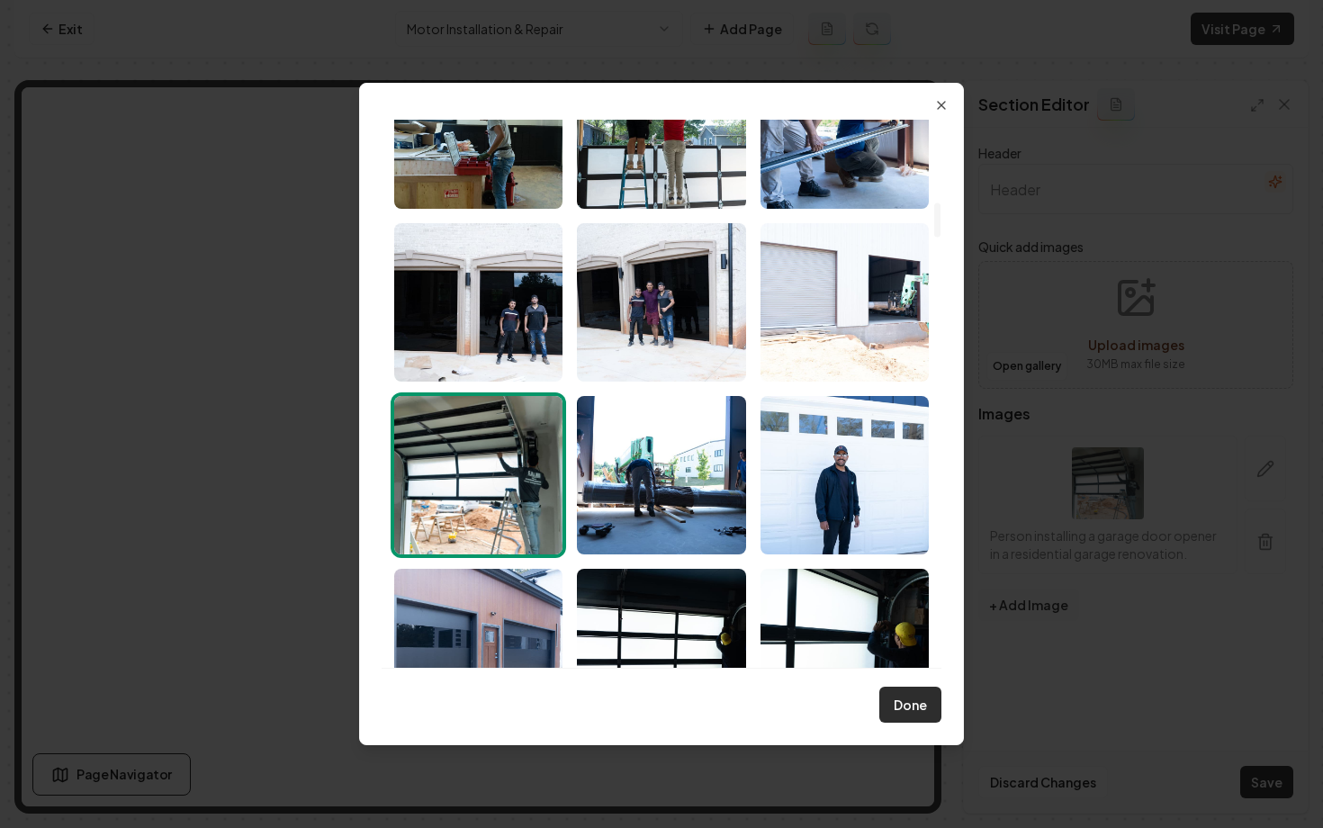
click at [906, 702] on button "Done" at bounding box center [910, 705] width 62 height 36
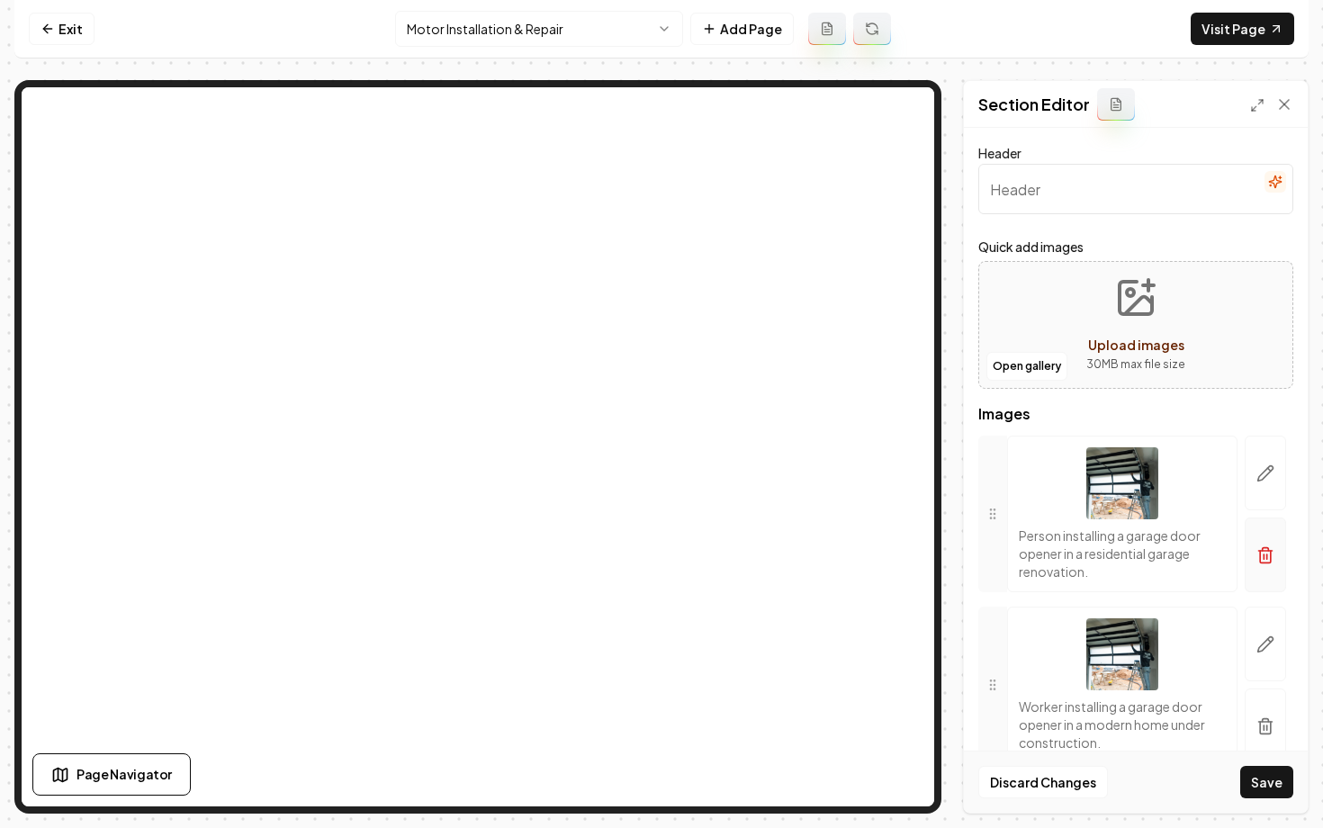
click at [1264, 566] on button "button" at bounding box center [1265, 555] width 41 height 75
click at [1264, 735] on icon "button" at bounding box center [1266, 735] width 14 height 0
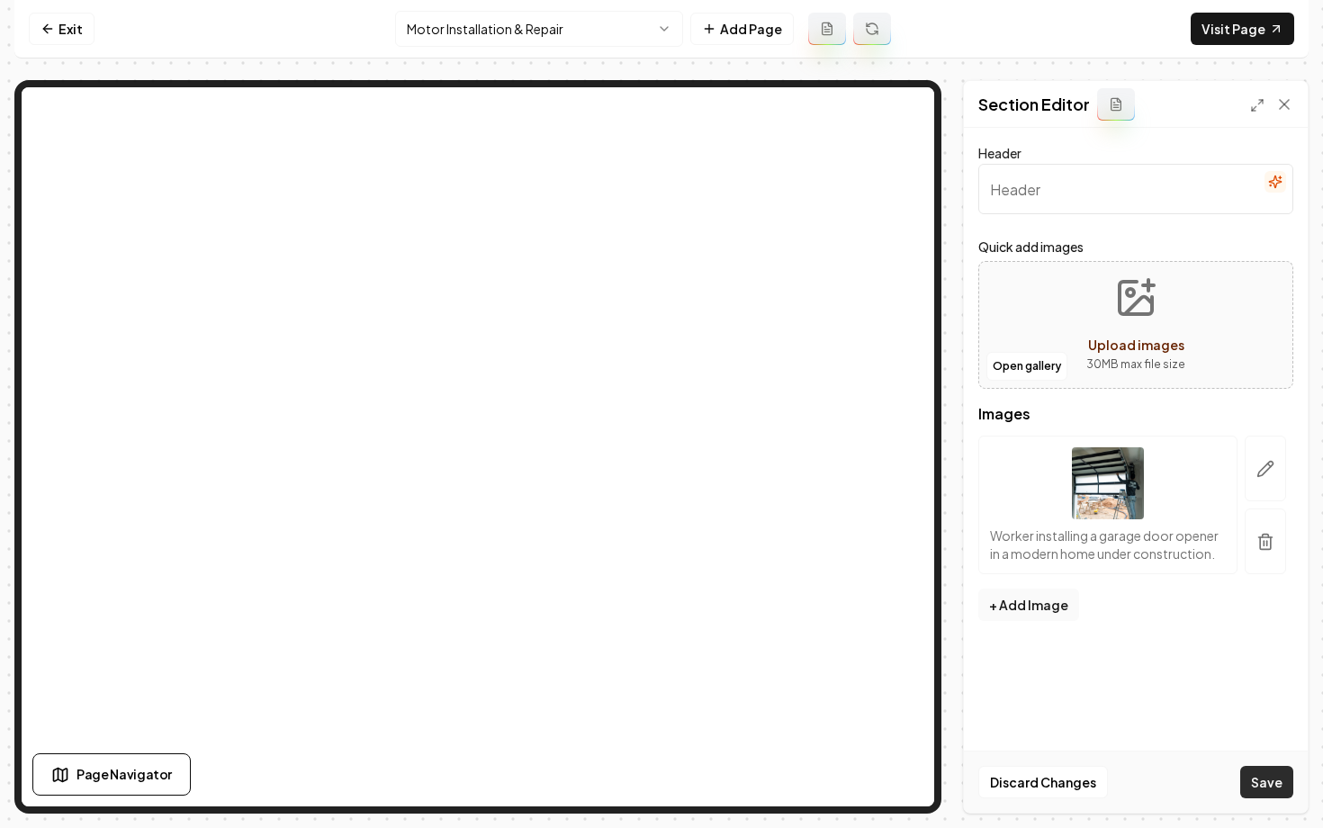
click at [1262, 780] on button "Save" at bounding box center [1266, 782] width 53 height 32
click at [63, 24] on link "Exit" at bounding box center [62, 29] width 66 height 32
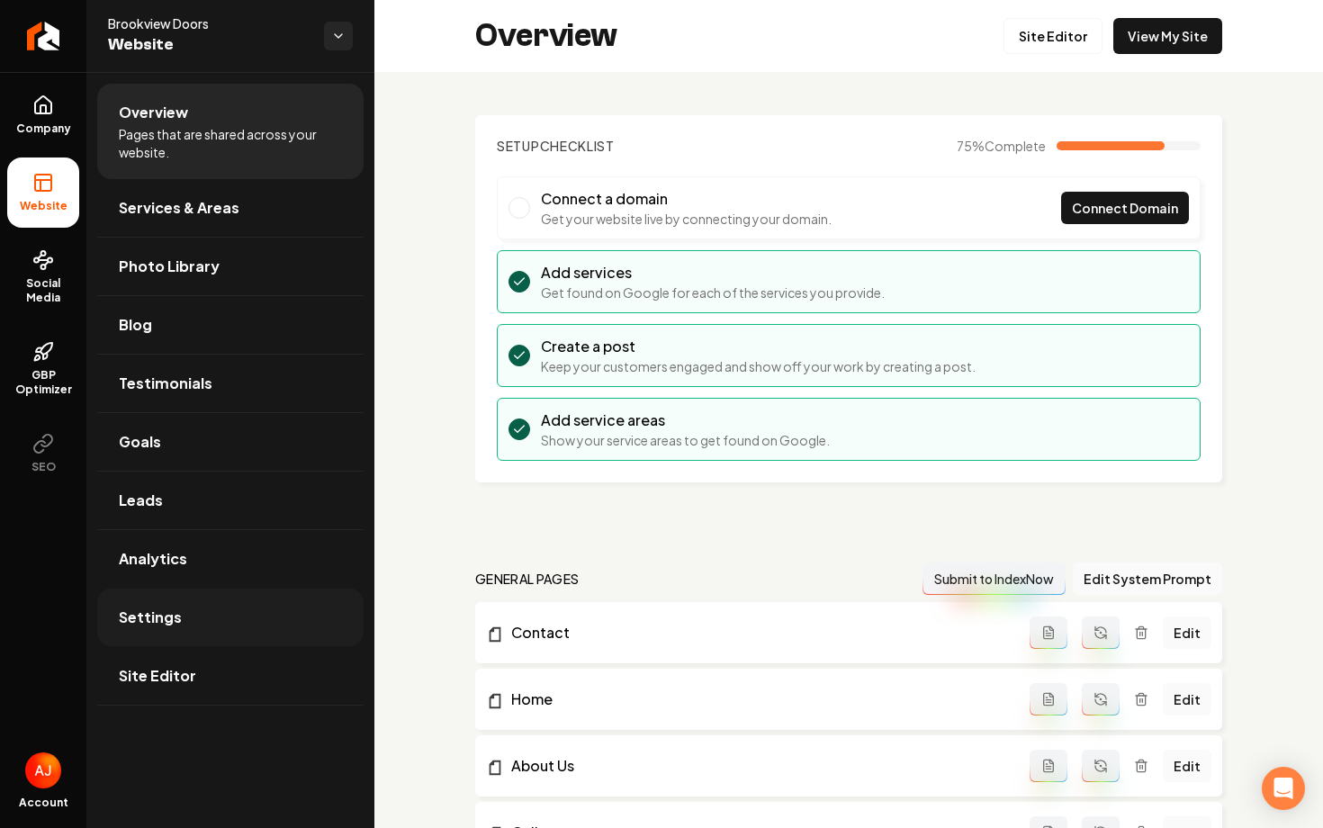
click at [194, 613] on link "Settings" at bounding box center [230, 618] width 266 height 58
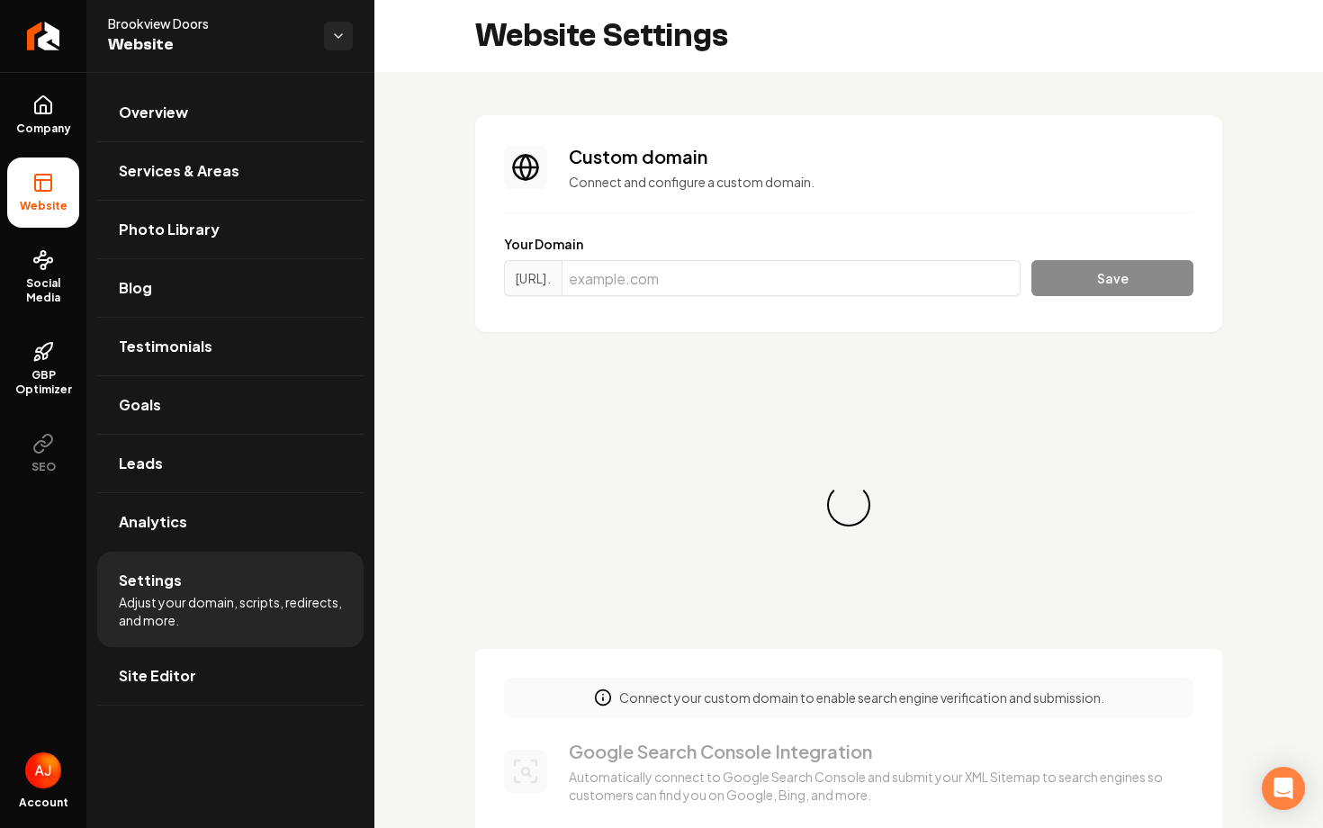
scroll to position [162, 0]
click at [806, 278] on input "Main content area" at bounding box center [791, 278] width 459 height 36
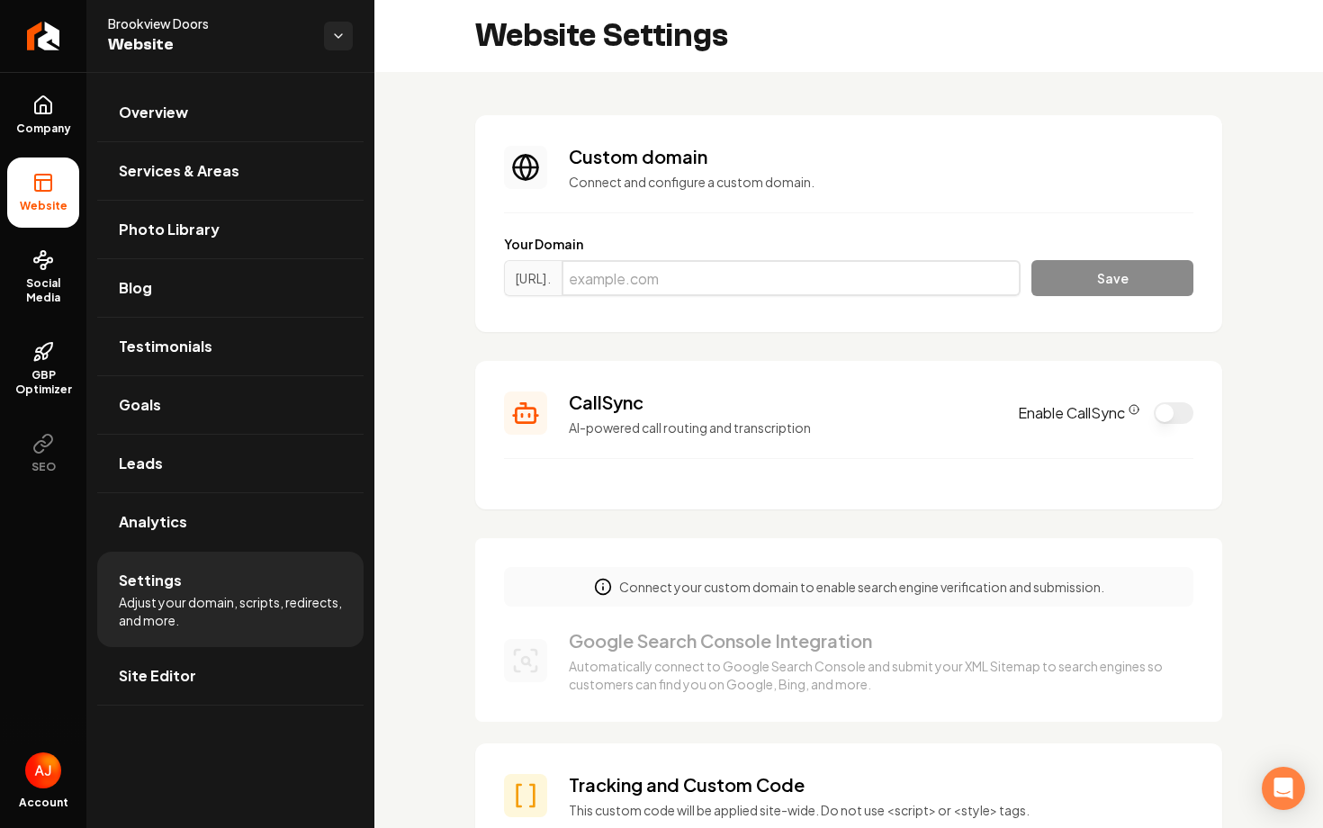
paste input "[DOMAIN_NAME]"
type input "[DOMAIN_NAME]"
click at [1076, 285] on button "Save" at bounding box center [1113, 278] width 162 height 36
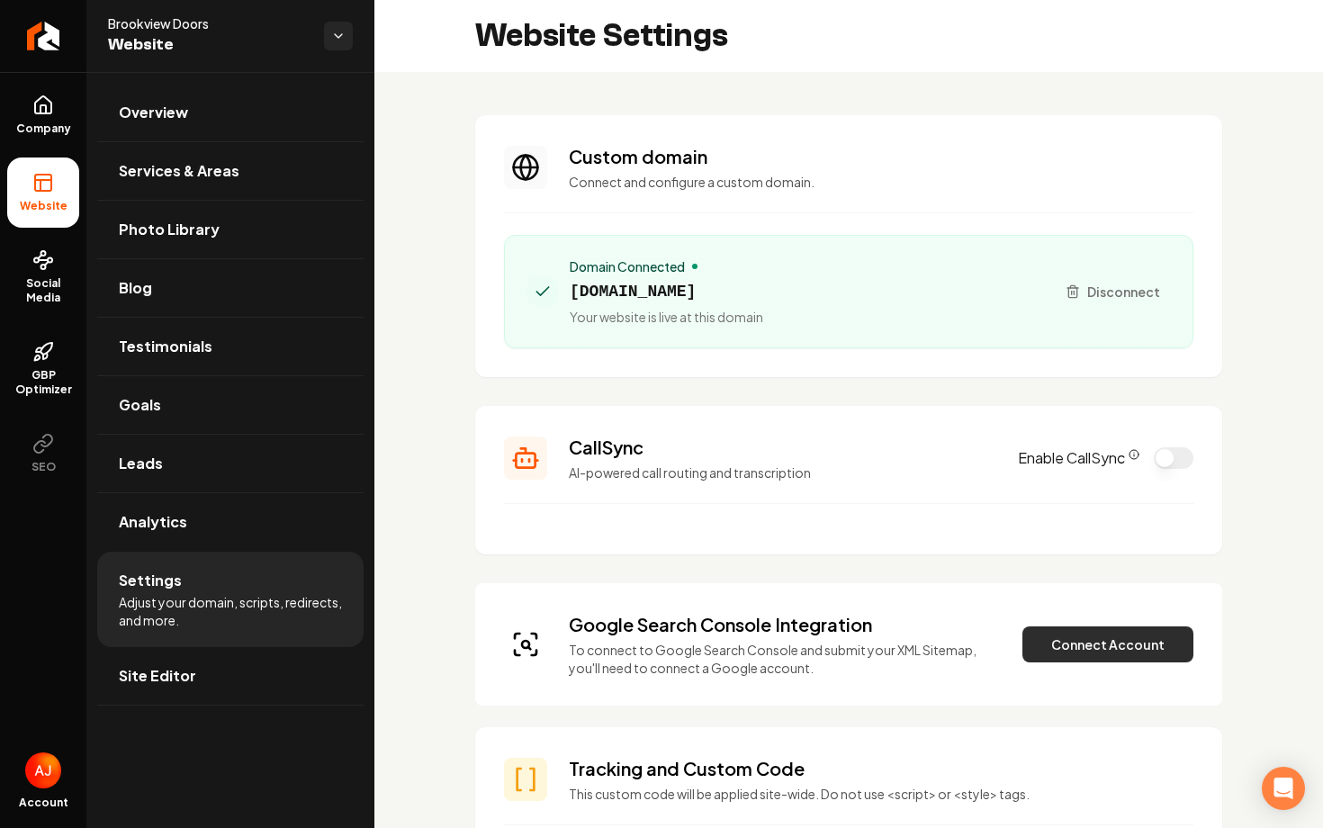
click at [1092, 652] on button "Connect Account" at bounding box center [1108, 645] width 171 height 36
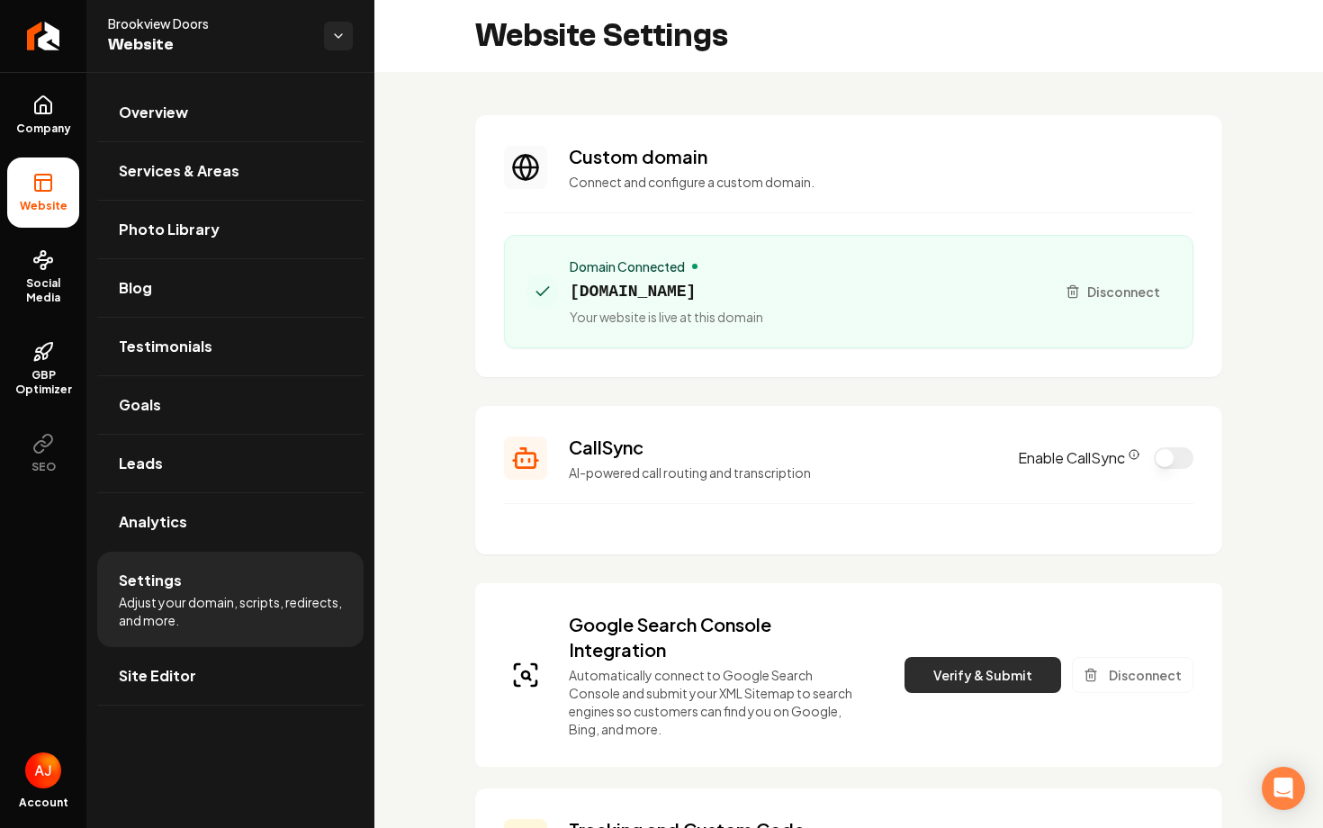
click at [1012, 682] on button "Verify & Submit" at bounding box center [983, 675] width 157 height 36
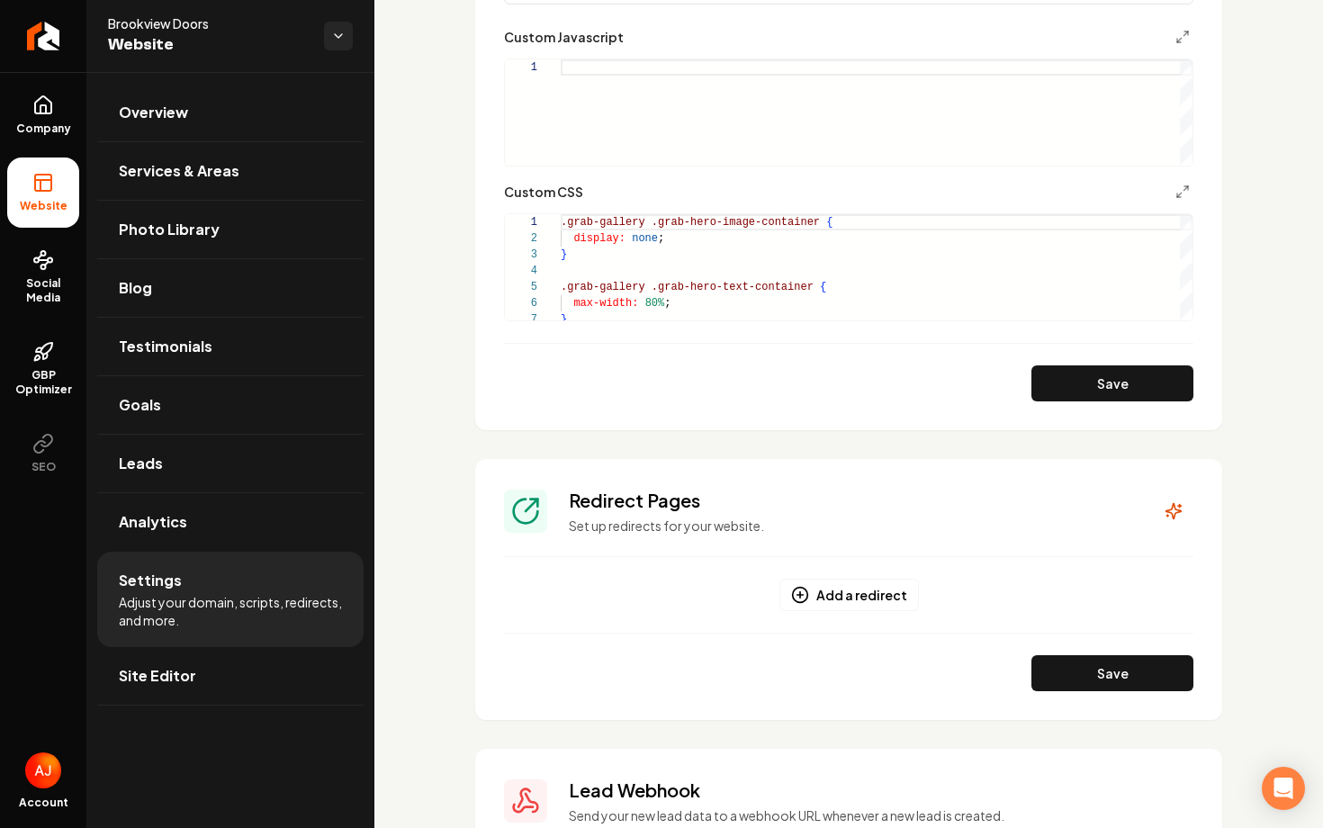
scroll to position [1611, 0]
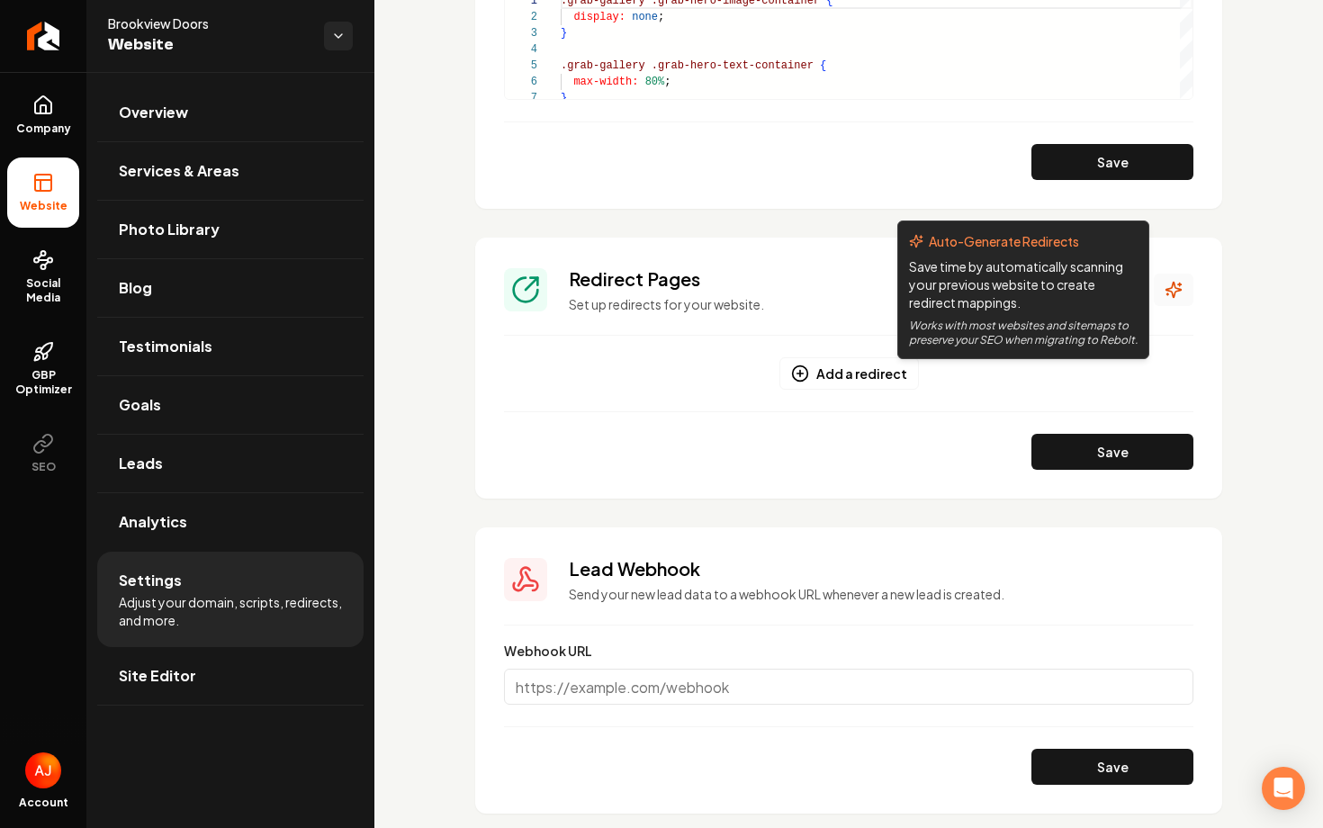
click at [1174, 285] on icon "Main content area" at bounding box center [1174, 290] width 18 height 18
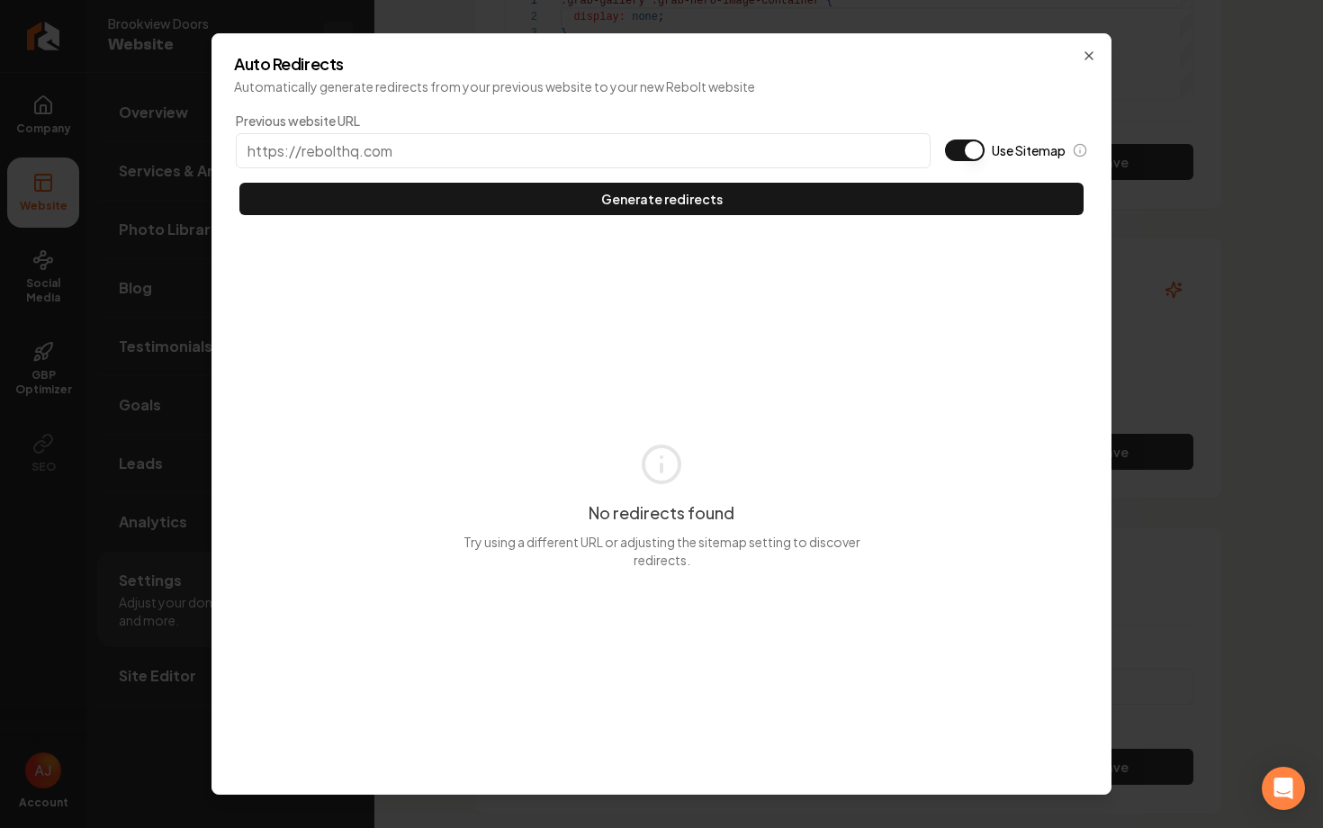
click at [704, 165] on input "Previous website URL" at bounding box center [583, 150] width 695 height 35
type input "[URL][DOMAIN_NAME]"
click at [962, 152] on button "Use Sitemap" at bounding box center [965, 151] width 40 height 22
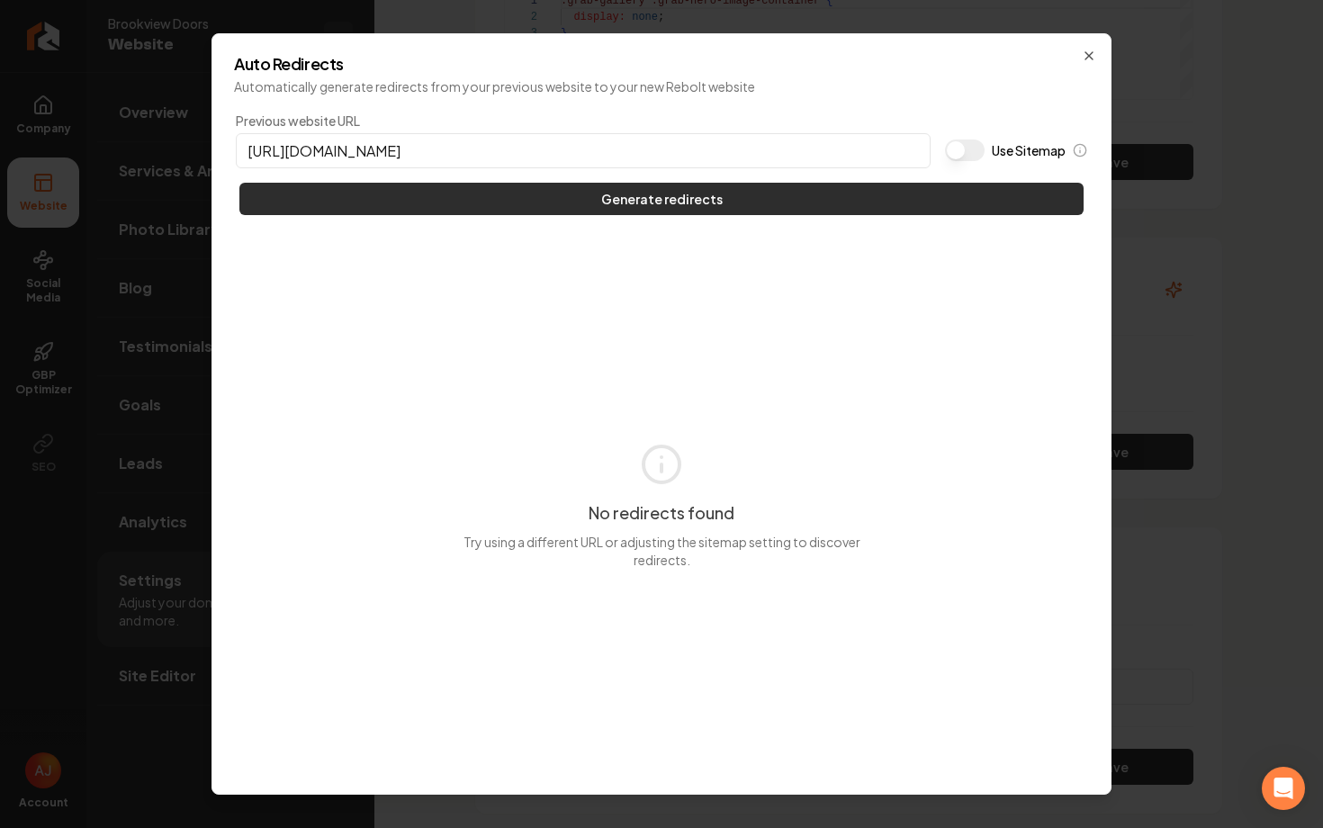
click at [941, 190] on button "Generate redirects" at bounding box center [661, 199] width 844 height 32
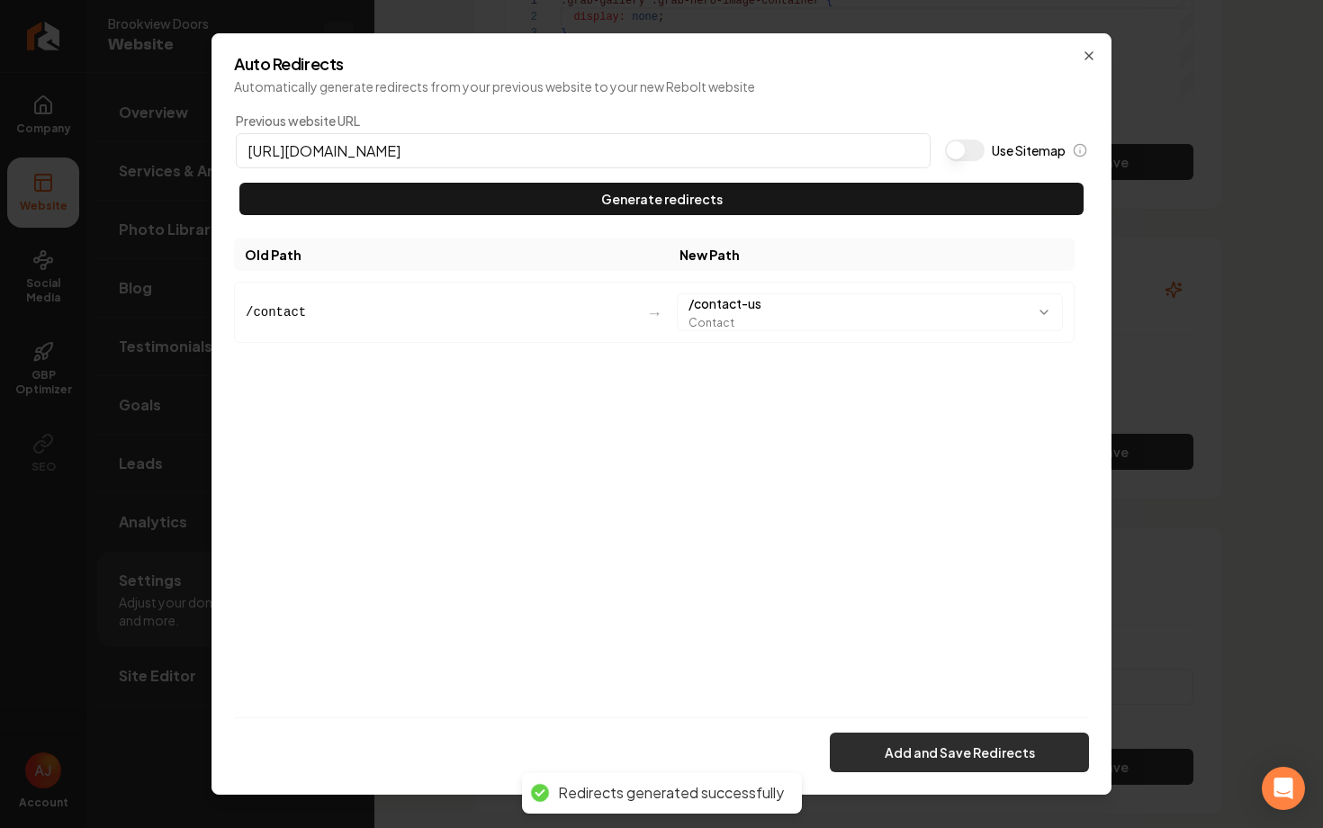
click at [940, 759] on button "Add and Save Redirects" at bounding box center [959, 753] width 259 height 40
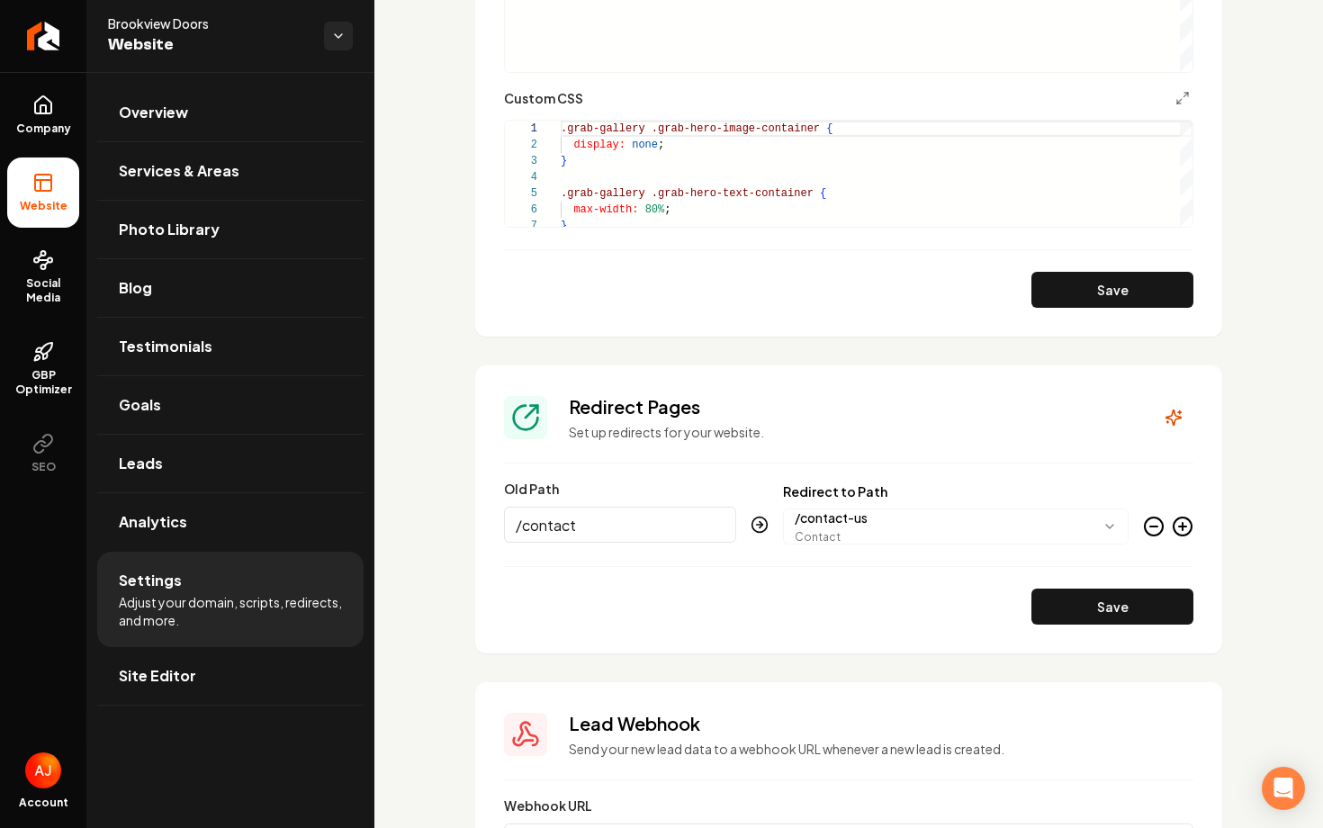
scroll to position [1739, 0]
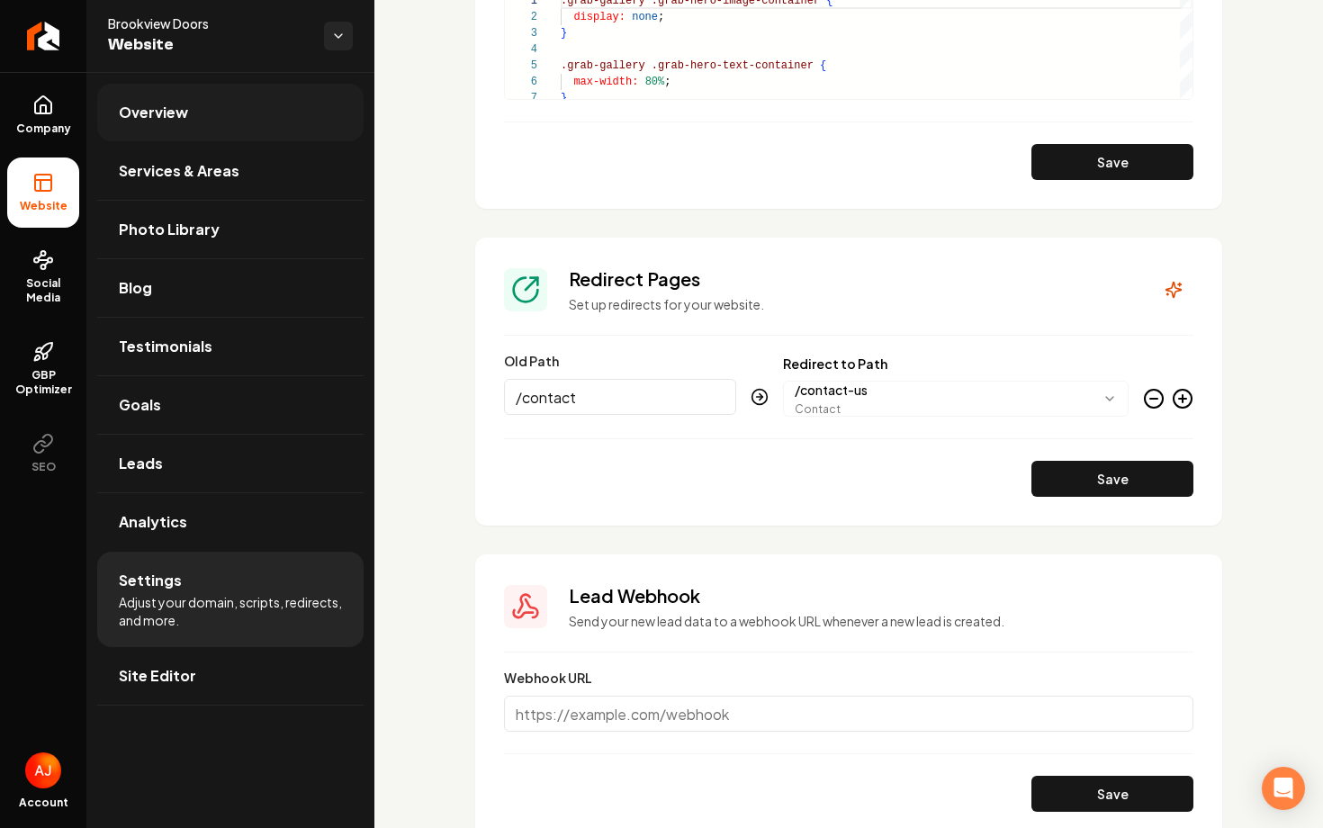
click at [154, 125] on link "Overview" at bounding box center [230, 113] width 266 height 58
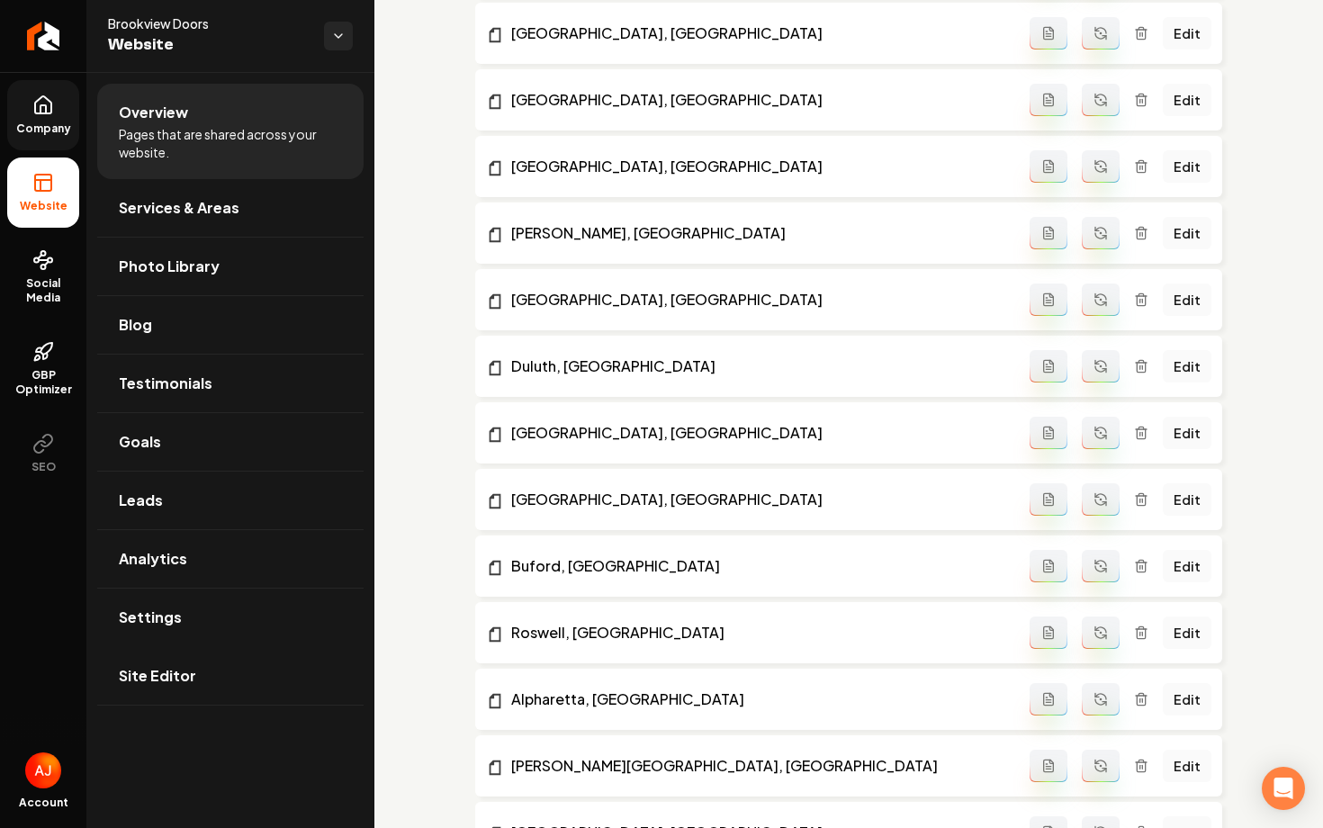
click at [44, 123] on span "Company" at bounding box center [43, 129] width 69 height 14
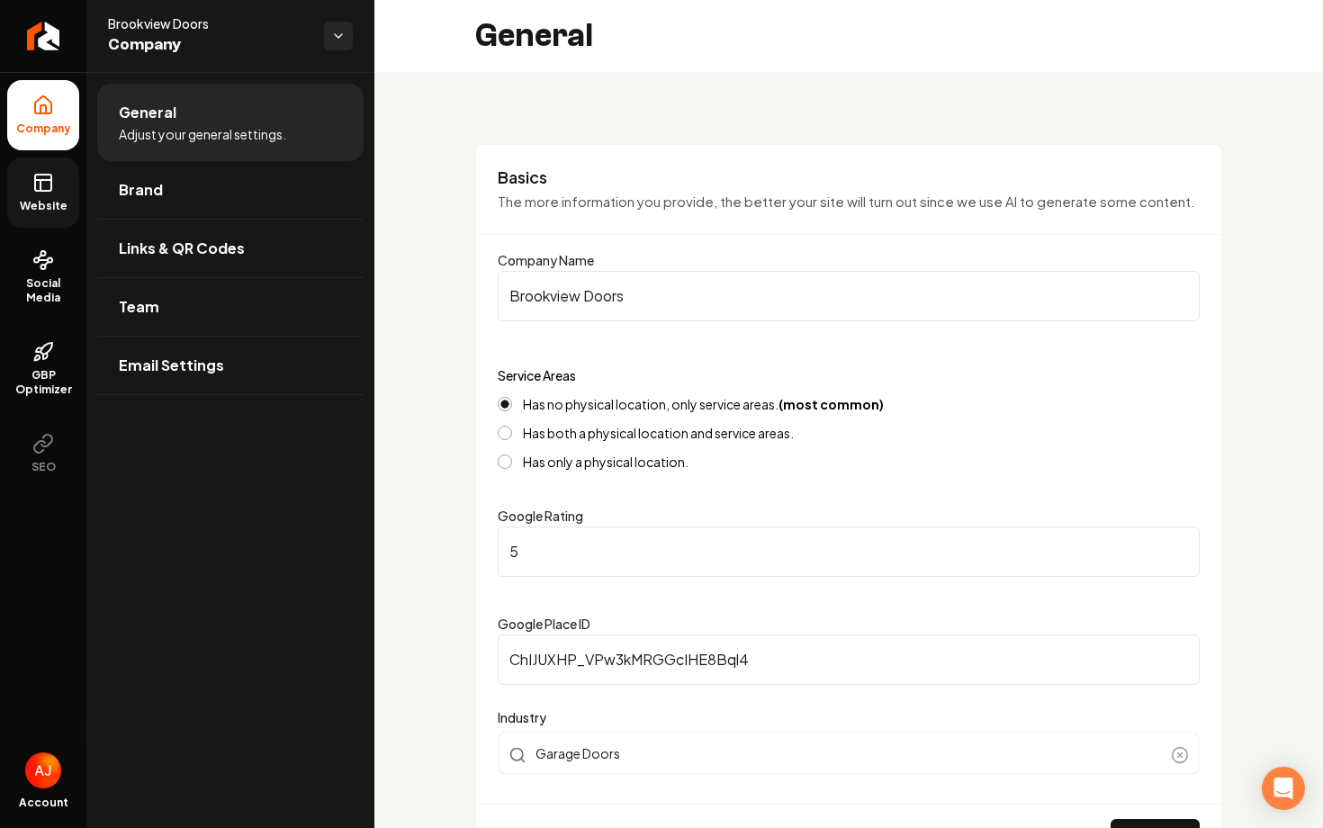
click at [39, 192] on icon at bounding box center [43, 183] width 22 height 22
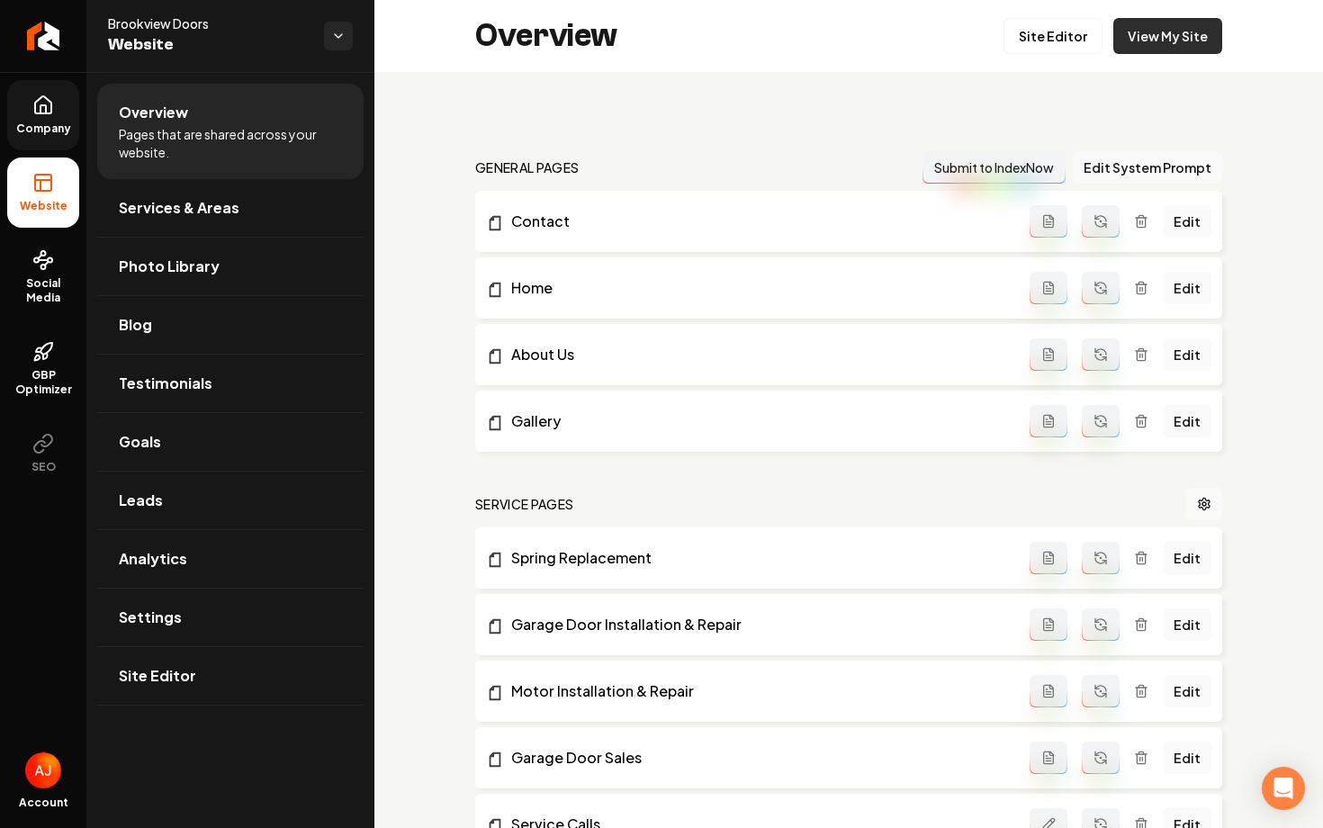
click at [1137, 45] on link "View My Site" at bounding box center [1167, 36] width 109 height 36
click at [1044, 44] on link "Site Editor" at bounding box center [1053, 36] width 99 height 36
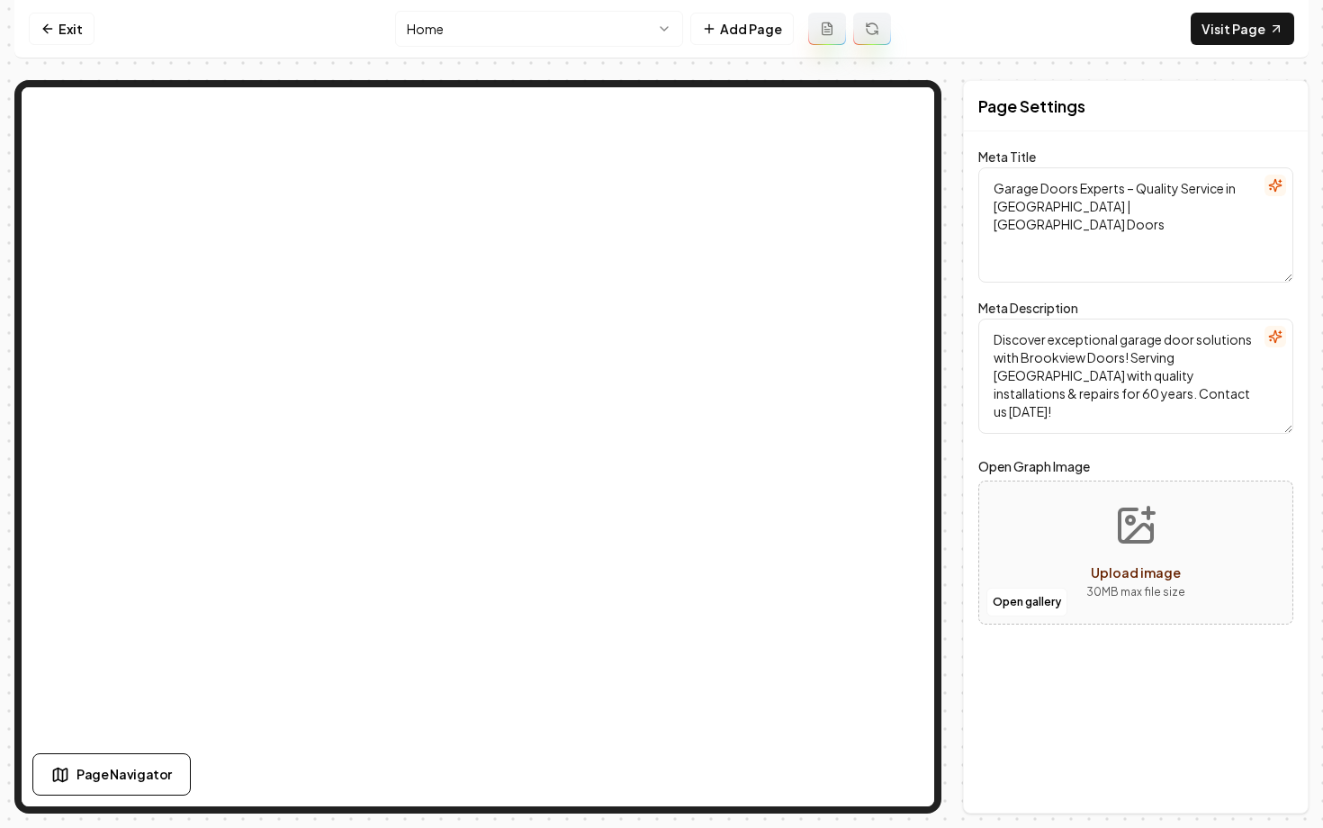
click at [539, 36] on html "Computer Required This feature is only available on a computer. Please switch t…" at bounding box center [661, 414] width 1323 height 828
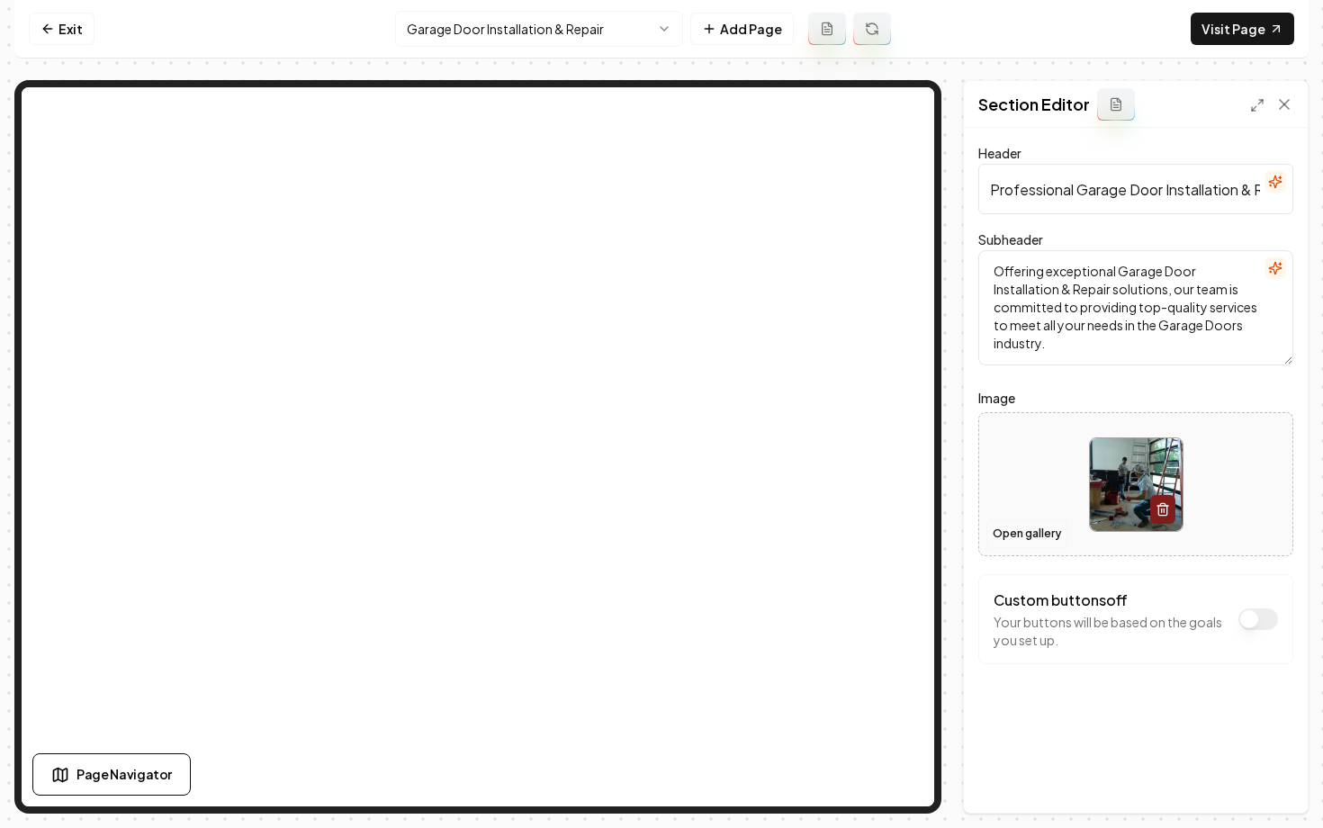
click at [1035, 530] on button "Open gallery" at bounding box center [1027, 533] width 81 height 29
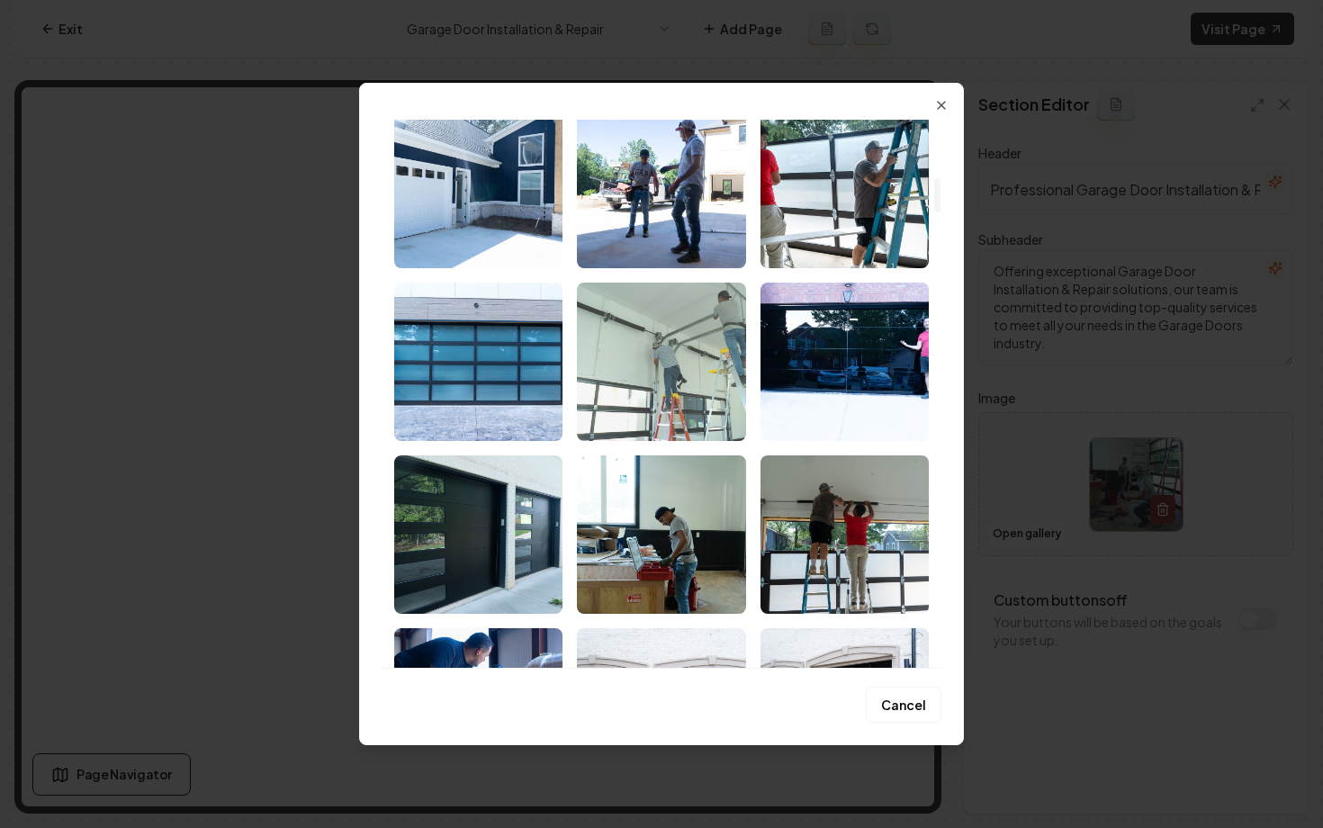
scroll to position [1092, 0]
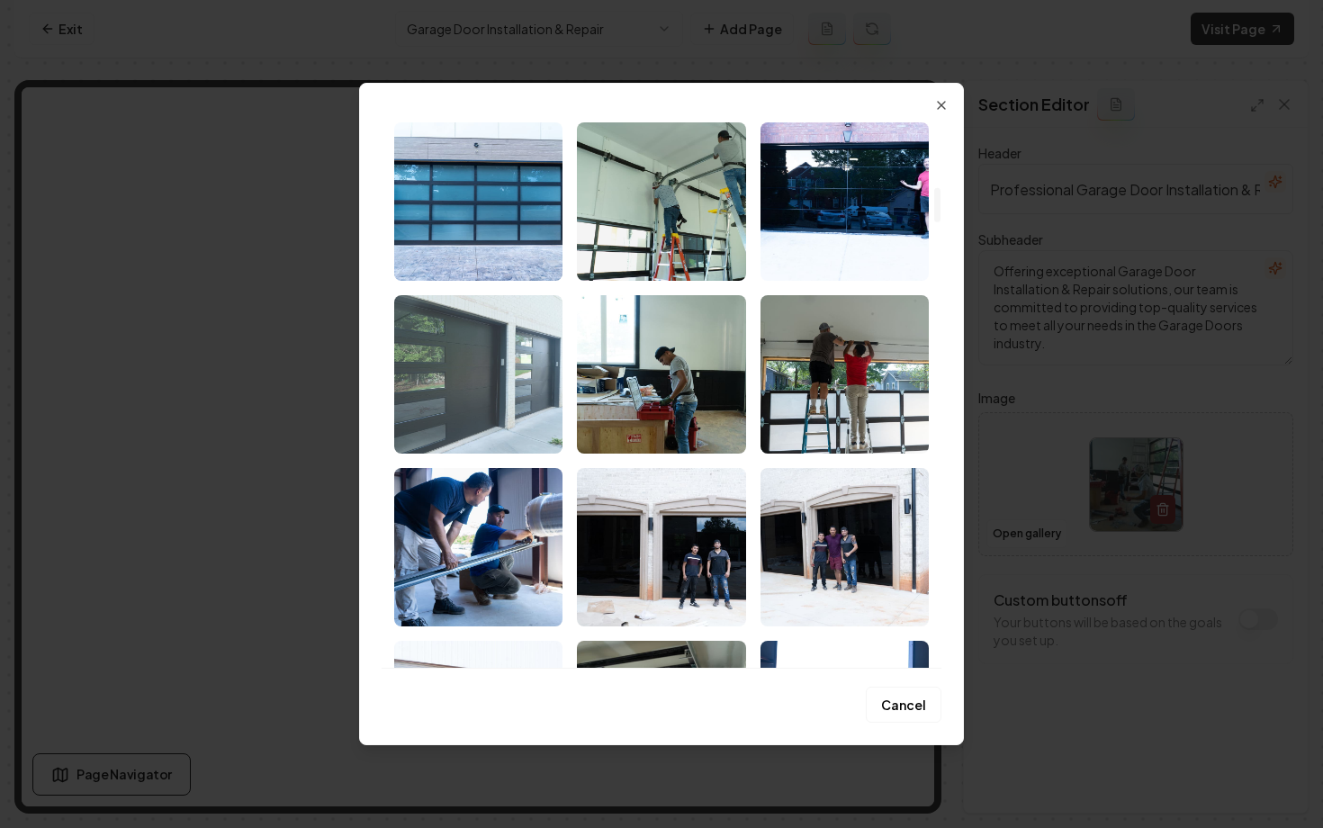
click at [506, 386] on img "Select image image_68adaf7f5c7cd75eb835f407.jpg" at bounding box center [478, 374] width 168 height 158
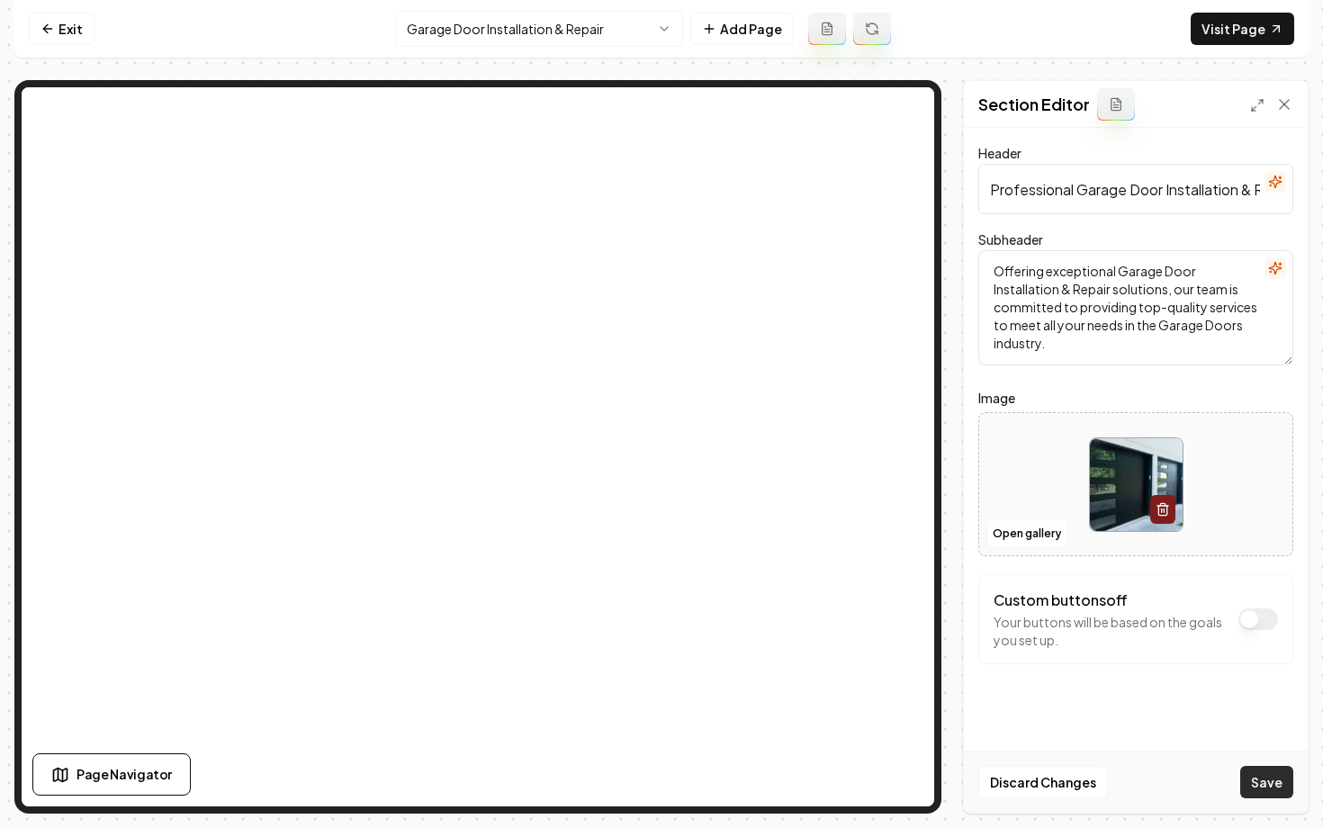
click at [1259, 783] on button "Save" at bounding box center [1266, 782] width 53 height 32
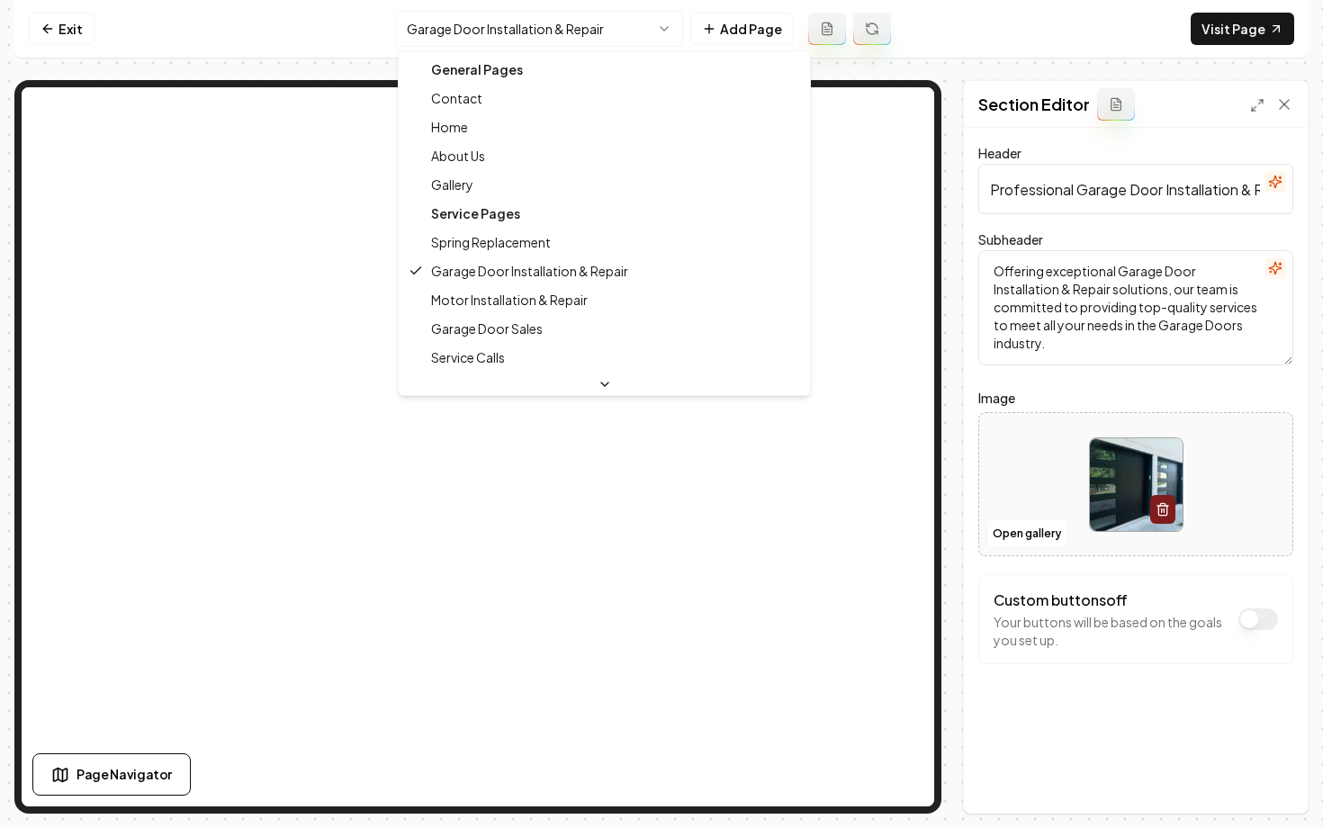
click at [496, 35] on html "Computer Required This feature is only available on a computer. Please switch t…" at bounding box center [661, 414] width 1323 height 828
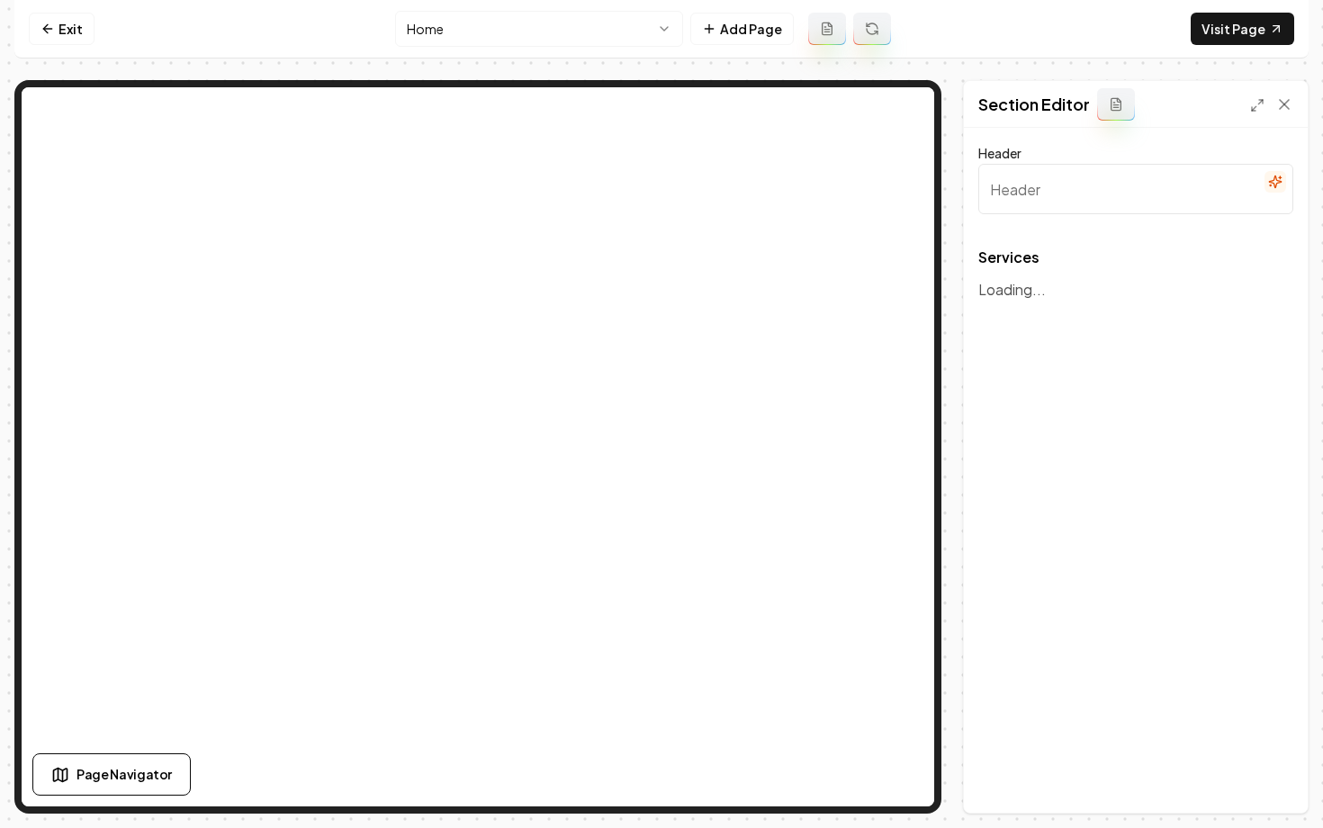
type input "Our Expert Garage Door Services"
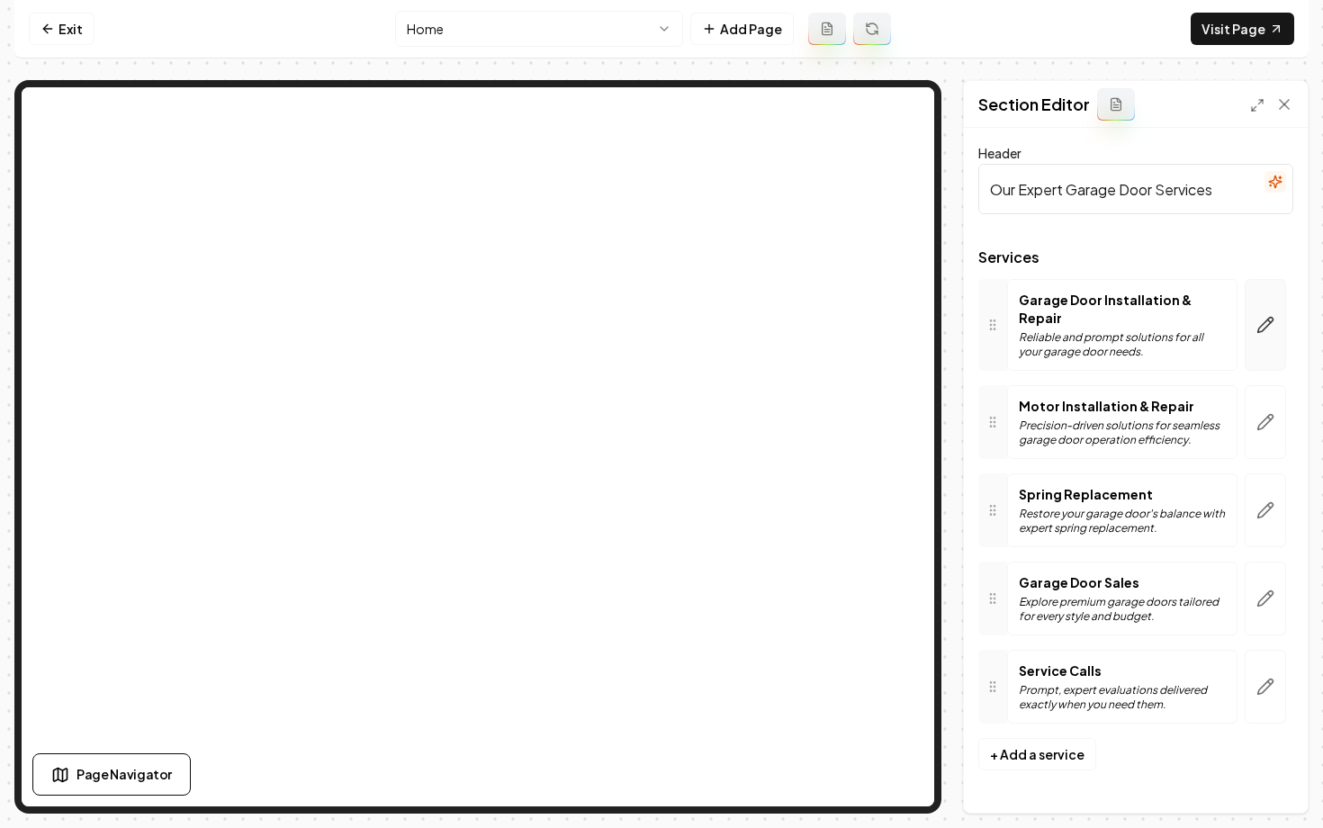
click at [1259, 327] on button "button" at bounding box center [1265, 325] width 41 height 92
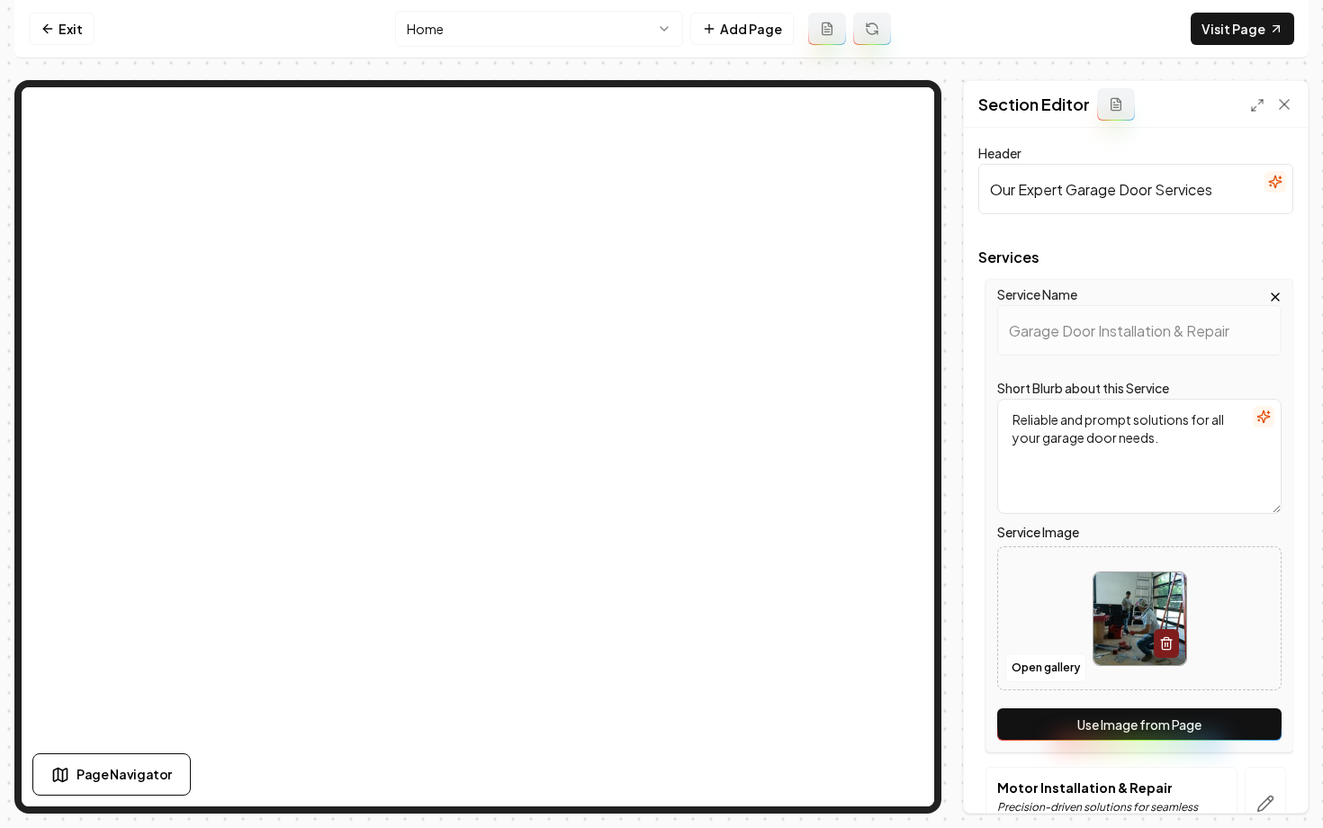
click at [1109, 719] on button "Use Image from Page" at bounding box center [1139, 724] width 284 height 32
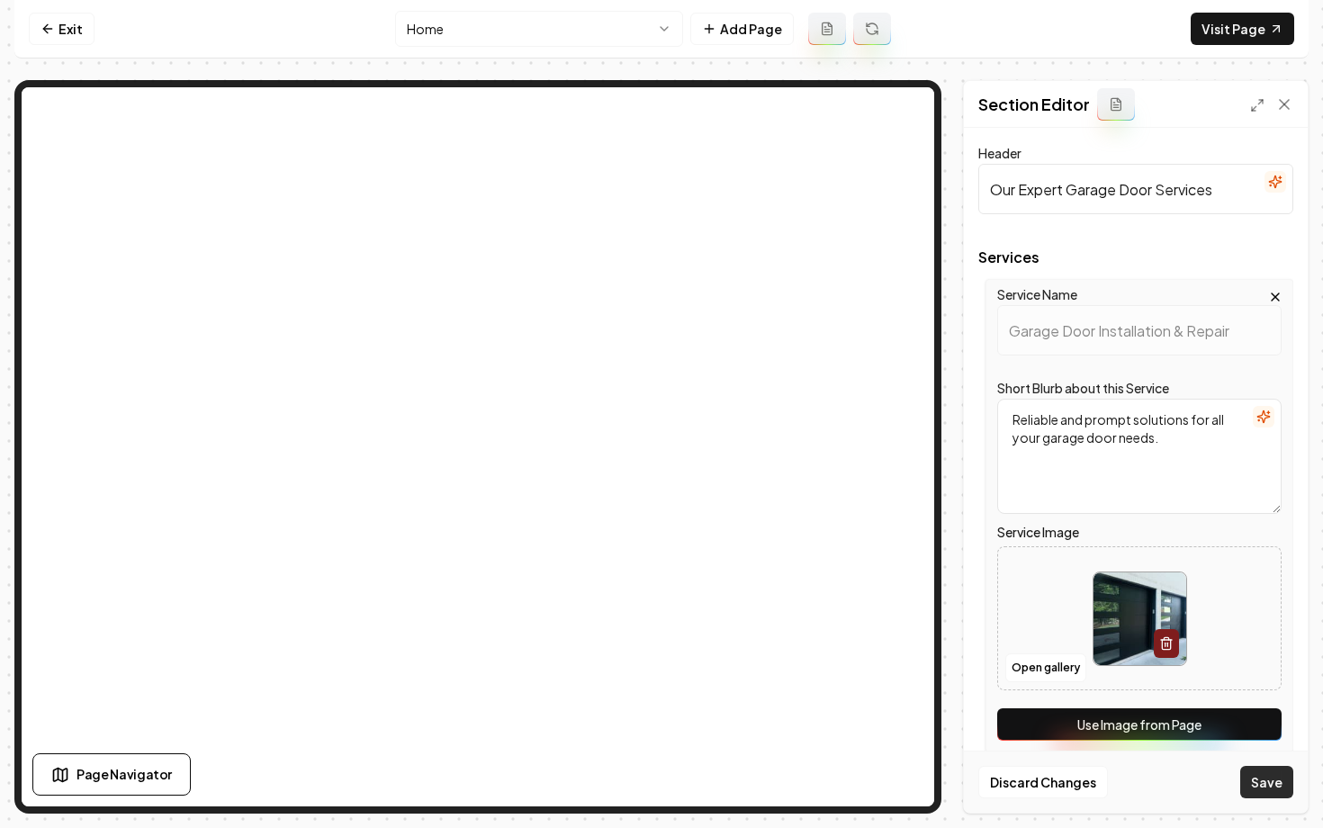
click at [1256, 784] on button "Save" at bounding box center [1266, 782] width 53 height 32
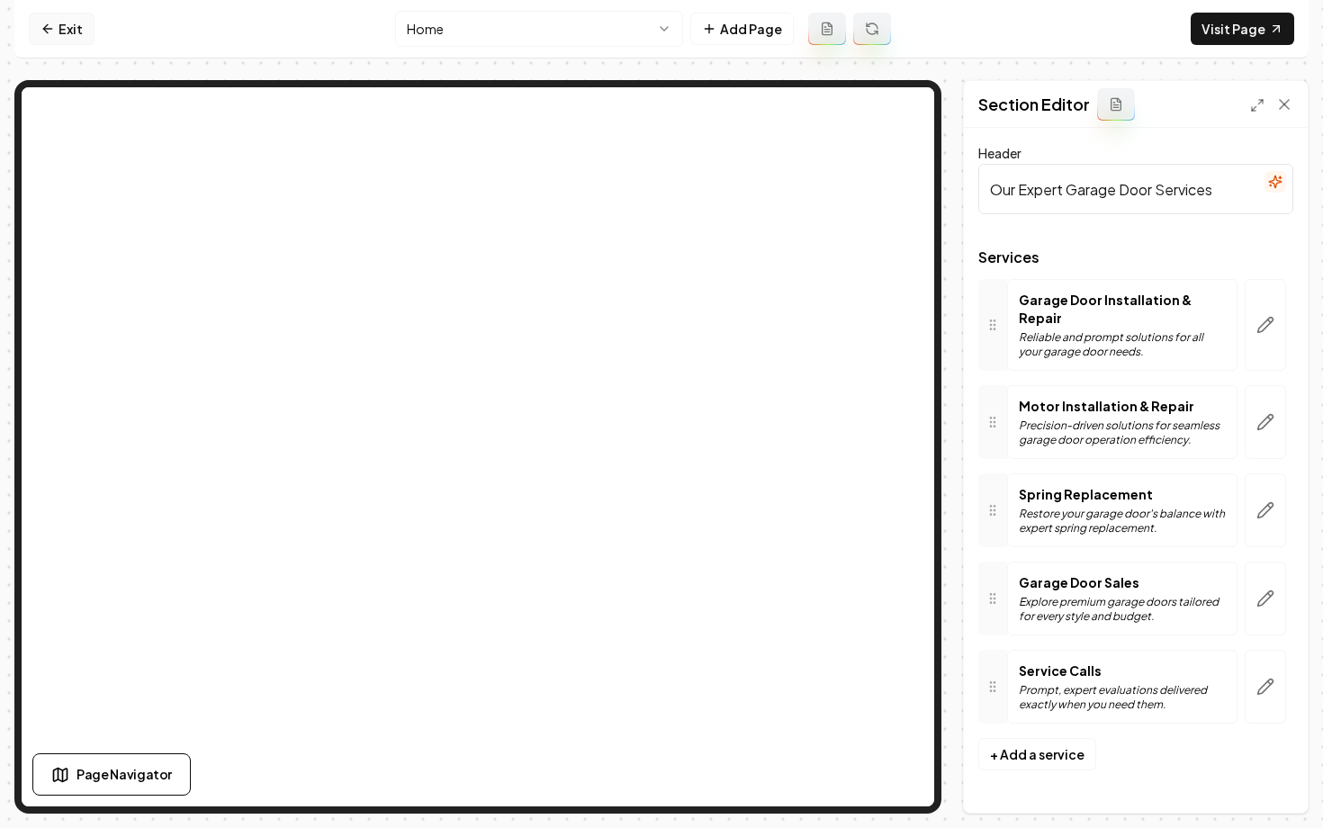
click at [43, 30] on icon at bounding box center [45, 28] width 5 height 8
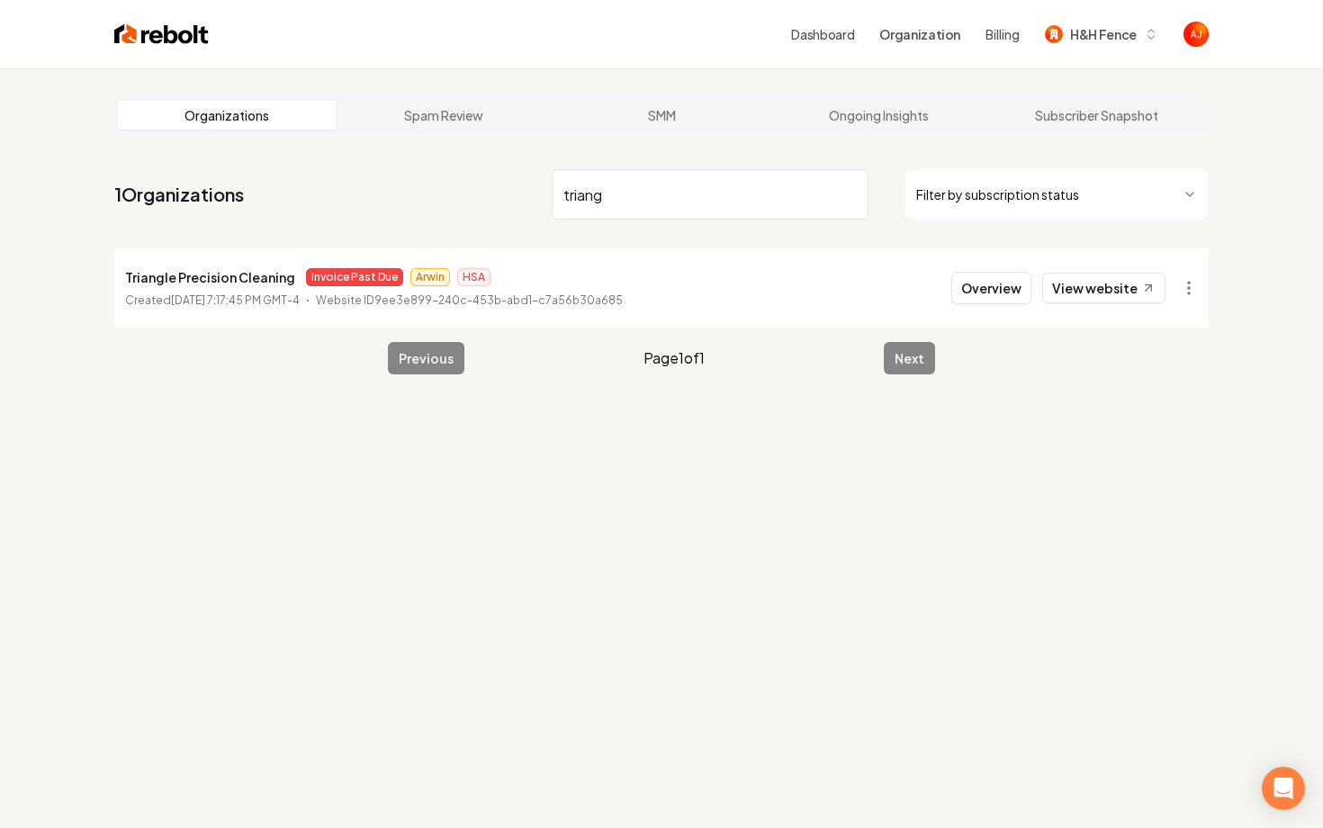
click at [1095, 306] on li "Triangle Precision Cleaning Invoice Past Due Arwin HSA Created [DATE] 7:17:45 P…" at bounding box center [661, 287] width 1095 height 79
click at [1095, 304] on li "Triangle Precision Cleaning Invoice Past Due Arwin HSA Created [DATE] 7:17:45 P…" at bounding box center [661, 287] width 1095 height 79
click at [1095, 291] on link "View website" at bounding box center [1103, 288] width 123 height 31
drag, startPoint x: 629, startPoint y: 201, endPoint x: 463, endPoint y: 201, distance: 166.5
click at [465, 201] on nav "1 Organizations triang Filter by subscription status" at bounding box center [661, 201] width 1095 height 79
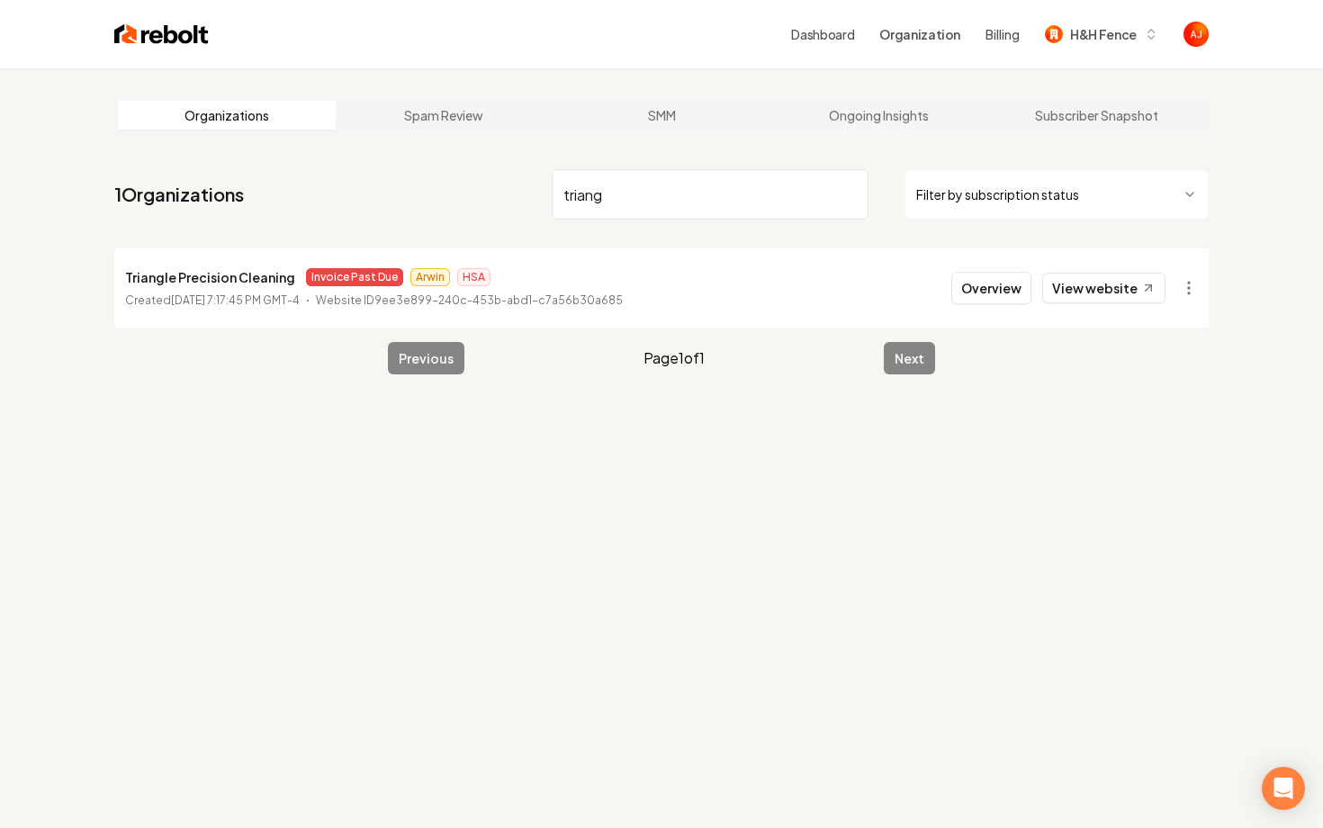
click at [463, 201] on nav "1 Organizations triang Filter by subscription status" at bounding box center [661, 201] width 1095 height 79
drag, startPoint x: 641, startPoint y: 202, endPoint x: 378, endPoint y: 151, distance: 267.6
click at [378, 151] on main "Organizations Spam Review SMM Ongoing Insights Subscriber Snapshot 1 Organizati…" at bounding box center [662, 235] width 1152 height 335
type input "checheres"
click at [1002, 302] on button "Overview" at bounding box center [991, 288] width 80 height 32
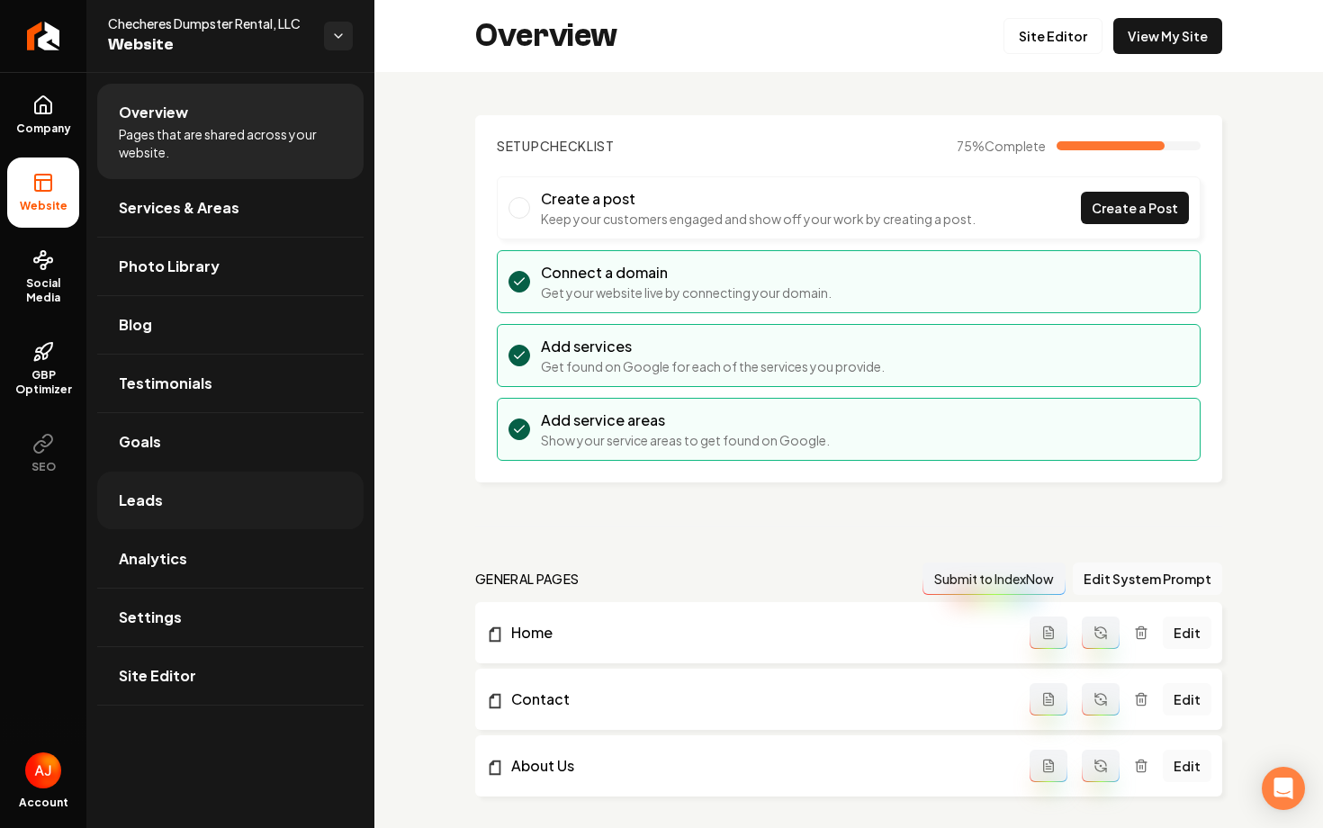
click at [176, 491] on link "Leads" at bounding box center [230, 501] width 266 height 58
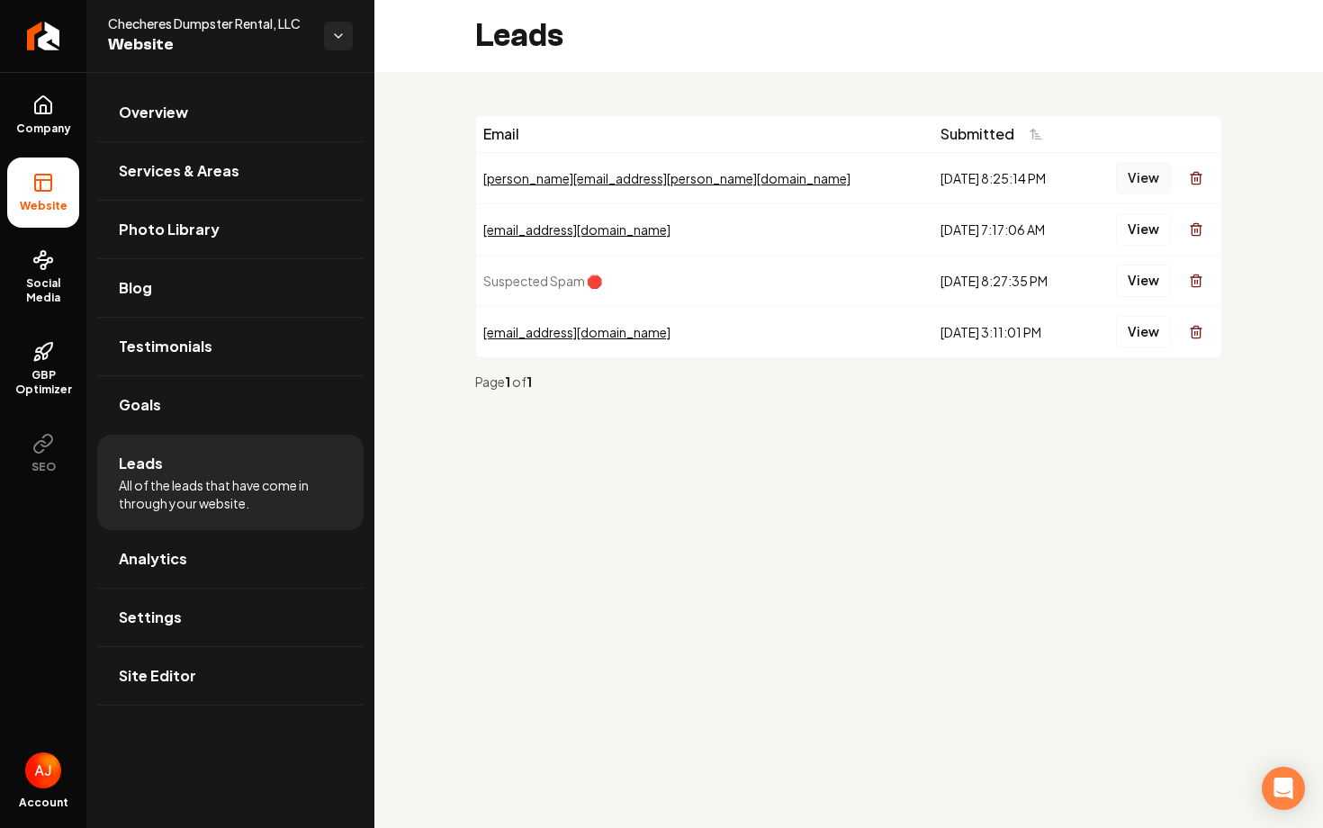
click at [1128, 182] on button "View" at bounding box center [1143, 178] width 55 height 32
click at [43, 359] on icon at bounding box center [45, 356] width 4 height 6
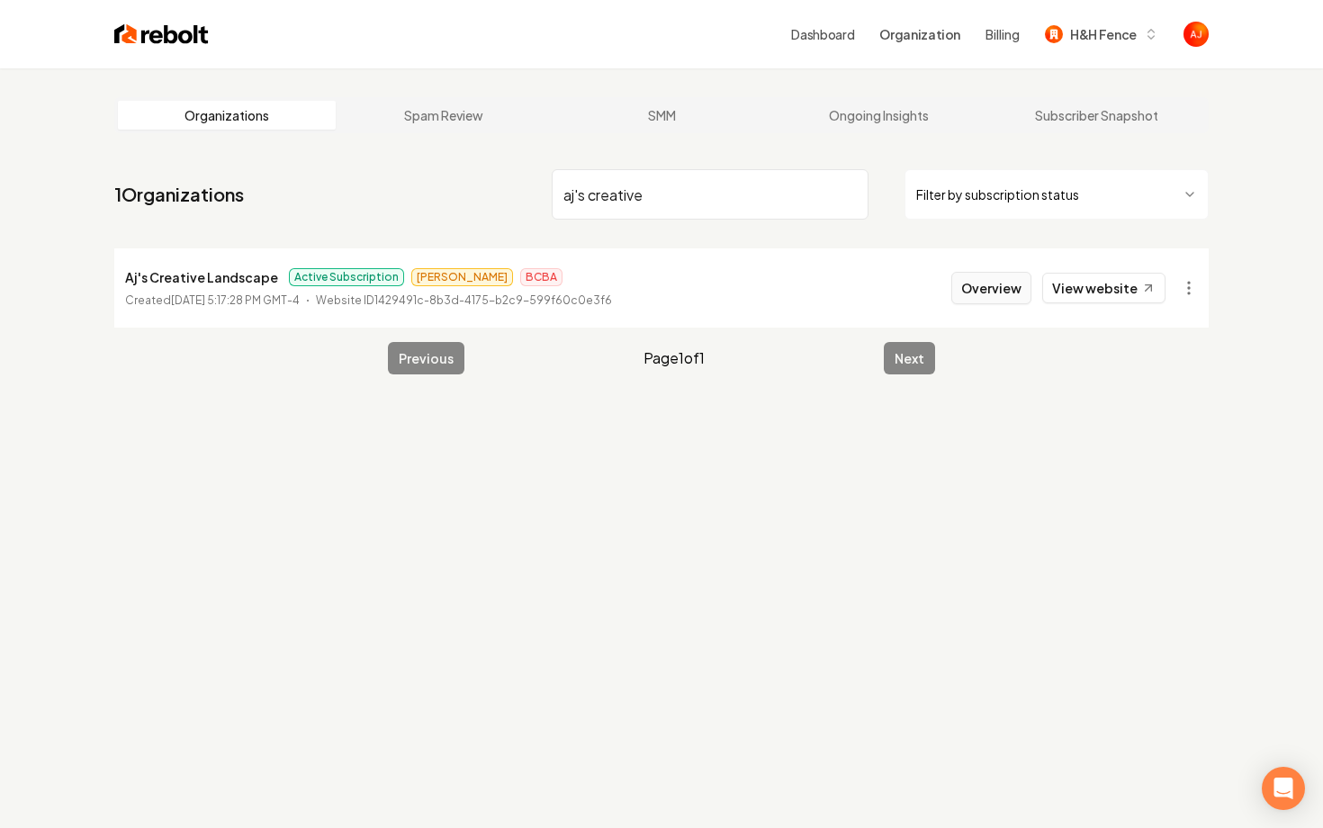
type input "aj's creative"
click at [995, 288] on button "Overview" at bounding box center [991, 288] width 80 height 32
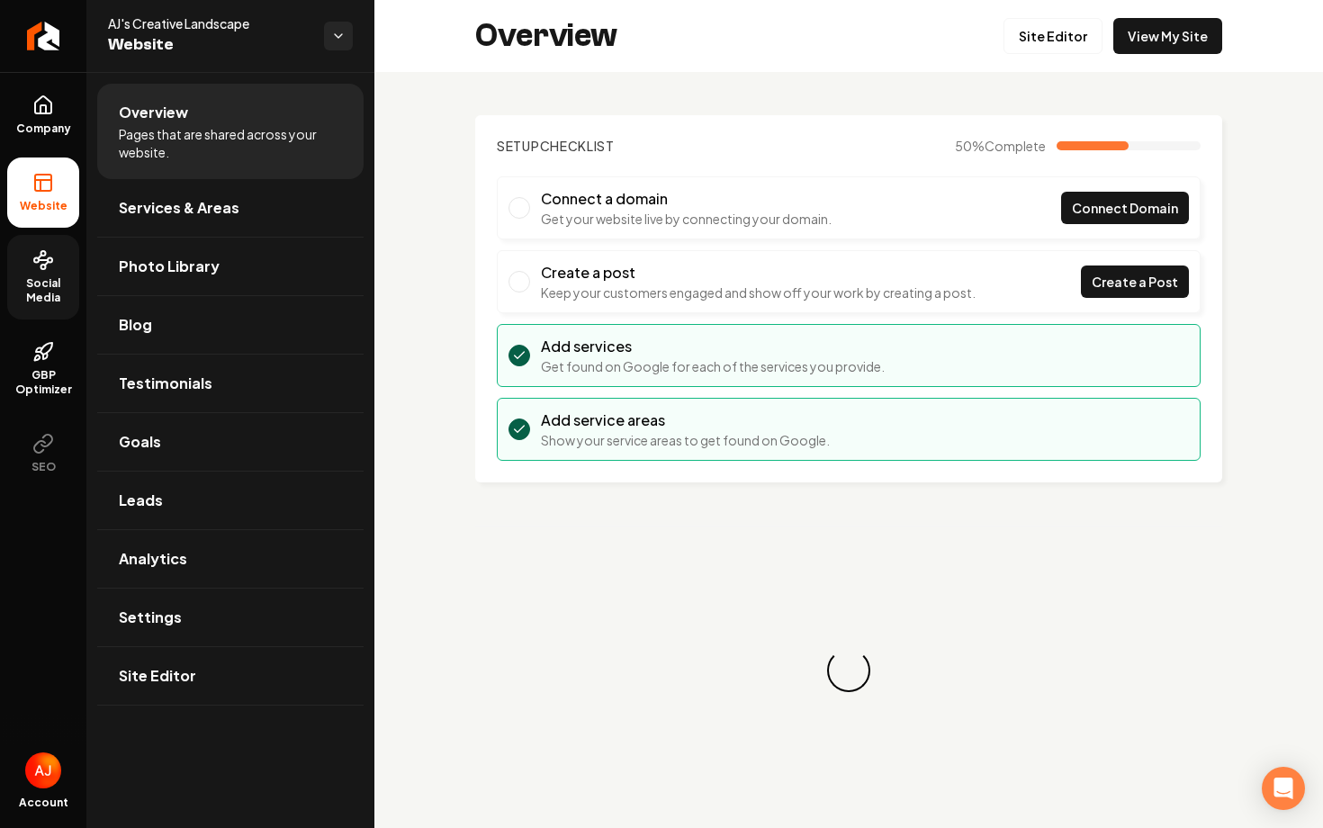
click at [41, 279] on span "Social Media" at bounding box center [43, 290] width 72 height 29
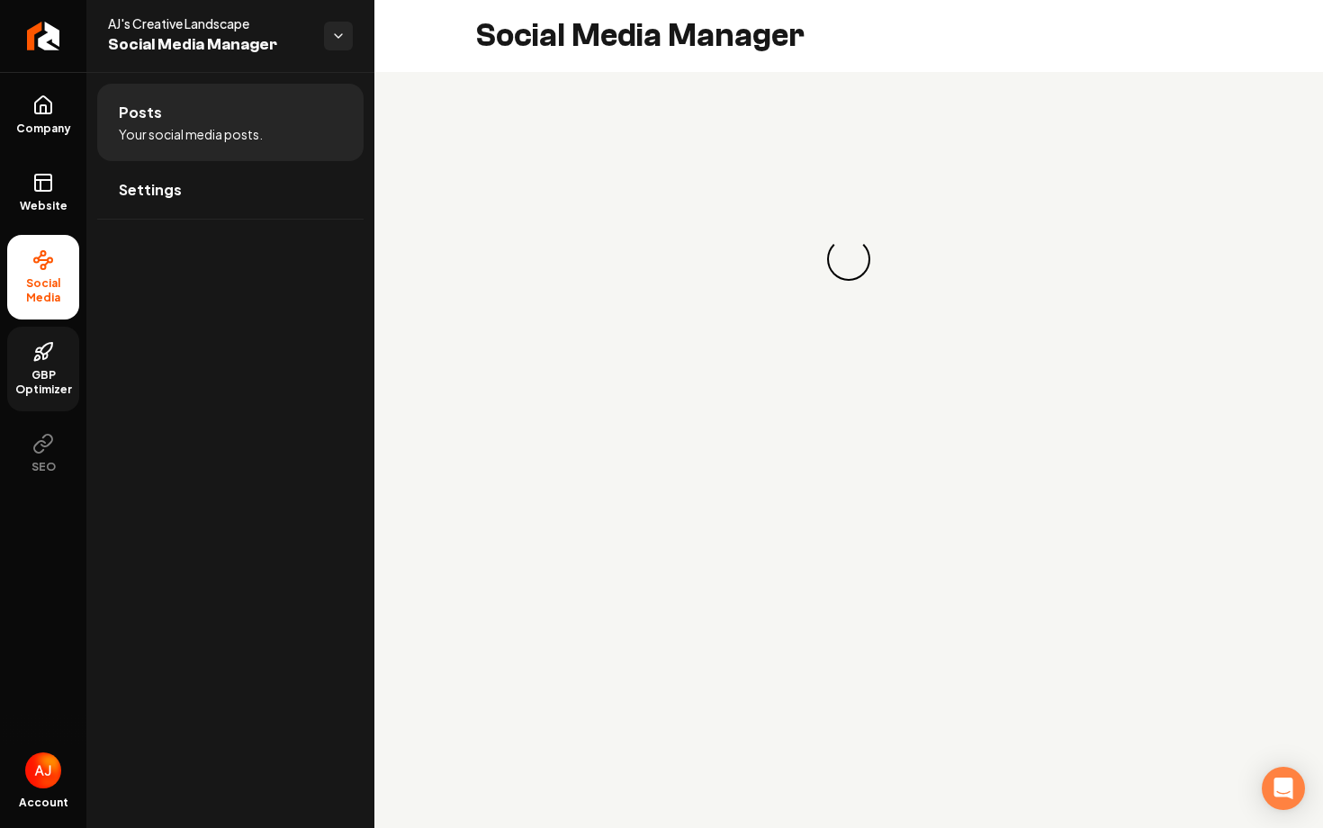
click at [49, 369] on span "GBP Optimizer" at bounding box center [43, 382] width 72 height 29
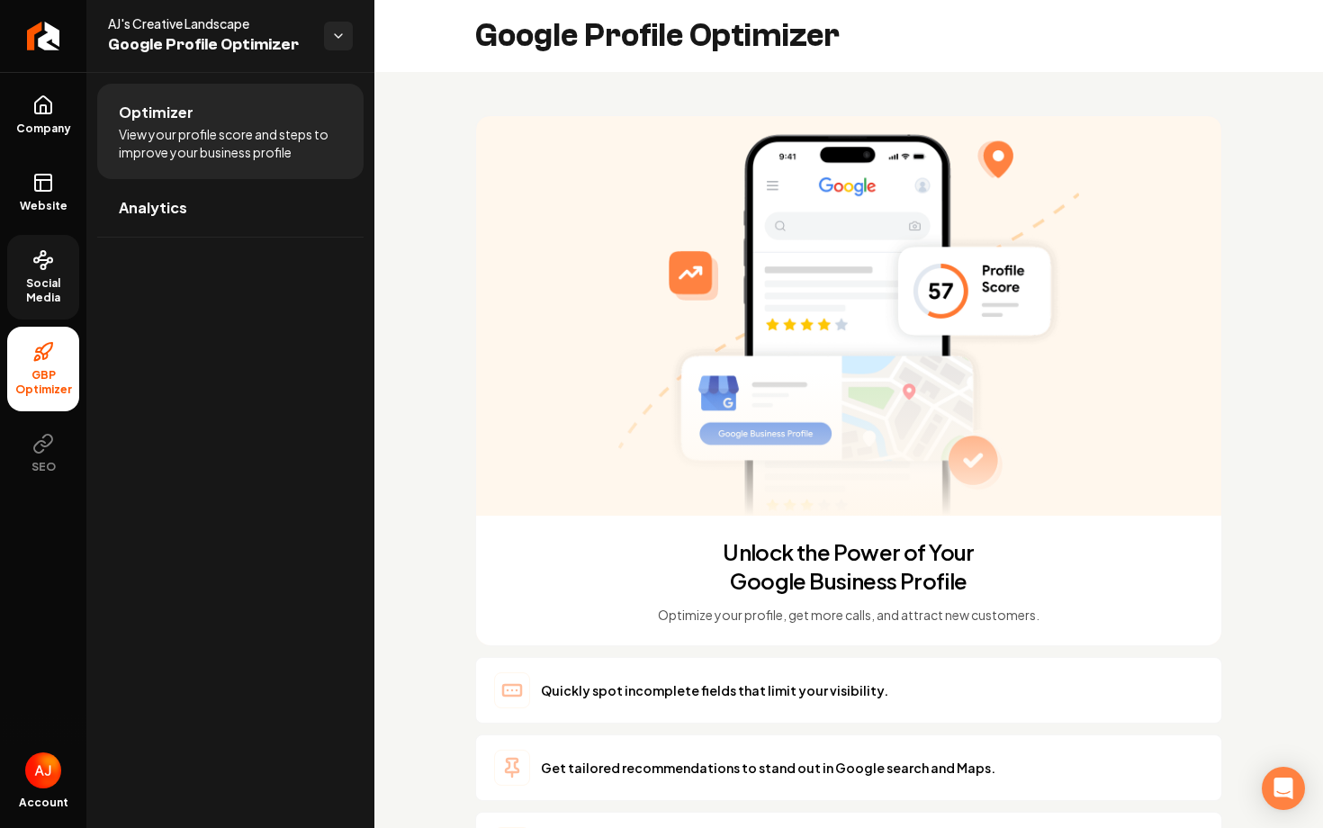
click at [21, 261] on link "Social Media" at bounding box center [43, 277] width 72 height 85
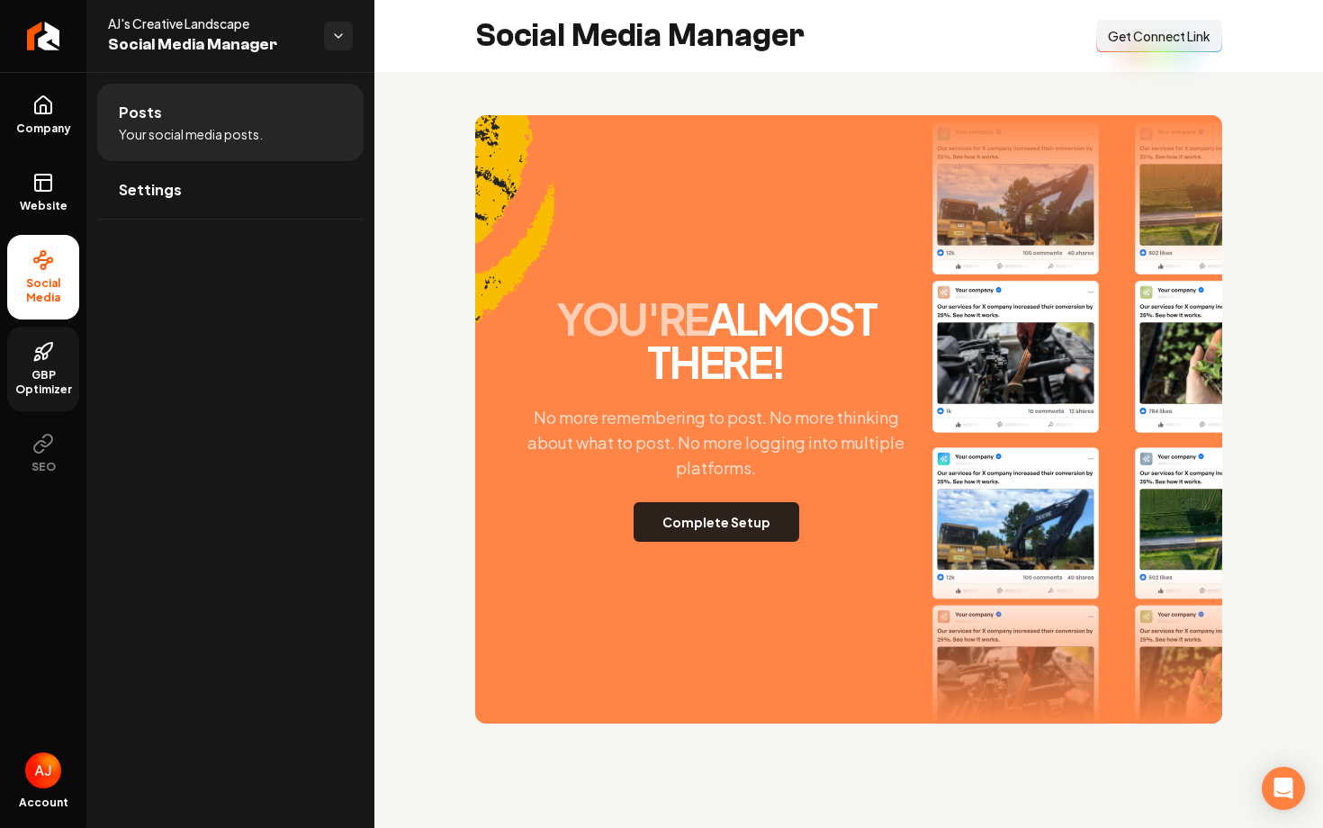
click at [663, 511] on button "Complete Setup" at bounding box center [717, 522] width 166 height 40
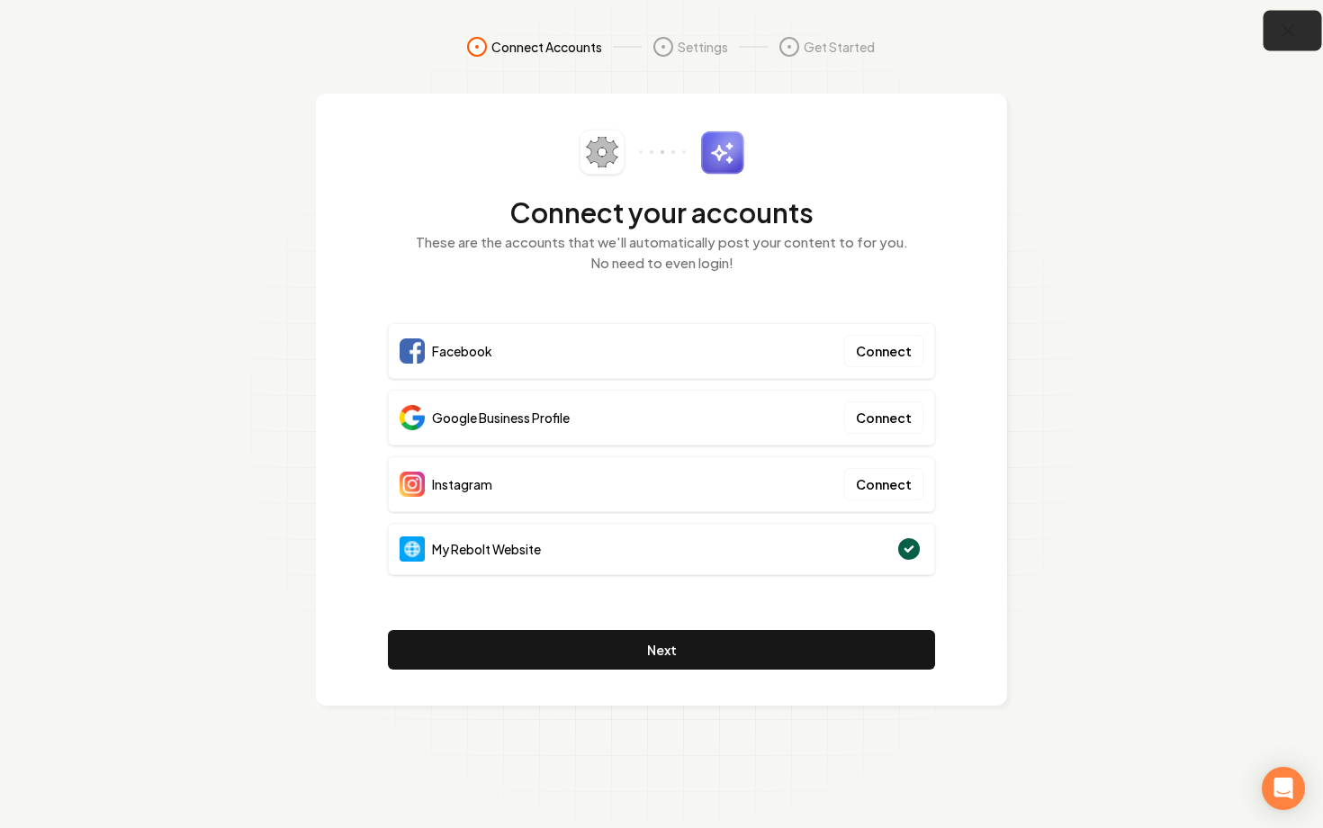
click at [1291, 31] on icon "button" at bounding box center [1288, 31] width 23 height 23
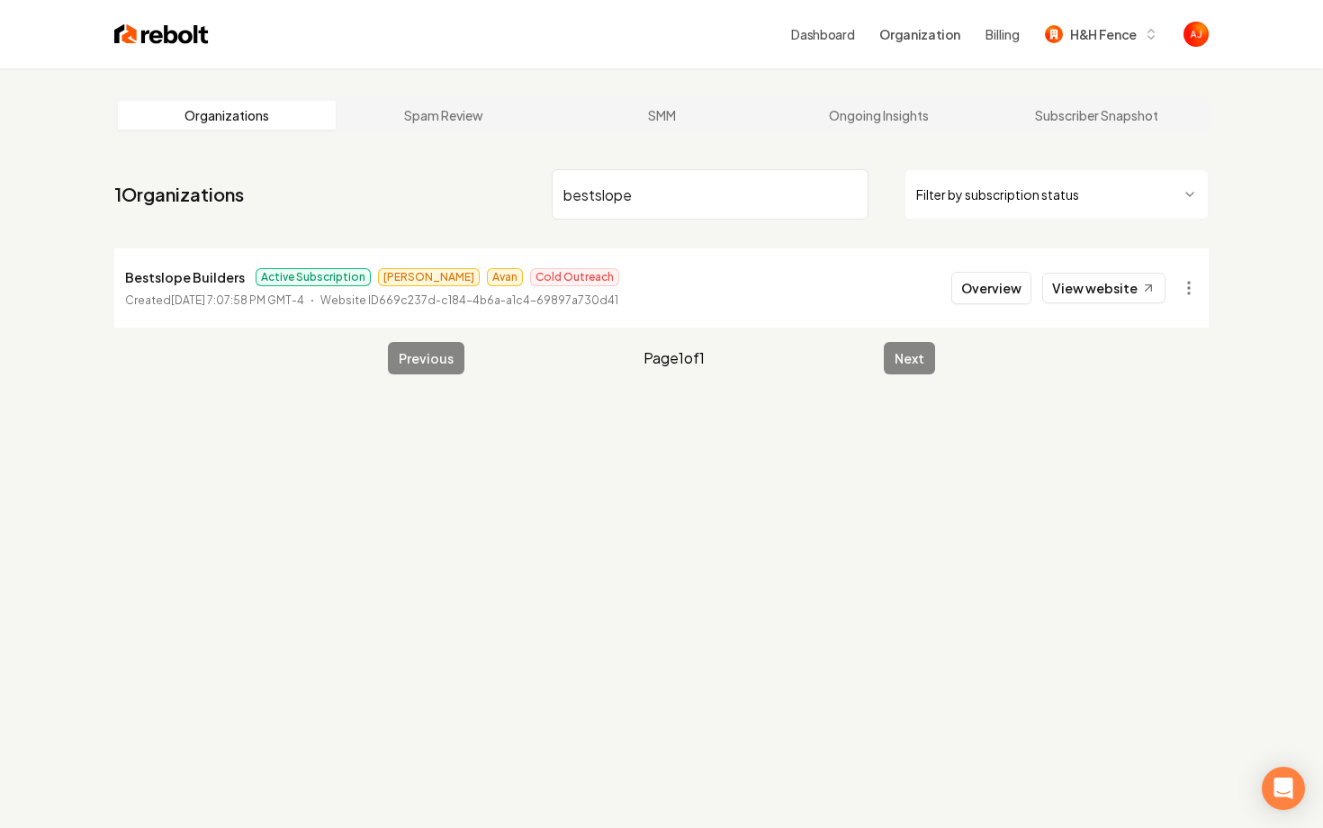
click at [597, 201] on input "bestslope" at bounding box center [710, 194] width 317 height 50
type input "bestslope"
click at [1079, 284] on link "View website" at bounding box center [1103, 288] width 123 height 31
click at [989, 293] on button "Overview" at bounding box center [991, 288] width 80 height 32
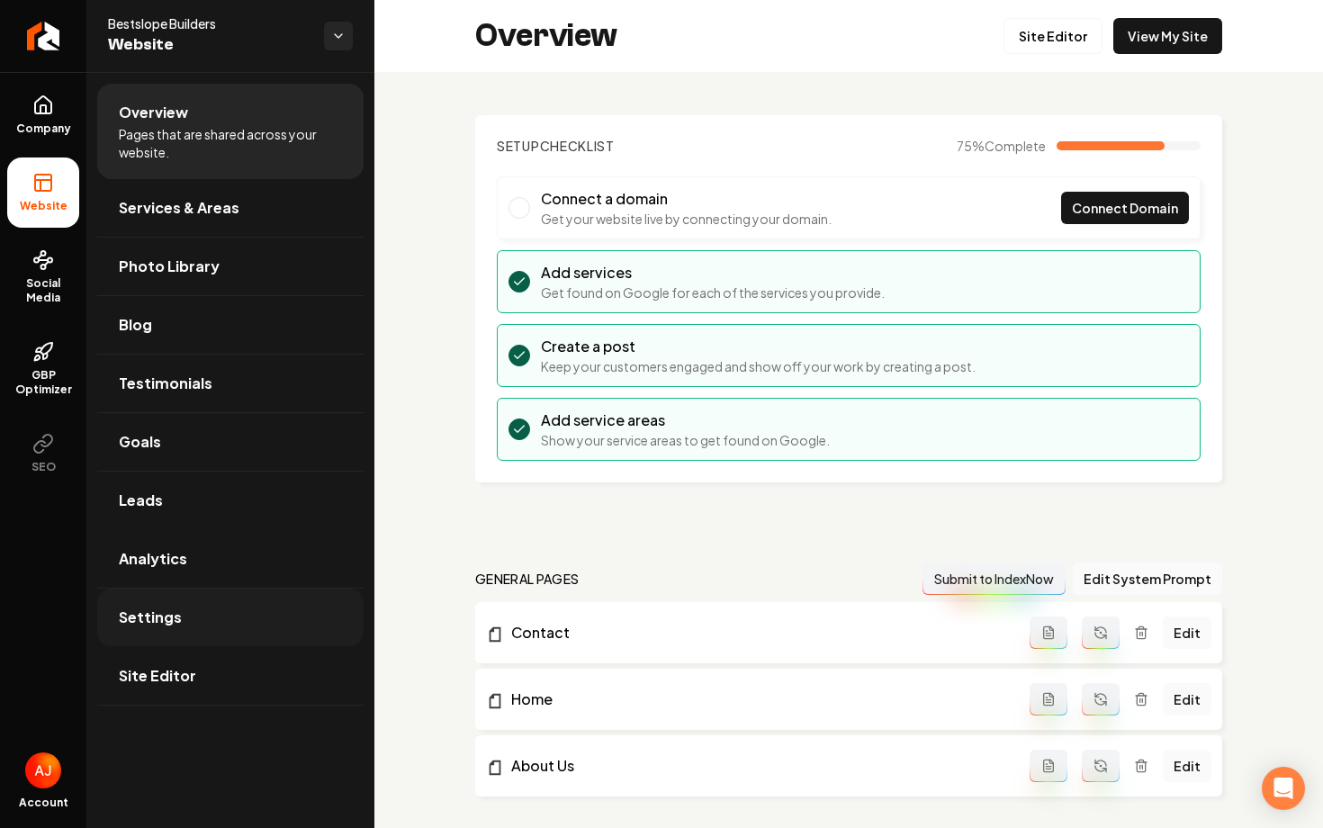
click at [181, 591] on link "Settings" at bounding box center [230, 618] width 266 height 58
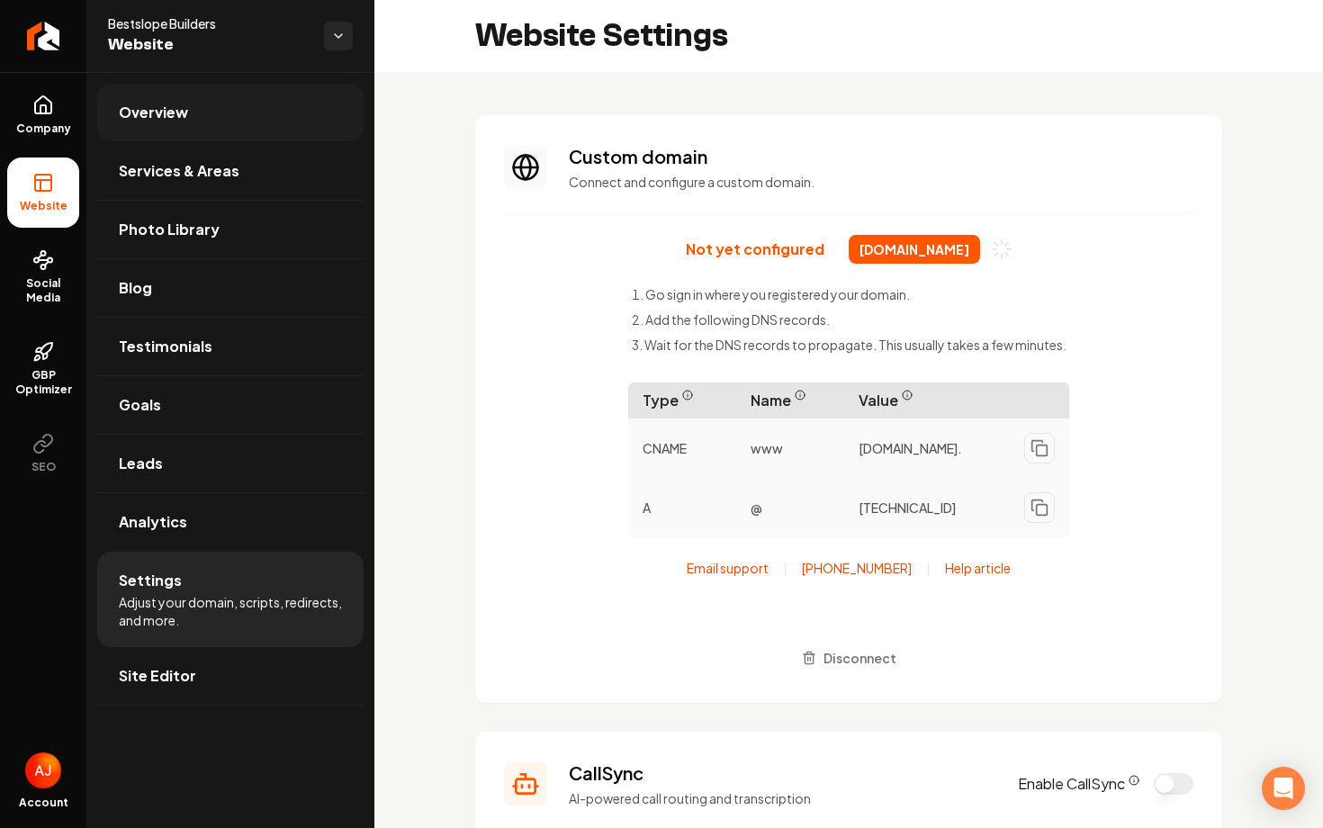
click at [152, 121] on span "Overview" at bounding box center [153, 113] width 69 height 22
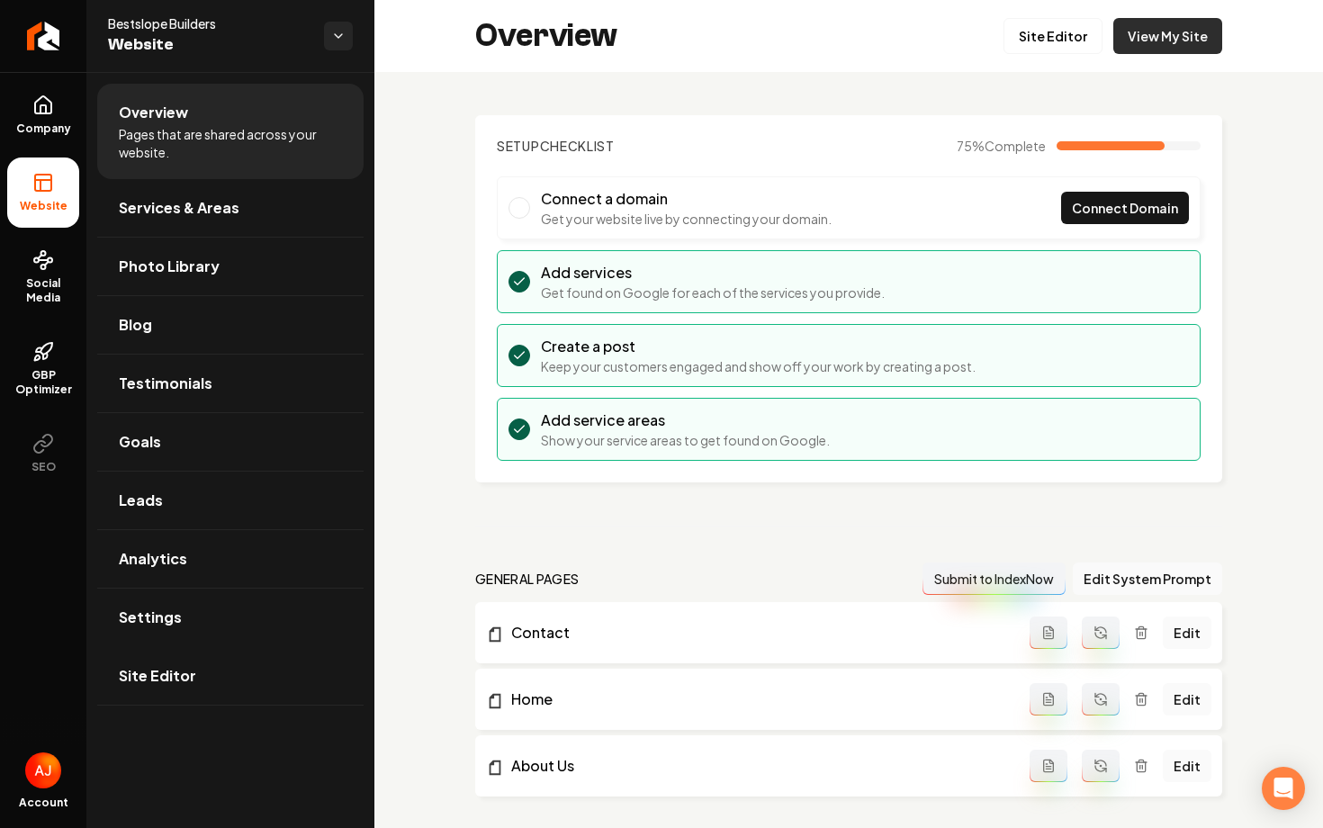
click at [1149, 35] on link "View My Site" at bounding box center [1167, 36] width 109 height 36
click at [1051, 46] on link "Site Editor" at bounding box center [1053, 36] width 99 height 36
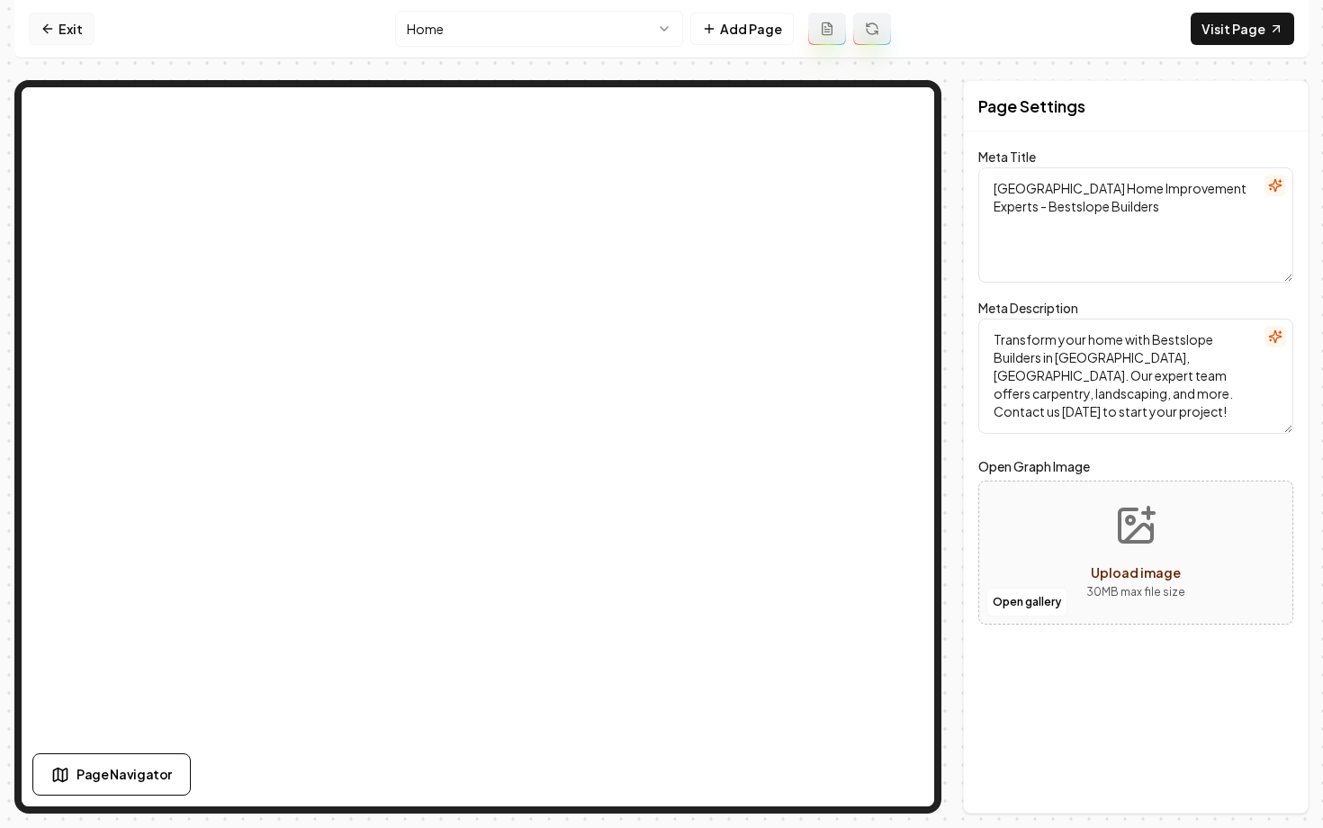
click at [67, 35] on link "Exit" at bounding box center [62, 29] width 66 height 32
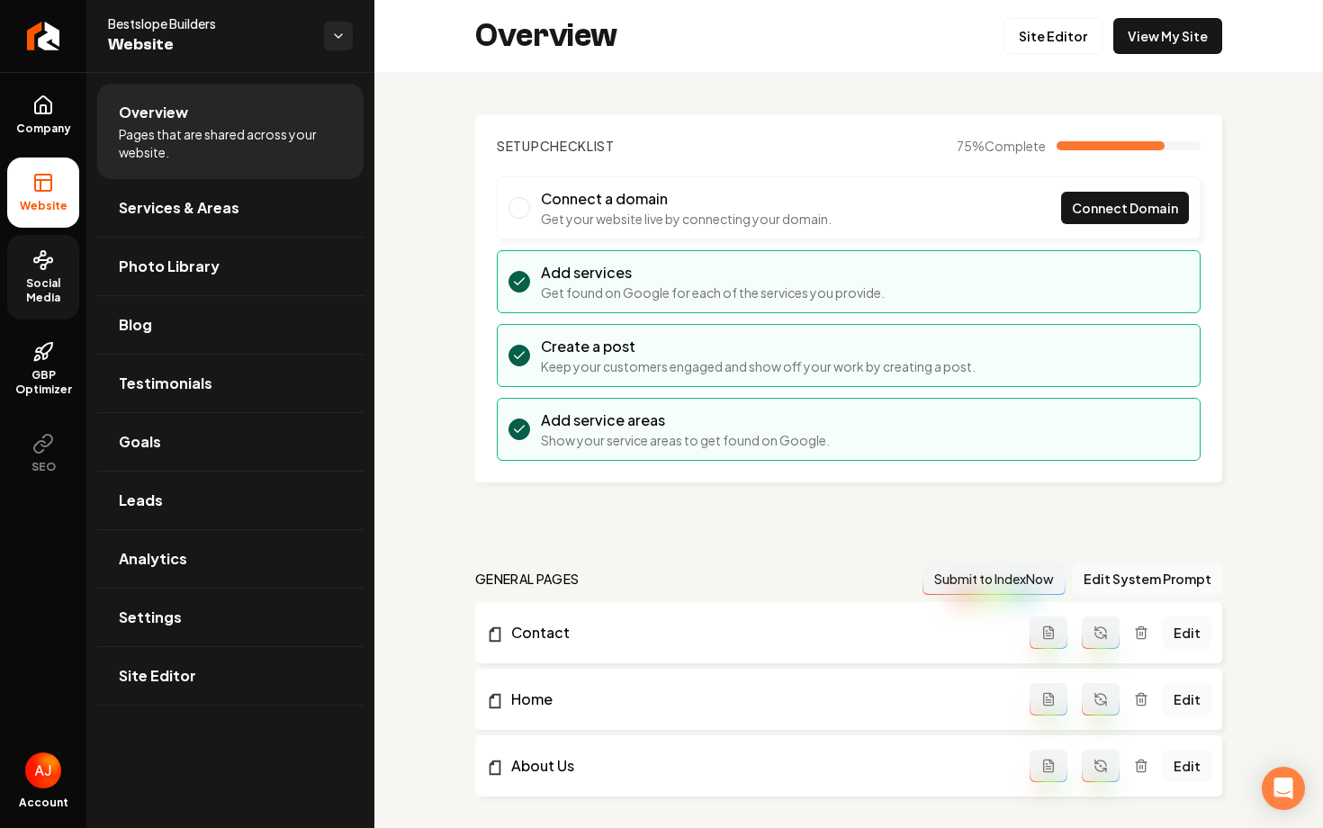
click at [36, 292] on span "Social Media" at bounding box center [43, 290] width 72 height 29
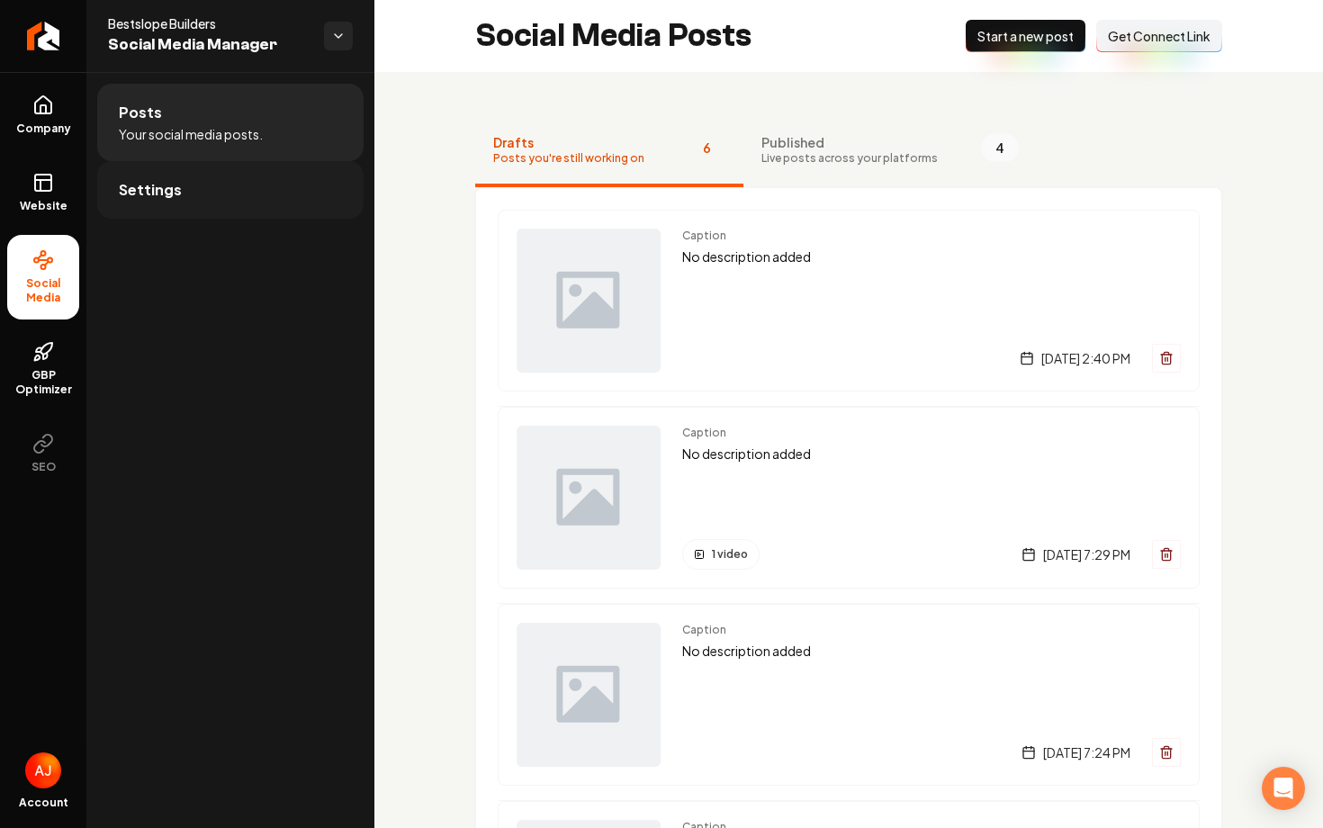
click at [203, 192] on link "Settings" at bounding box center [230, 190] width 266 height 58
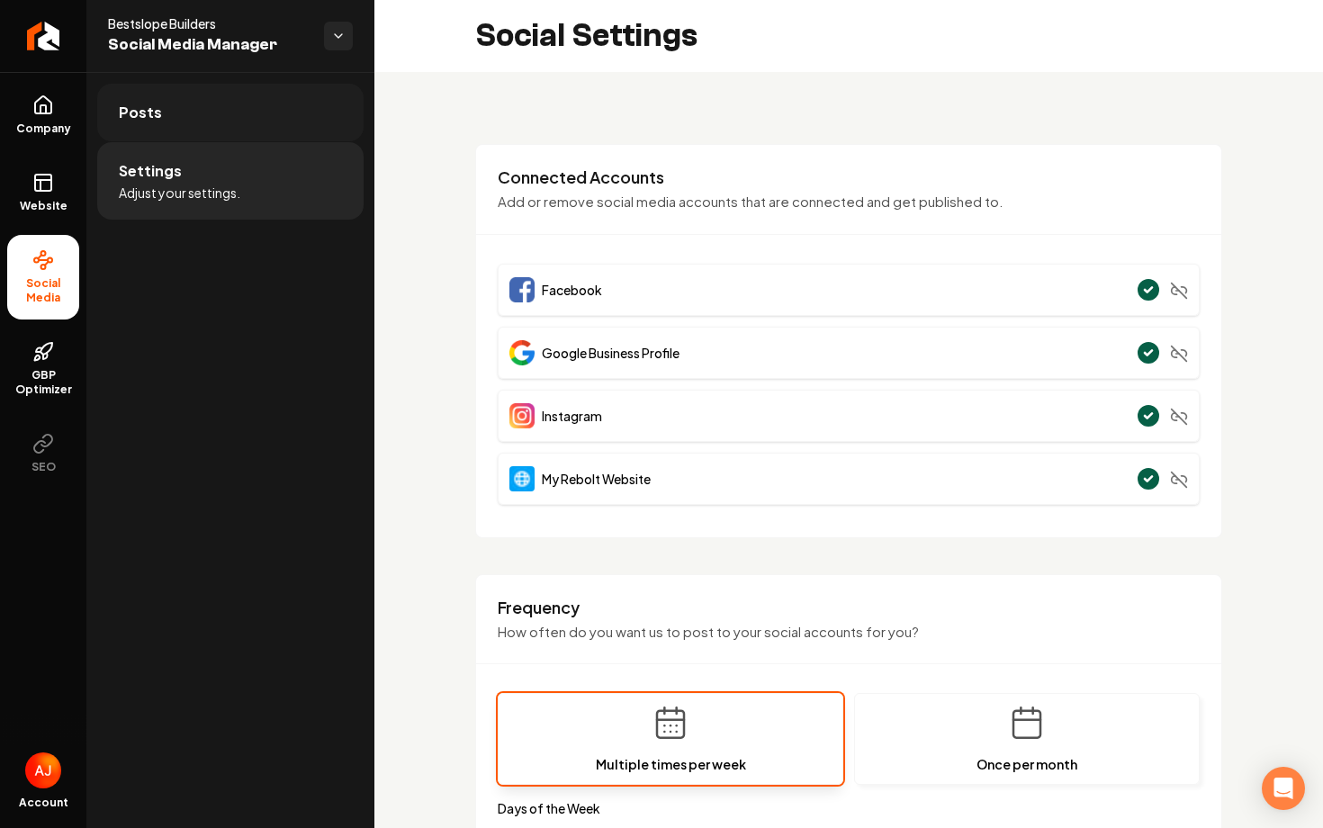
click at [220, 110] on link "Posts" at bounding box center [230, 113] width 266 height 58
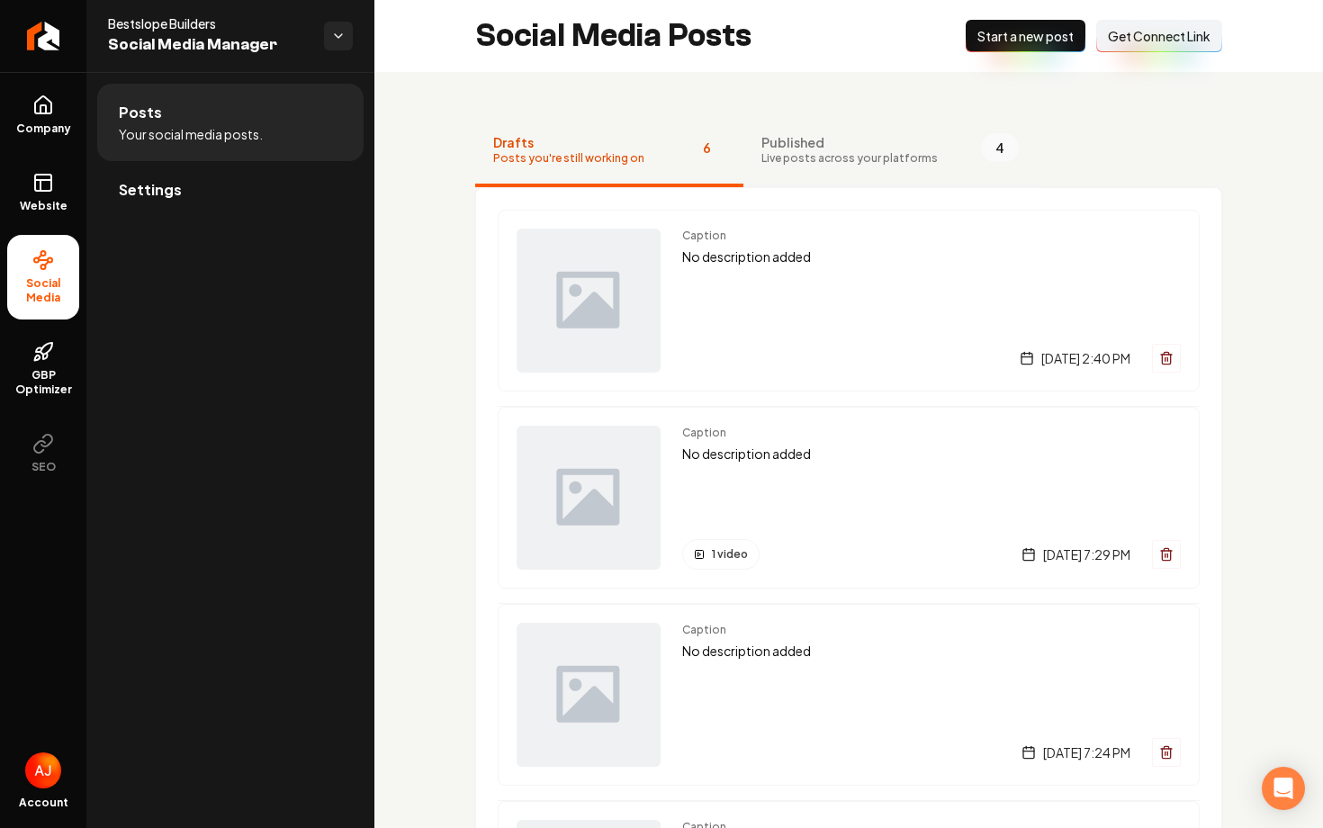
click at [810, 147] on span "Published" at bounding box center [850, 142] width 176 height 18
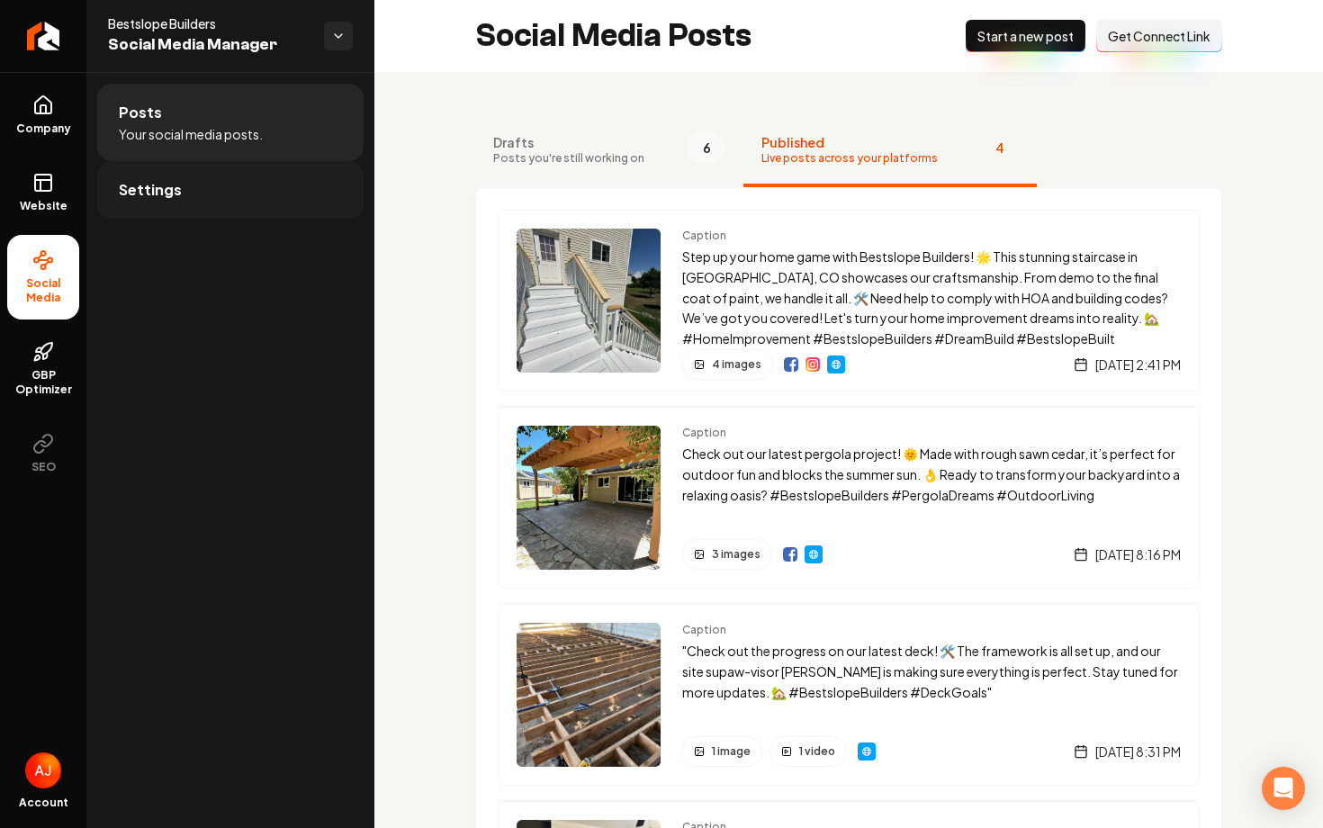
click at [201, 192] on link "Settings" at bounding box center [230, 190] width 266 height 58
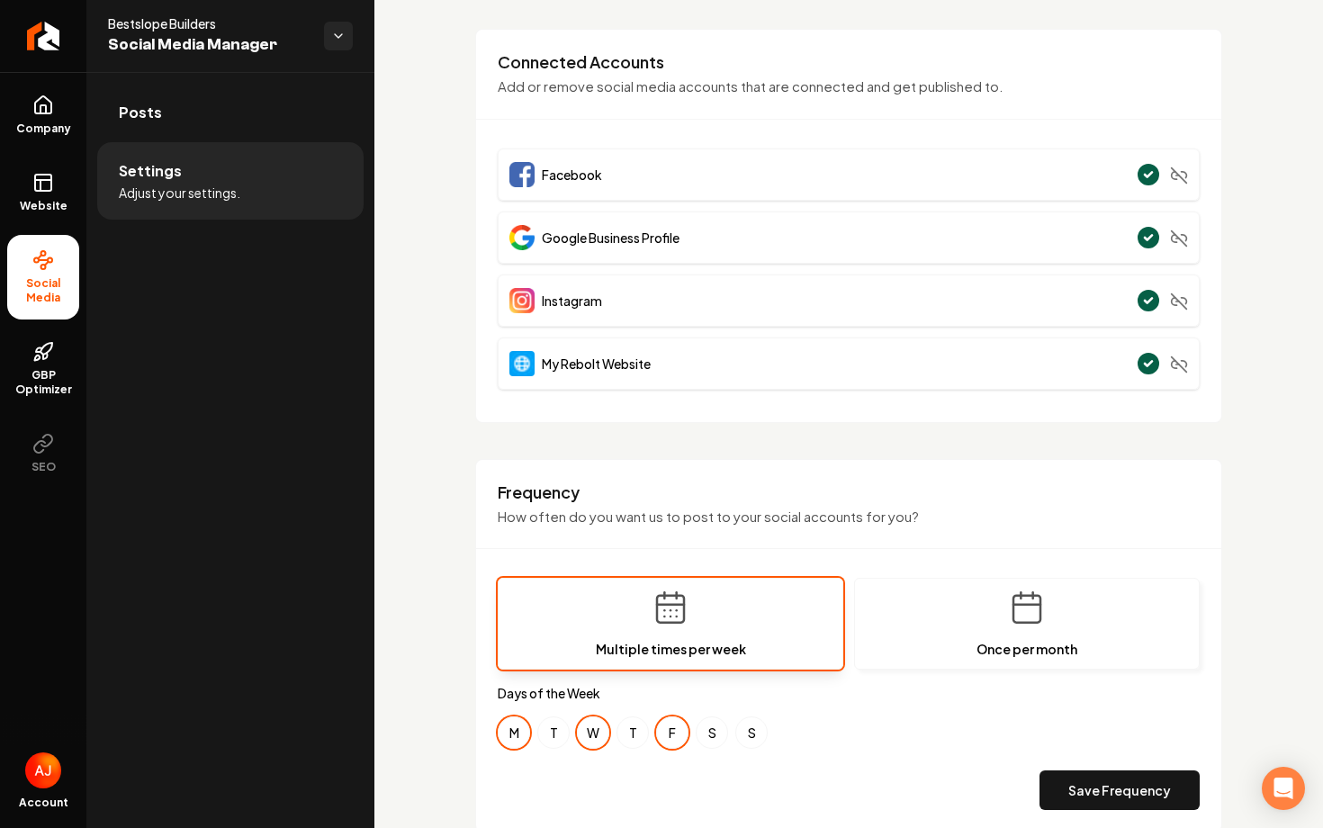
scroll to position [141, 0]
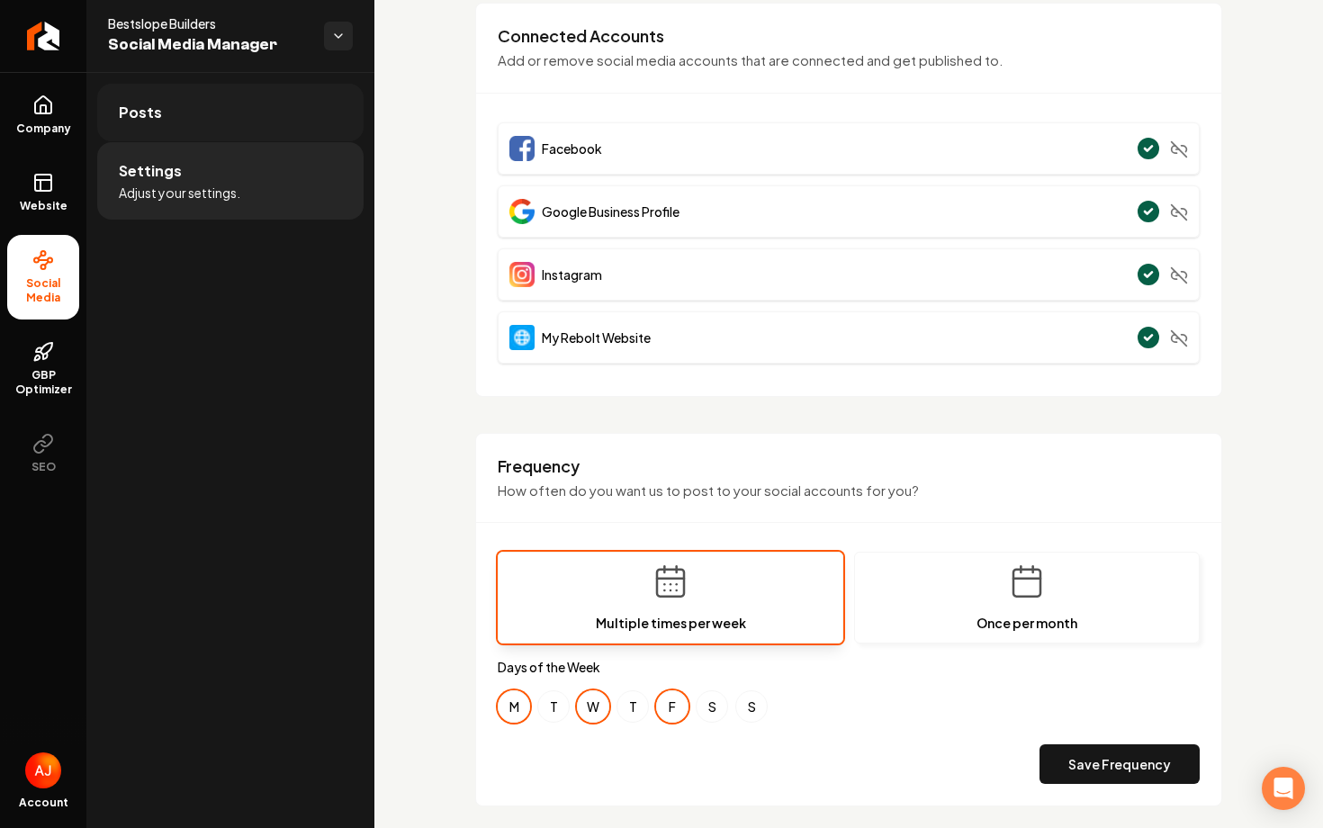
click at [189, 138] on link "Posts" at bounding box center [230, 113] width 266 height 58
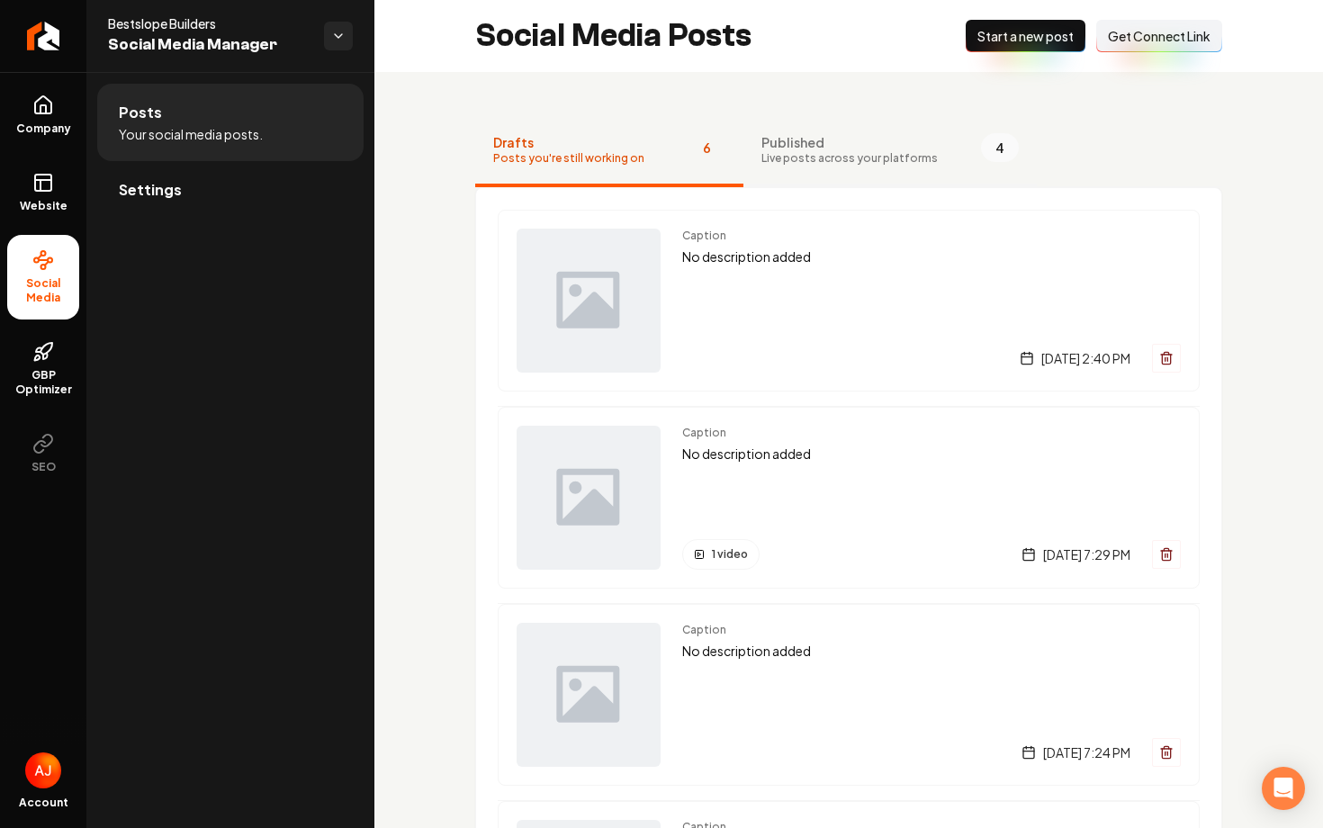
click at [829, 155] on span "Live posts across your platforms" at bounding box center [850, 158] width 176 height 14
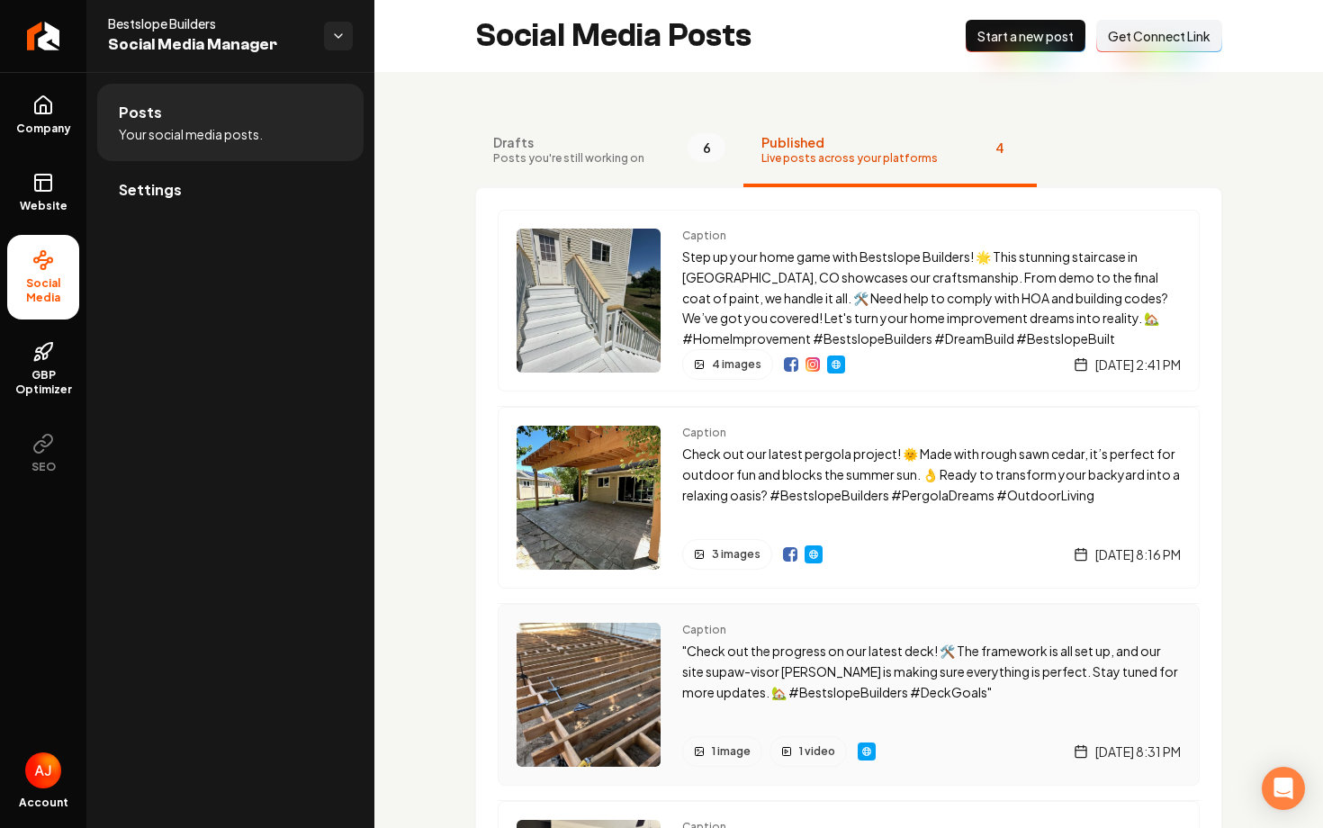
scroll to position [85, 0]
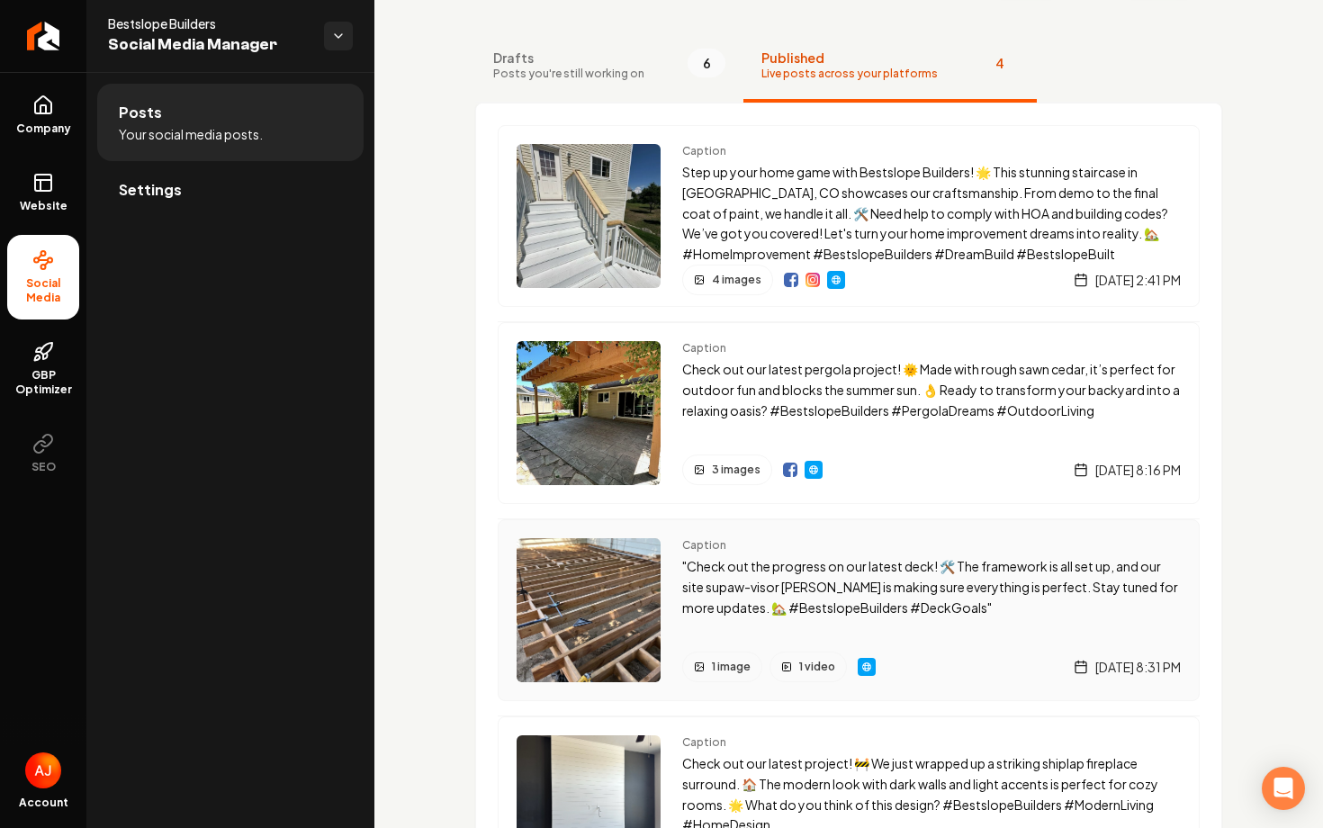
click at [685, 635] on div "Caption "Check out the progress on our latest deck! 🛠️ The framework is all set…" at bounding box center [931, 610] width 499 height 144
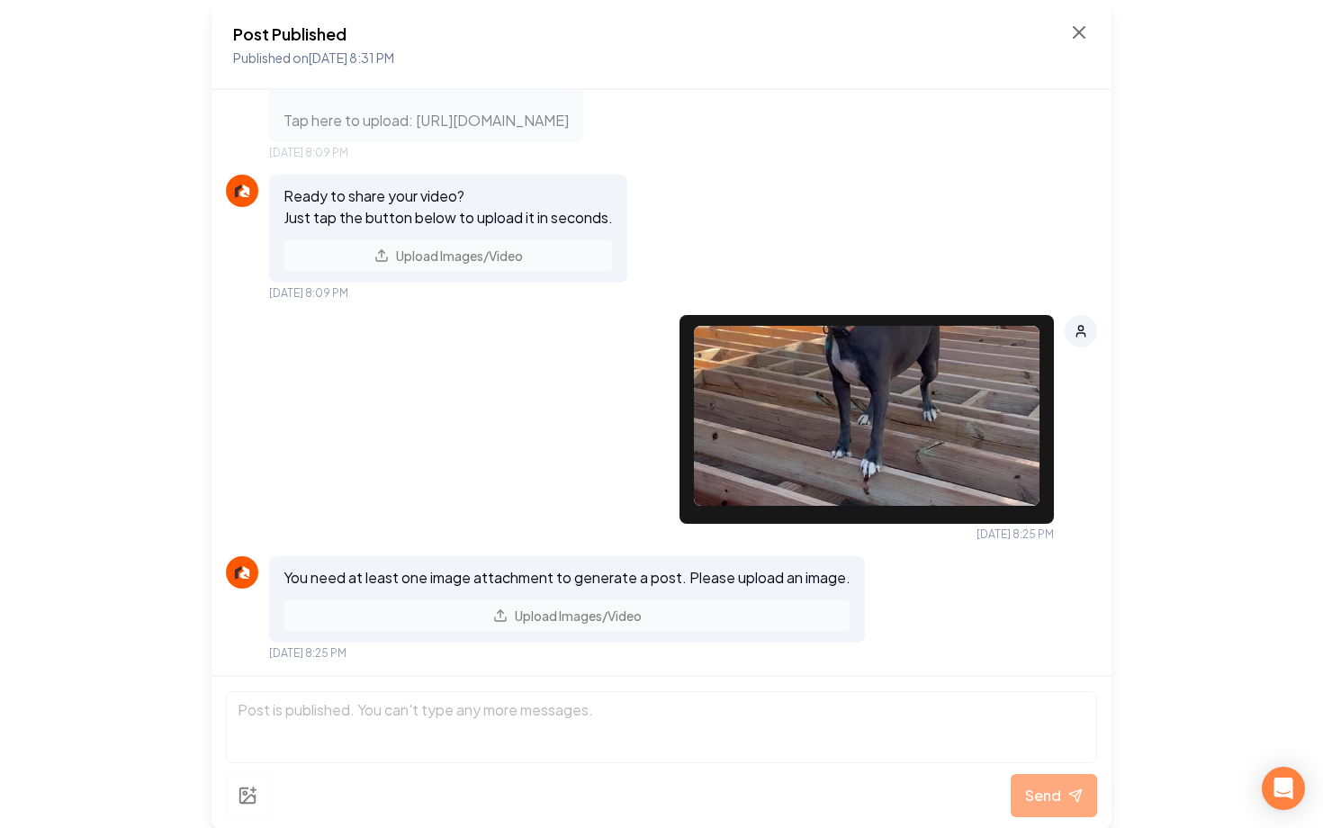
scroll to position [1353, 0]
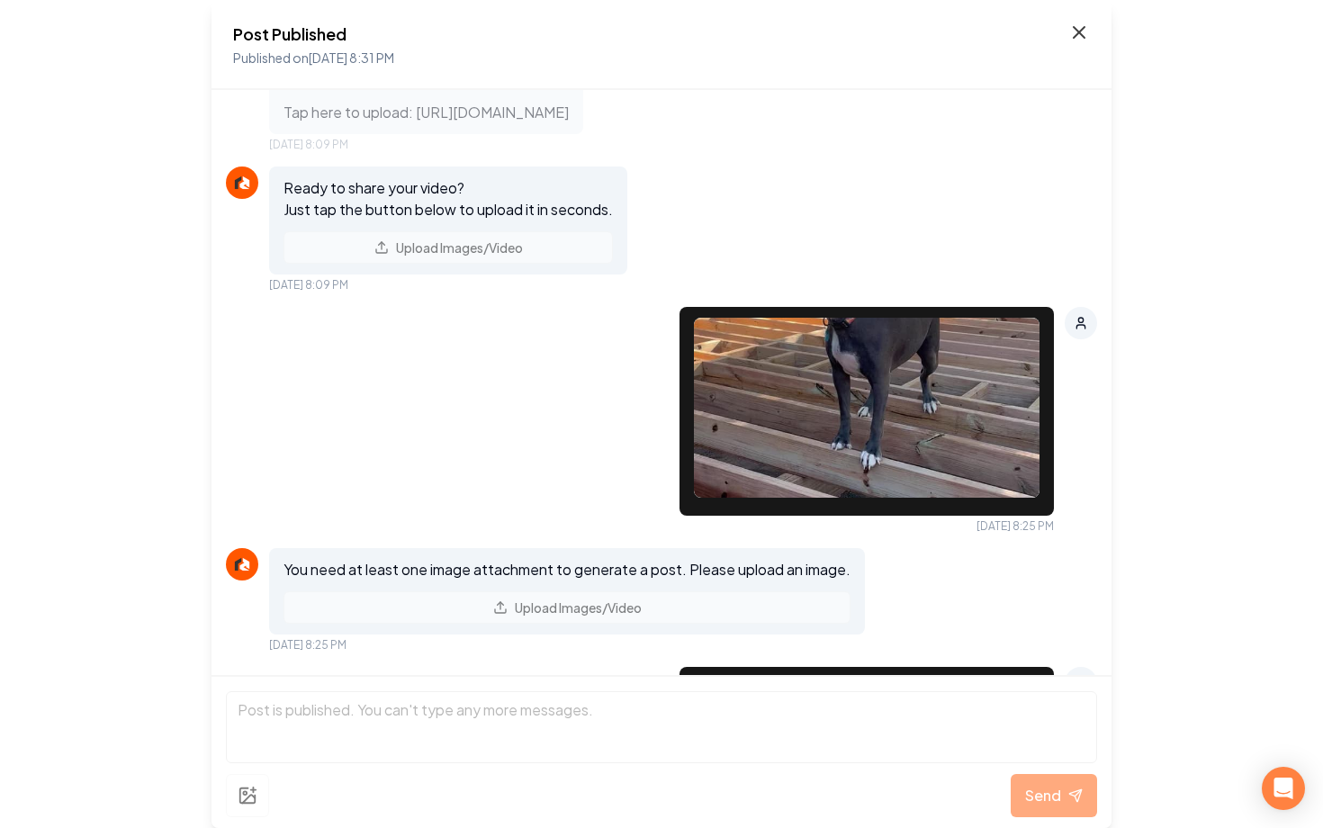
click at [1071, 34] on icon at bounding box center [1079, 33] width 22 height 22
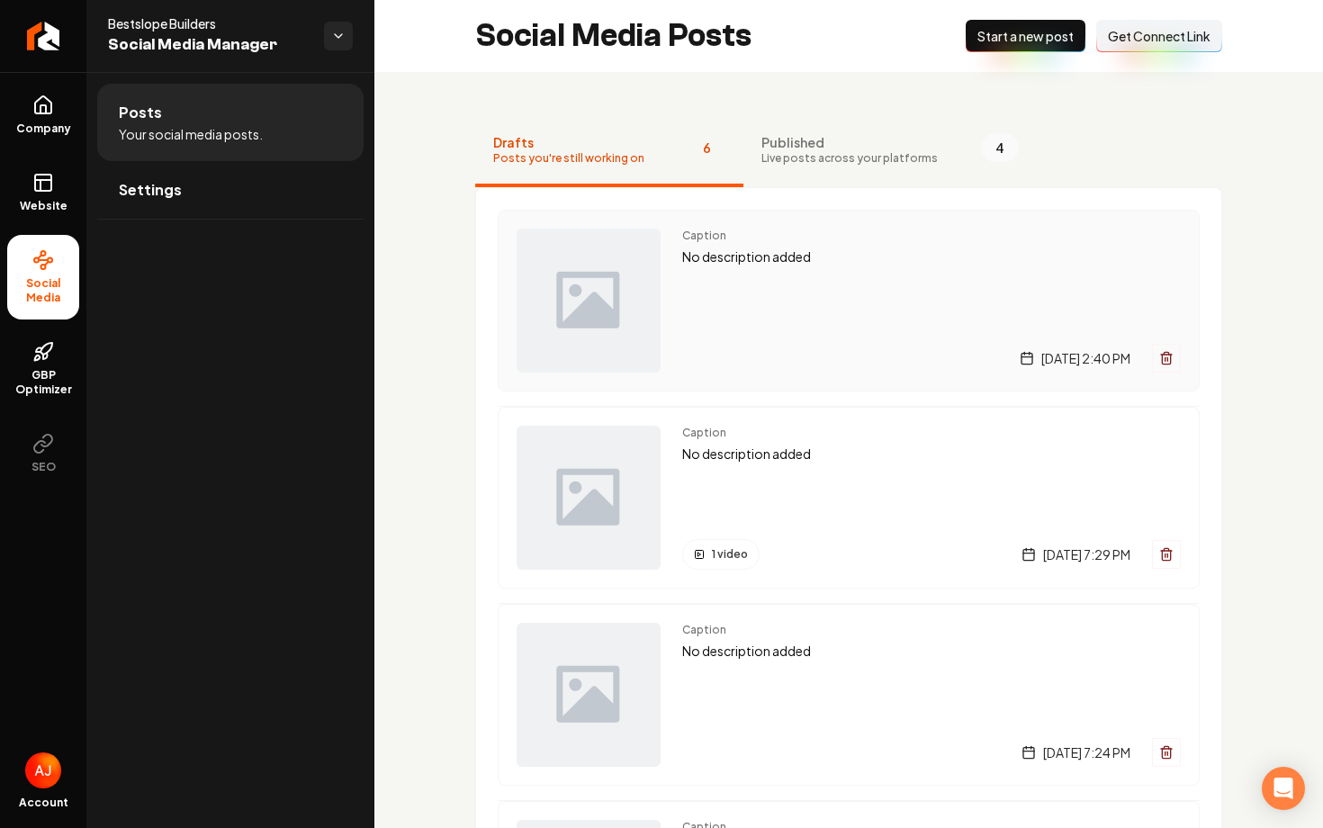
click at [885, 352] on div "[DATE] 2:40 PM" at bounding box center [931, 358] width 499 height 29
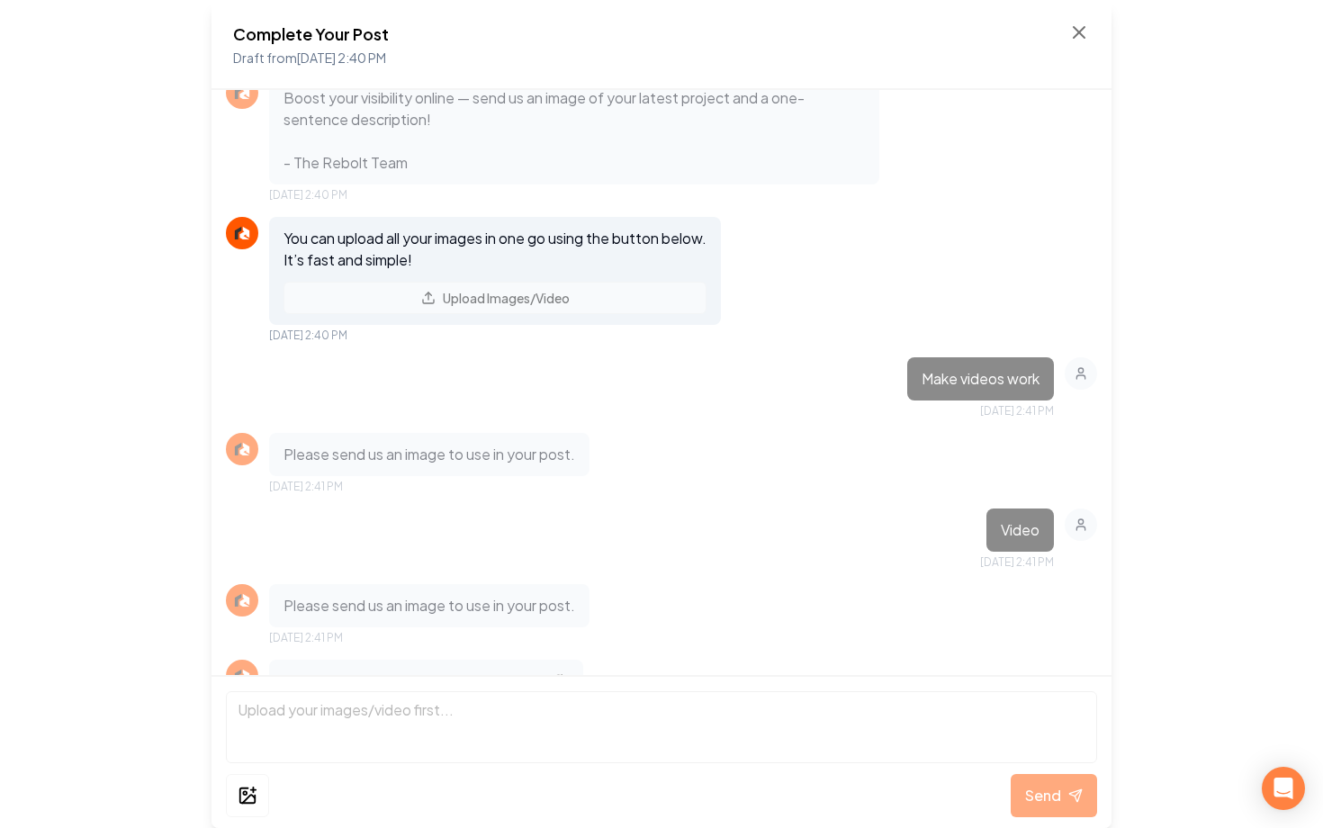
scroll to position [315, 0]
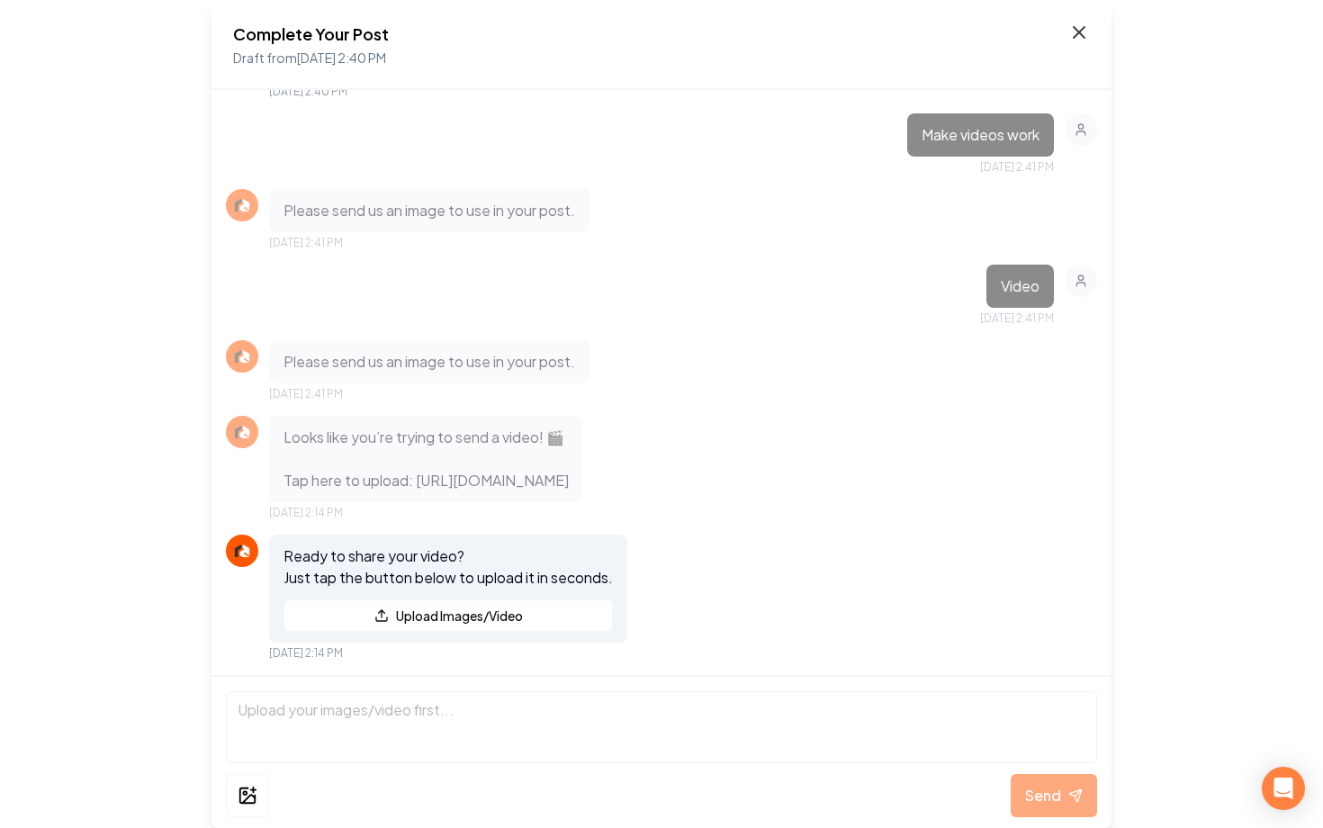
click at [1075, 39] on icon at bounding box center [1079, 33] width 22 height 22
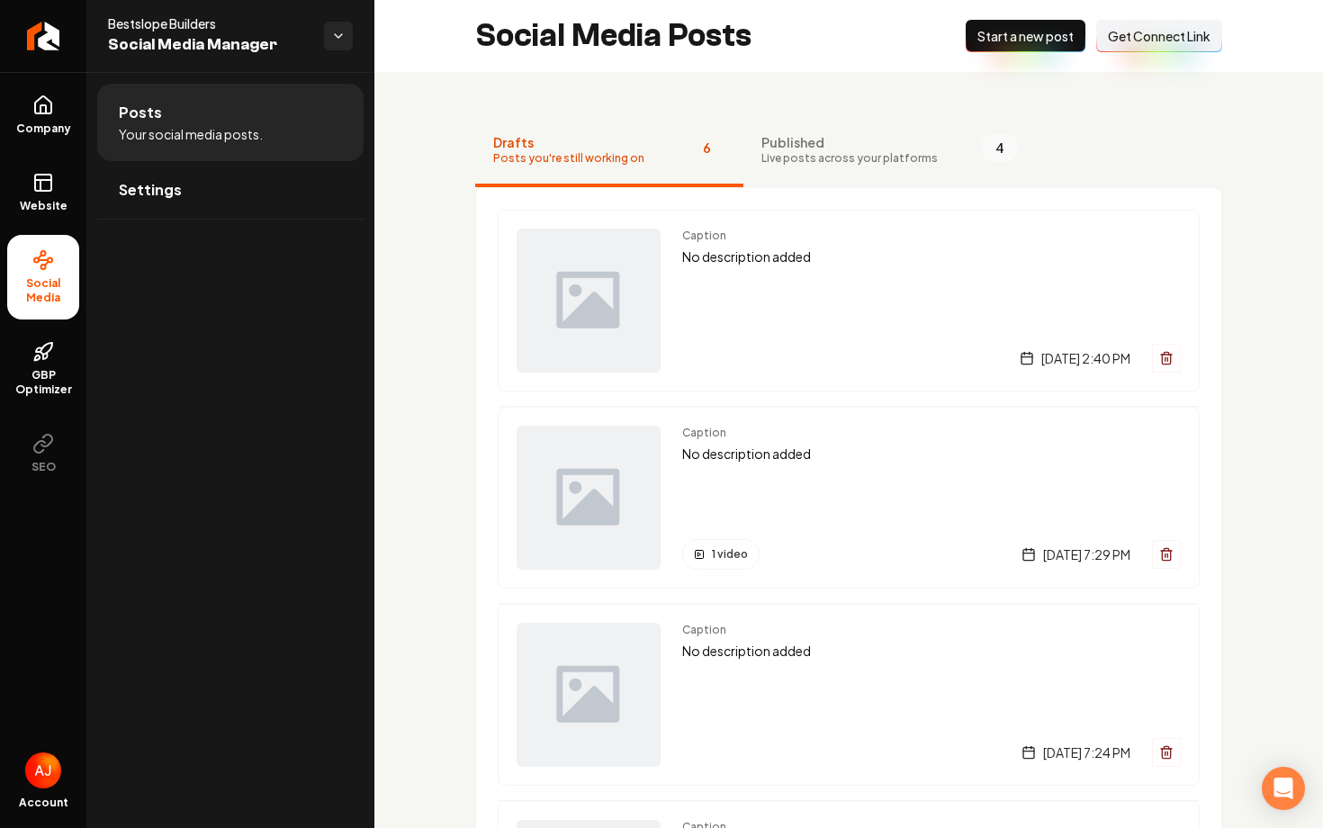
click at [988, 37] on span "Start a new post" at bounding box center [1026, 36] width 96 height 18
click at [850, 306] on div "Caption No description added [DATE] 9:50 AM" at bounding box center [931, 301] width 499 height 144
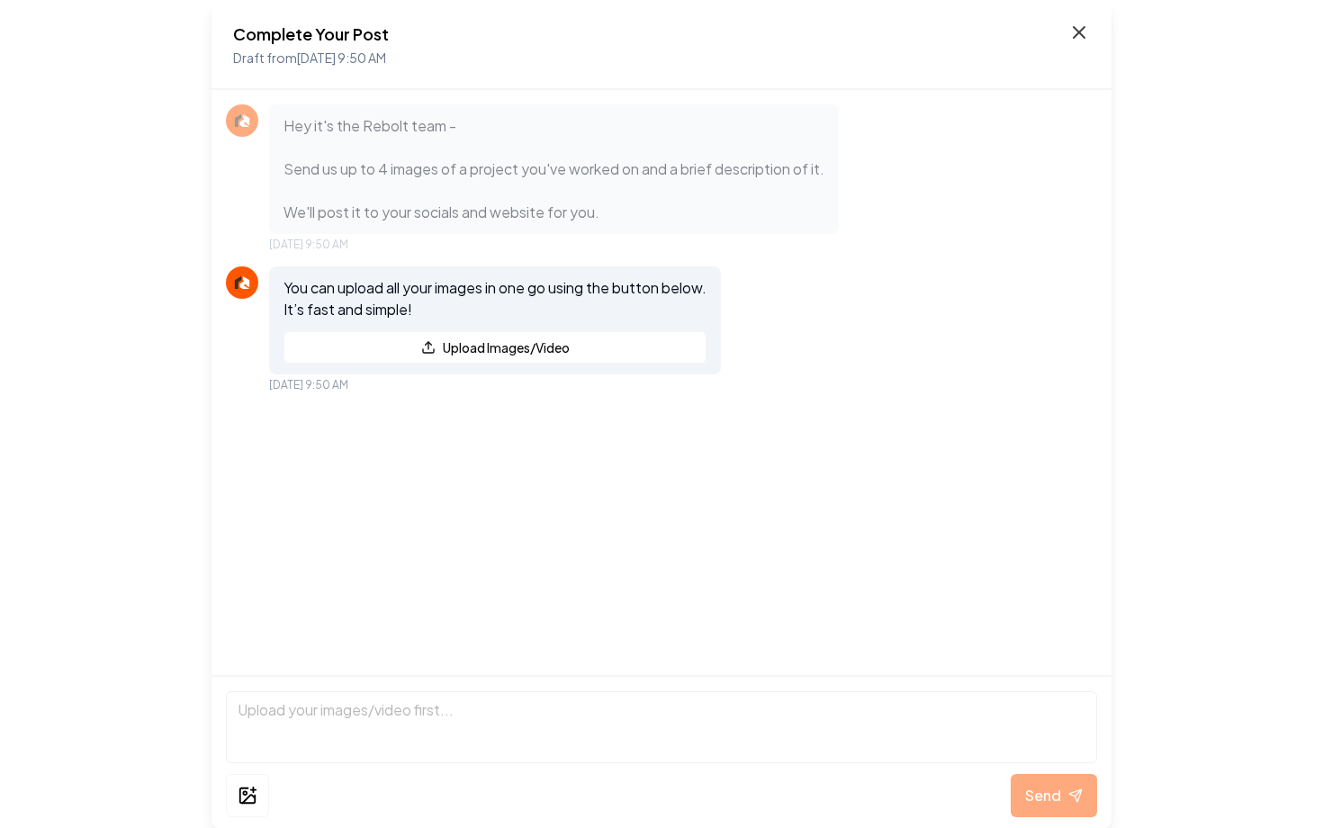
click at [1077, 30] on icon at bounding box center [1079, 32] width 11 height 11
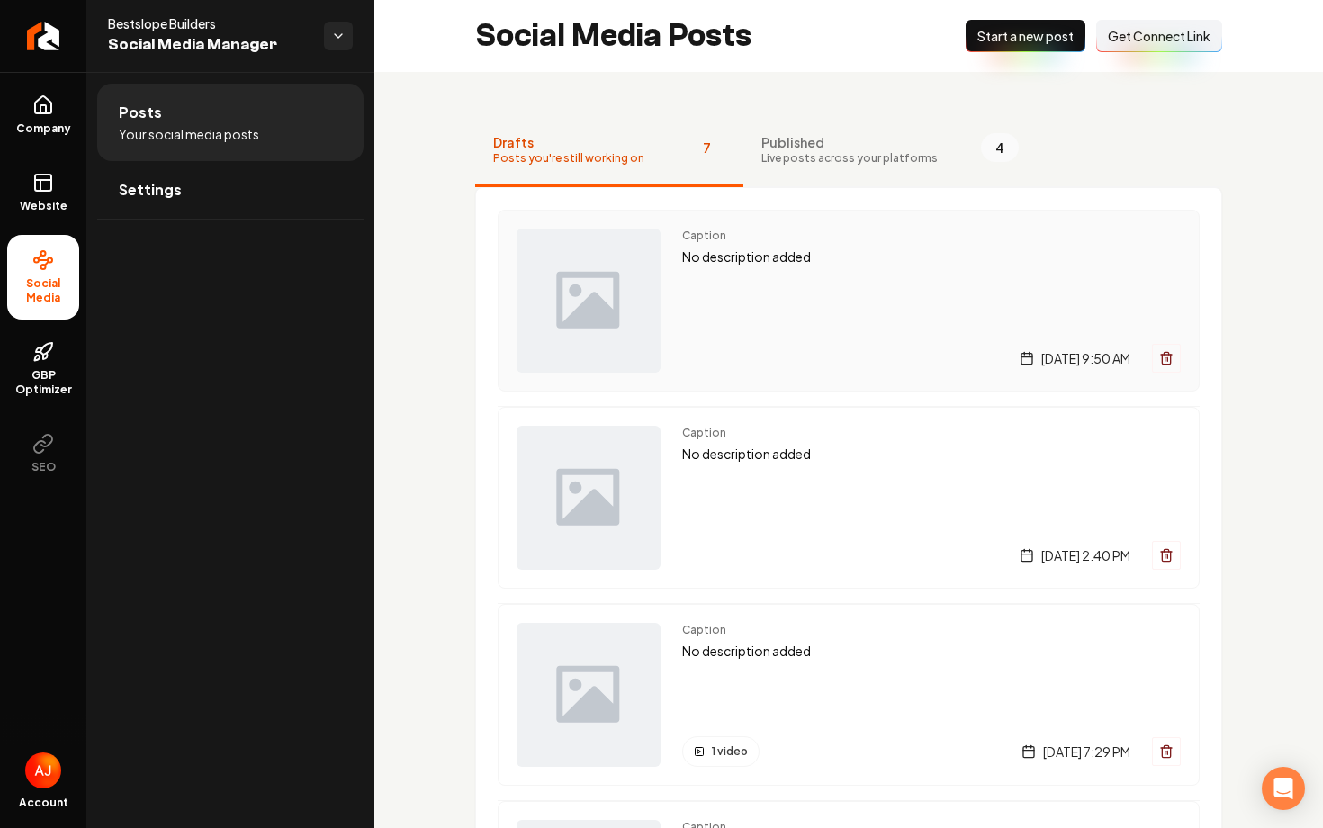
click at [777, 293] on div "Caption No description added [DATE] 9:50 AM" at bounding box center [931, 301] width 499 height 144
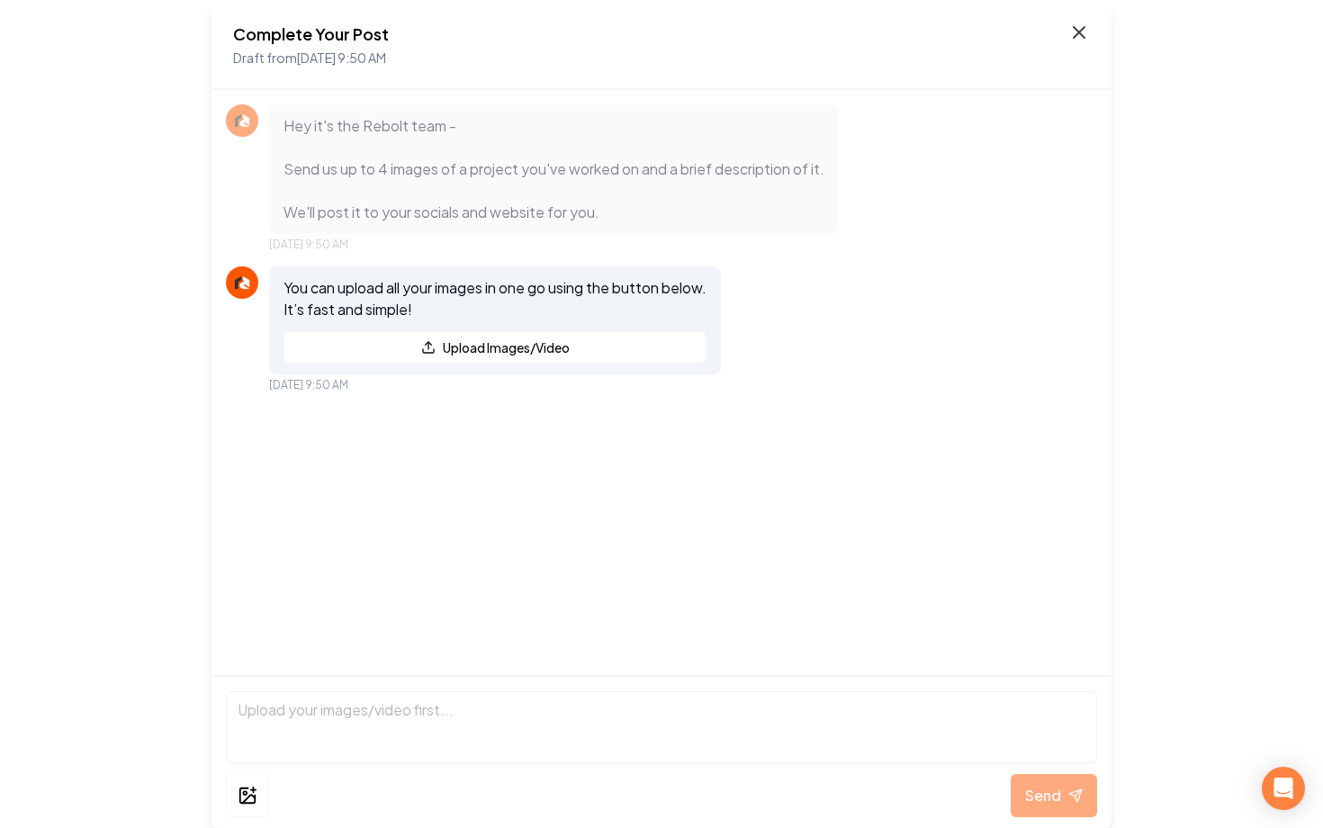
click at [1075, 32] on icon at bounding box center [1079, 33] width 22 height 22
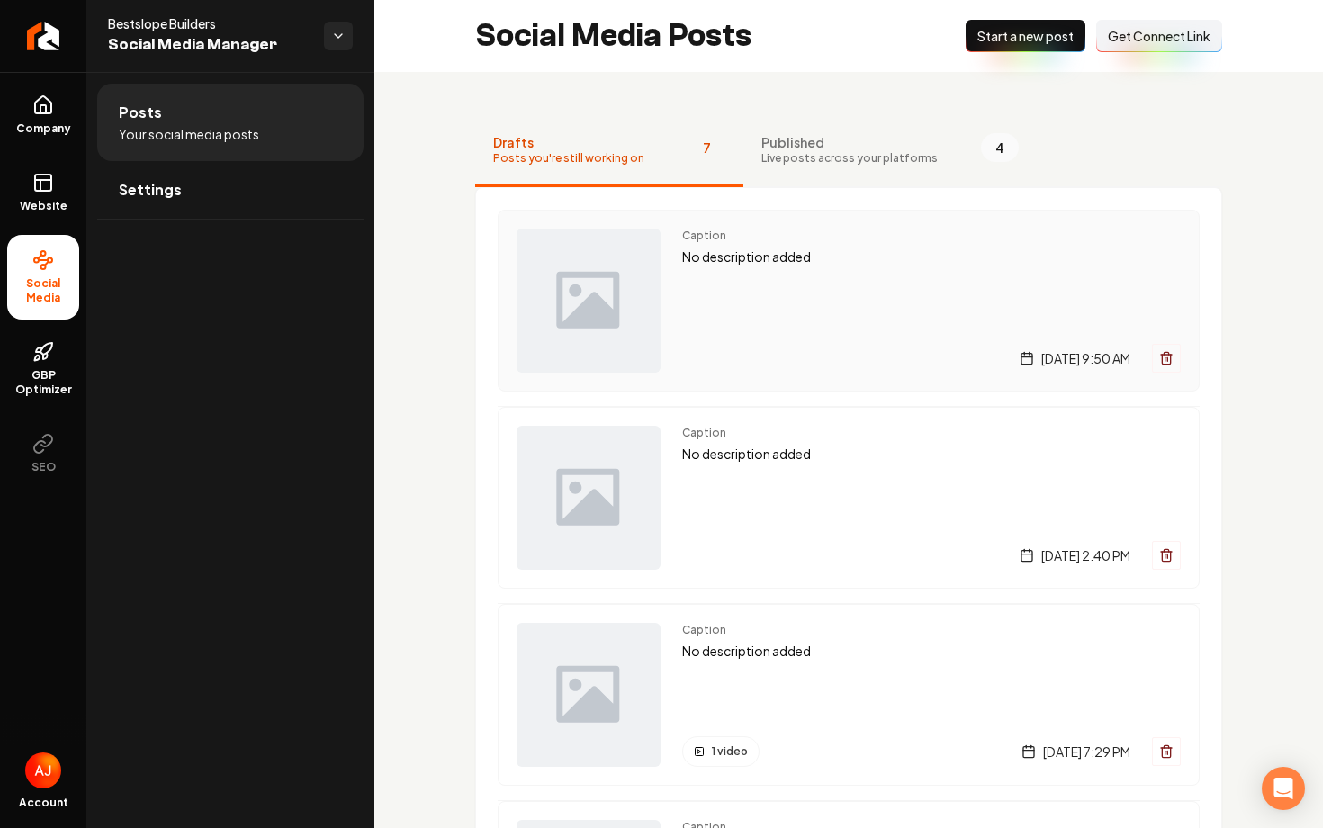
click at [817, 276] on div "Caption No description added [DATE] 9:50 AM" at bounding box center [931, 301] width 499 height 144
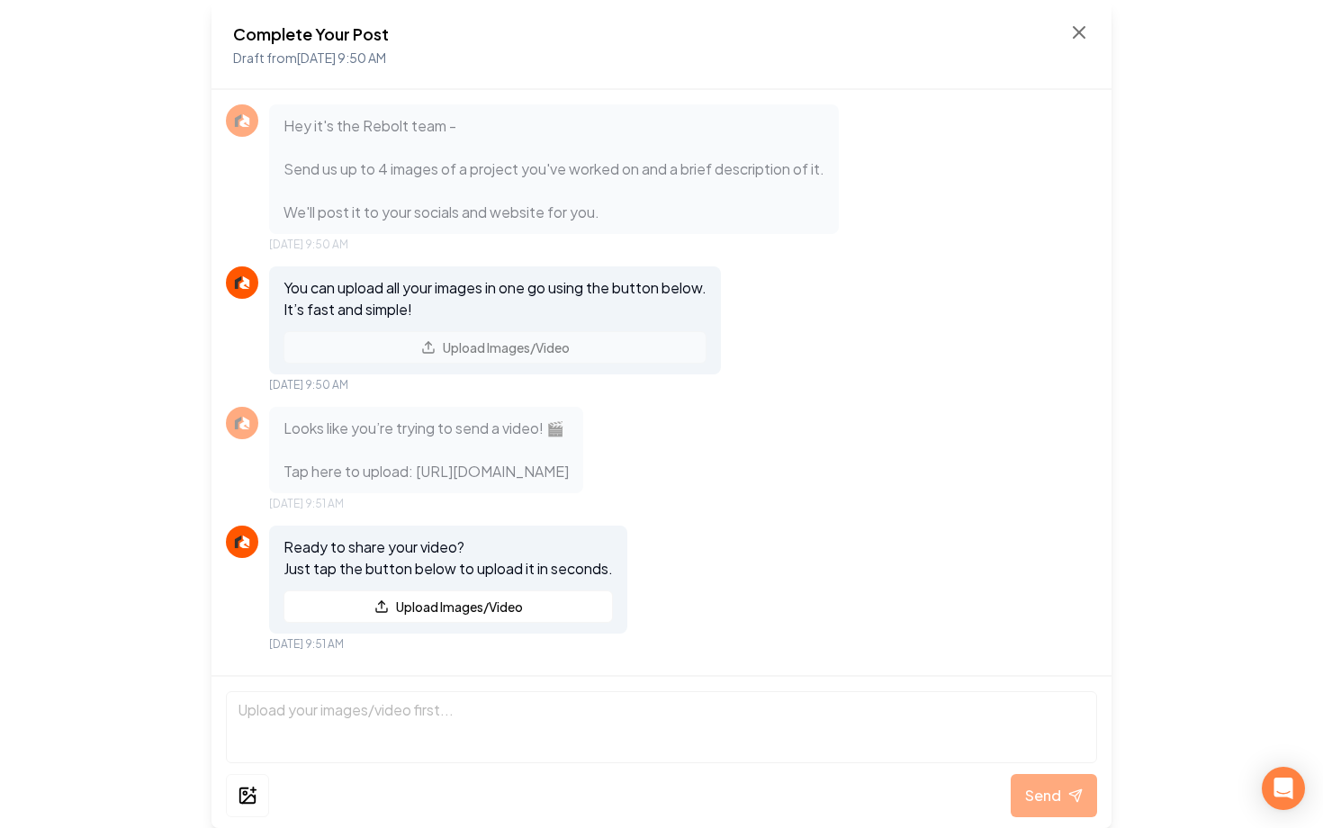
scroll to position [34, 0]
click at [1064, 41] on div "Complete Your Post Draft from Aug 27, 2025 9:50 AM" at bounding box center [661, 45] width 857 height 47
click at [1076, 34] on icon at bounding box center [1079, 32] width 11 height 11
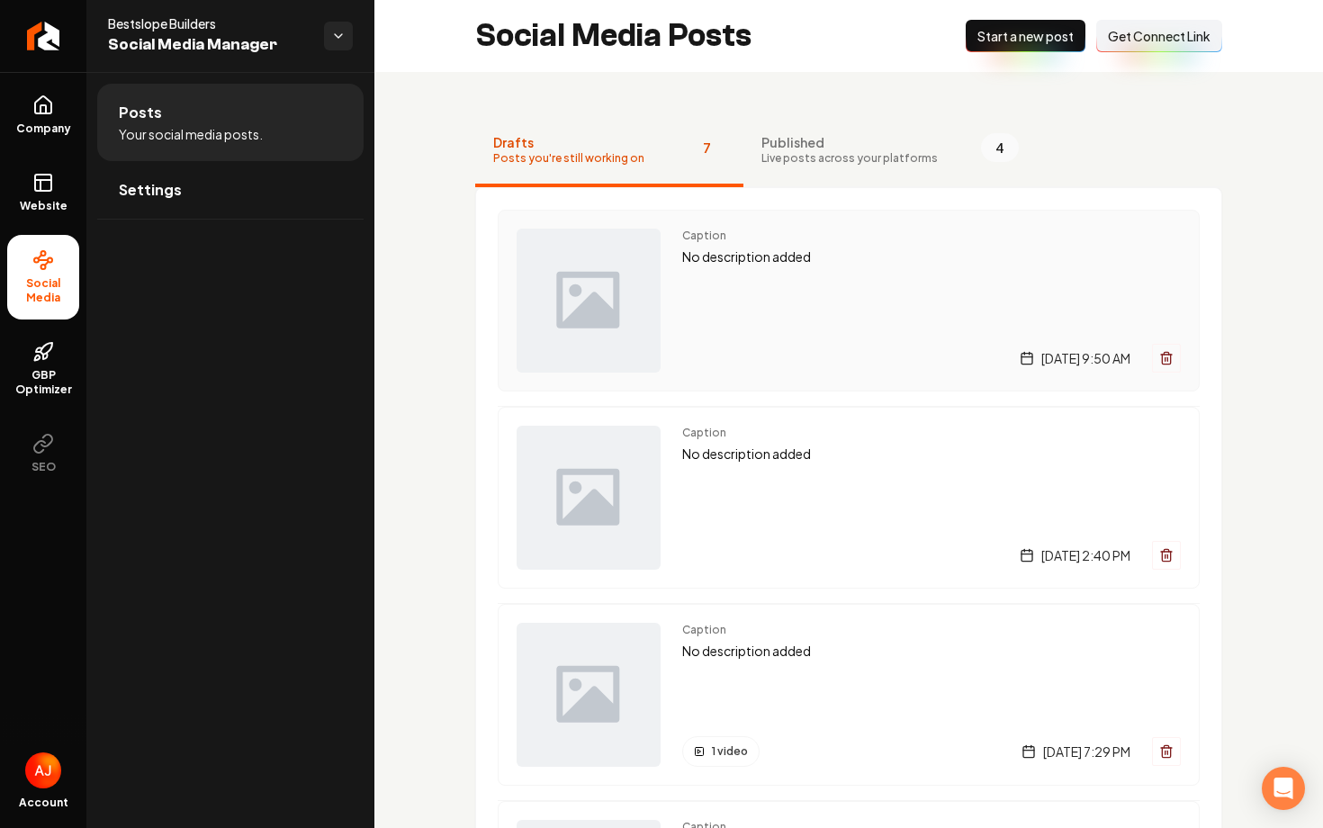
click at [791, 271] on div "Caption No description added [DATE] 9:50 AM" at bounding box center [931, 301] width 499 height 144
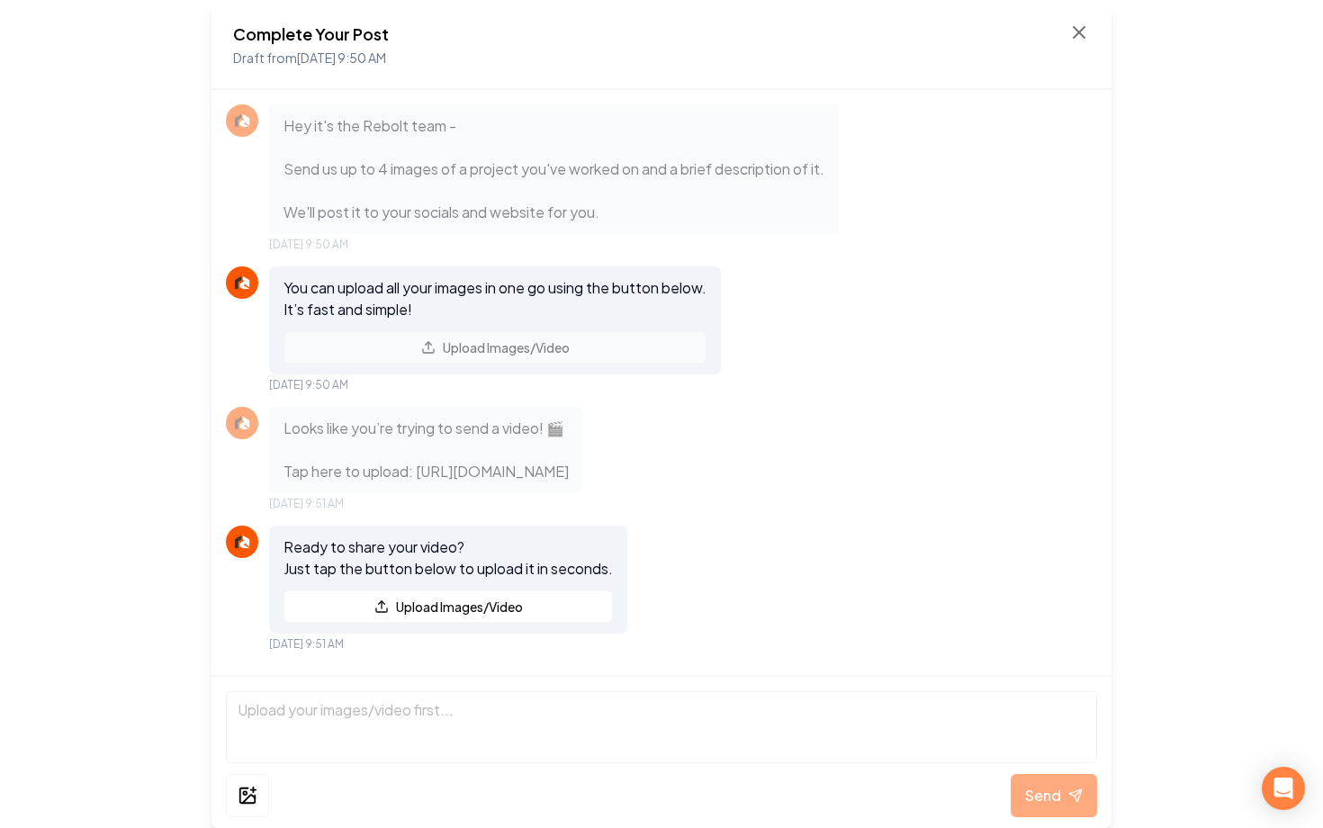
scroll to position [34, 0]
click at [1081, 32] on icon at bounding box center [1079, 33] width 22 height 22
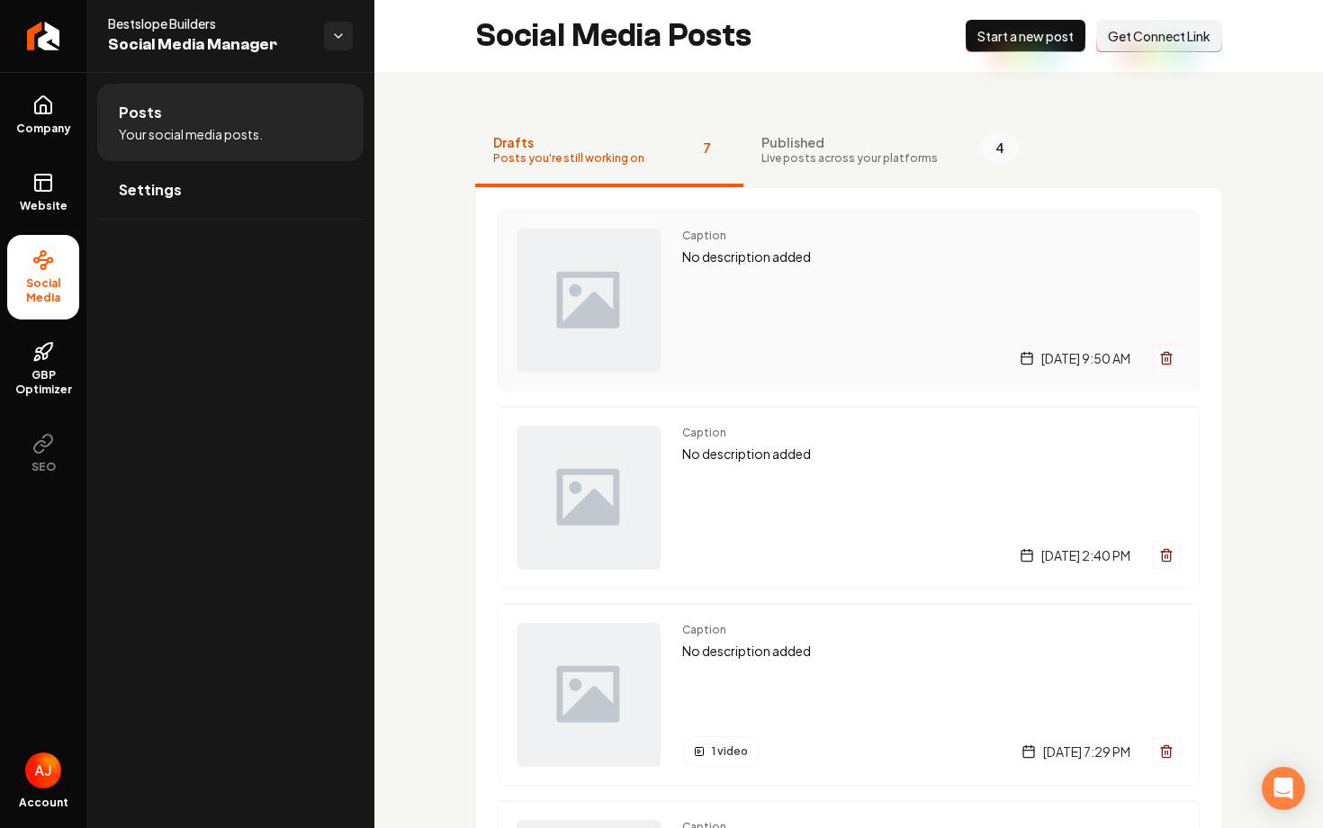
click at [774, 321] on div "Caption No description added [DATE] 9:50 AM" at bounding box center [931, 301] width 499 height 144
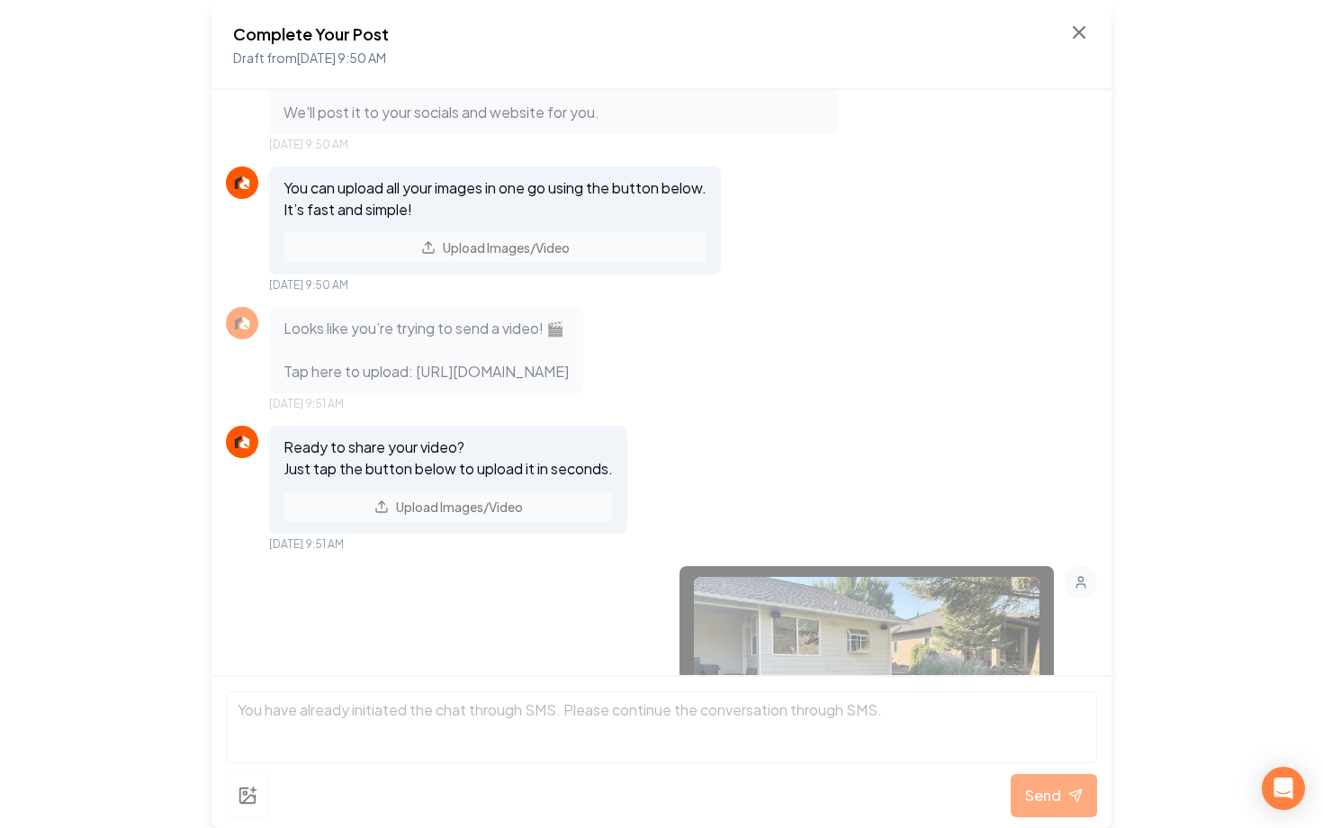
scroll to position [104, 0]
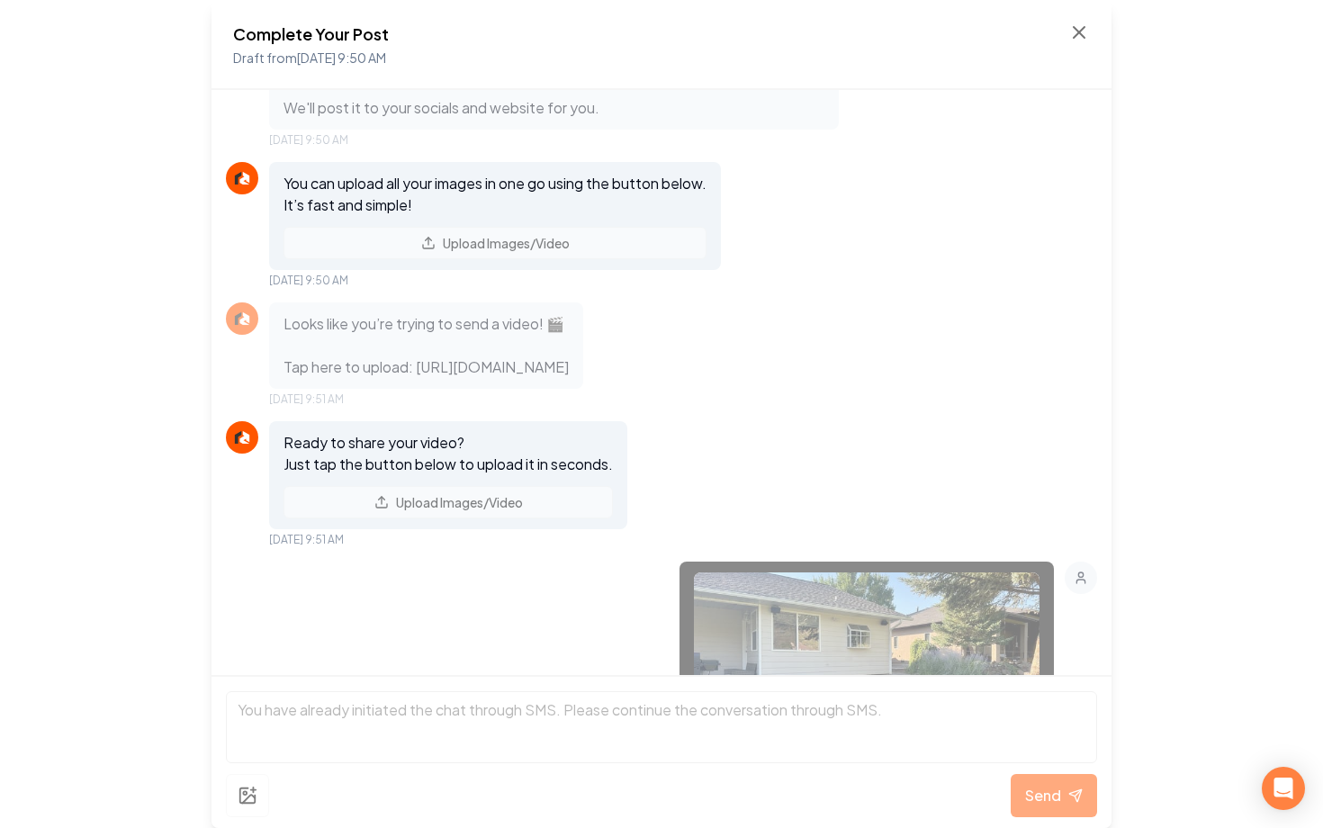
drag, startPoint x: 774, startPoint y: 416, endPoint x: 264, endPoint y: 332, distance: 517.2
click at [264, 333] on div "Looks like you’re trying to send a video! 🎬 Tap here to upload: https://rebolth…" at bounding box center [661, 354] width 871 height 104
click at [569, 342] on p "Looks like you’re trying to send a video! 🎬 Tap here to upload: https://rebolth…" at bounding box center [426, 345] width 285 height 65
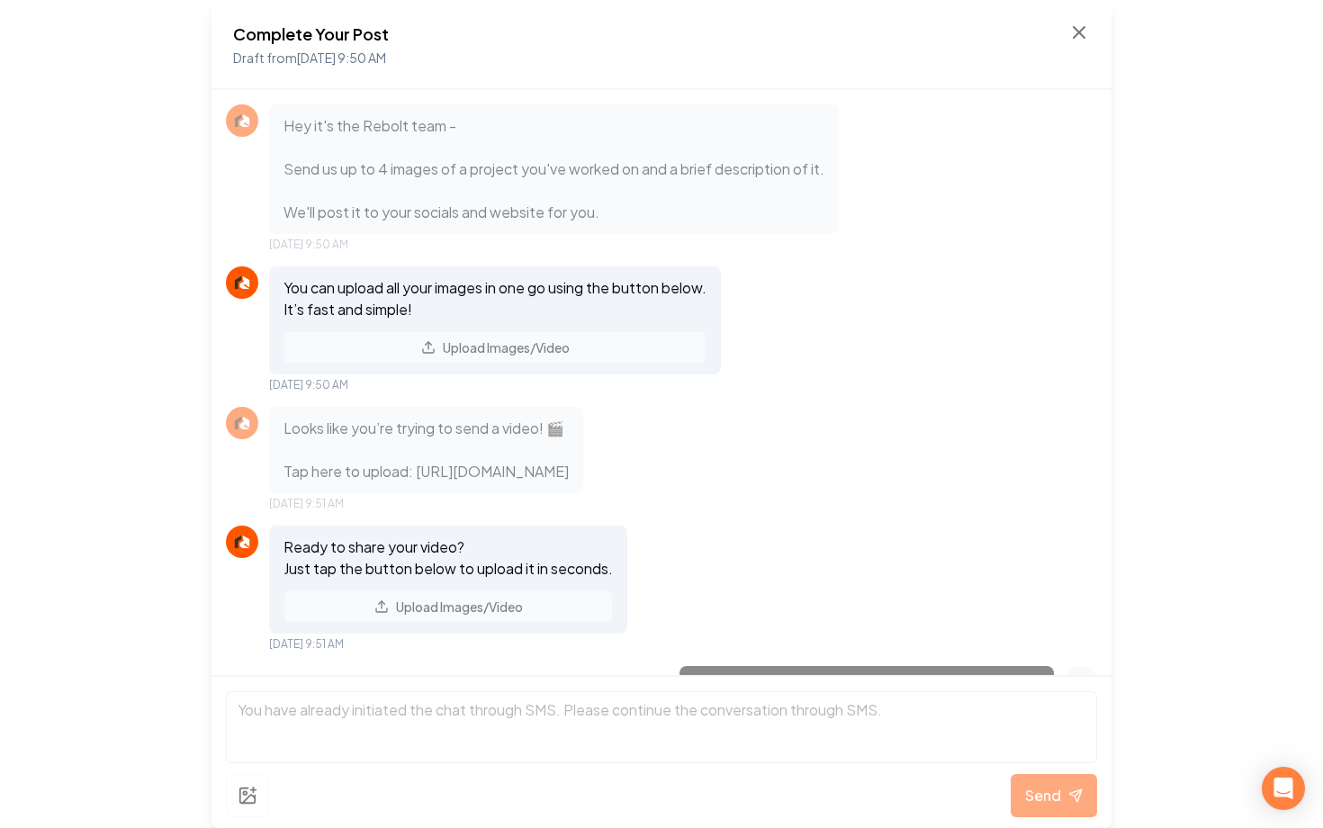
scroll to position [351, 0]
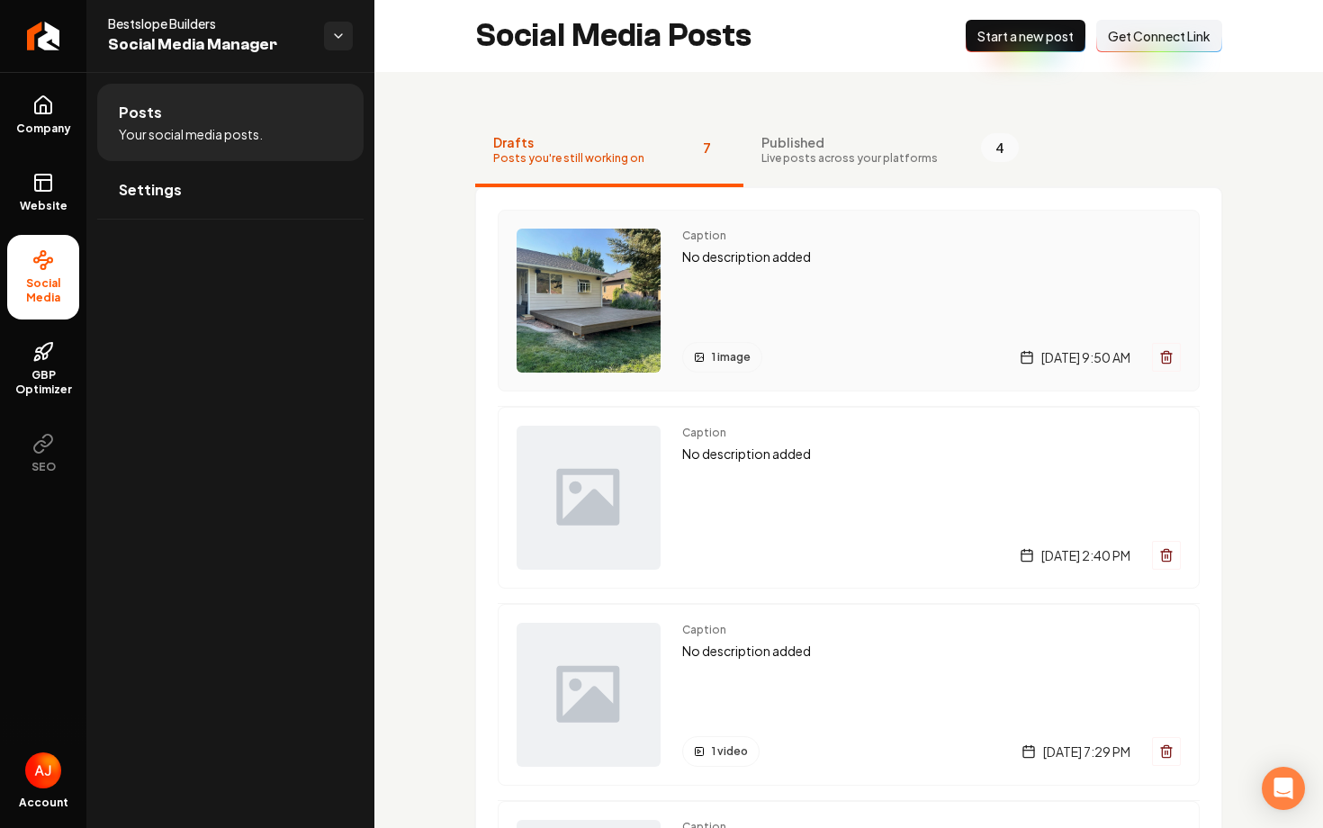
click at [848, 324] on div "Caption No description added 1 image Wednesday, August 27, 2025 | 9:50 AM" at bounding box center [931, 301] width 499 height 144
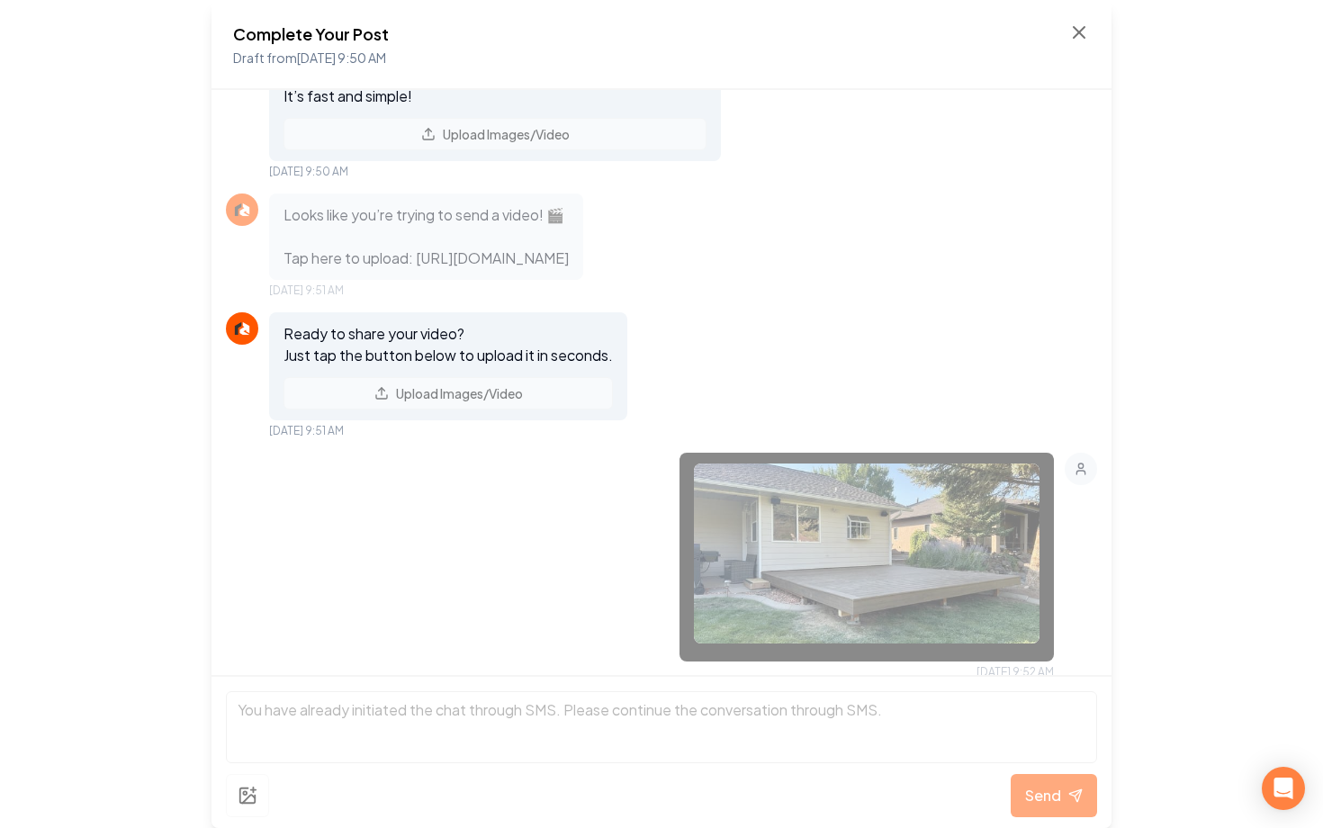
scroll to position [203, 0]
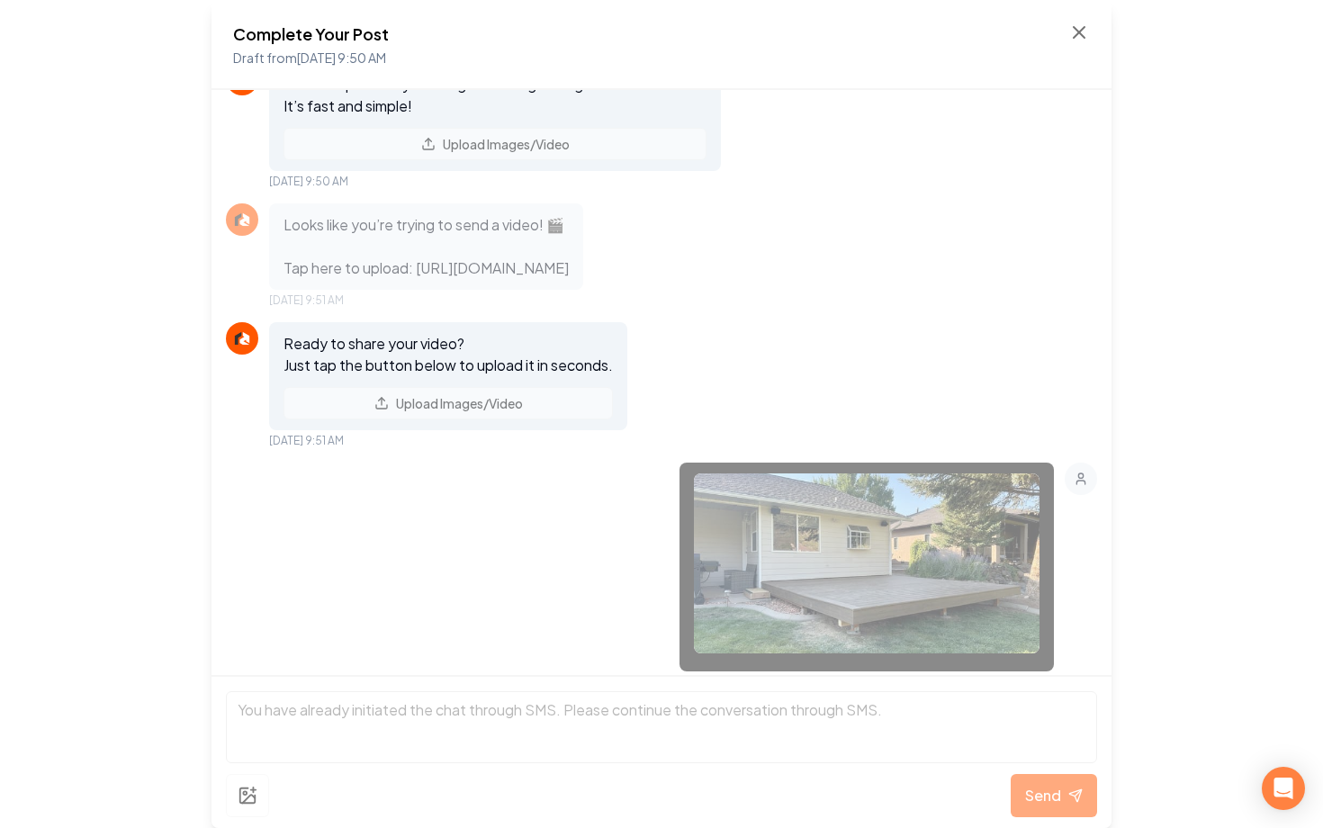
drag, startPoint x: 277, startPoint y: 215, endPoint x: 753, endPoint y: 316, distance: 486.7
click at [583, 290] on div "Looks like you’re trying to send a video! 🎬 Tap here to upload: https://rebolth…" at bounding box center [426, 246] width 314 height 86
click at [791, 361] on div "Hey it's the Rebolt team - Send us up to 4 images of a project you've worked on…" at bounding box center [662, 382] width 900 height 585
click at [1078, 39] on icon at bounding box center [1079, 33] width 22 height 22
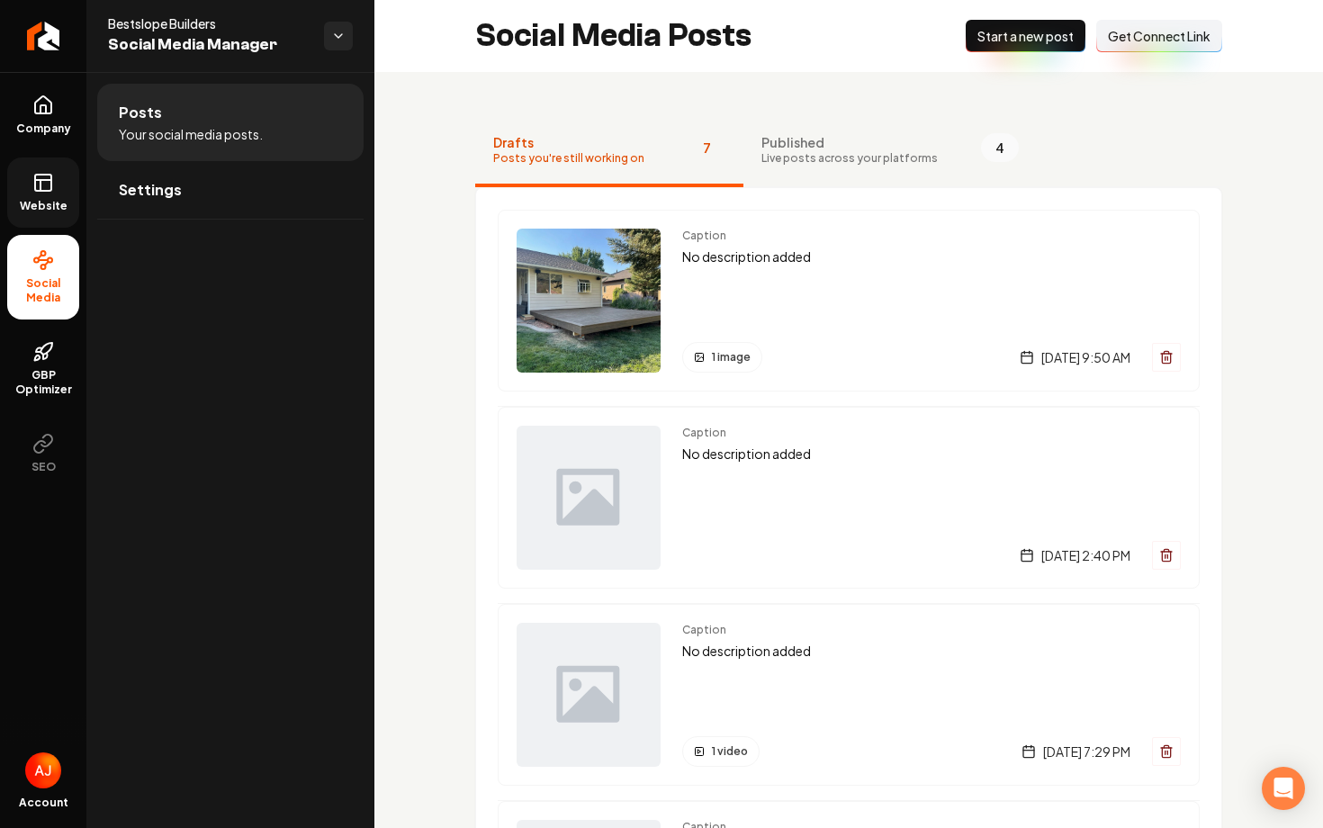
click at [41, 211] on span "Website" at bounding box center [44, 206] width 62 height 14
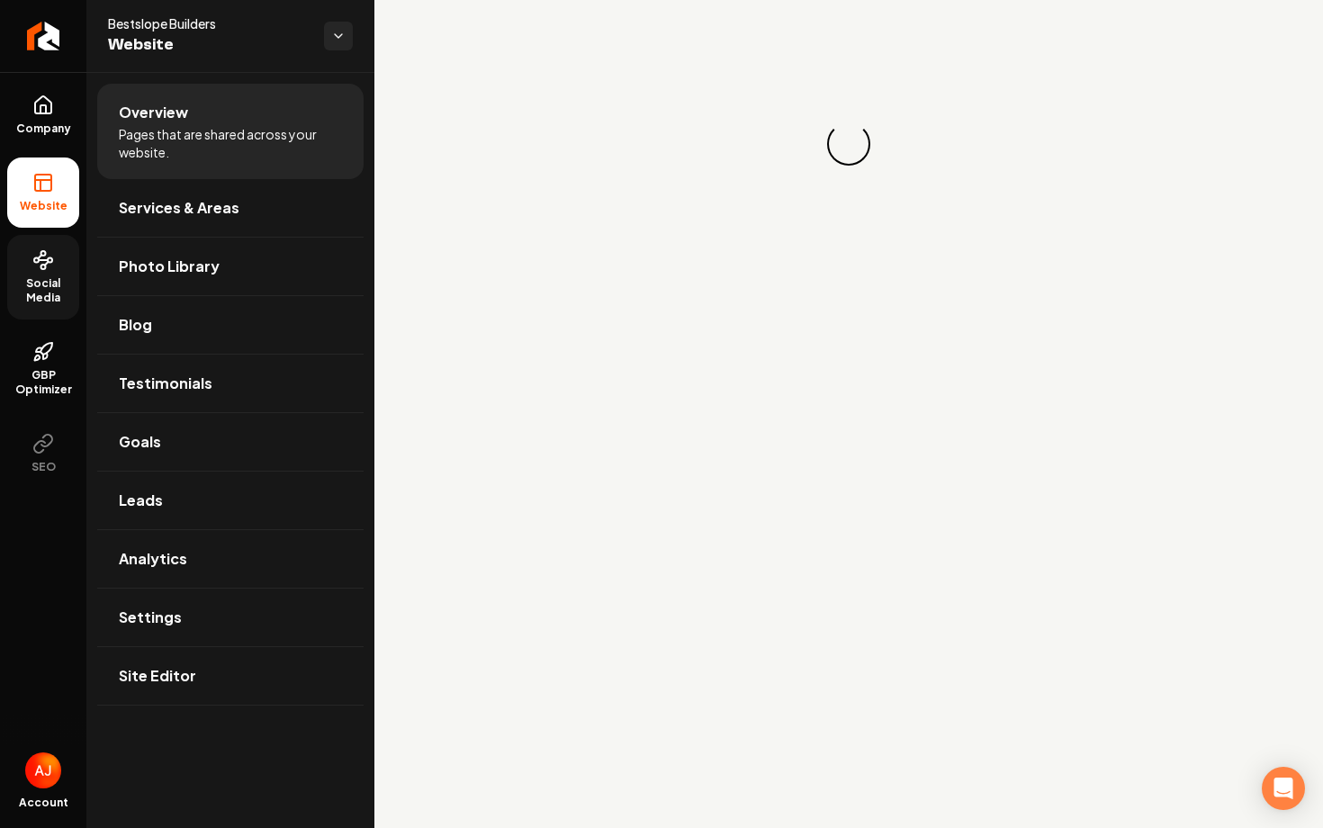
click at [46, 250] on icon at bounding box center [43, 260] width 22 height 22
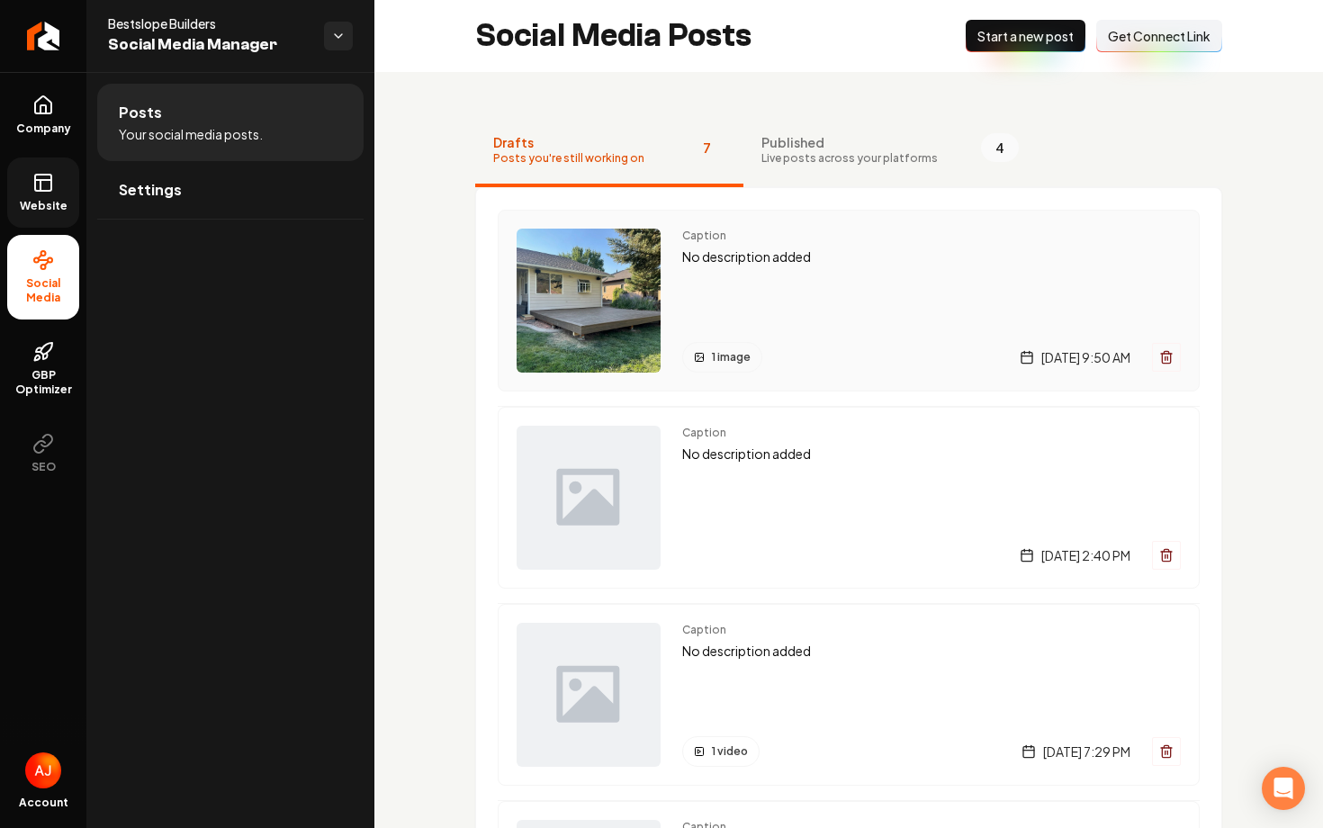
click at [825, 266] on div "Caption No description added 1 image Wednesday, August 27, 2025 | 9:50 AM" at bounding box center [931, 301] width 499 height 144
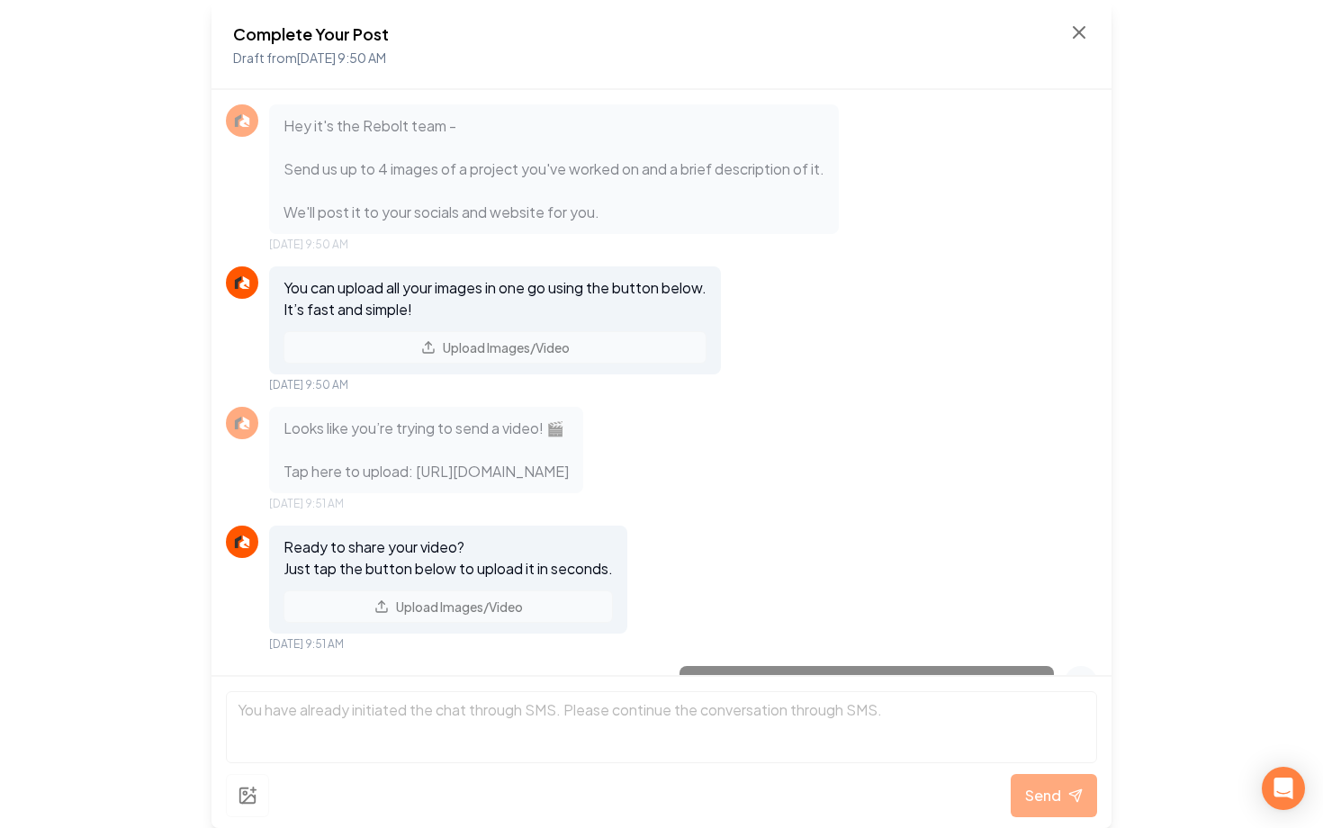
scroll to position [351, 0]
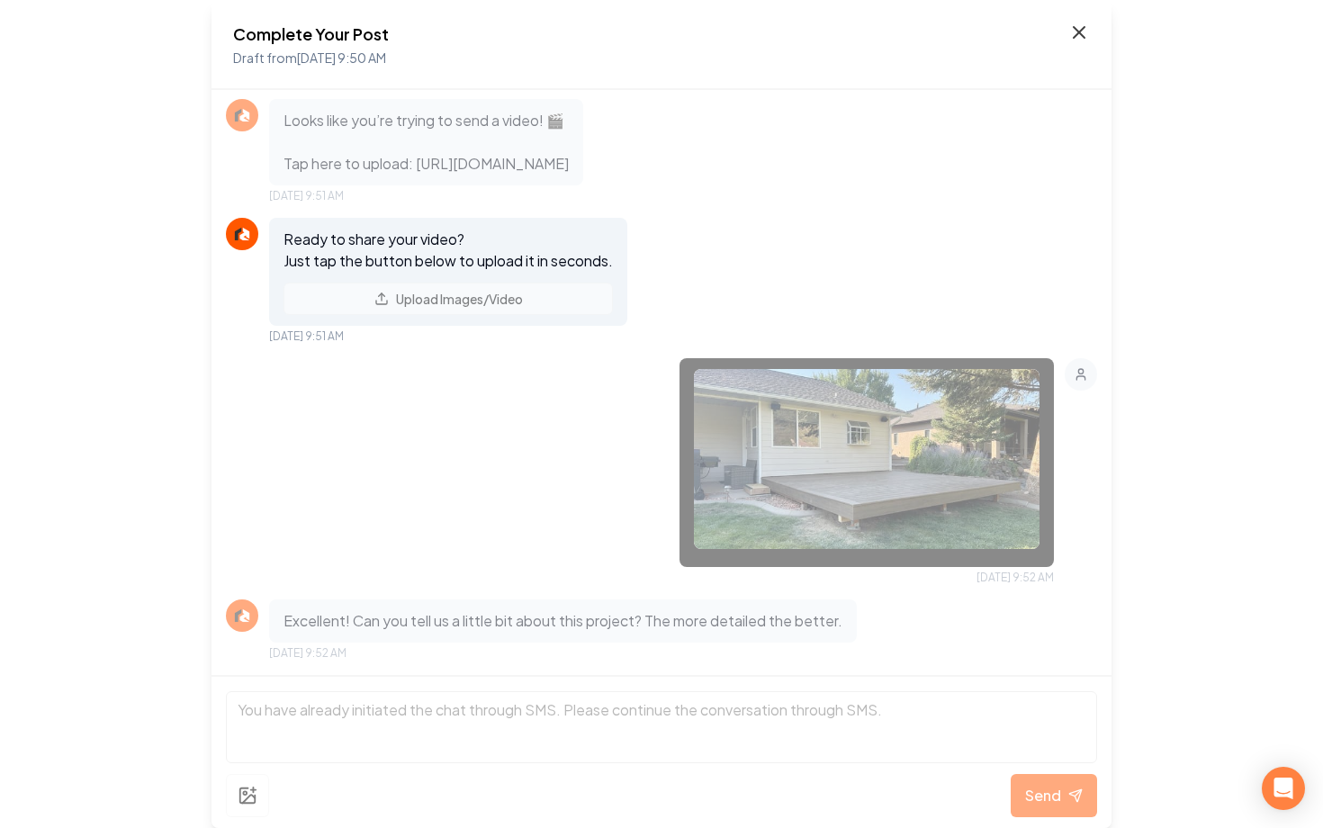
click at [1082, 33] on icon at bounding box center [1079, 33] width 22 height 22
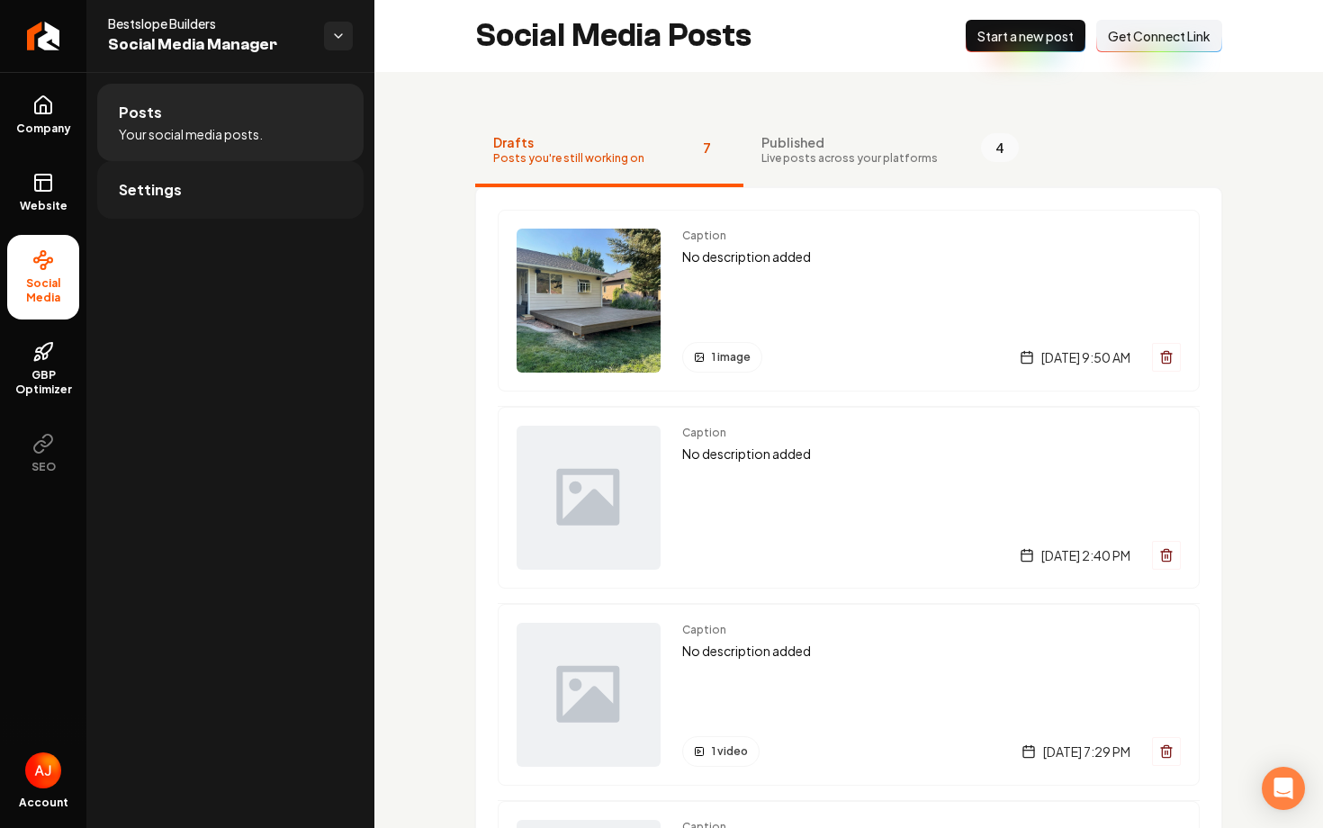
click at [250, 204] on link "Settings" at bounding box center [230, 190] width 266 height 58
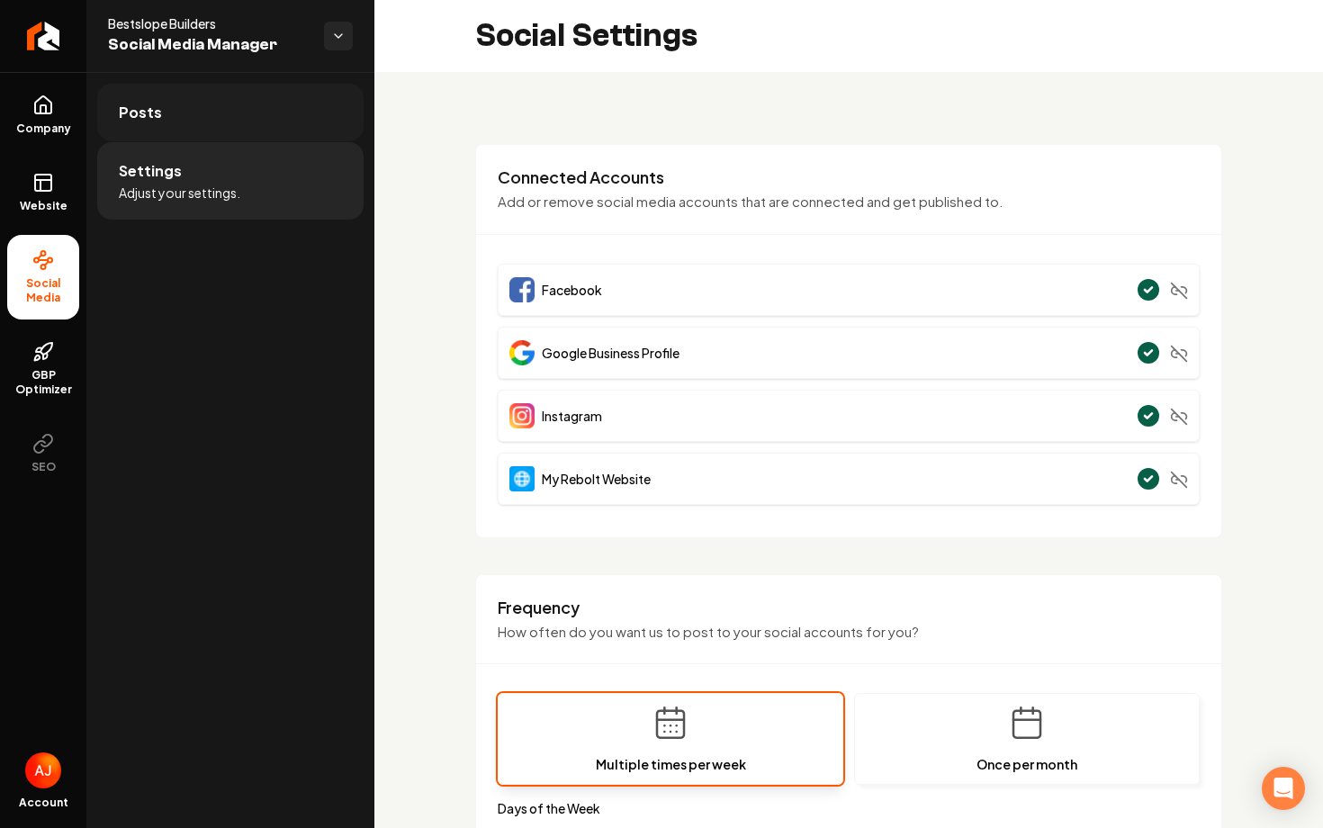
click at [148, 106] on span "Posts" at bounding box center [140, 113] width 43 height 22
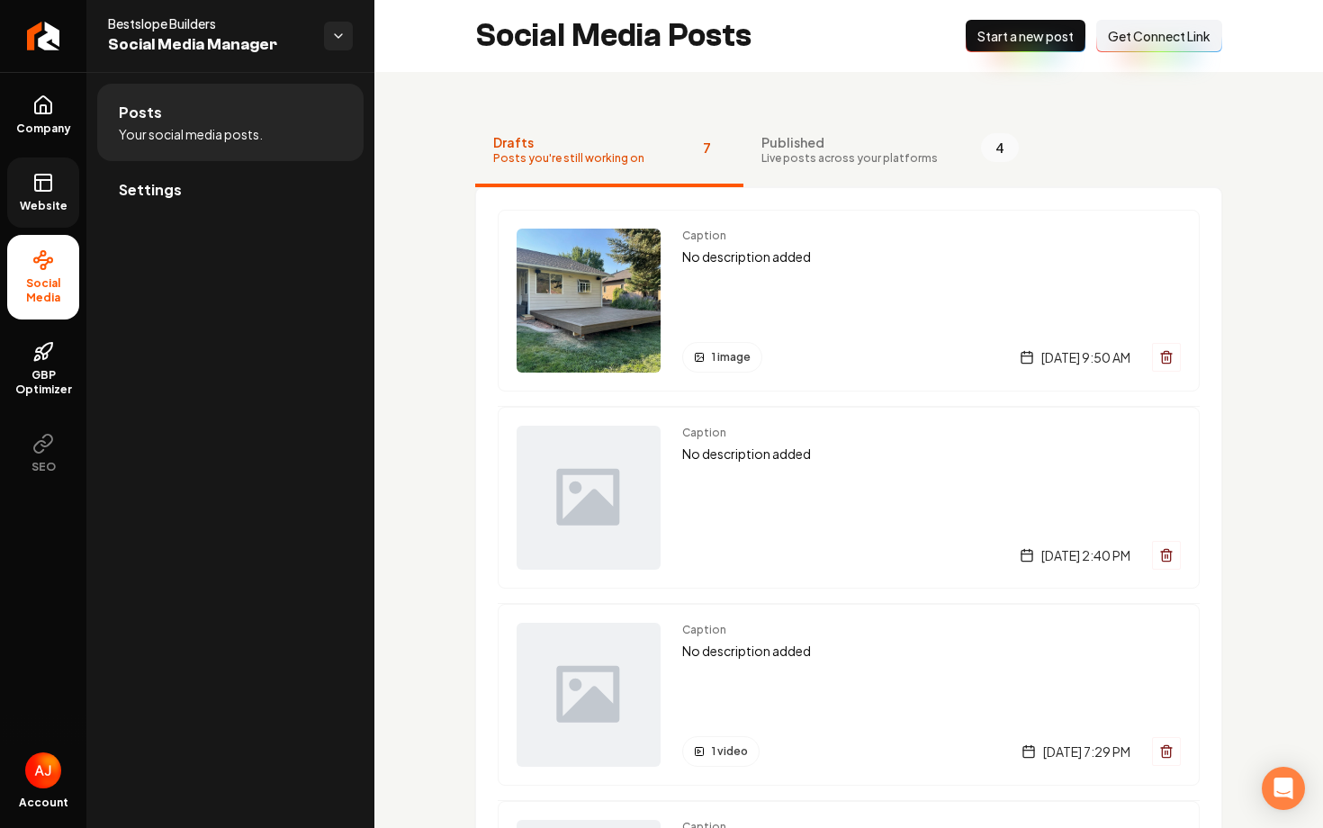
click at [66, 214] on link "Website" at bounding box center [43, 193] width 72 height 70
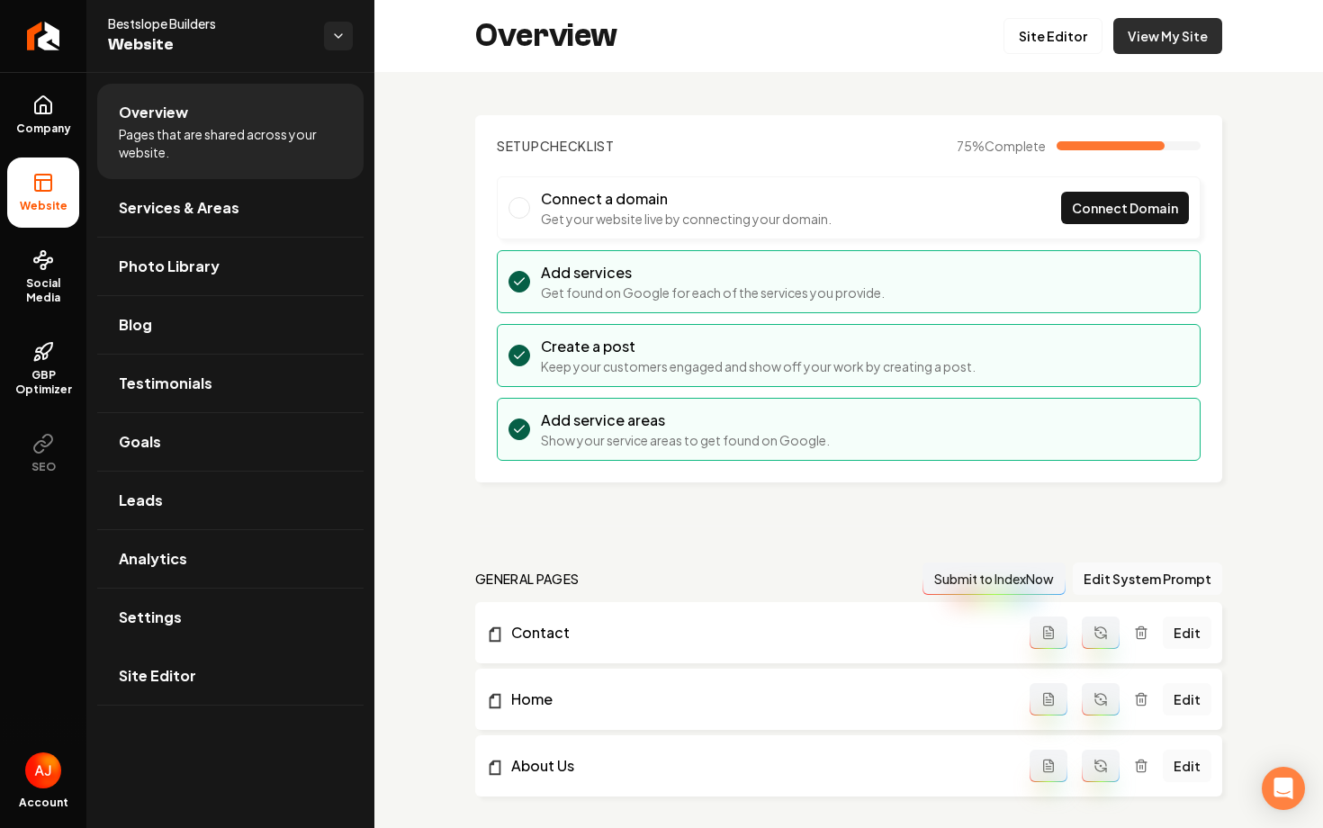
click at [1157, 49] on link "View My Site" at bounding box center [1167, 36] width 109 height 36
click at [1036, 42] on link "Site Editor" at bounding box center [1053, 36] width 99 height 36
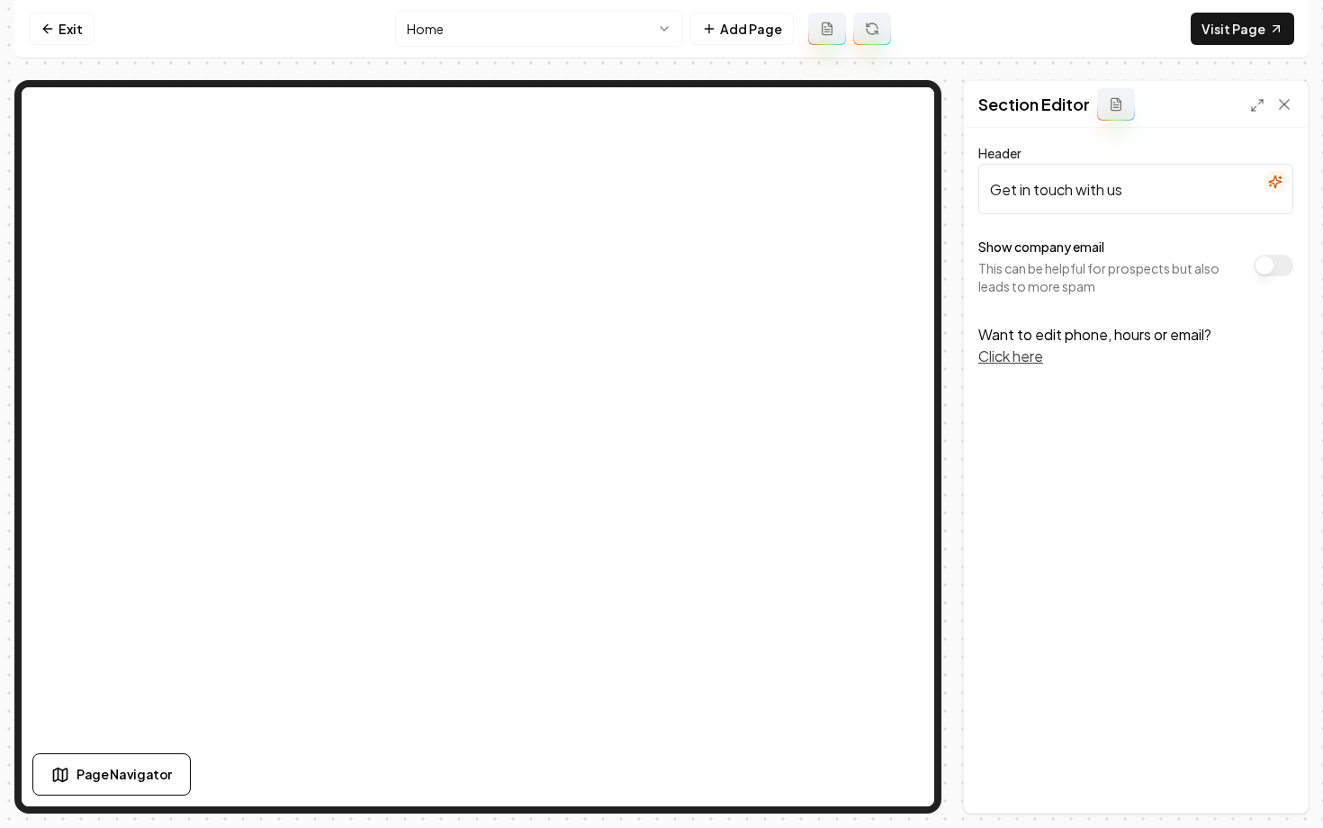
click at [452, 36] on html "Computer Required This feature is only available on a computer. Please switch t…" at bounding box center [661, 414] width 1323 height 828
click at [62, 37] on link "Exit" at bounding box center [62, 29] width 66 height 32
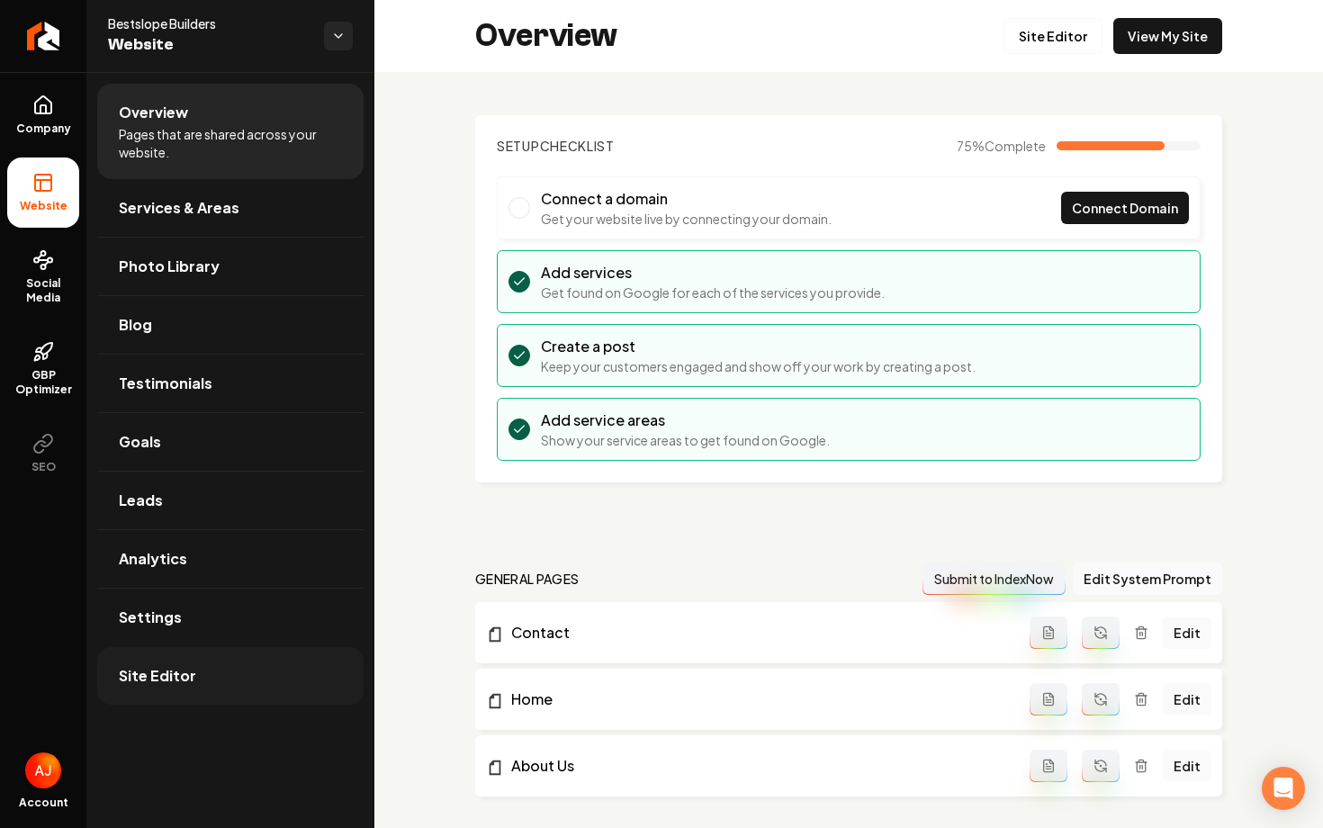
click at [281, 674] on link "Site Editor" at bounding box center [230, 676] width 266 height 58
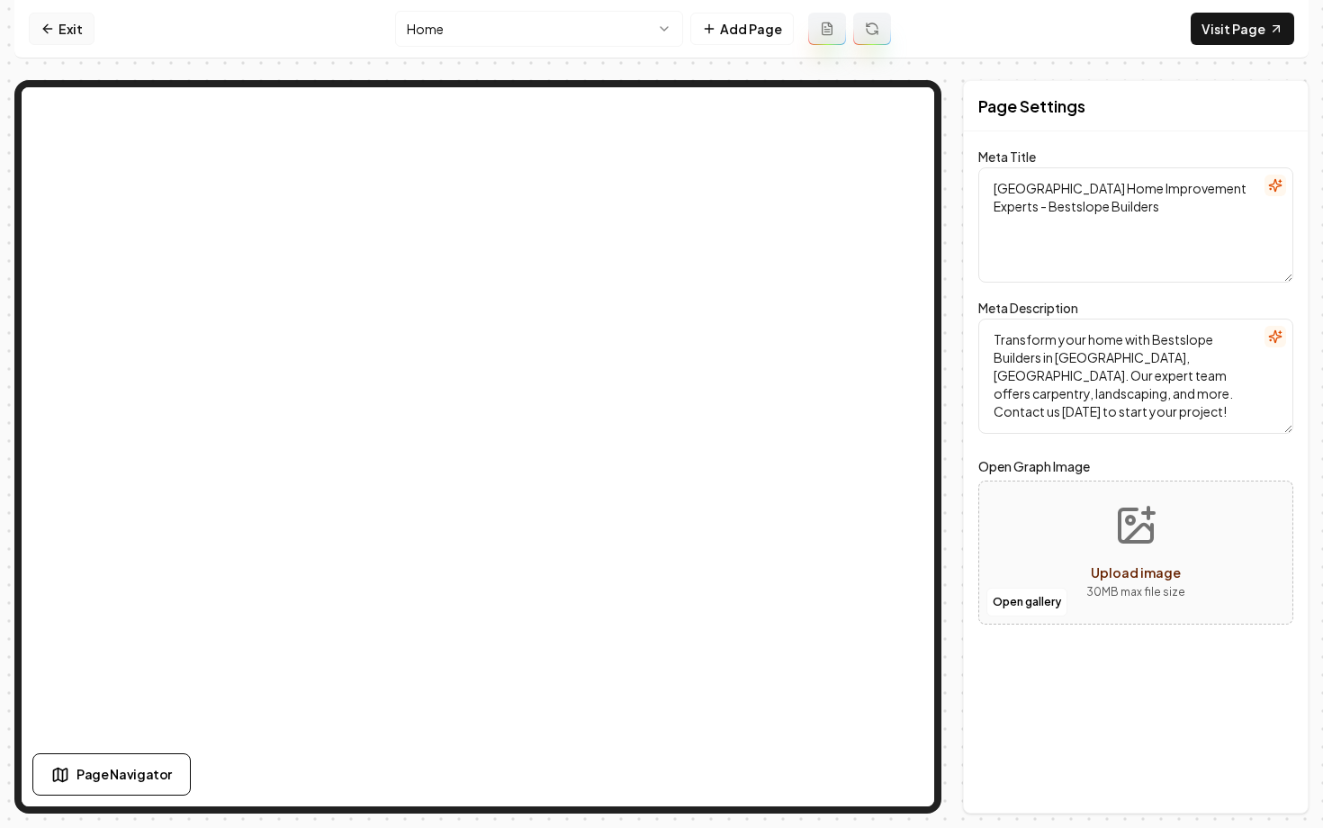
click at [44, 29] on icon at bounding box center [45, 28] width 5 height 8
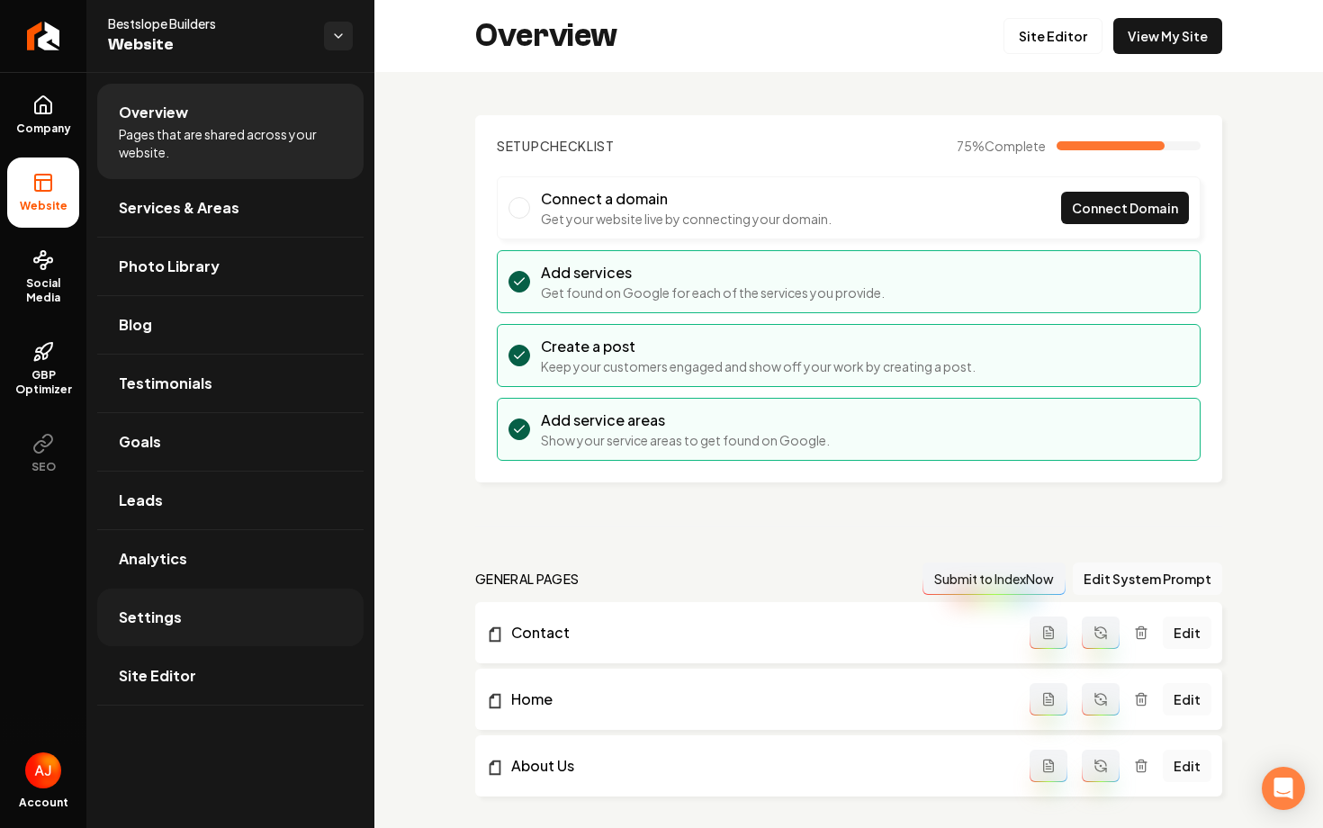
click at [255, 613] on link "Settings" at bounding box center [230, 618] width 266 height 58
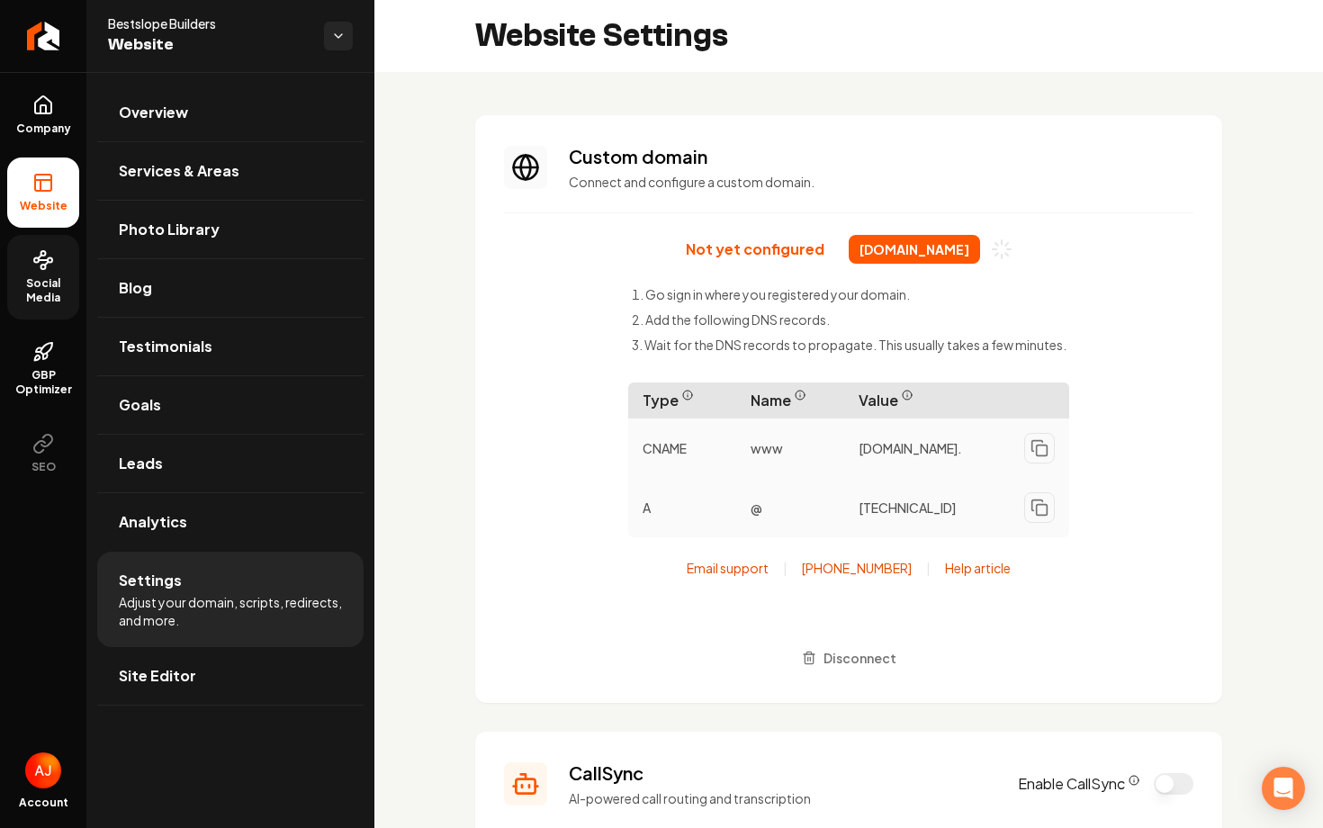
click at [41, 284] on span "Social Media" at bounding box center [43, 290] width 72 height 29
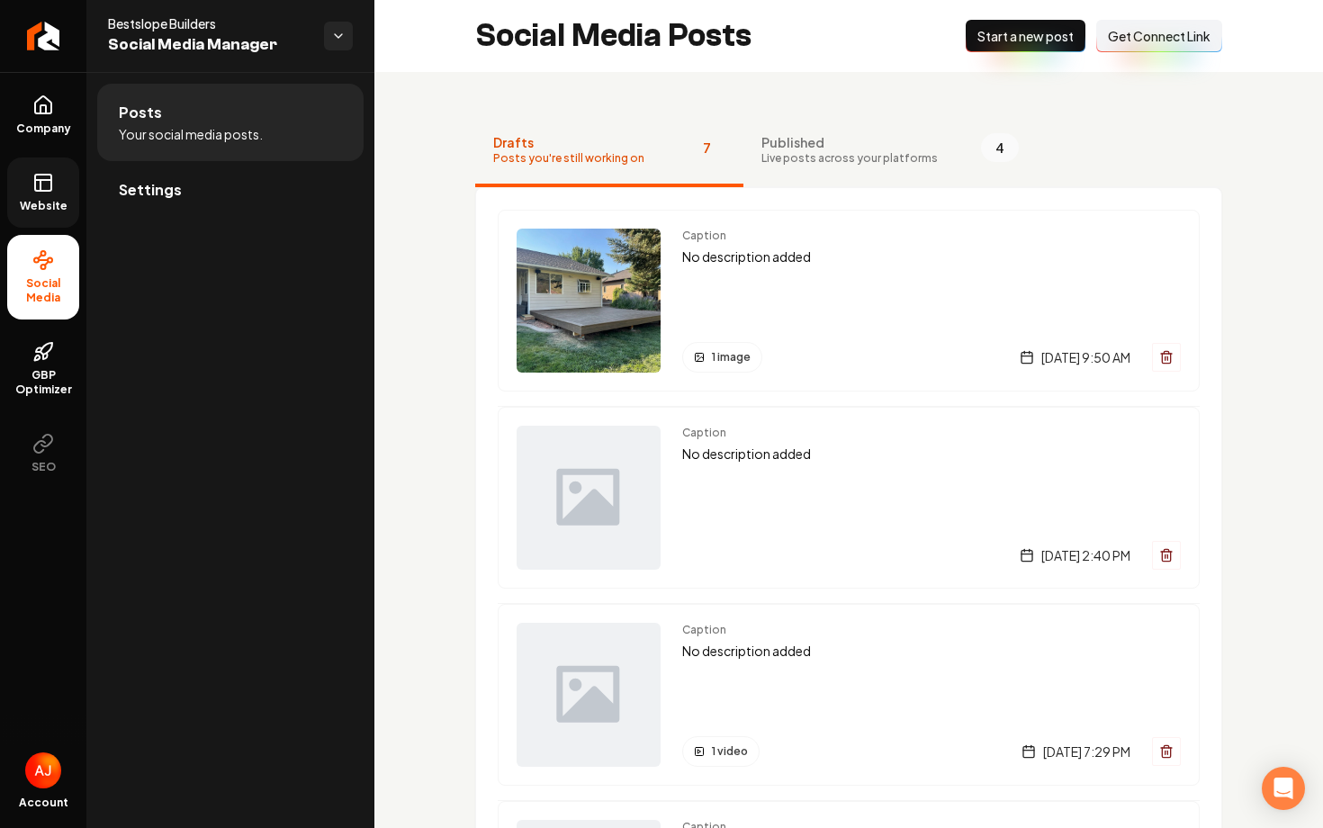
click at [36, 207] on span "Website" at bounding box center [44, 206] width 62 height 14
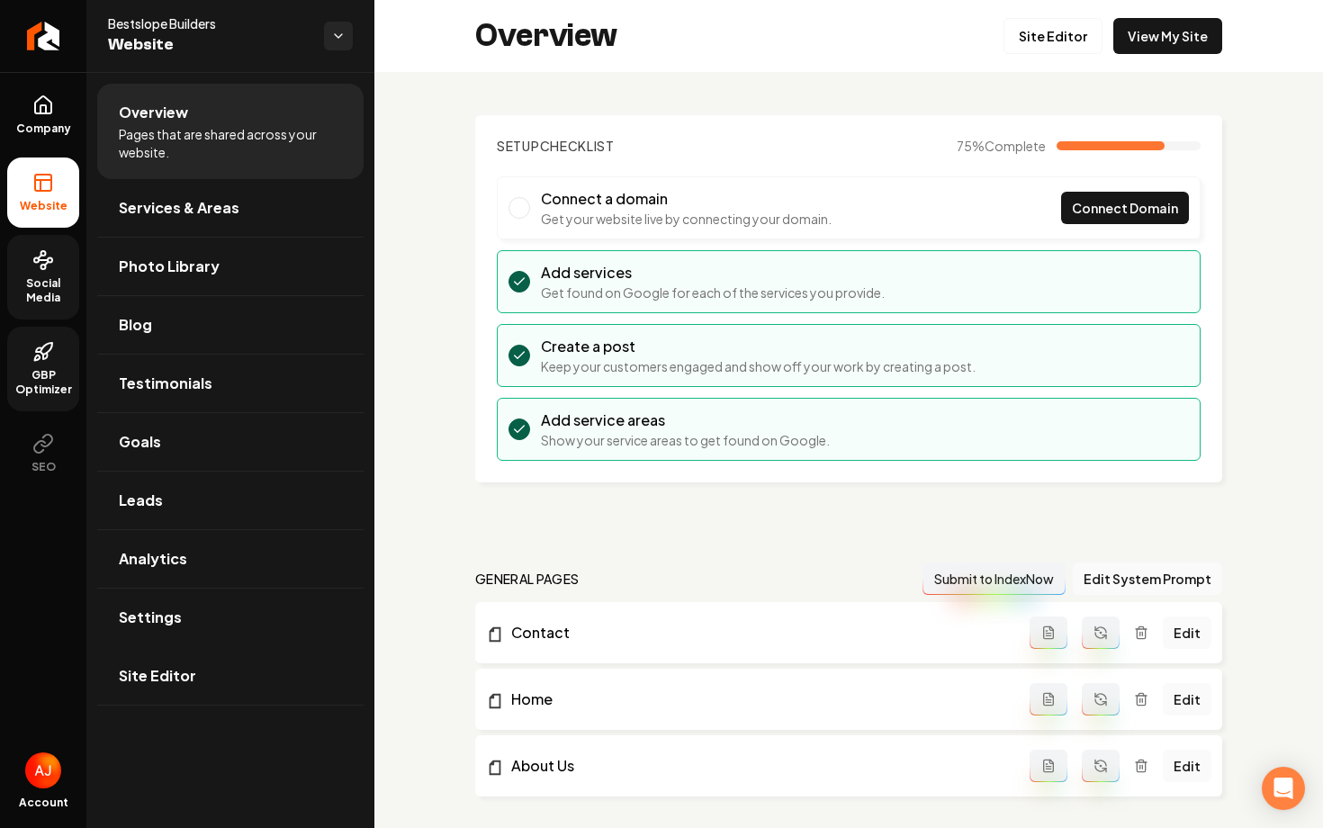
click at [37, 374] on span "GBP Optimizer" at bounding box center [43, 382] width 72 height 29
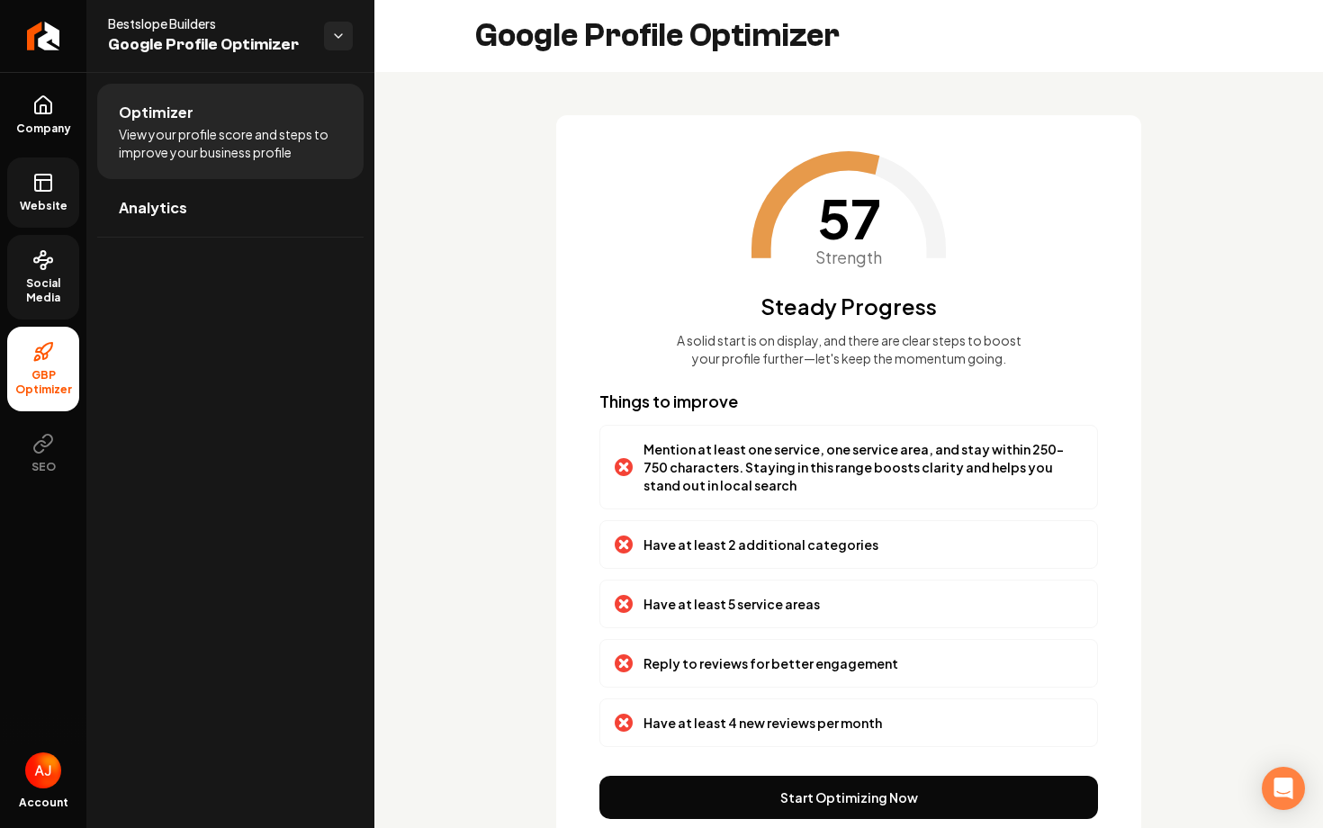
click at [45, 199] on span "Website" at bounding box center [44, 206] width 62 height 14
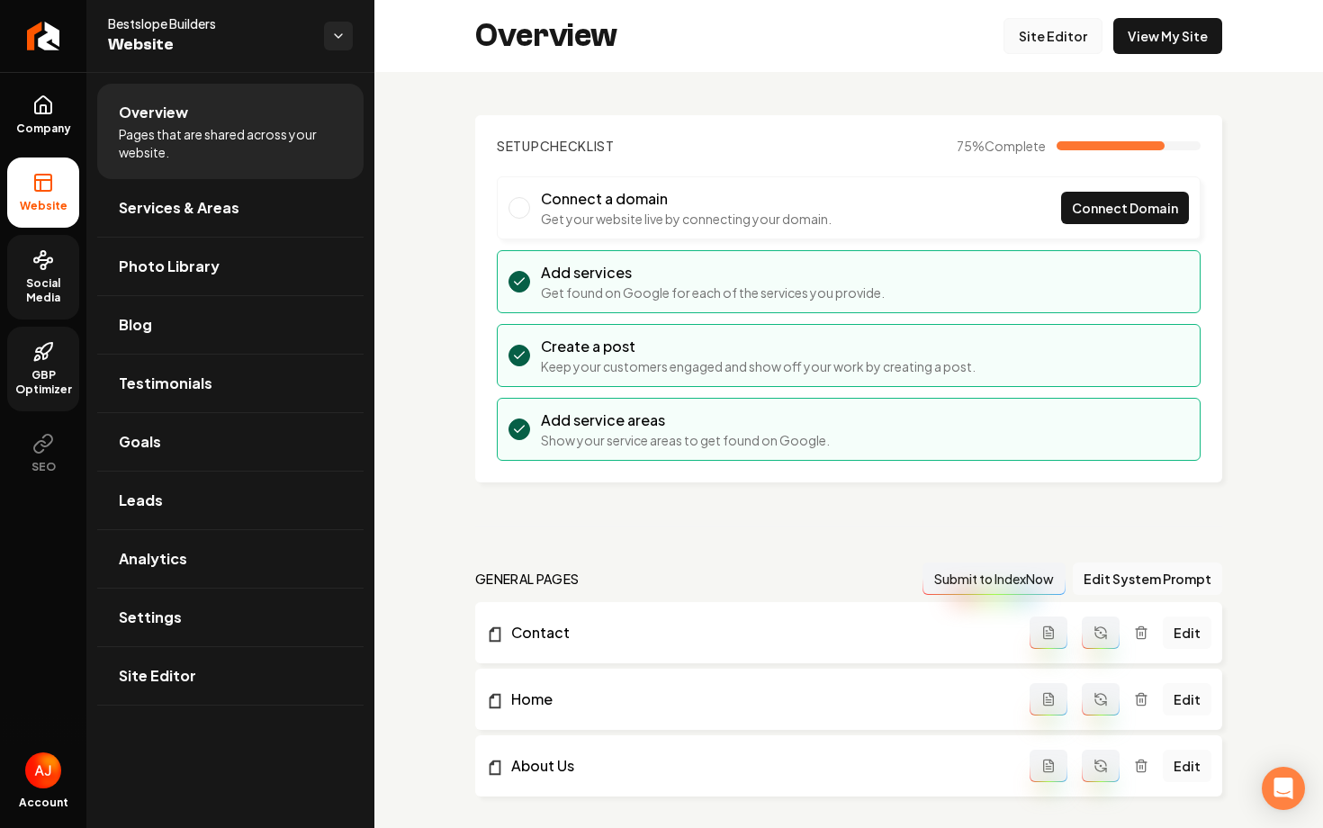
click at [1051, 37] on link "Site Editor" at bounding box center [1053, 36] width 99 height 36
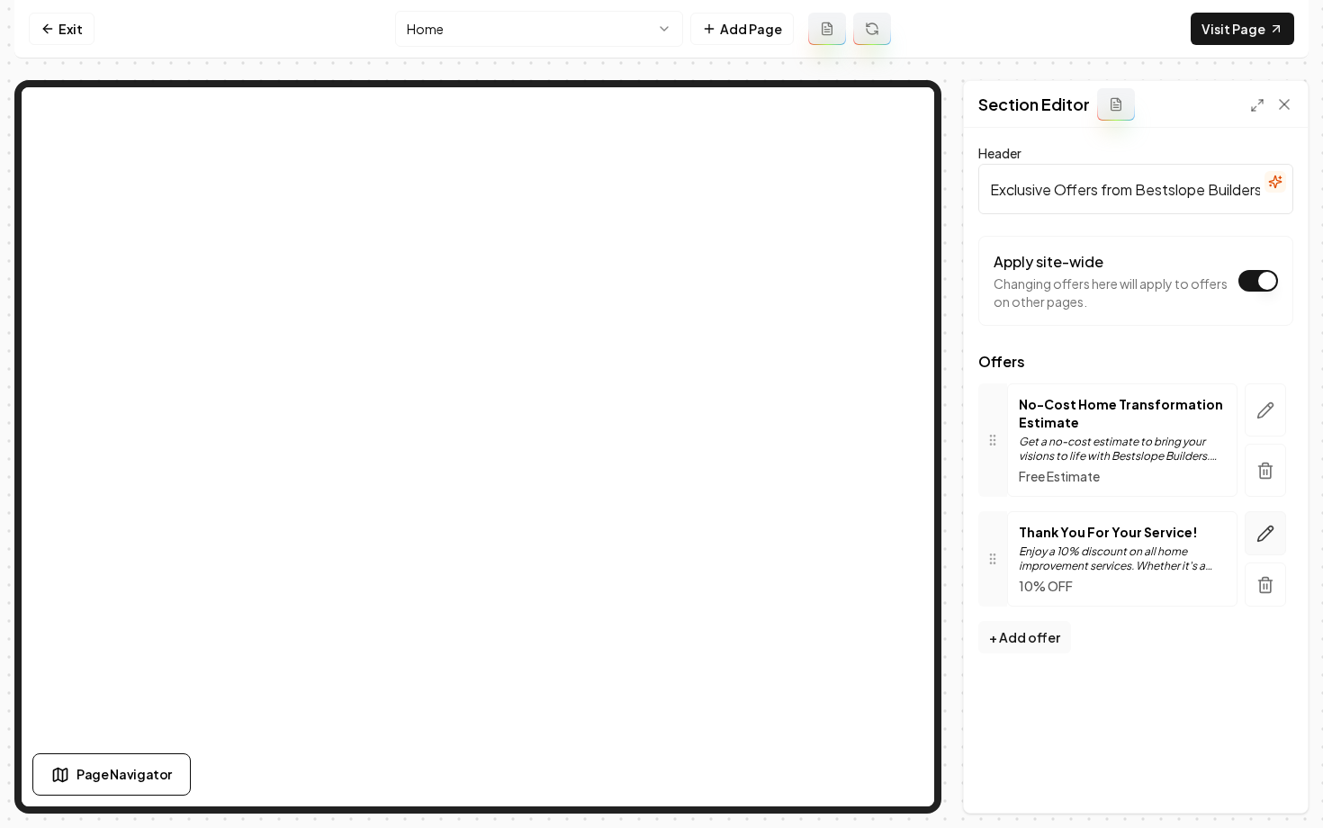
click at [1257, 543] on button "button" at bounding box center [1265, 533] width 41 height 44
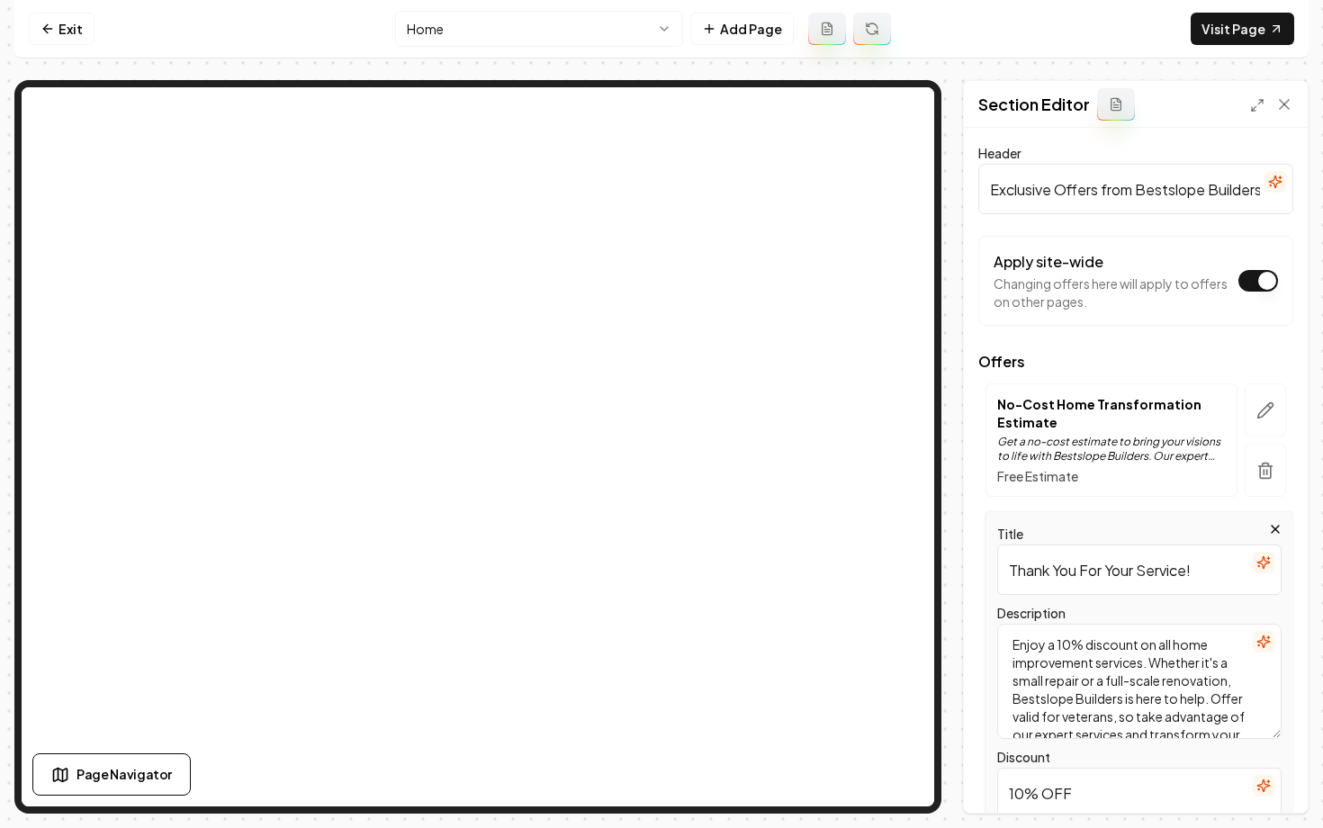
drag, startPoint x: 1106, startPoint y: 723, endPoint x: 1174, endPoint y: 646, distance: 102.0
click at [1174, 646] on textarea "Enjoy a 10% discount on all home improvement services. Whether it's a small rep…" at bounding box center [1139, 681] width 284 height 115
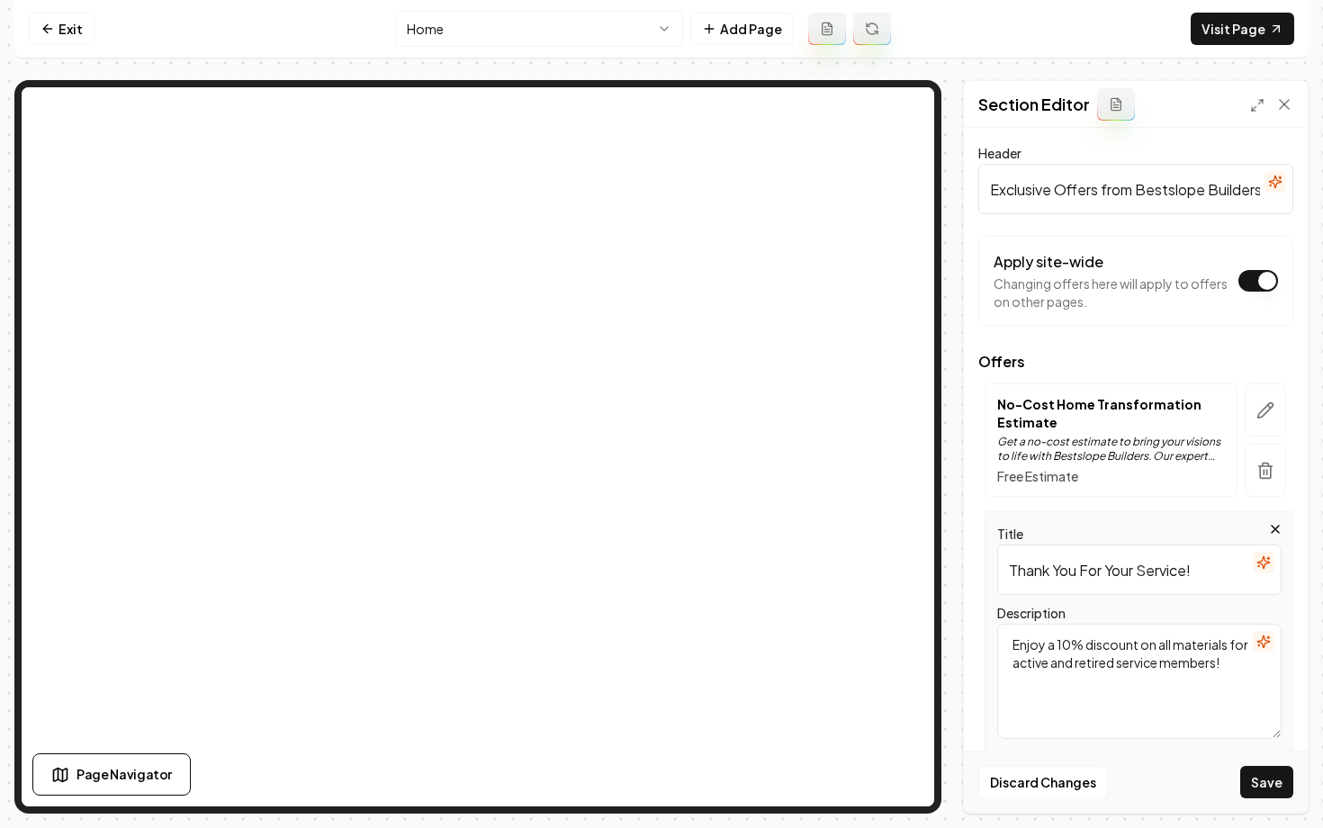
click at [1264, 651] on button "button" at bounding box center [1264, 642] width 22 height 22
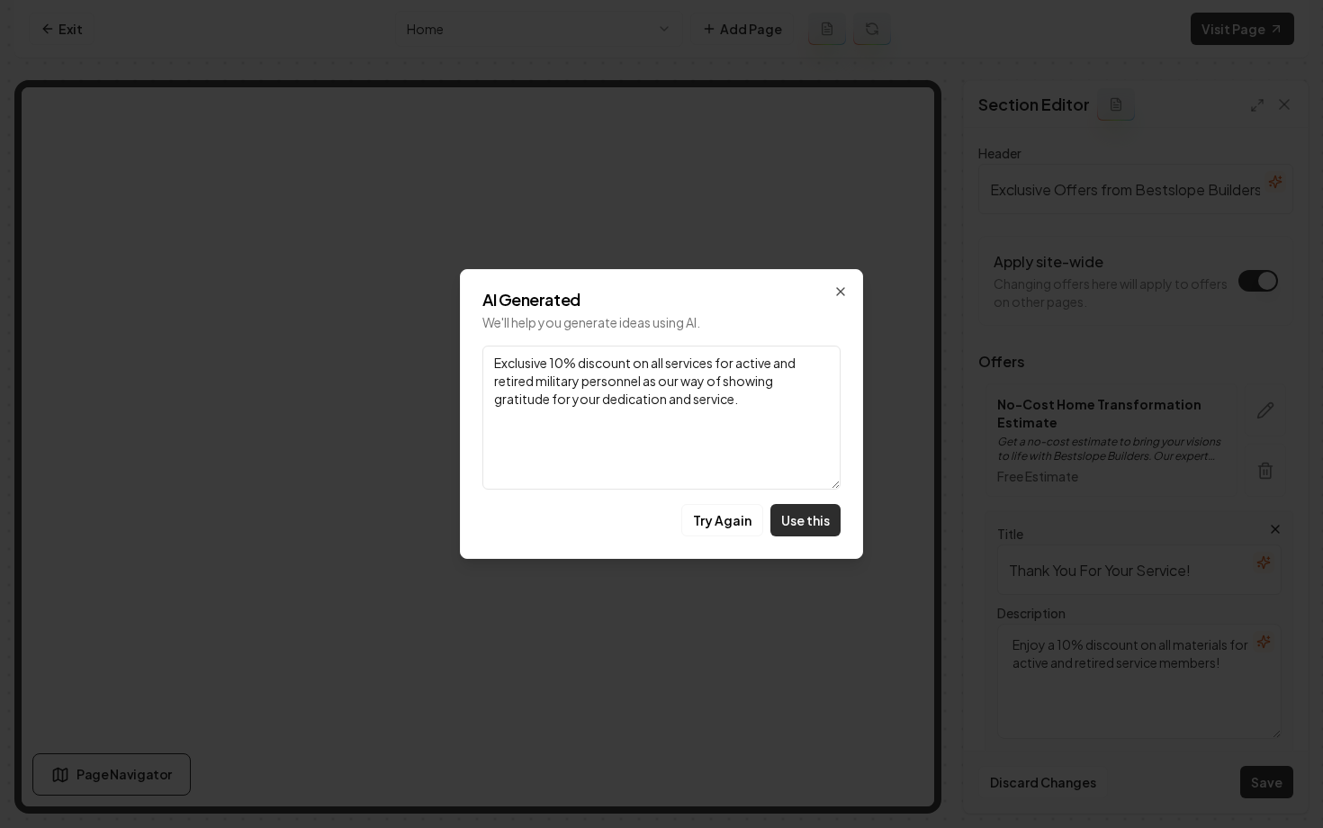
click at [807, 527] on button "Use this" at bounding box center [806, 520] width 70 height 32
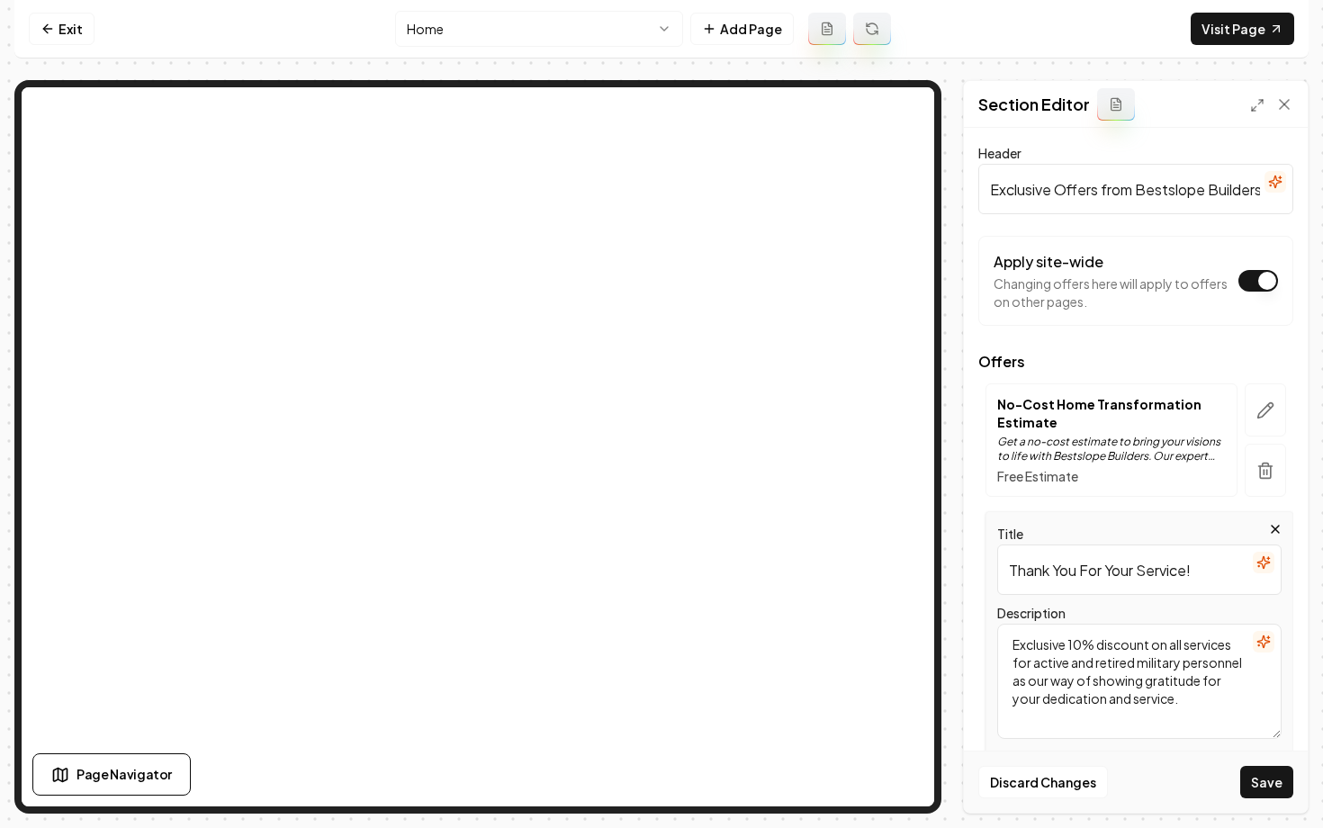
drag, startPoint x: 1187, startPoint y: 646, endPoint x: 1233, endPoint y: 645, distance: 45.9
click at [1233, 645] on textarea "Exclusive 10% discount on all services for active and retired military personne…" at bounding box center [1139, 681] width 284 height 115
type textarea "Exclusive 10% discount on all materials for active and retired military personn…"
click at [1255, 785] on button "Save" at bounding box center [1266, 782] width 53 height 32
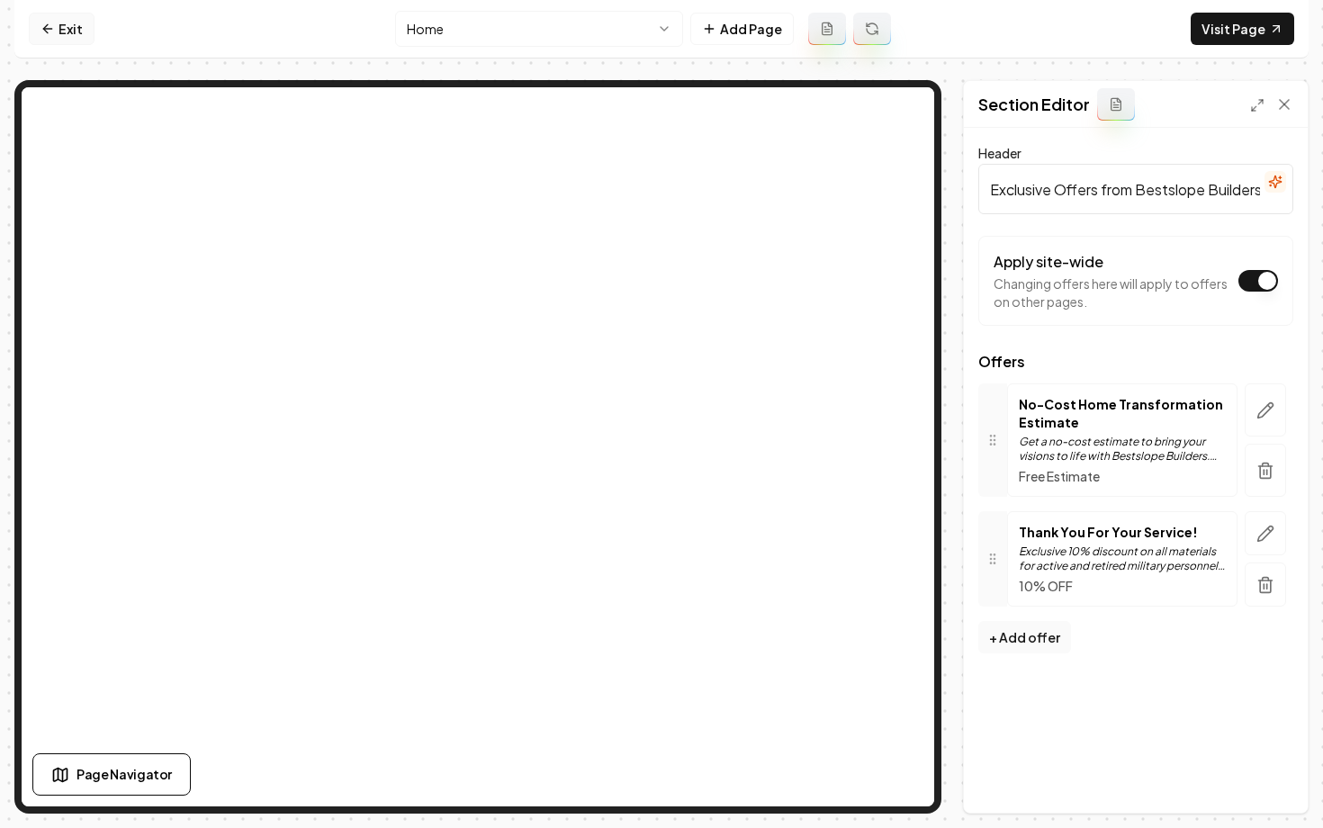
click at [55, 30] on link "Exit" at bounding box center [62, 29] width 66 height 32
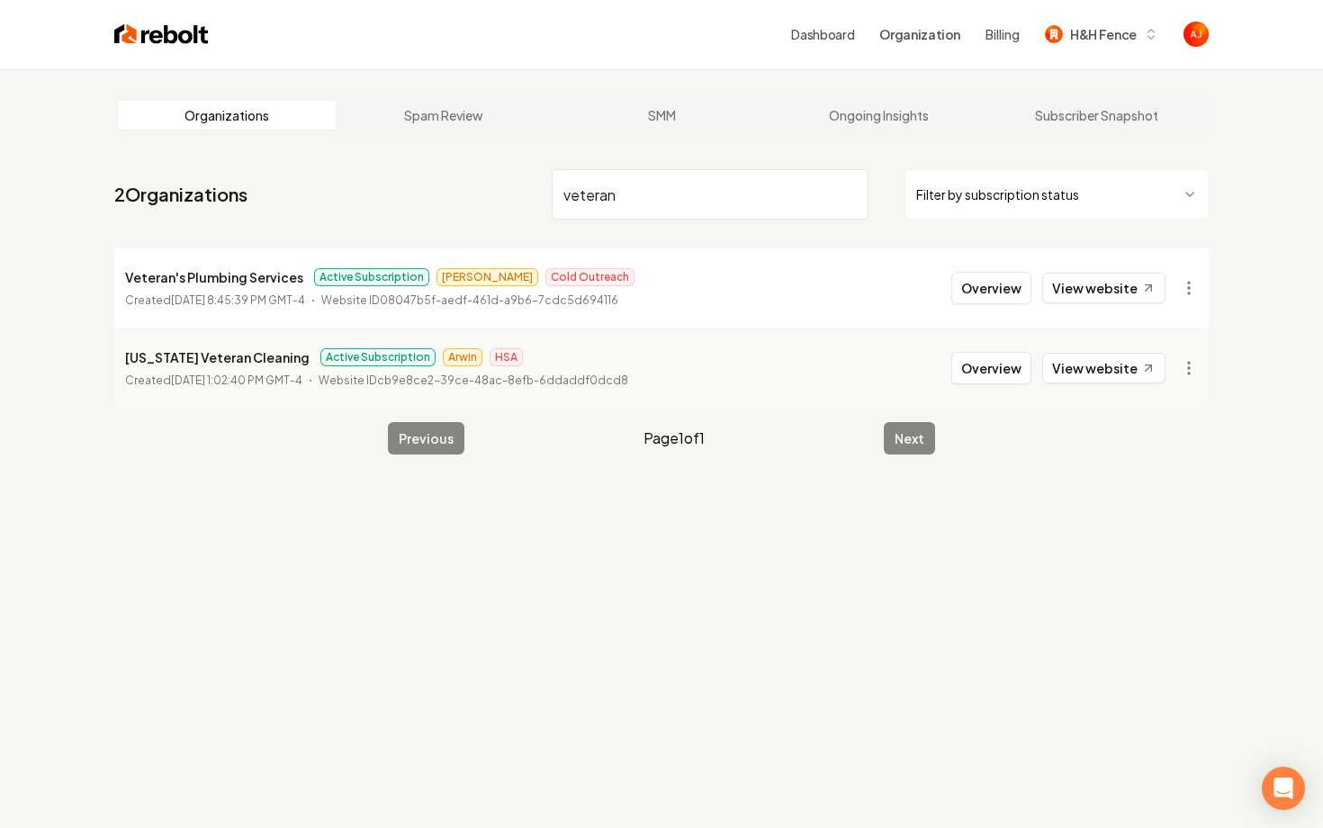
type input "veteran"
click at [955, 295] on li "Veteran's Plumbing Services Active Subscription Omar Cold Outreach Created July…" at bounding box center [661, 287] width 1095 height 79
click at [978, 295] on button "Overview" at bounding box center [991, 288] width 80 height 32
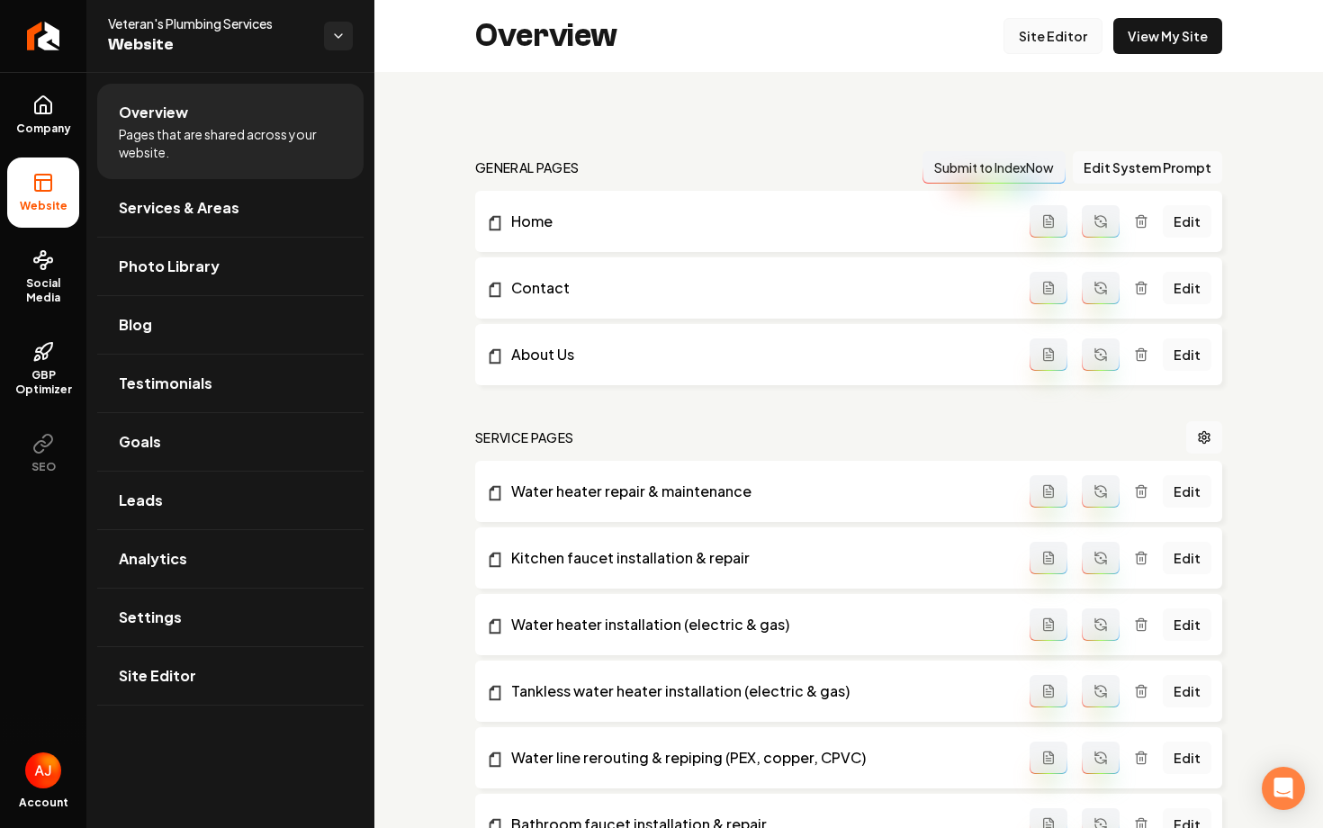
click at [1031, 37] on link "Site Editor" at bounding box center [1053, 36] width 99 height 36
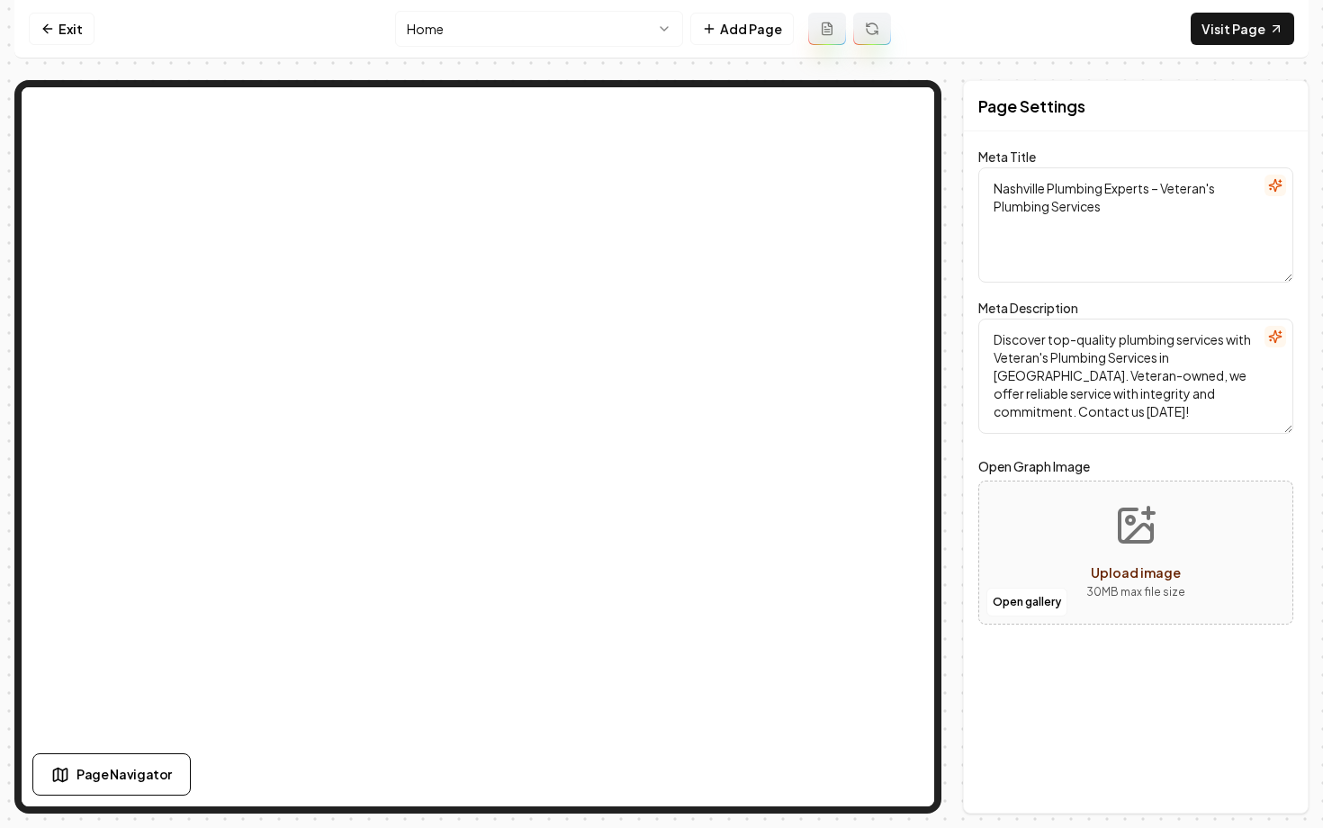
click at [1140, 216] on textarea "Nashville Plumbing Experts – Veteran's Plumbing Services" at bounding box center [1135, 224] width 315 height 115
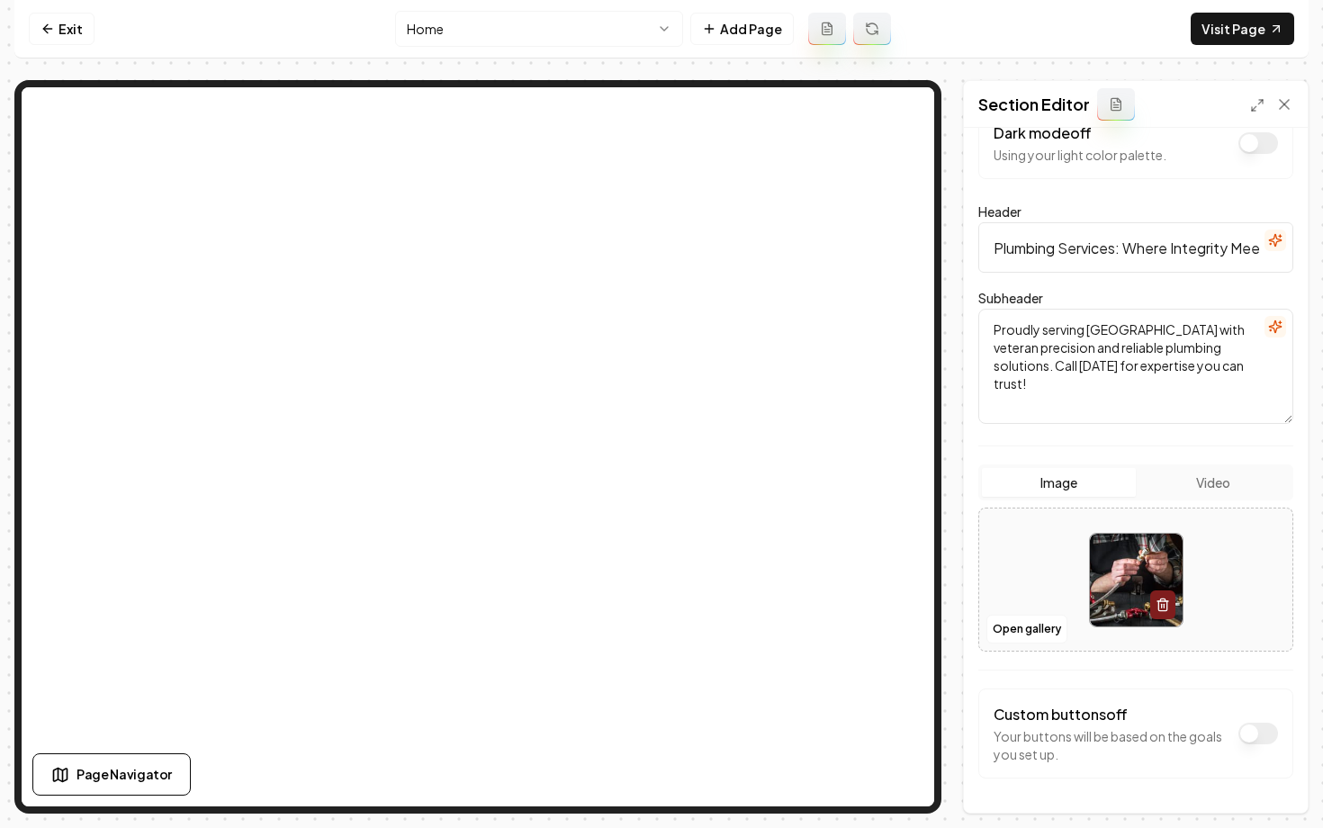
scroll to position [0, 155]
drag, startPoint x: 1189, startPoint y: 247, endPoint x: 1253, endPoint y: 257, distance: 64.8
click at [1253, 257] on input "Veteran's Plumbing Services: Where Integrity Meets Excellence" at bounding box center [1135, 247] width 315 height 50
paste input "Service meets Service""
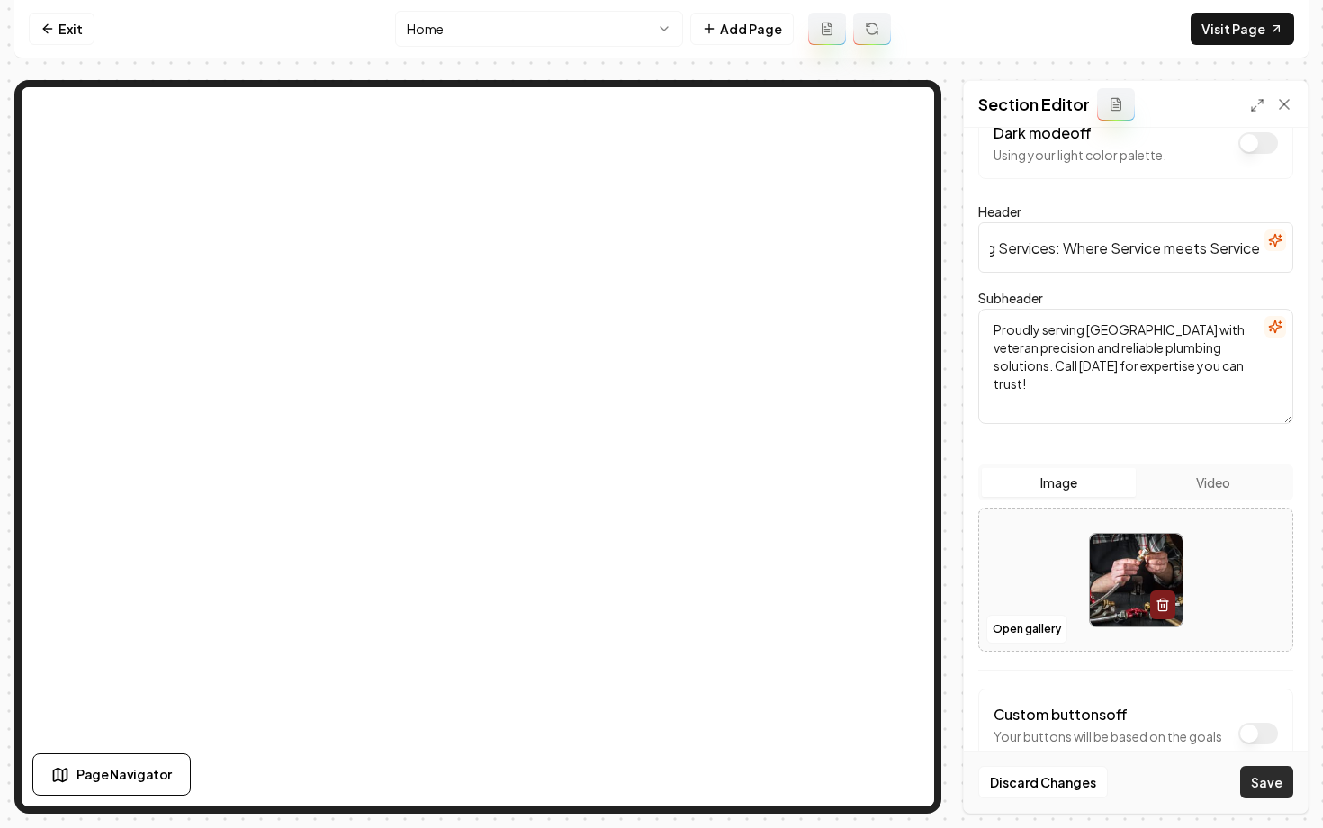
click at [1257, 786] on button "Save" at bounding box center [1266, 782] width 53 height 32
click at [1221, 43] on link "Visit Page" at bounding box center [1243, 29] width 104 height 32
click at [1217, 248] on input "Veteran's Plumbing Services: Where Service meets Service" at bounding box center [1135, 247] width 315 height 50
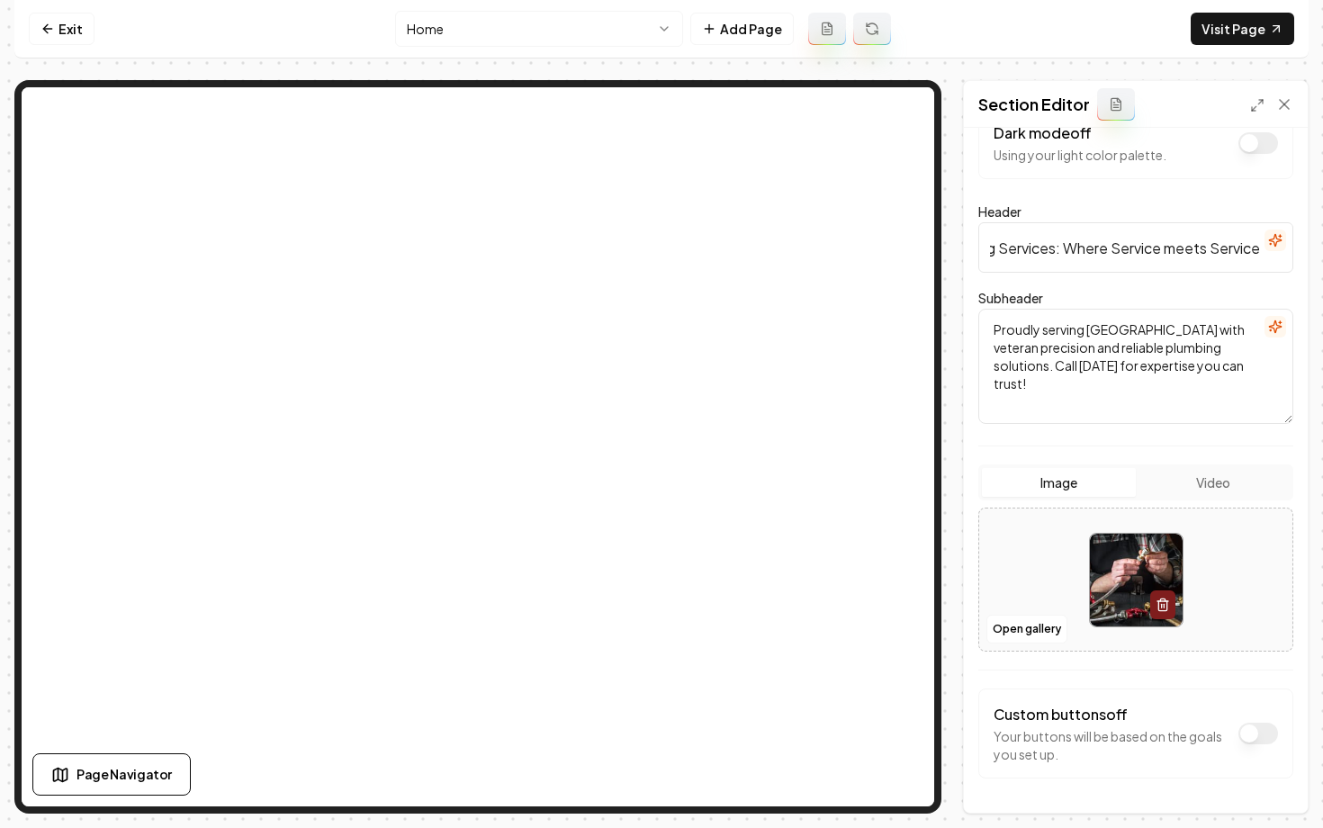
drag, startPoint x: 1217, startPoint y: 248, endPoint x: 1232, endPoint y: 239, distance: 17.8
click at [1232, 239] on input "Veteran's Plumbing Services: Where Service meets Service" at bounding box center [1135, 247] width 315 height 50
click at [1177, 250] on input "Veteran's Plumbing Services: Where Service meets Service" at bounding box center [1135, 247] width 315 height 50
type input "Veteran's Plumbing Services: Where Service Meets Service"
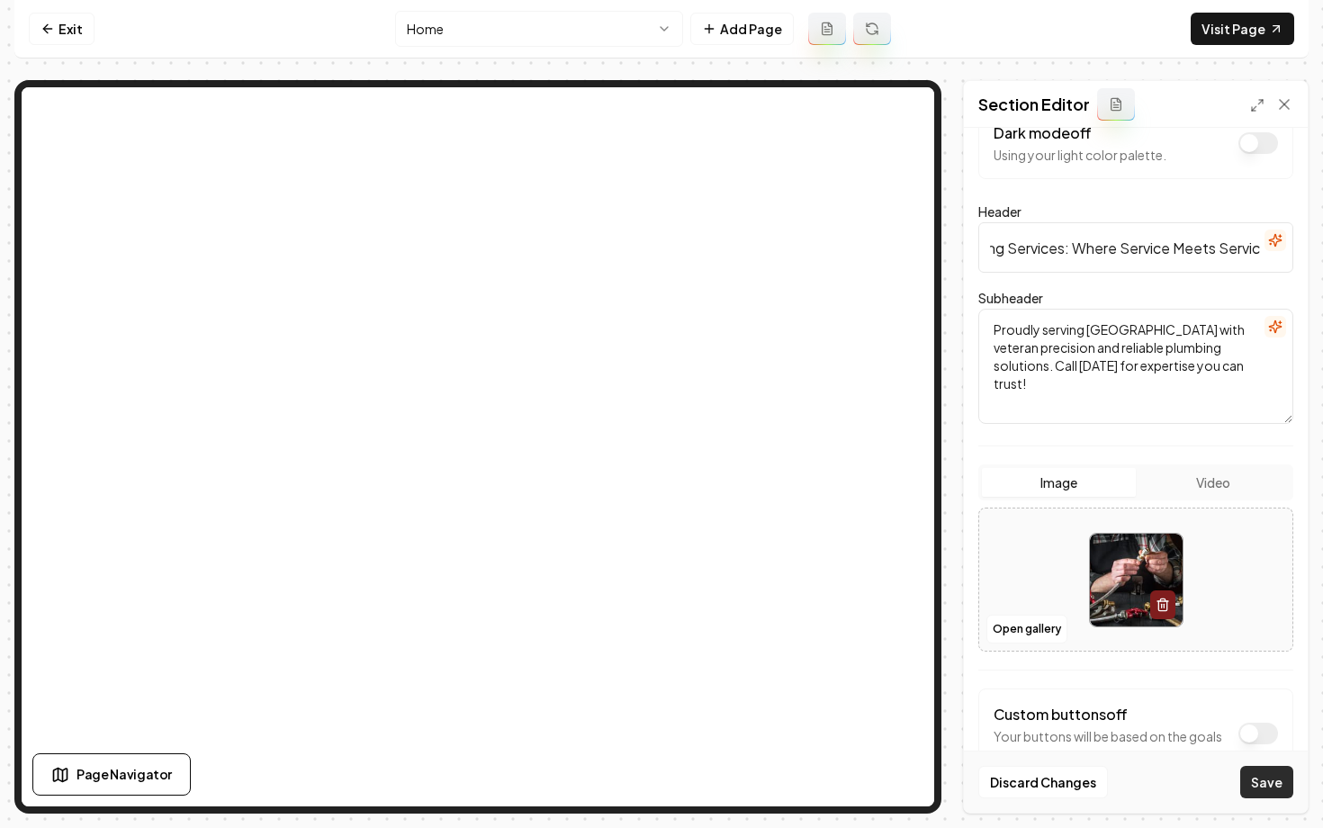
click at [1251, 780] on button "Save" at bounding box center [1266, 782] width 53 height 32
